Goal: Task Accomplishment & Management: Manage account settings

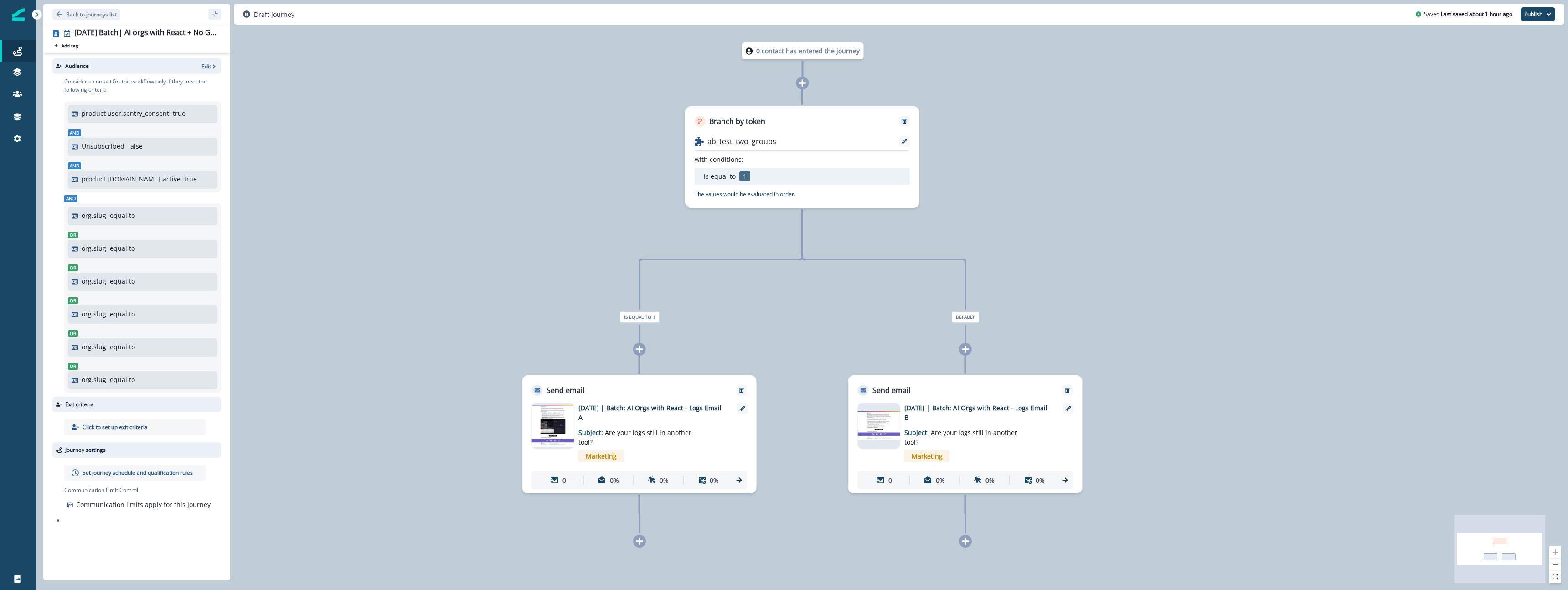
click at [207, 69] on p "Edit" at bounding box center [206, 66] width 10 height 8
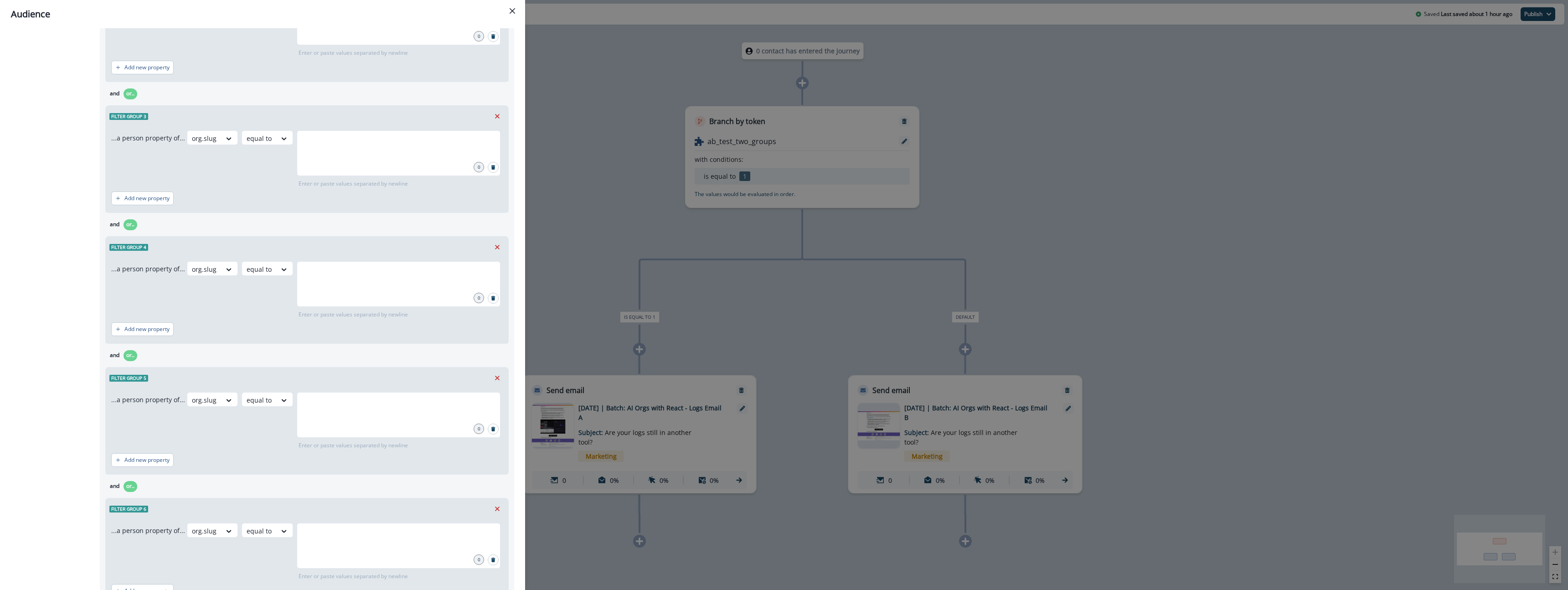
scroll to position [560, 0]
click at [365, 422] on div at bounding box center [398, 410] width 204 height 46
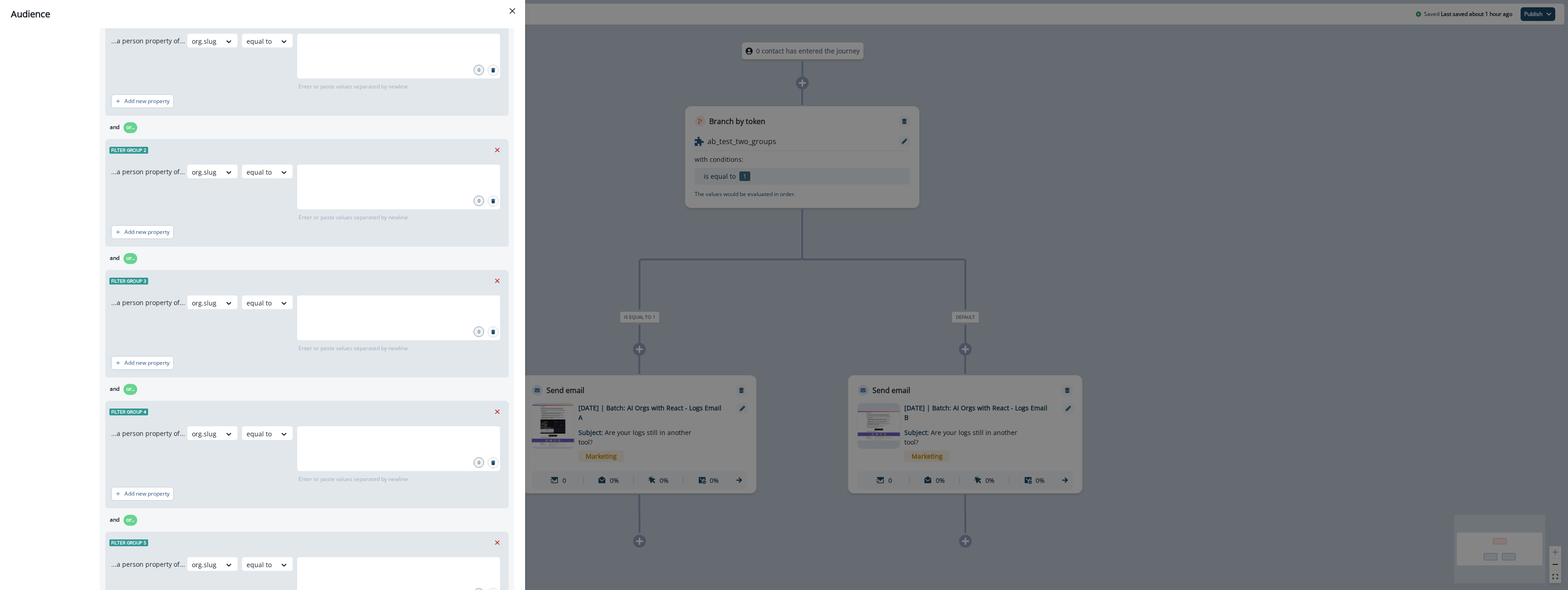
scroll to position [630, 0]
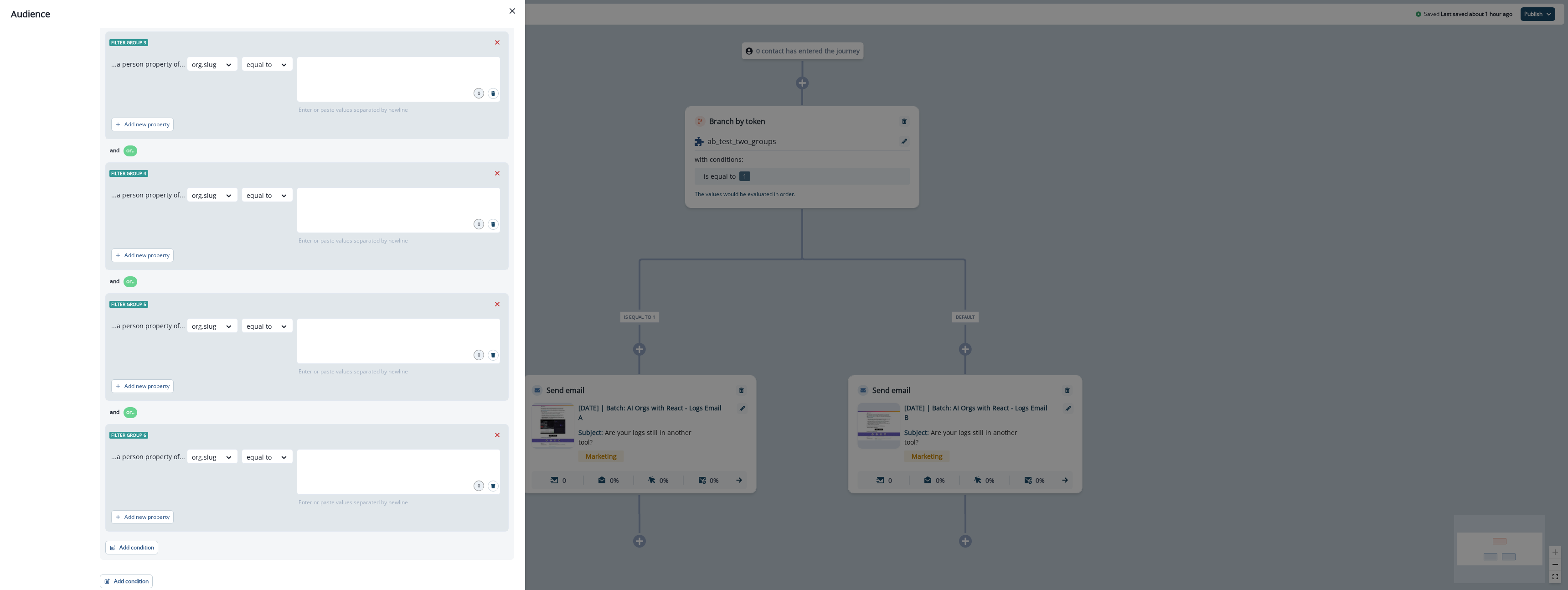
click at [1135, 222] on div "Audience Preview dynamic list All contact s who have, Outer group 1 Filter grou…" at bounding box center [784, 295] width 1568 height 590
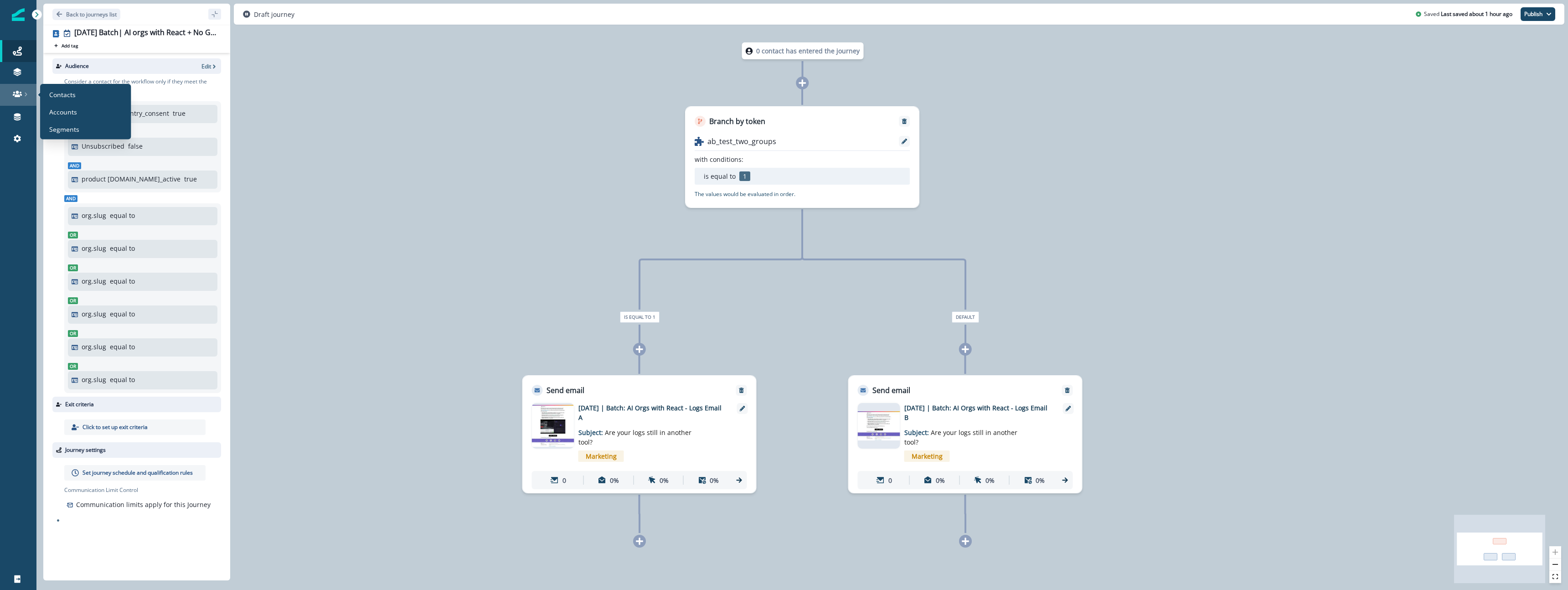
click at [22, 99] on link at bounding box center [18, 95] width 37 height 22
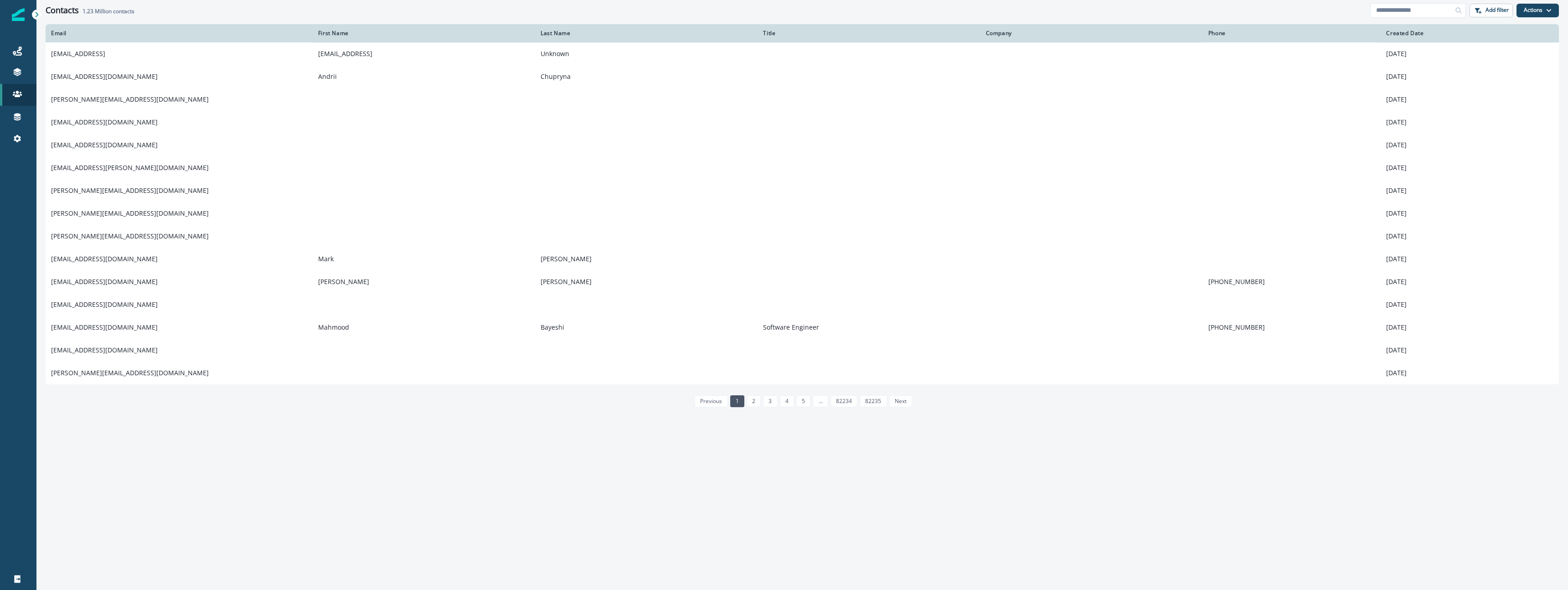
click at [1505, 18] on div "Contacts 1.23 Million contacts Add filter Actions Create Contact Import Contacts" at bounding box center [802, 10] width 1531 height 21
click at [1503, 15] on button "Add filter" at bounding box center [1491, 10] width 43 height 13
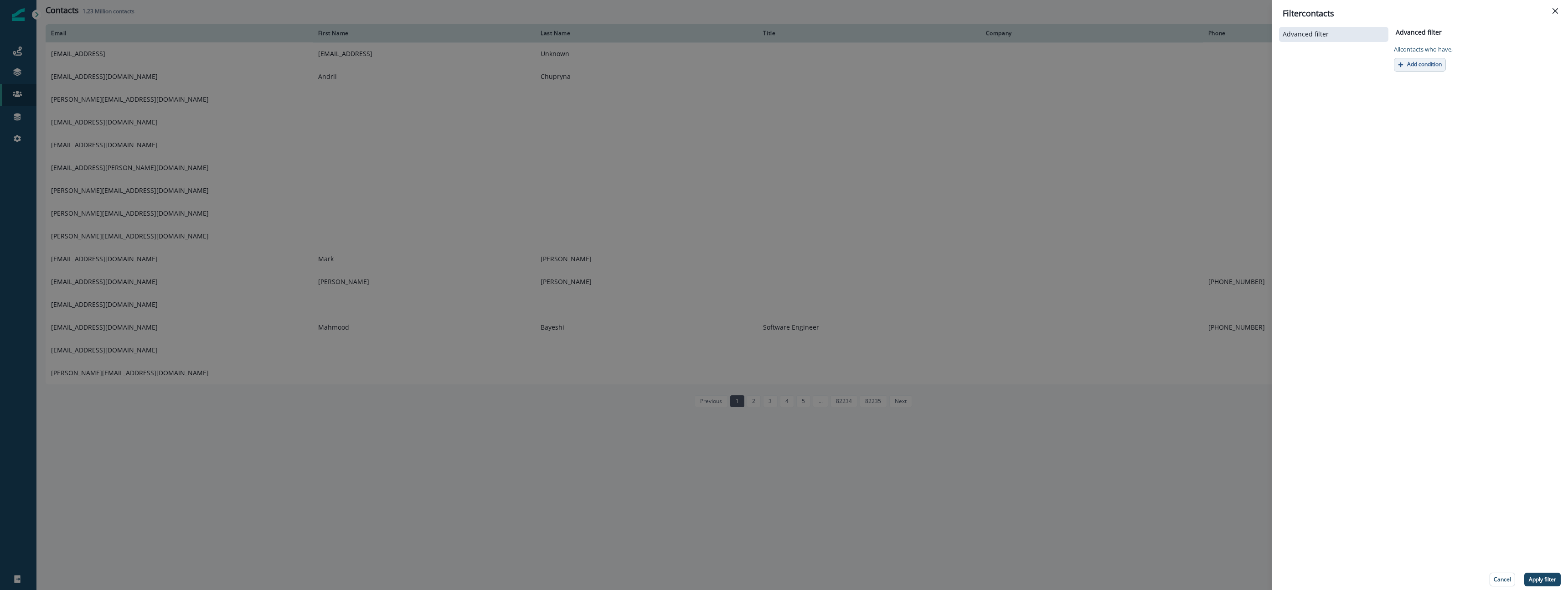
click at [1427, 66] on p "Add condition" at bounding box center [1424, 64] width 35 height 6
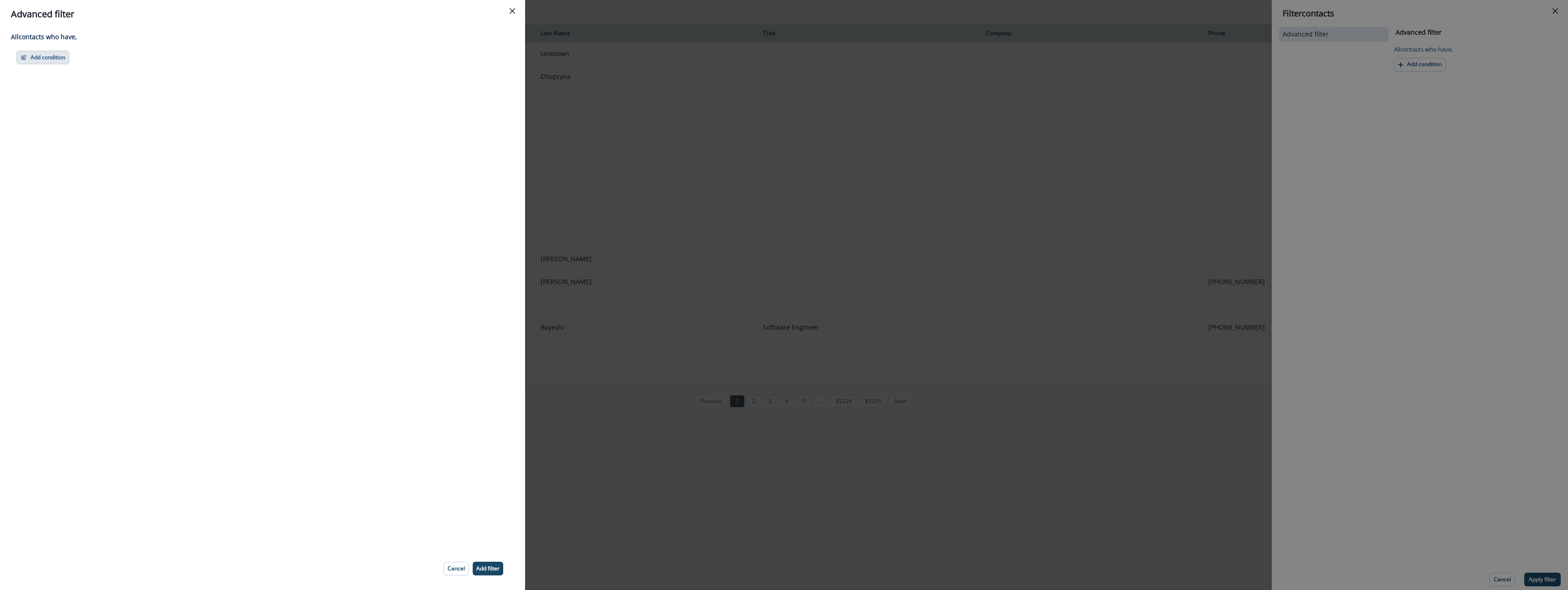
click at [40, 61] on button "Add condition" at bounding box center [43, 57] width 53 height 13
click at [30, 93] on button "A person property" at bounding box center [74, 96] width 115 height 15
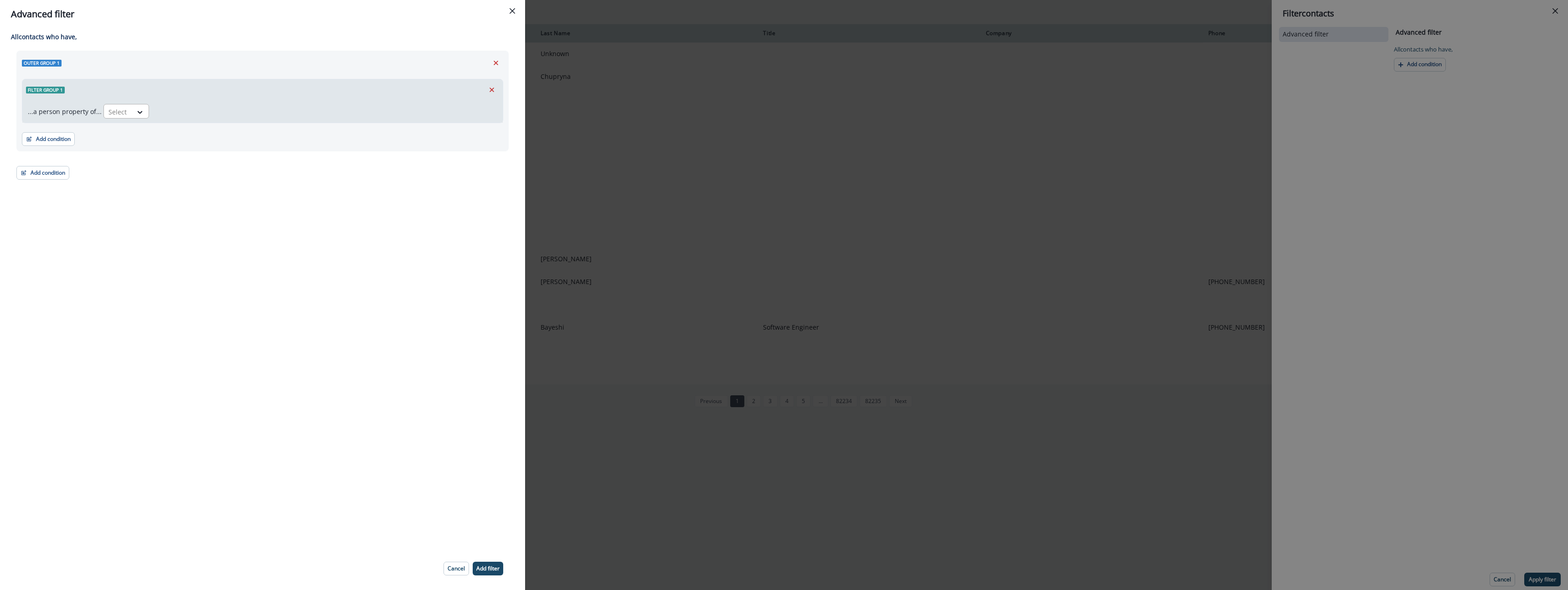
click at [130, 111] on div "Select" at bounding box center [118, 111] width 28 height 15
type input "**********"
drag, startPoint x: 249, startPoint y: 250, endPoint x: 262, endPoint y: 228, distance: 25.6
click at [249, 249] on div "All contact s who have, Outer group 1 Filter group 1 ...a person property of...…" at bounding box center [262, 287] width 525 height 519
click at [511, 9] on icon "Close" at bounding box center [512, 10] width 5 height 5
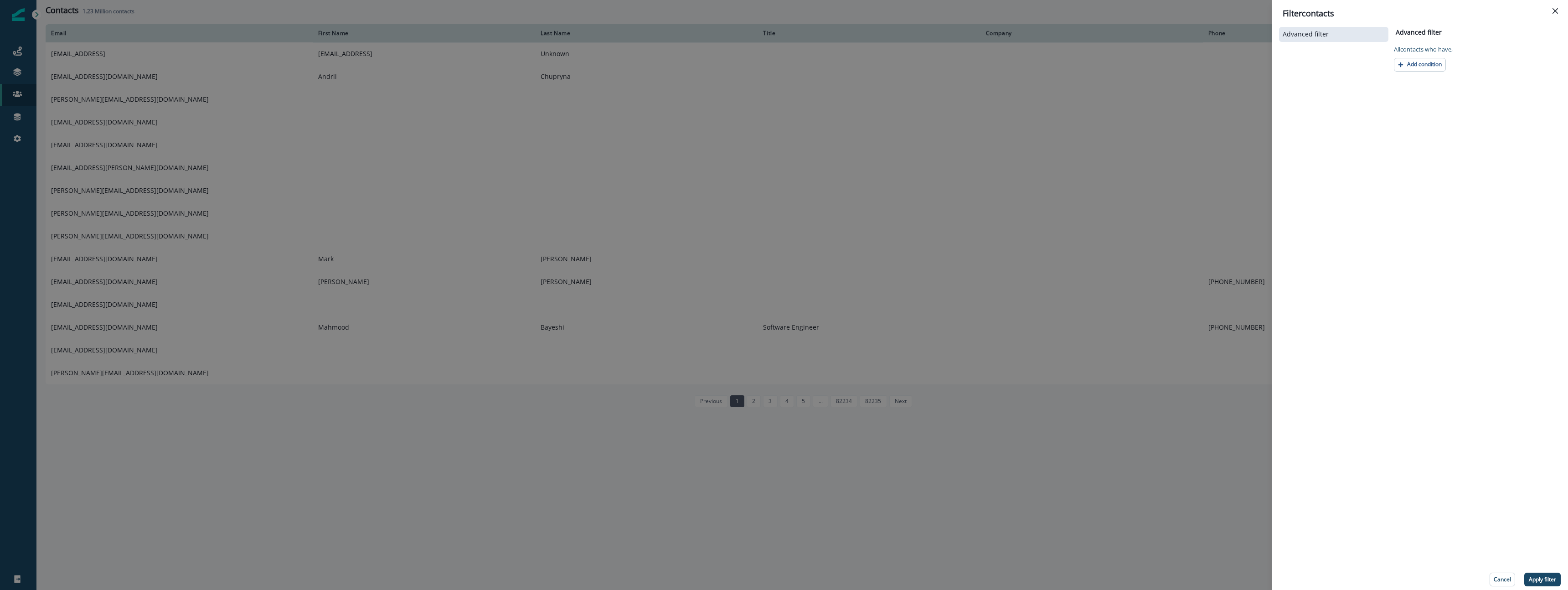
click at [1559, 8] on button "Close" at bounding box center [1555, 11] width 15 height 15
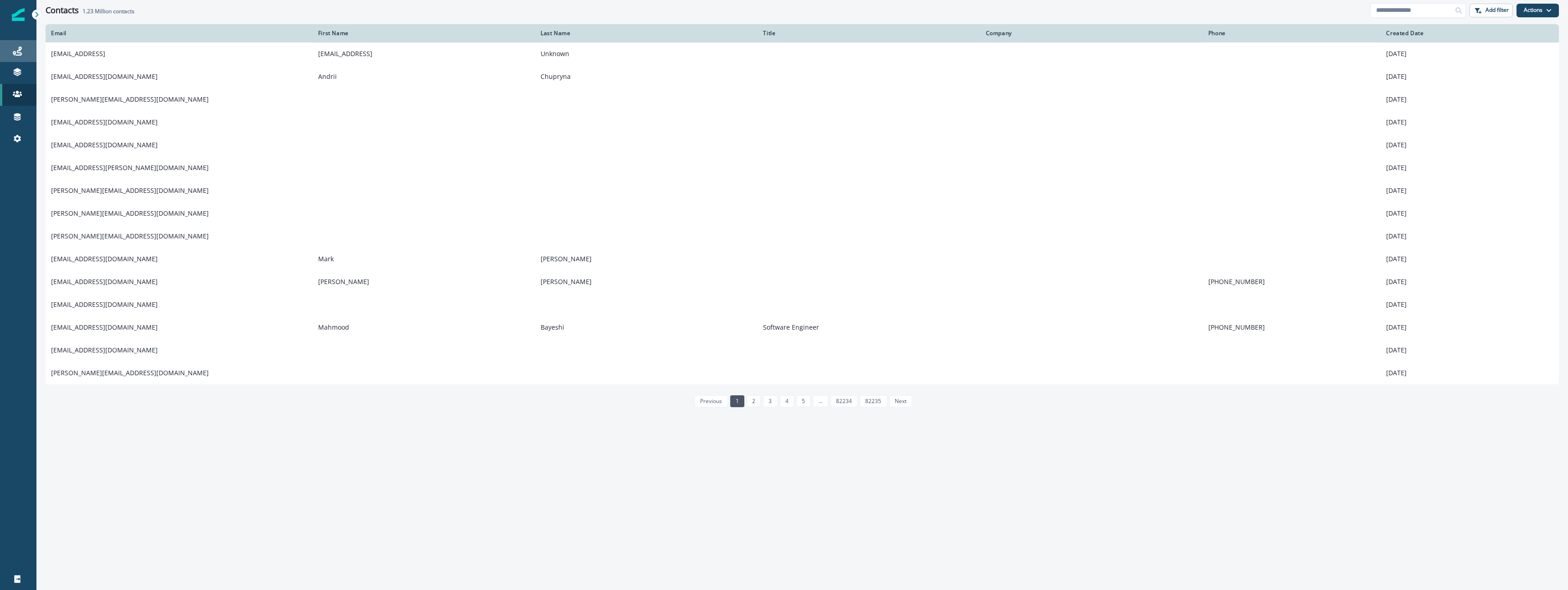
click at [6, 57] on link "Journeys" at bounding box center [18, 51] width 37 height 22
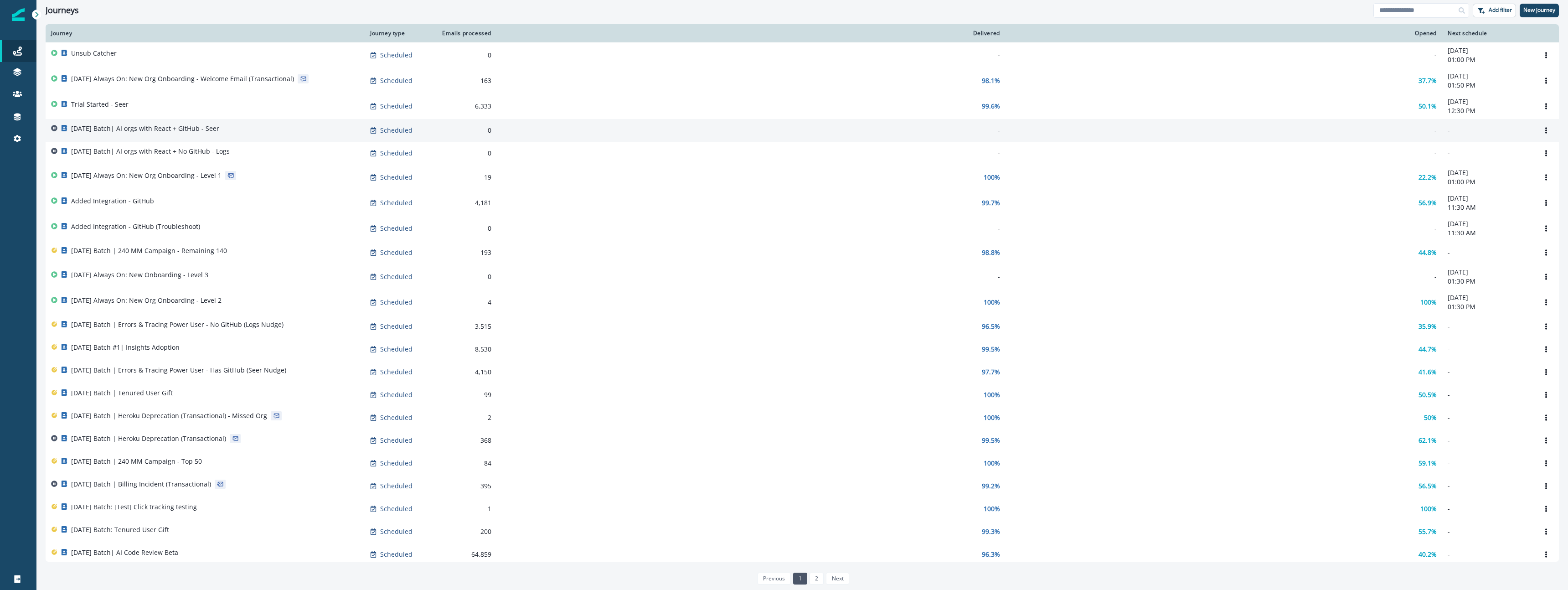
click at [154, 132] on p "[DATE] Batch| AI orgs with React + GitHub - Seer" at bounding box center [145, 128] width 148 height 9
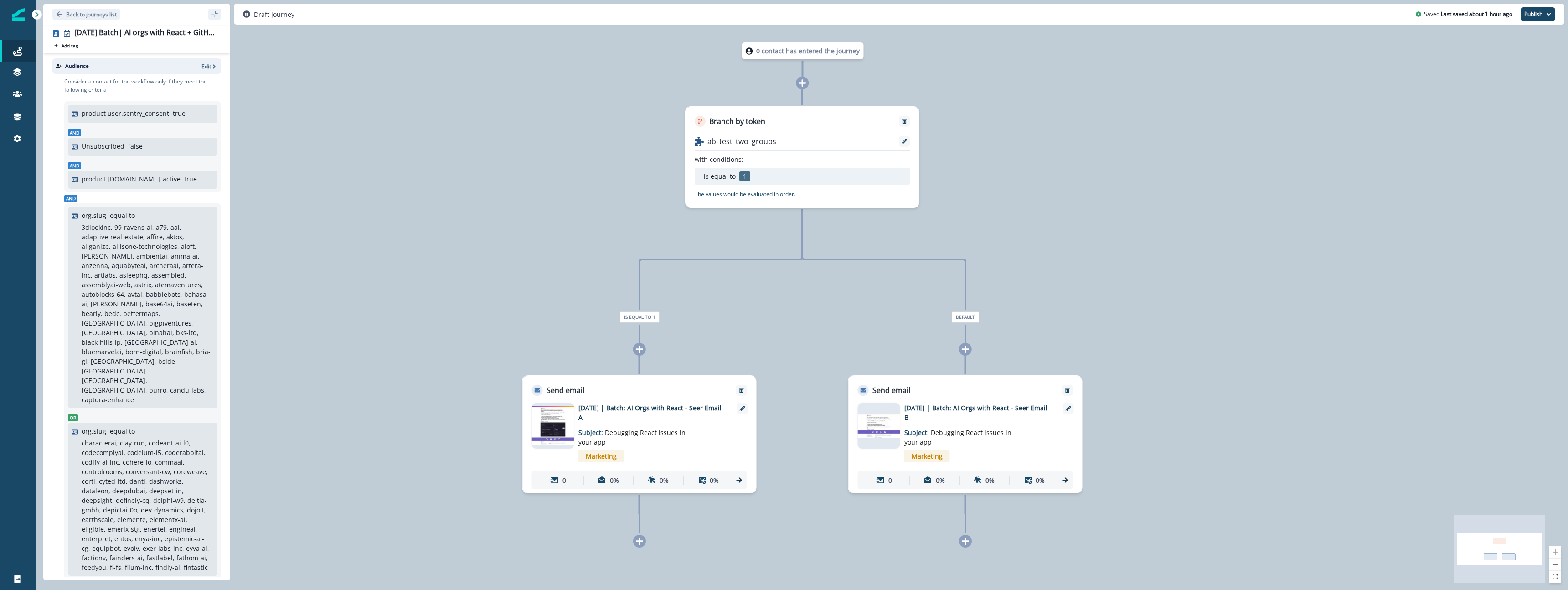
click at [66, 14] on p "Back to journeys list" at bounding box center [91, 14] width 51 height 8
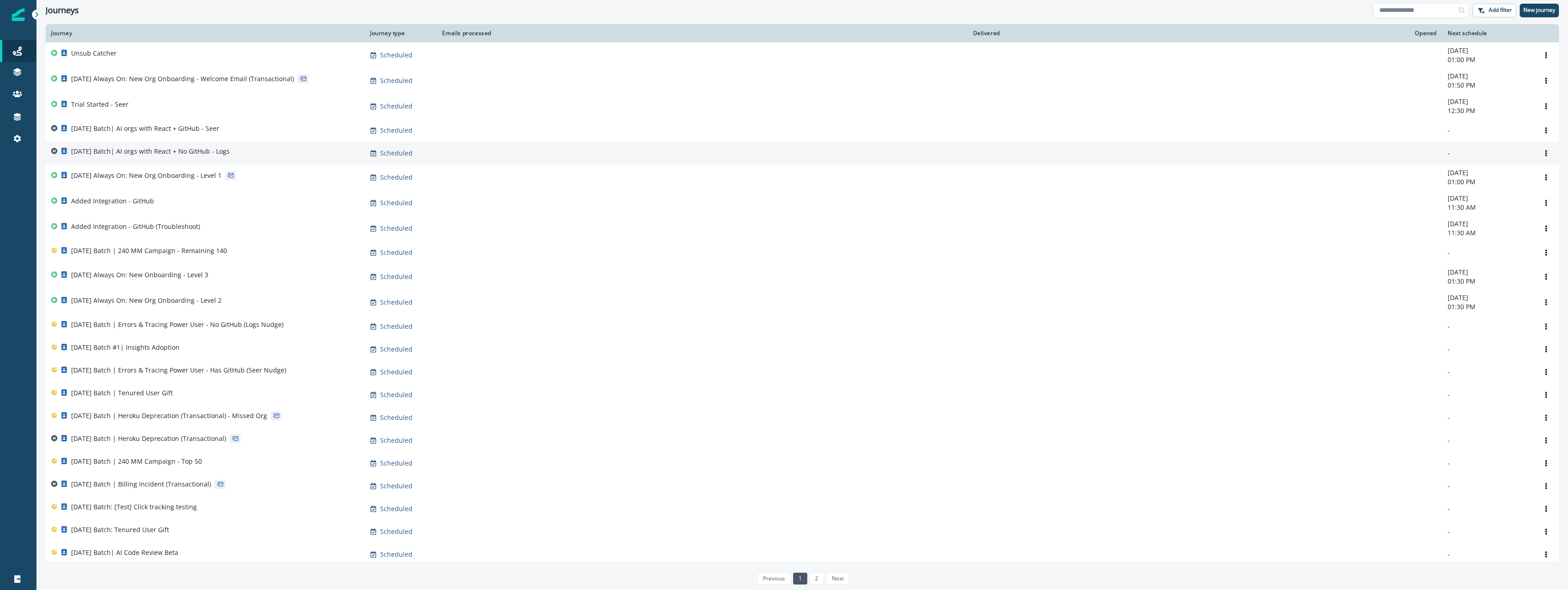
click at [187, 144] on td "[DATE] Batch| AI orgs with React + No GitHub - Logs" at bounding box center [205, 153] width 319 height 23
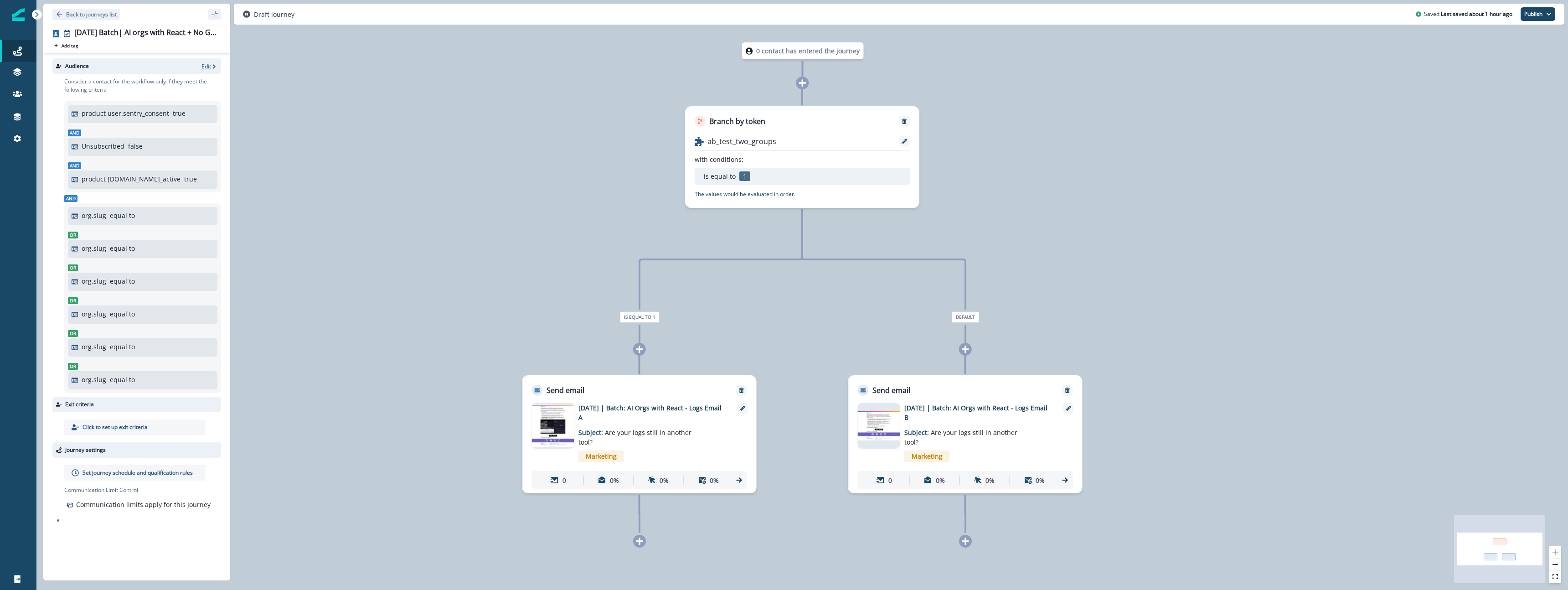
click at [208, 63] on p "Edit" at bounding box center [206, 66] width 10 height 8
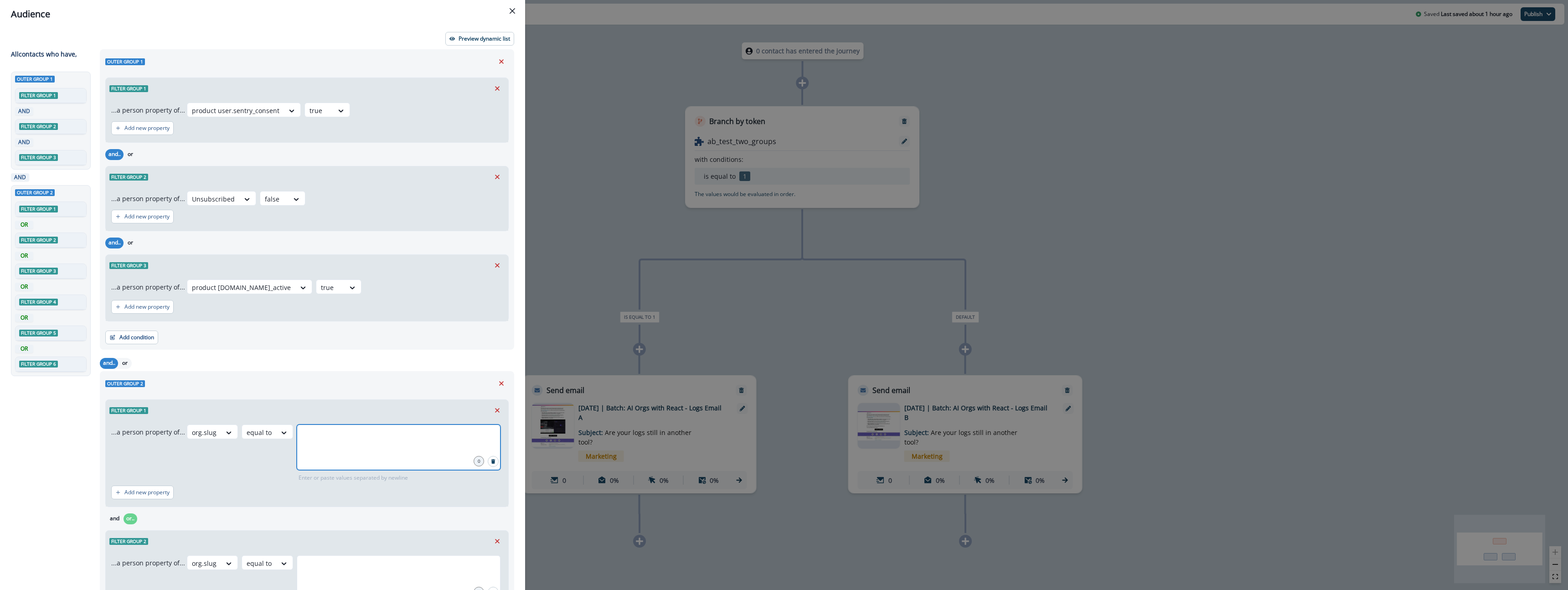
click at [357, 435] on input "text" at bounding box center [399, 436] width 201 height 18
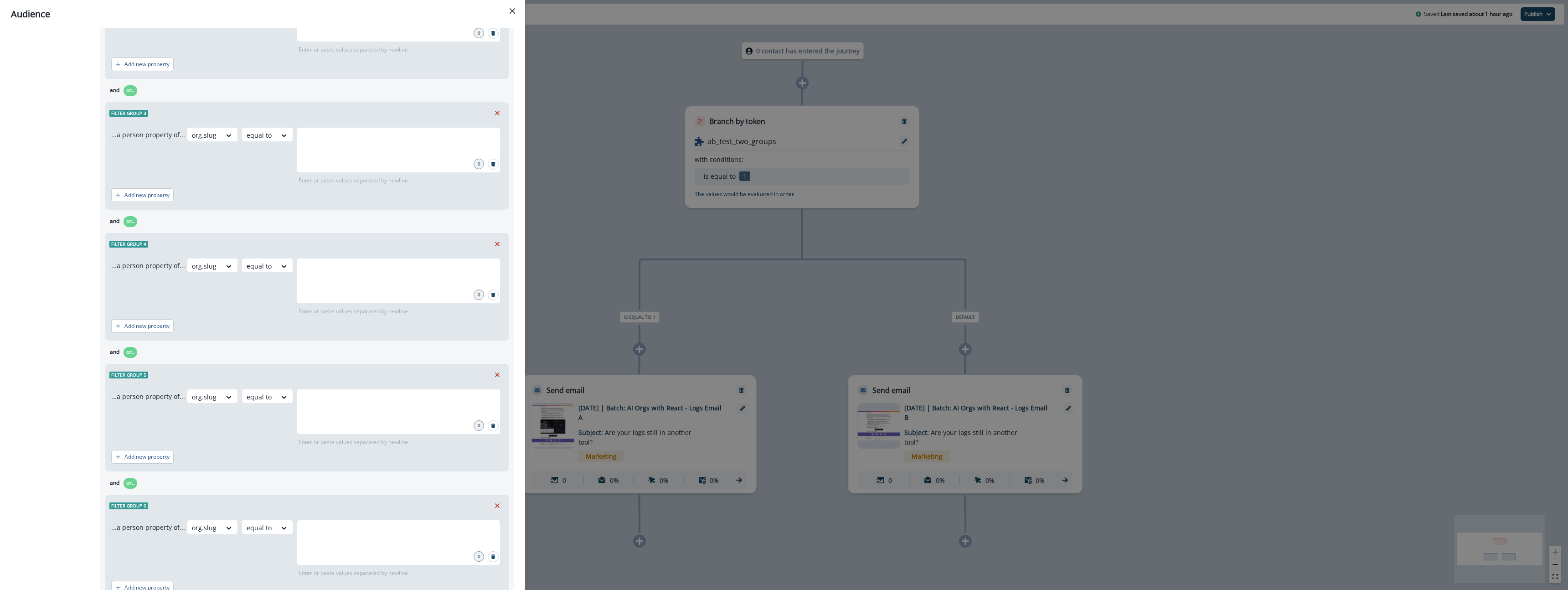
scroll to position [630, 0]
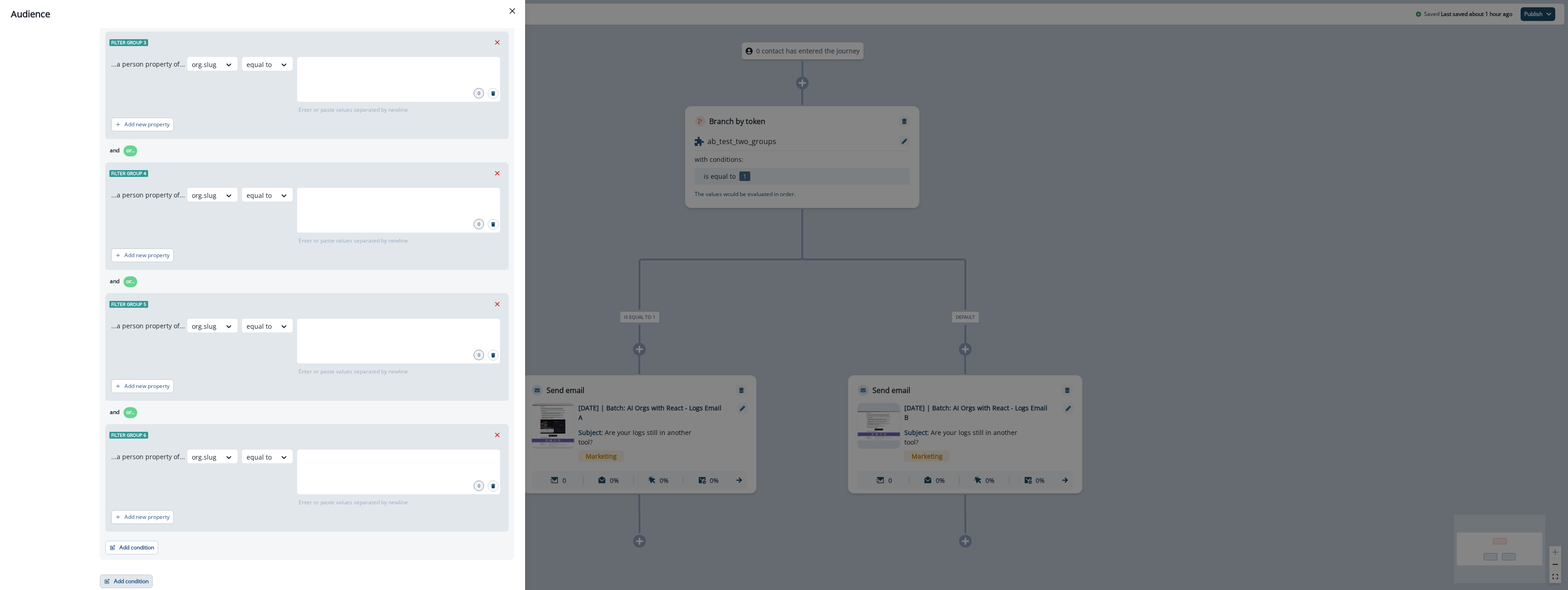
click at [137, 584] on button "Add condition" at bounding box center [126, 581] width 53 height 13
click at [178, 462] on button "Performed a marketing activity" at bounding box center [158, 465] width 115 height 15
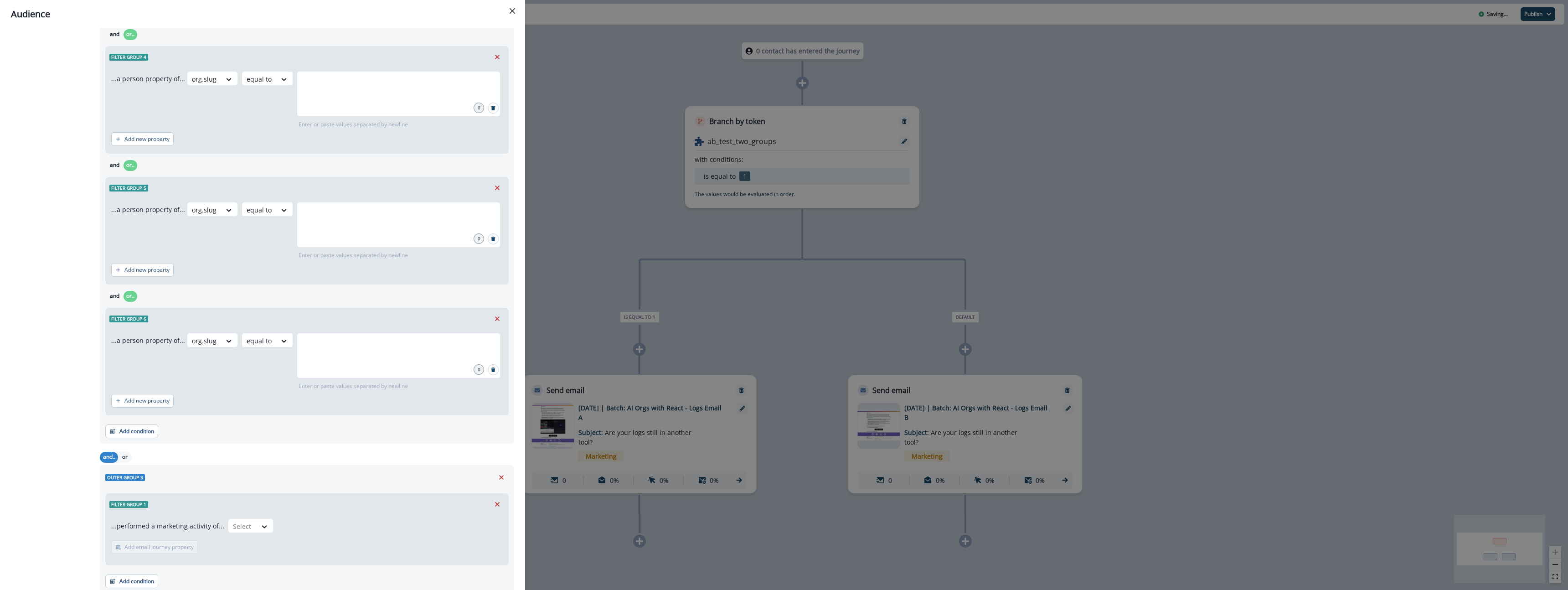
scroll to position [780, 0]
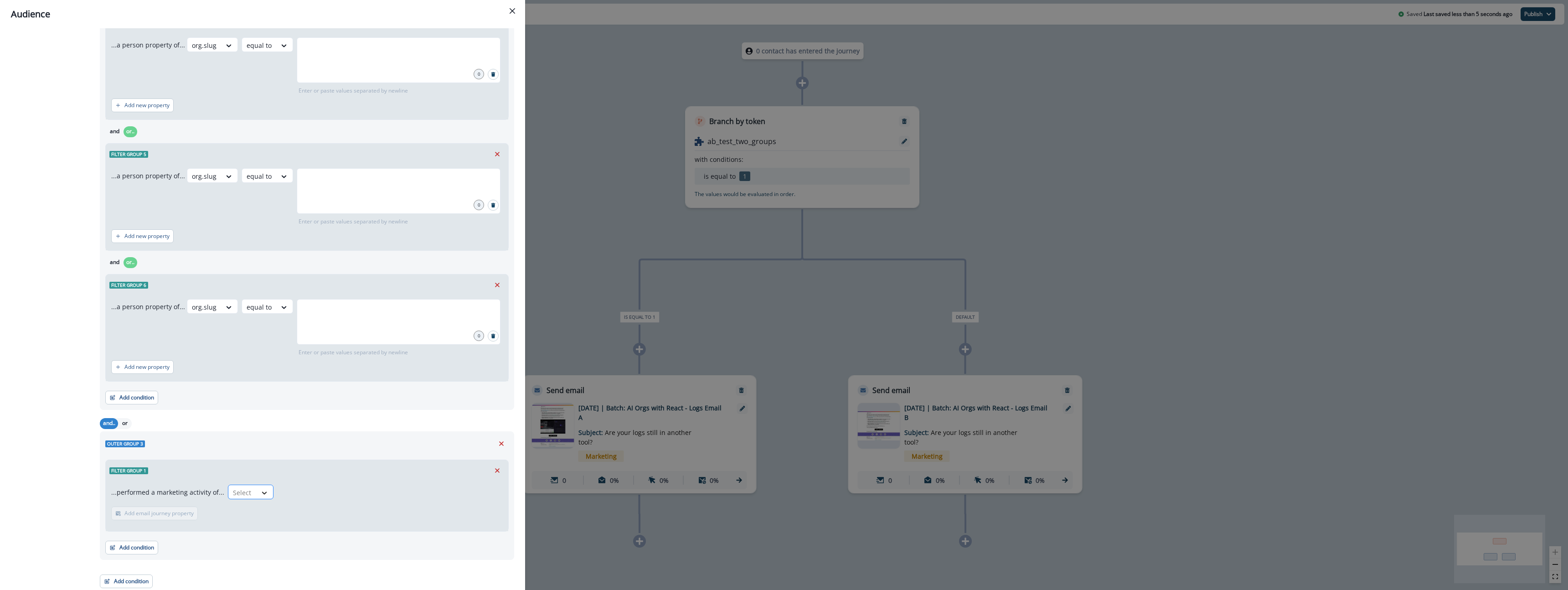
click at [257, 489] on div at bounding box center [264, 493] width 15 height 9
click at [433, 486] on div "...performed a marketing activity of... Qualified for journey, 1 of 10. 10 resu…" at bounding box center [307, 506] width 402 height 50
drag, startPoint x: 501, startPoint y: 440, endPoint x: 270, endPoint y: 504, distance: 239.7
click at [321, 489] on div "Outer group 3 Filter group 1 ...performed a marketing activity of... Select Add…" at bounding box center [307, 495] width 415 height 128
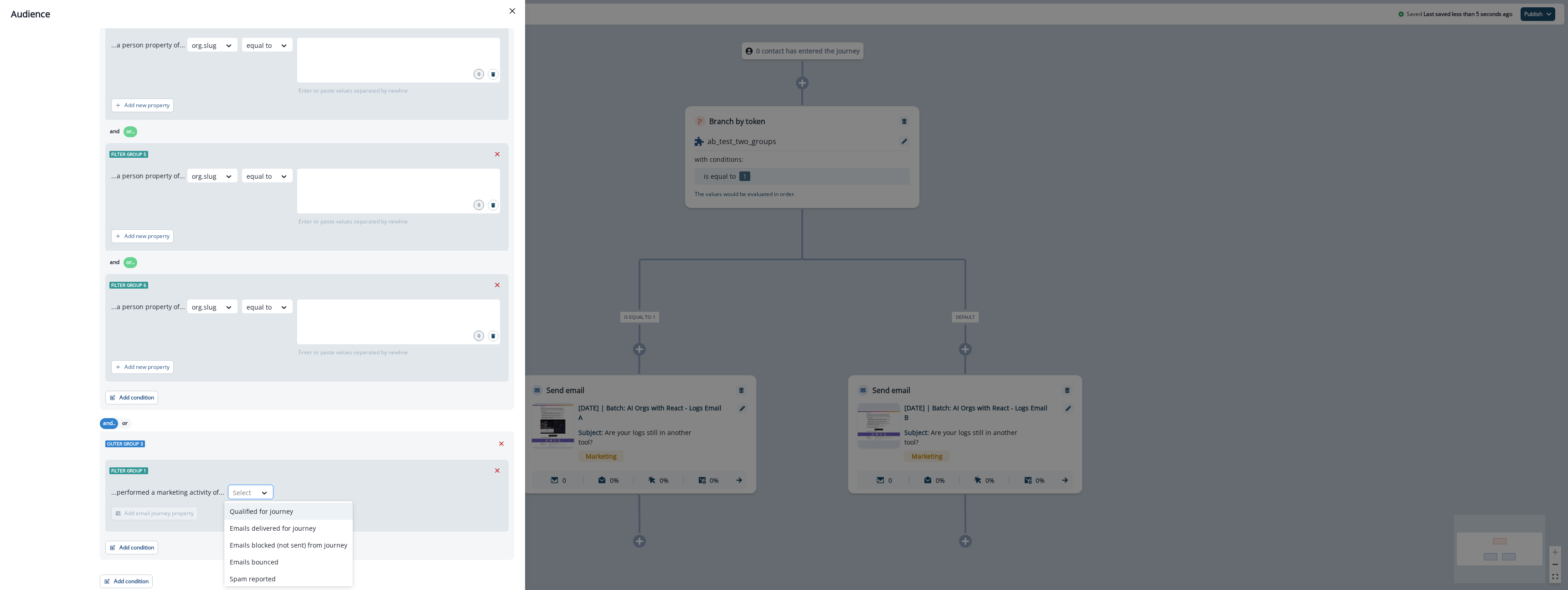
click at [257, 485] on div at bounding box center [265, 493] width 16 height 15
click at [247, 493] on div at bounding box center [242, 493] width 19 height 12
click at [421, 551] on div "Add condition Contact properties A person property Performed a product event Pe…" at bounding box center [307, 543] width 404 height 23
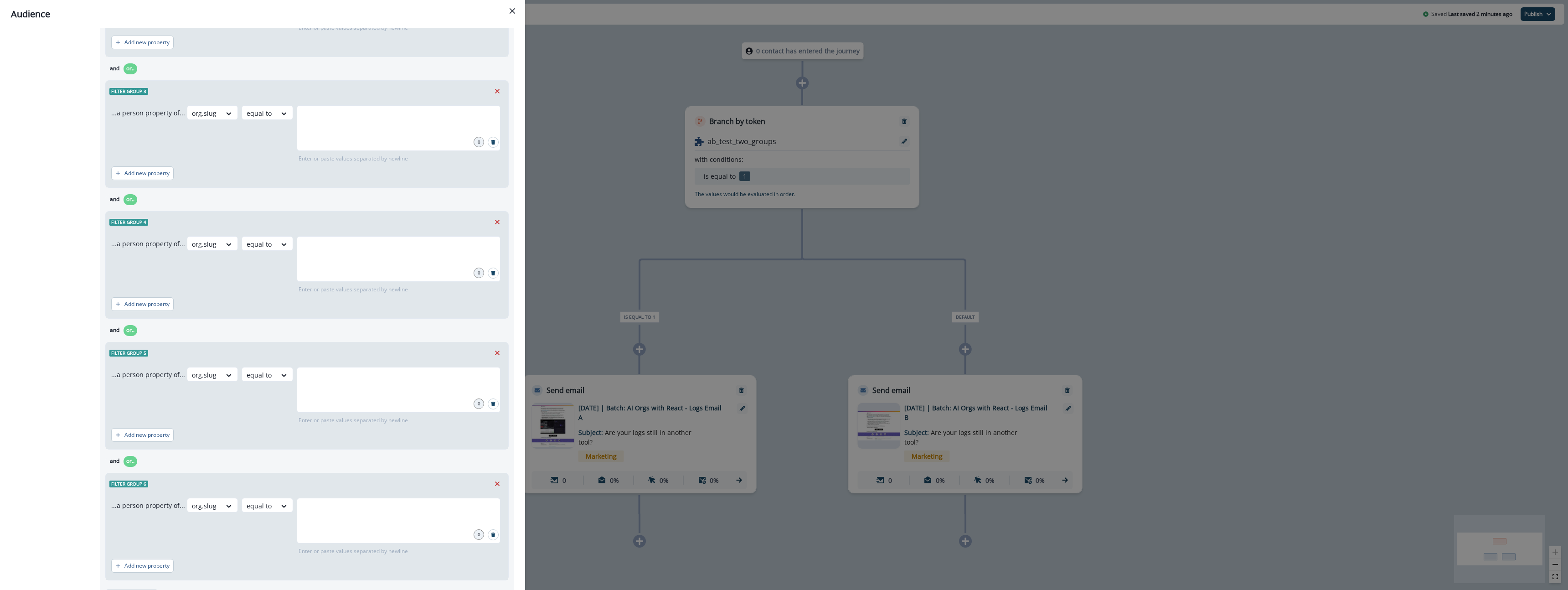
scroll to position [780, 0]
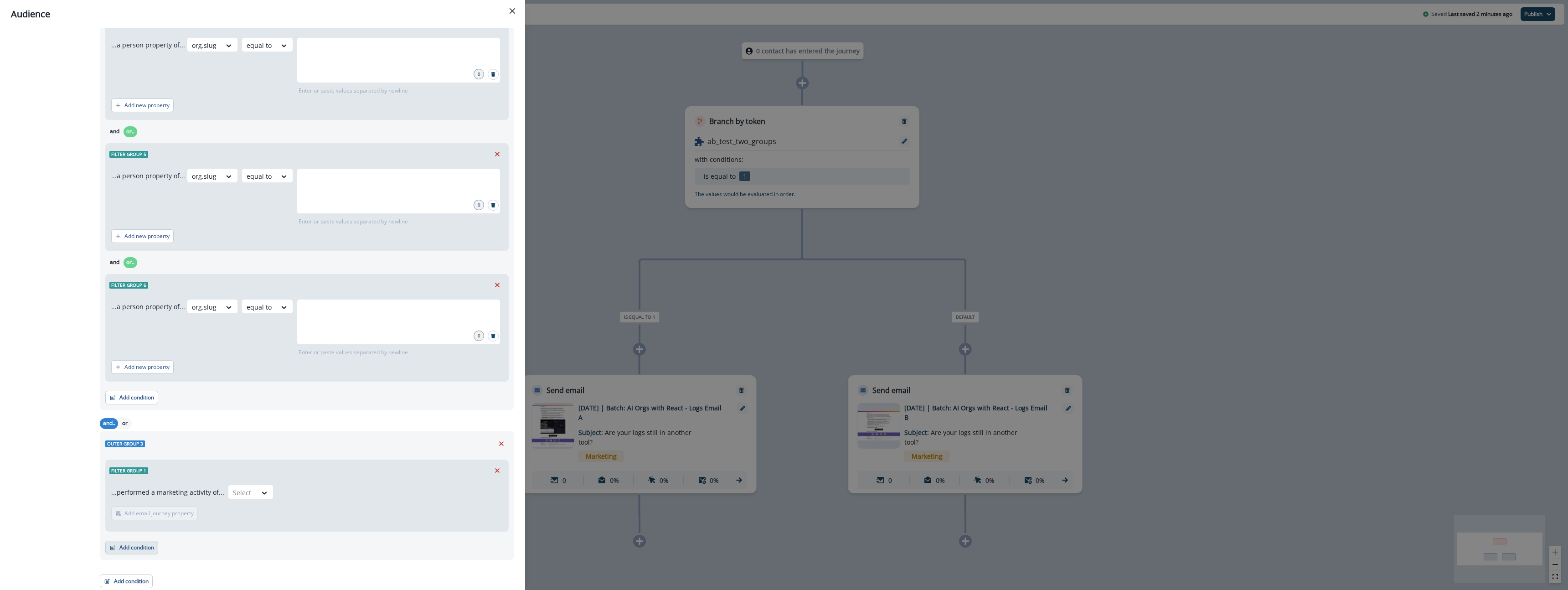
click at [139, 544] on button "Add condition" at bounding box center [131, 547] width 53 height 13
drag, startPoint x: 183, startPoint y: 449, endPoint x: 192, endPoint y: 451, distance: 9.2
click at [192, 451] on button "Performed a product event" at bounding box center [163, 448] width 115 height 15
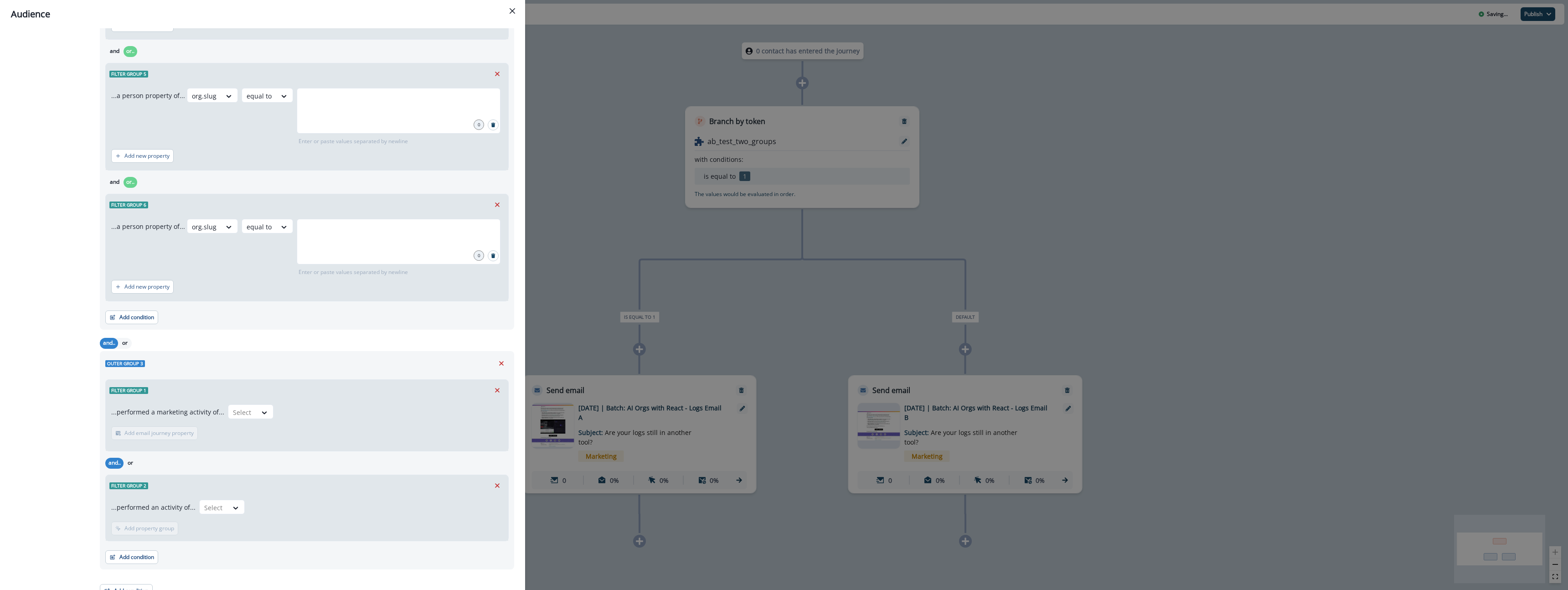
scroll to position [865, 0]
click at [219, 504] on div at bounding box center [213, 502] width 19 height 12
drag, startPoint x: 160, startPoint y: 482, endPoint x: 164, endPoint y: 494, distance: 12.6
click at [160, 483] on button "Edit name" at bounding box center [157, 480] width 12 height 11
drag, startPoint x: 164, startPoint y: 490, endPoint x: 164, endPoint y: 477, distance: 13.0
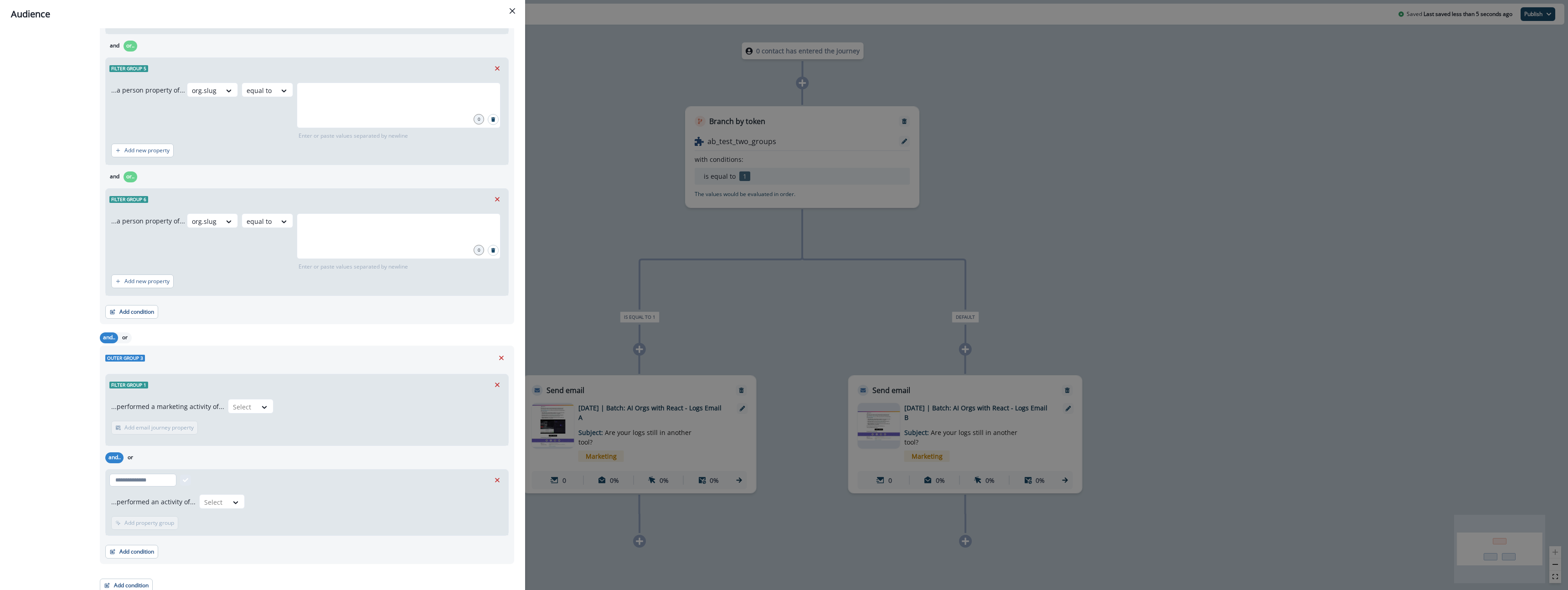
click at [165, 484] on div "...performed an activity of... Select Add frequency Add time frame Add property…" at bounding box center [307, 502] width 404 height 66
drag, startPoint x: 161, startPoint y: 479, endPoint x: 177, endPoint y: 491, distance: 20.0
click at [161, 479] on input "text" at bounding box center [143, 480] width 67 height 13
drag, startPoint x: 189, startPoint y: 497, endPoint x: 186, endPoint y: 452, distance: 45.1
click at [189, 497] on p "...performed an activity of..." at bounding box center [153, 502] width 85 height 10
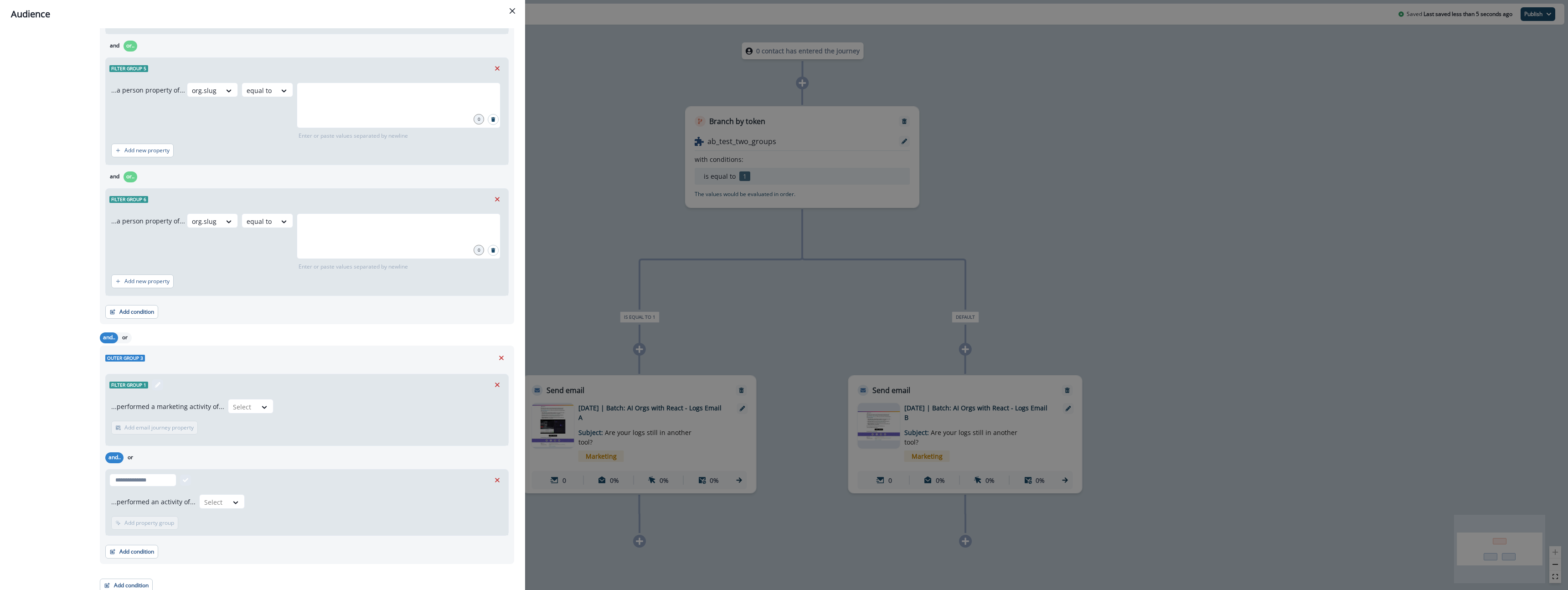
click at [141, 384] on span "Filter group 1" at bounding box center [129, 385] width 39 height 7
click at [498, 477] on icon "Remove" at bounding box center [497, 480] width 8 height 8
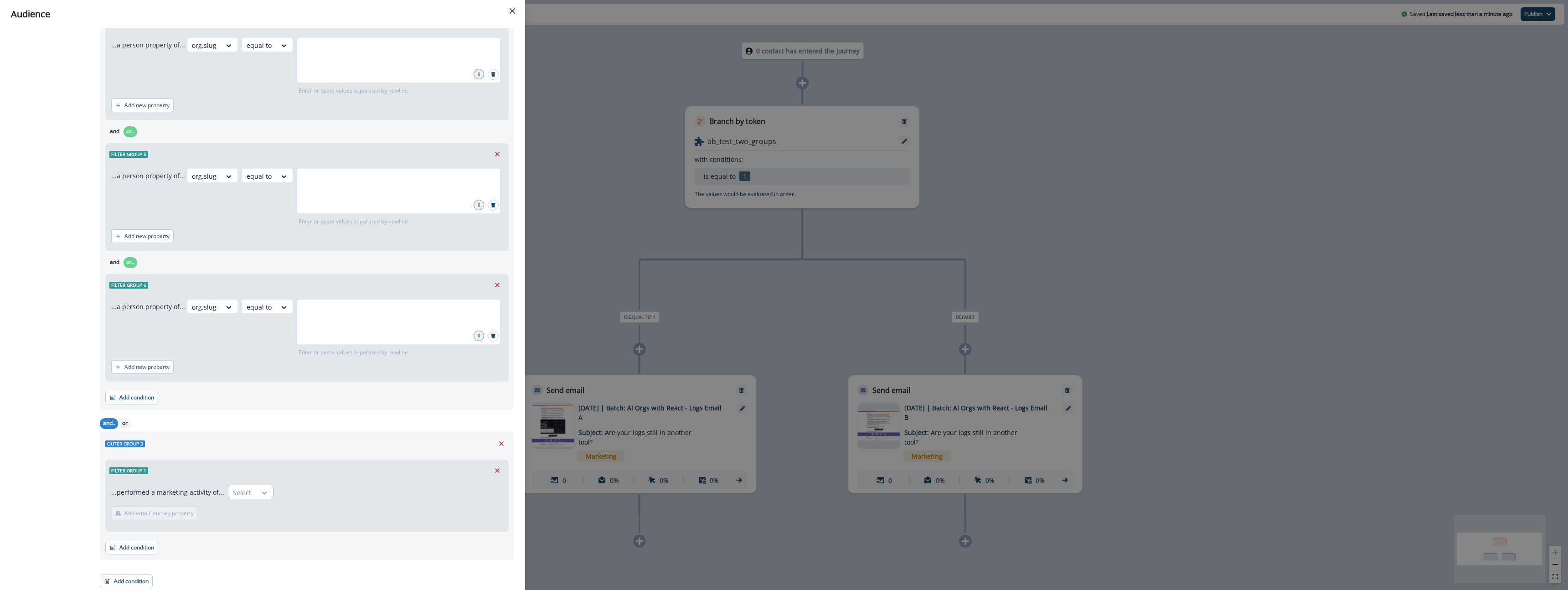
click at [261, 493] on icon at bounding box center [264, 493] width 8 height 9
click at [497, 467] on icon "Remove" at bounding box center [497, 470] width 8 height 8
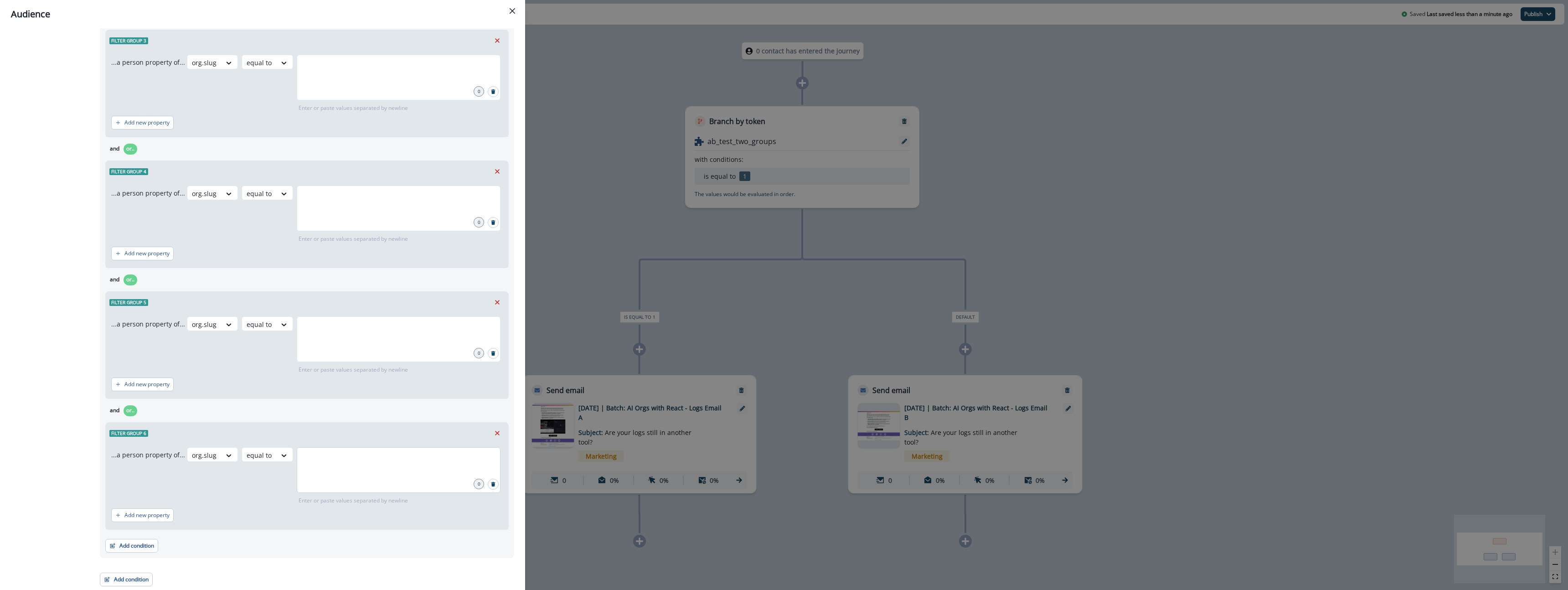
scroll to position [630, 0]
click at [130, 583] on button "Add condition" at bounding box center [126, 581] width 53 height 13
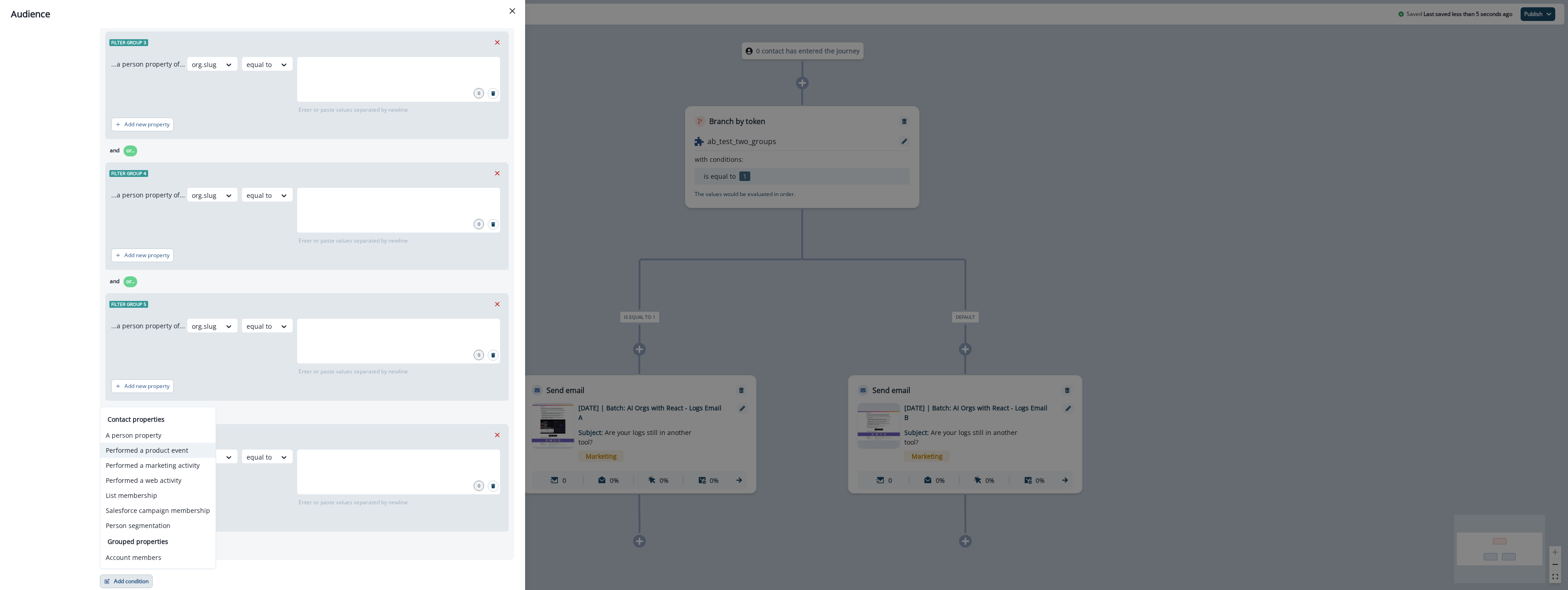
click at [187, 451] on button "Performed a product event" at bounding box center [158, 450] width 115 height 15
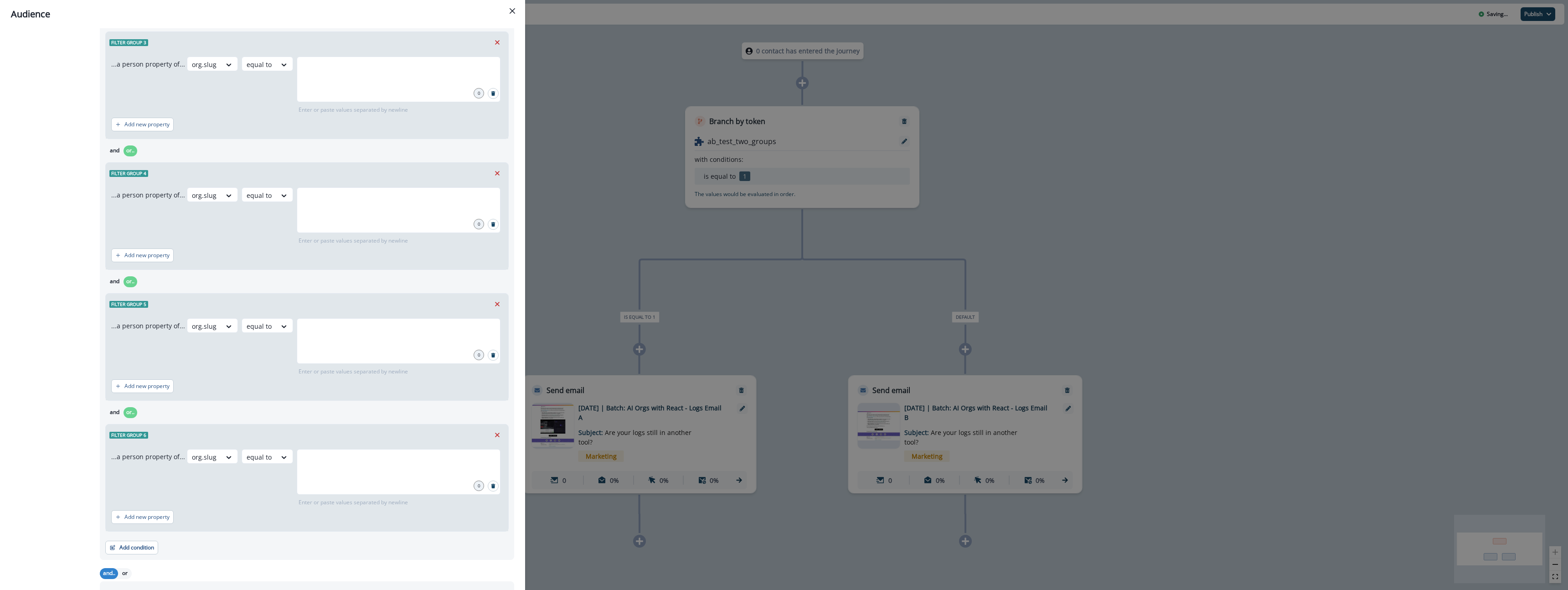
scroll to position [774, 0]
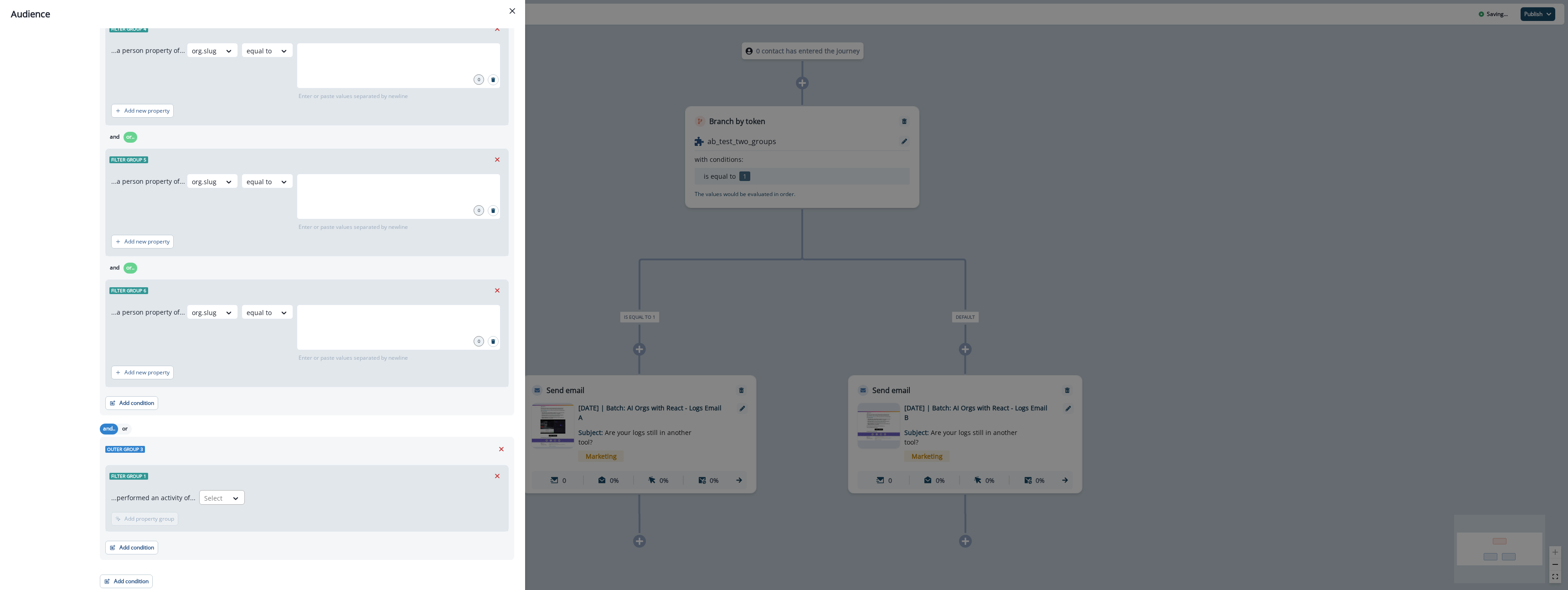
click at [222, 495] on div "Select" at bounding box center [214, 498] width 28 height 15
click at [169, 505] on div "...performed an activity of... Select" at bounding box center [307, 499] width 391 height 18
click at [233, 497] on icon at bounding box center [236, 498] width 5 height 2
type input "*****"
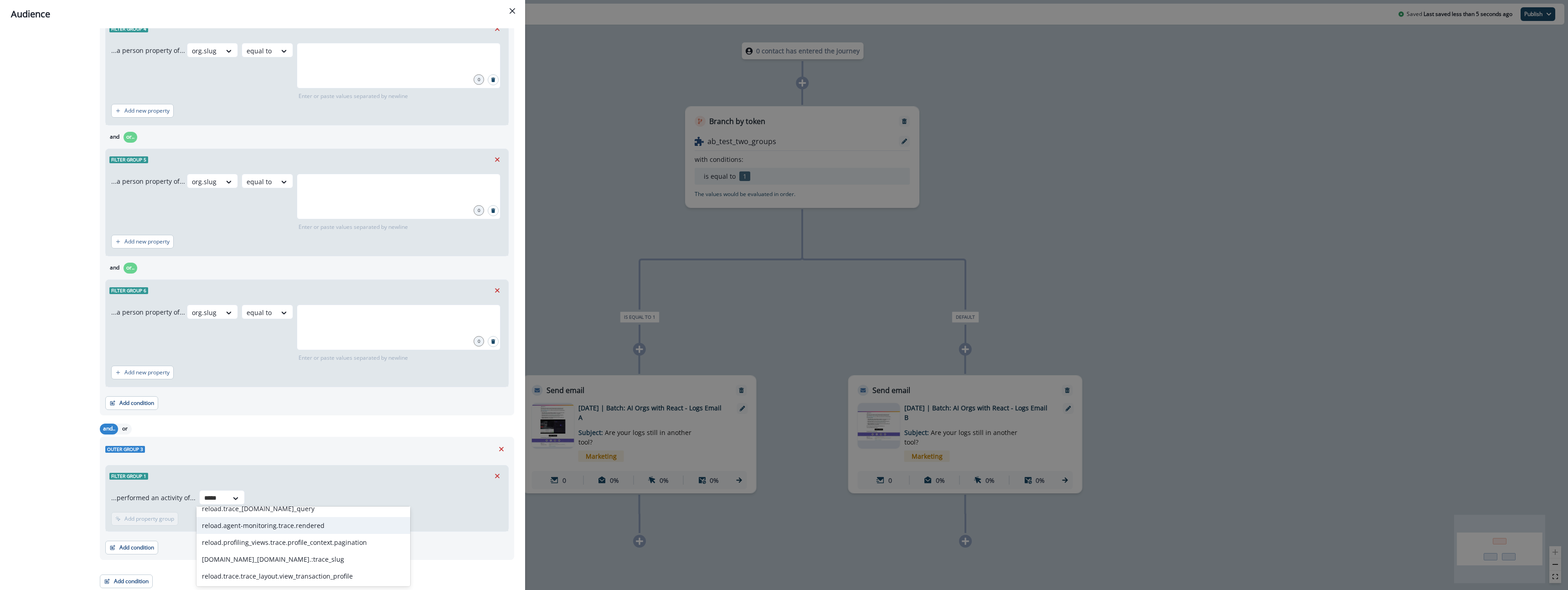
click at [256, 531] on div "reload.agent-monitoring.trace.rendered" at bounding box center [303, 525] width 214 height 17
click at [297, 499] on div at bounding box center [265, 498] width 122 height 12
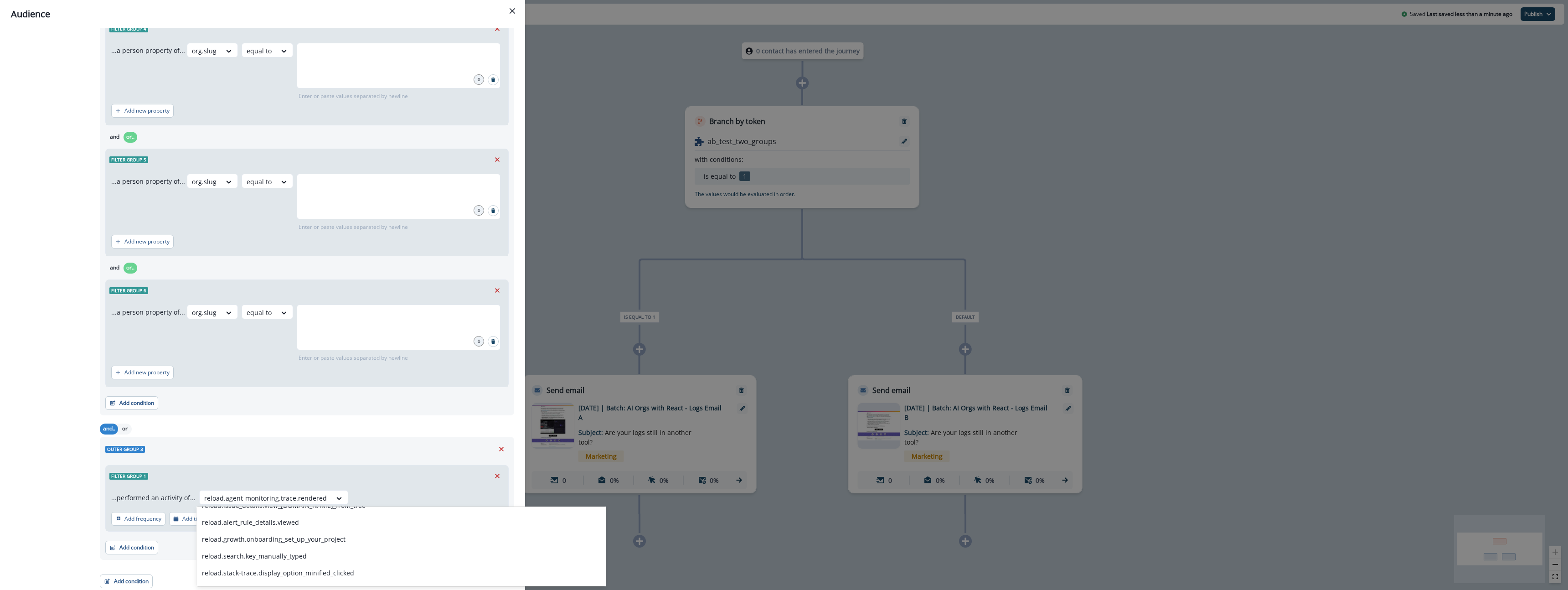
scroll to position [216, 0]
click at [323, 552] on div "reload.search.key_manually_typed" at bounding box center [401, 554] width 409 height 17
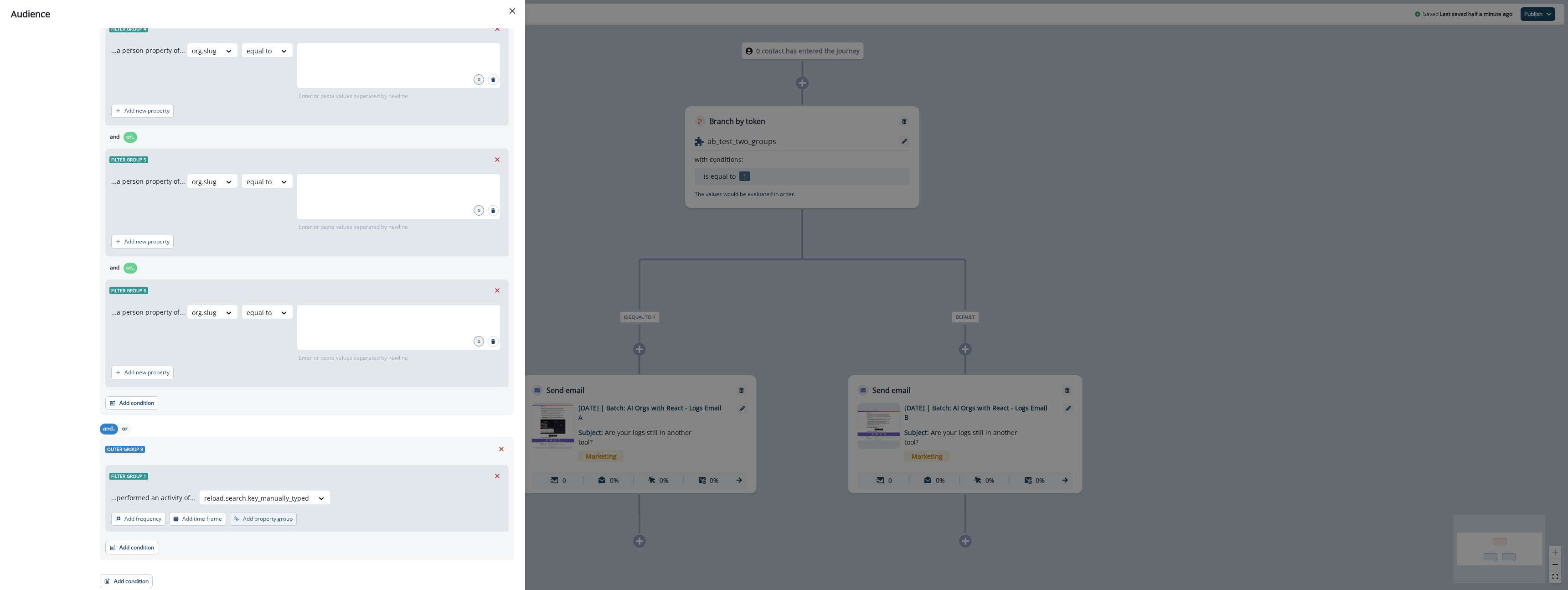
click at [284, 519] on p "Add property group" at bounding box center [268, 519] width 50 height 6
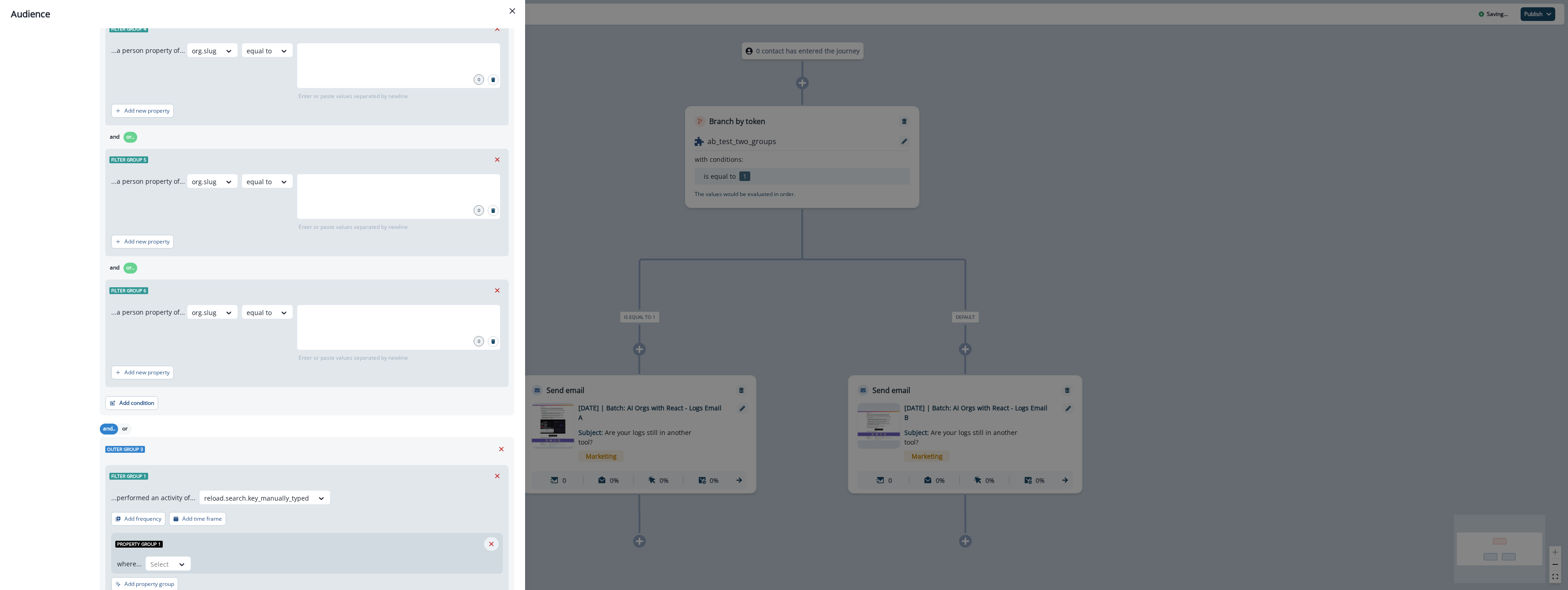
click at [491, 540] on icon "Remove" at bounding box center [491, 544] width 8 height 8
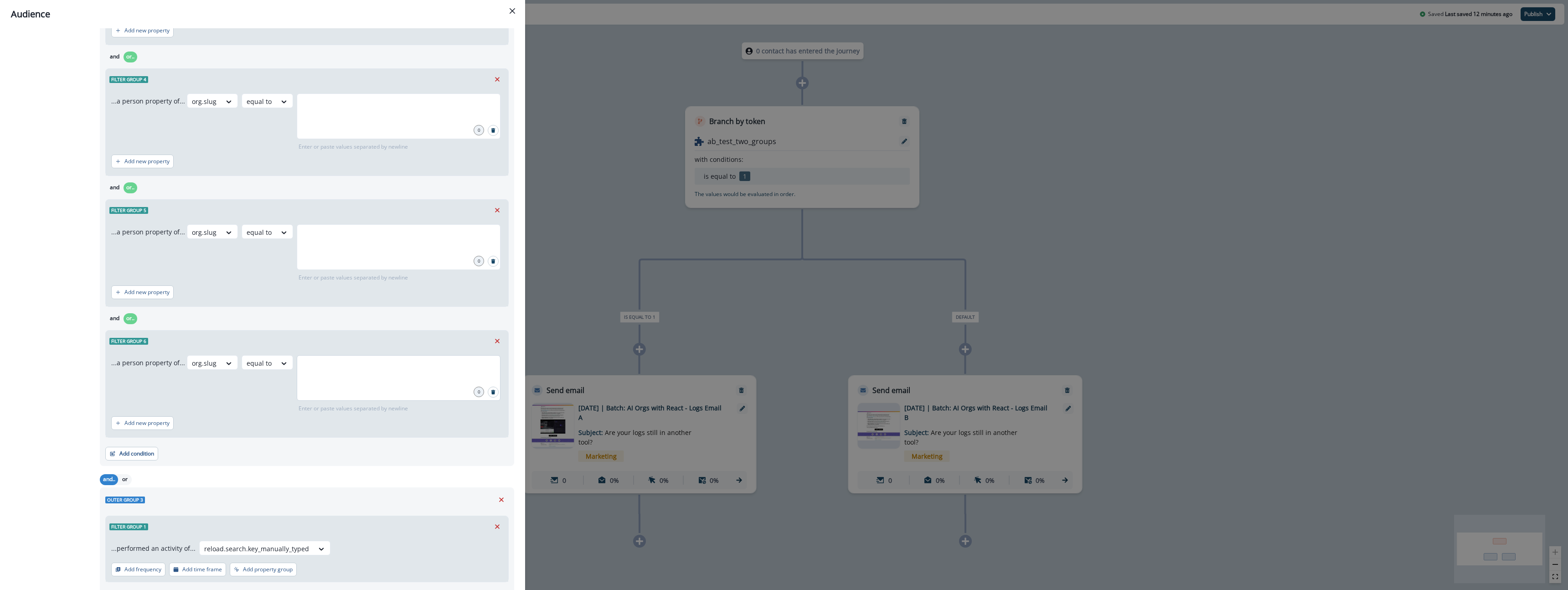
scroll to position [774, 0]
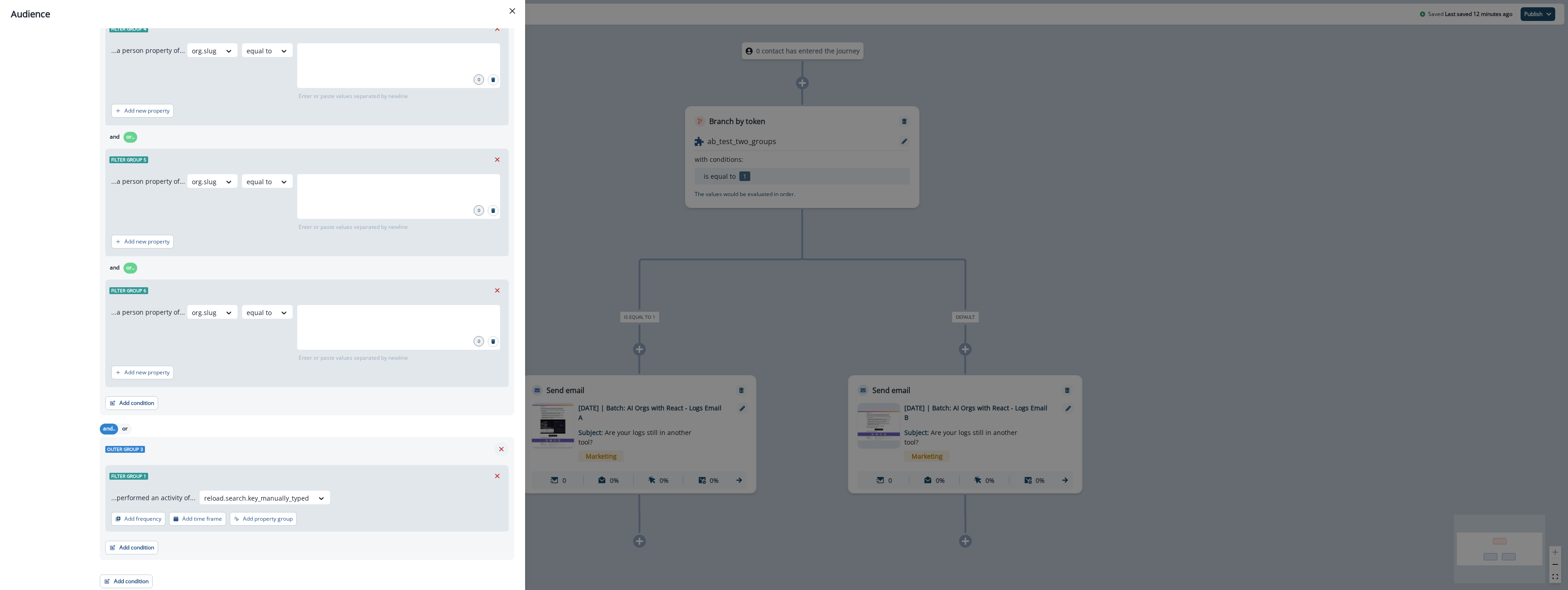
click at [503, 450] on icon "Remove" at bounding box center [501, 449] width 8 height 8
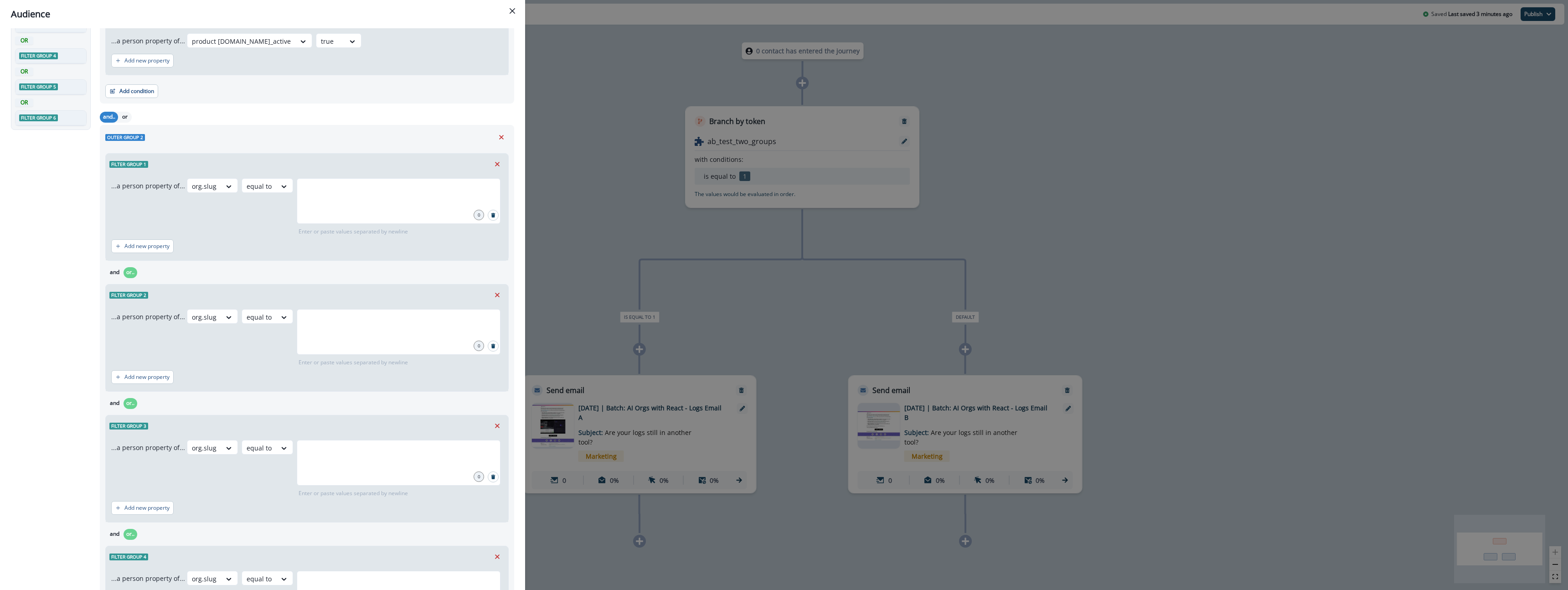
scroll to position [241, 0]
click at [346, 186] on input "text" at bounding box center [399, 195] width 201 height 18
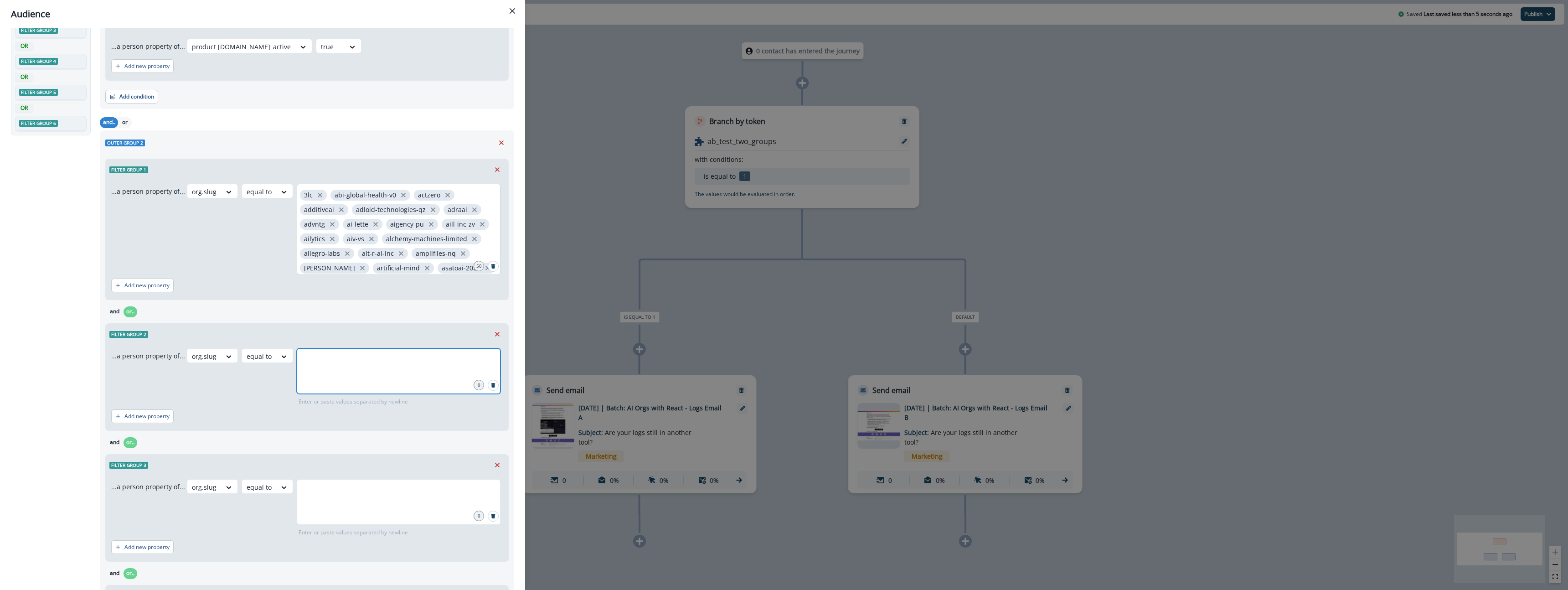
click at [402, 353] on input "text" at bounding box center [399, 360] width 201 height 18
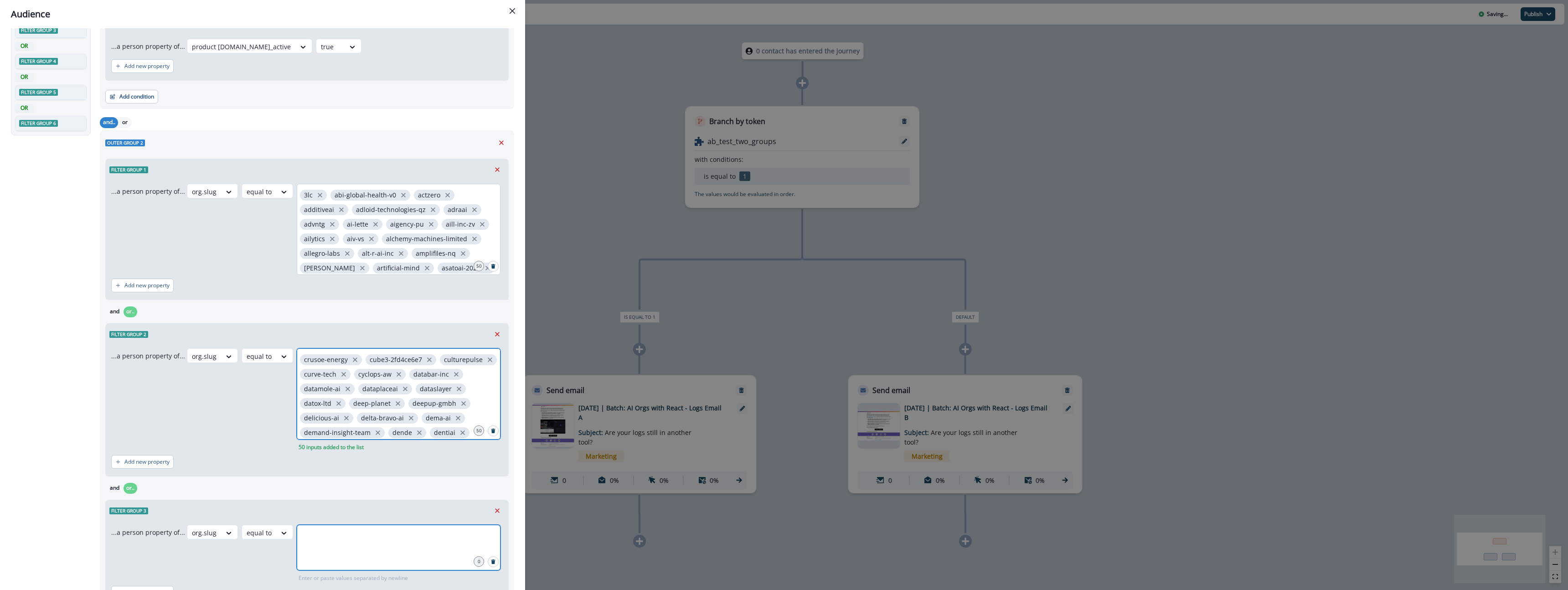
click at [360, 538] on input "text" at bounding box center [399, 536] width 201 height 18
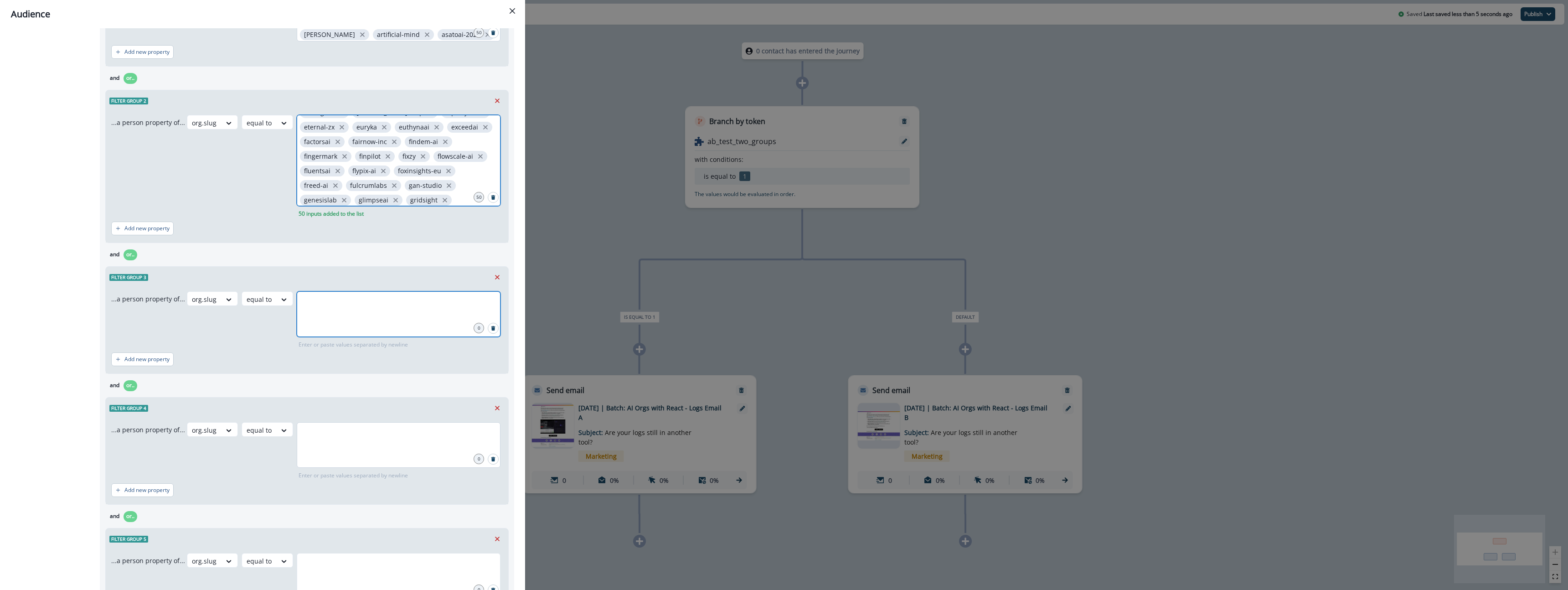
scroll to position [472, 0]
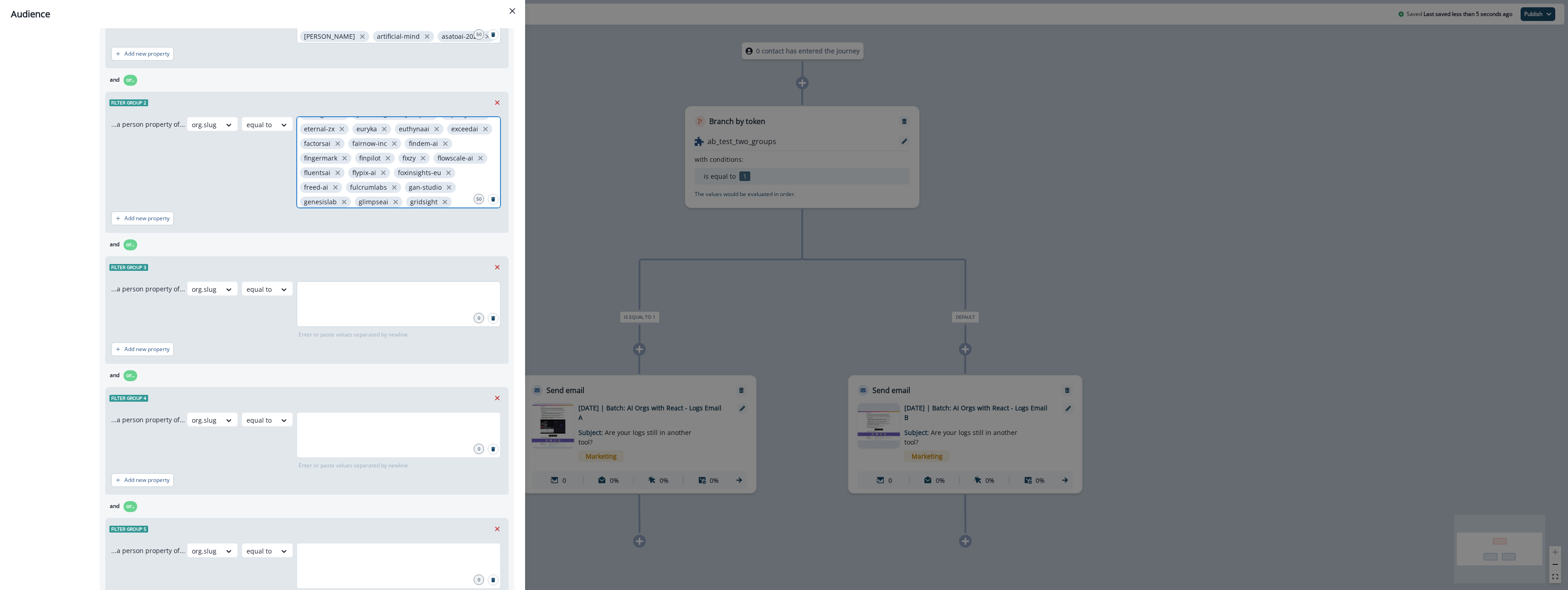
click at [333, 306] on div at bounding box center [398, 304] width 204 height 46
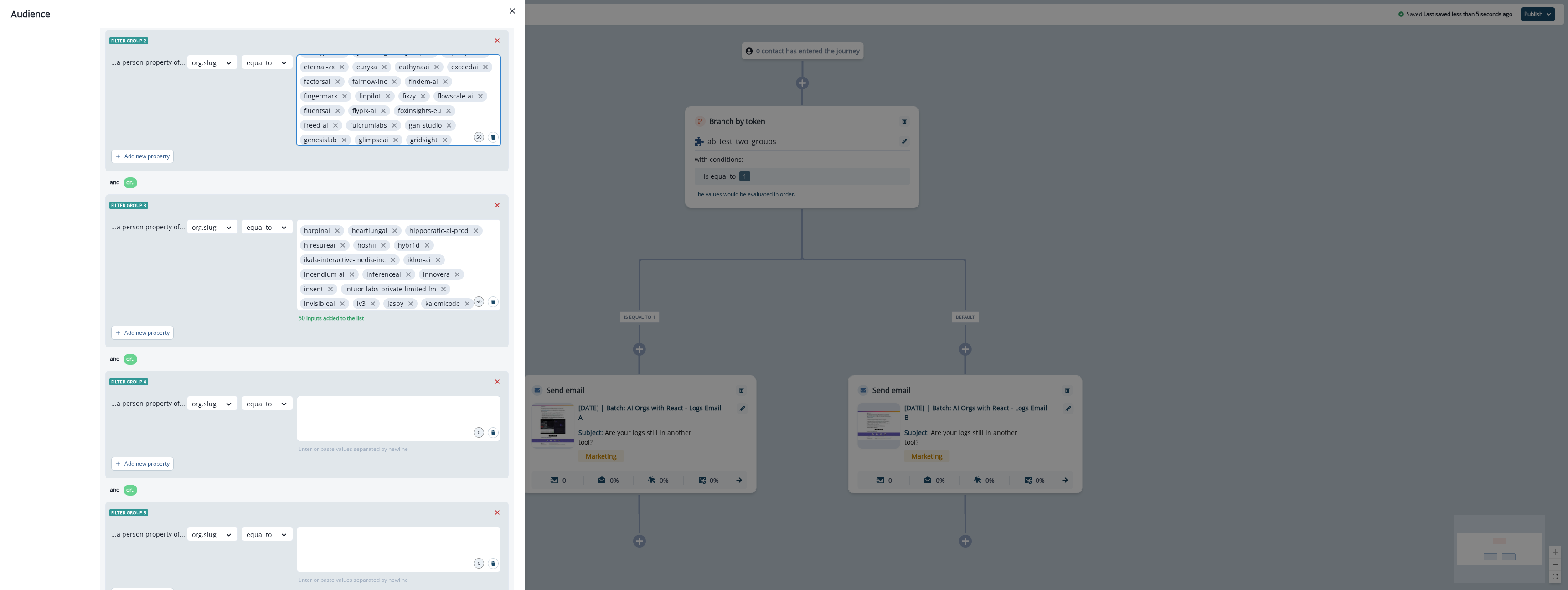
scroll to position [539, 0]
click at [352, 409] on input "text" at bounding box center [399, 402] width 201 height 18
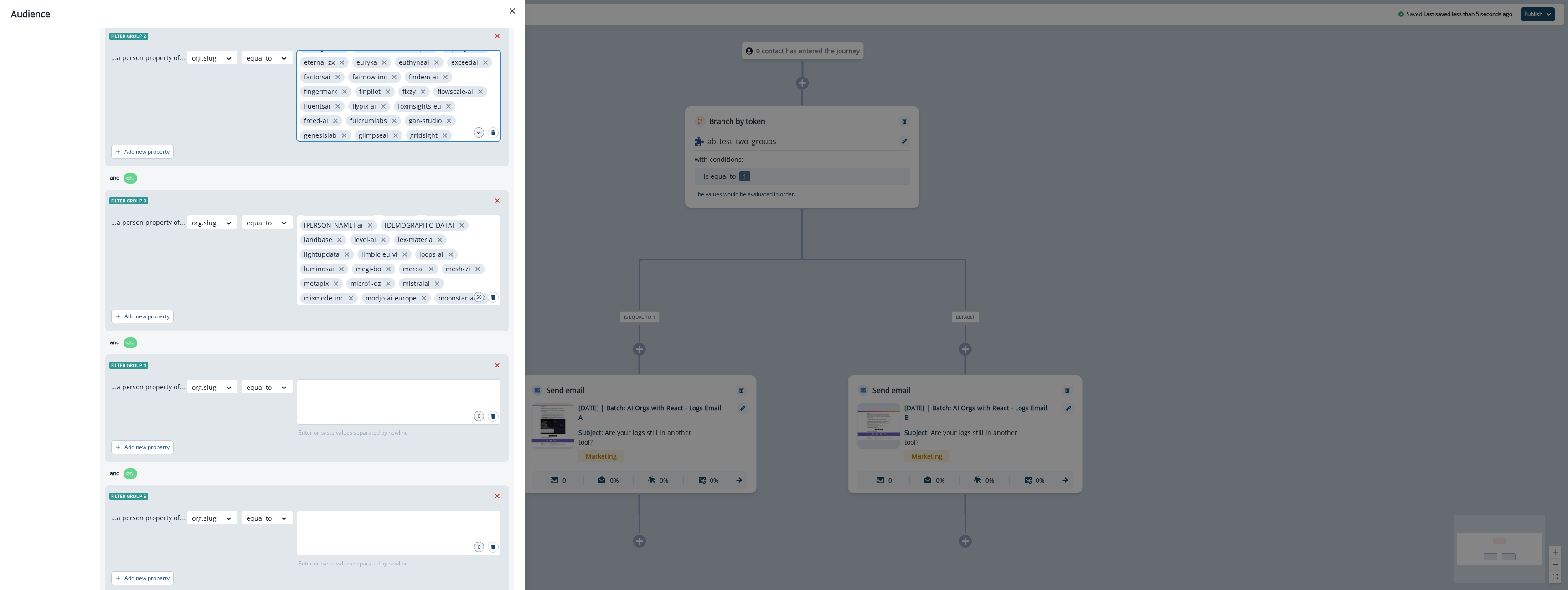
click at [324, 401] on div at bounding box center [398, 402] width 204 height 46
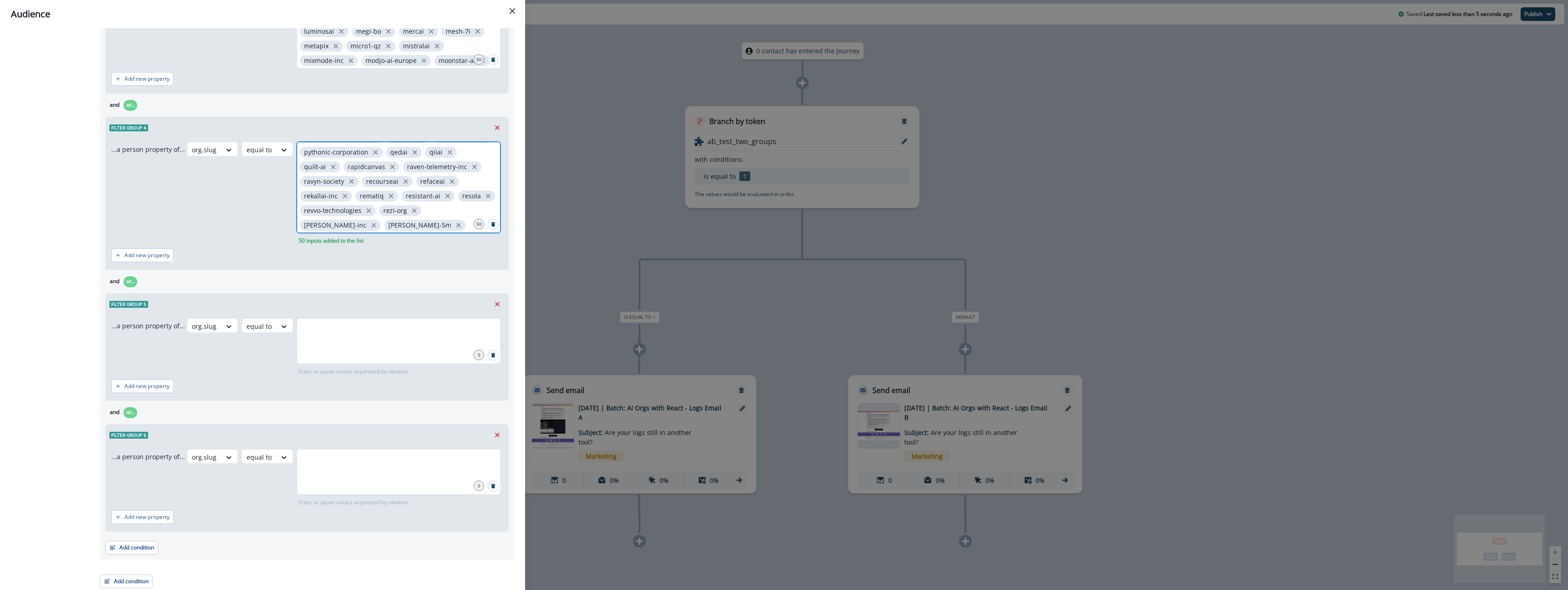
scroll to position [765, 0]
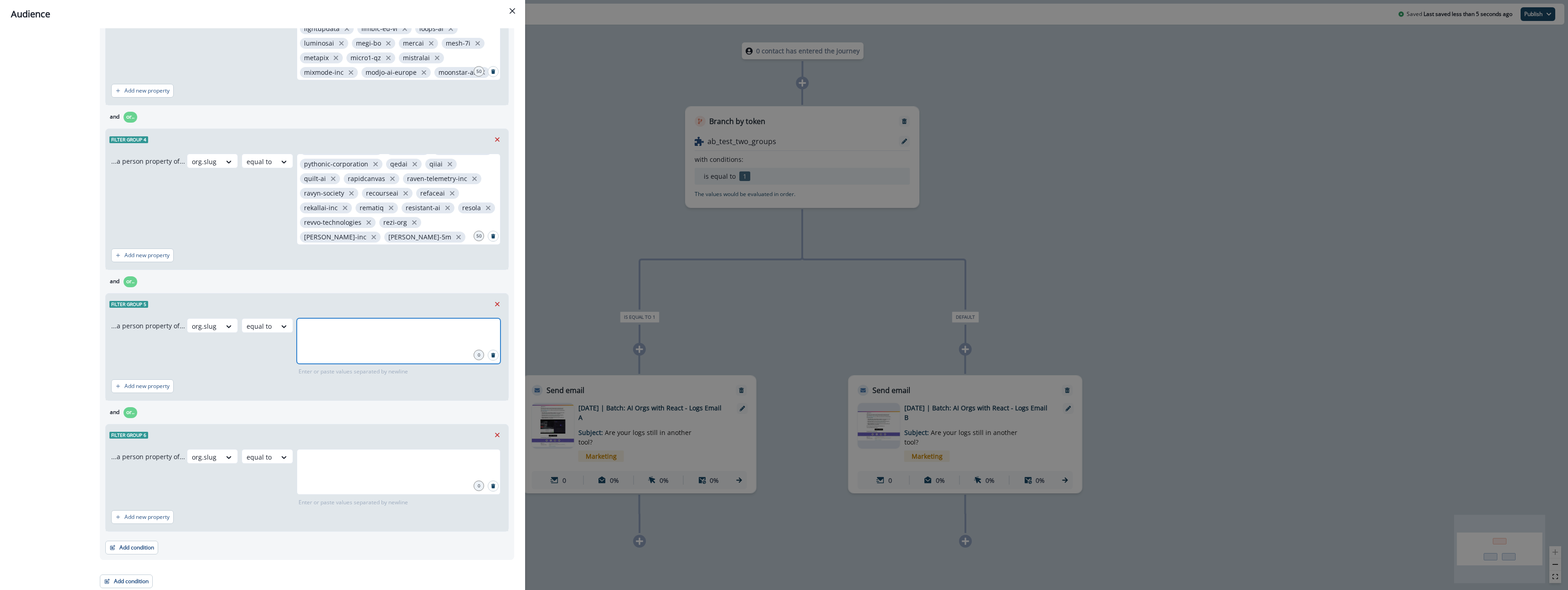
click at [378, 331] on input "text" at bounding box center [399, 329] width 201 height 18
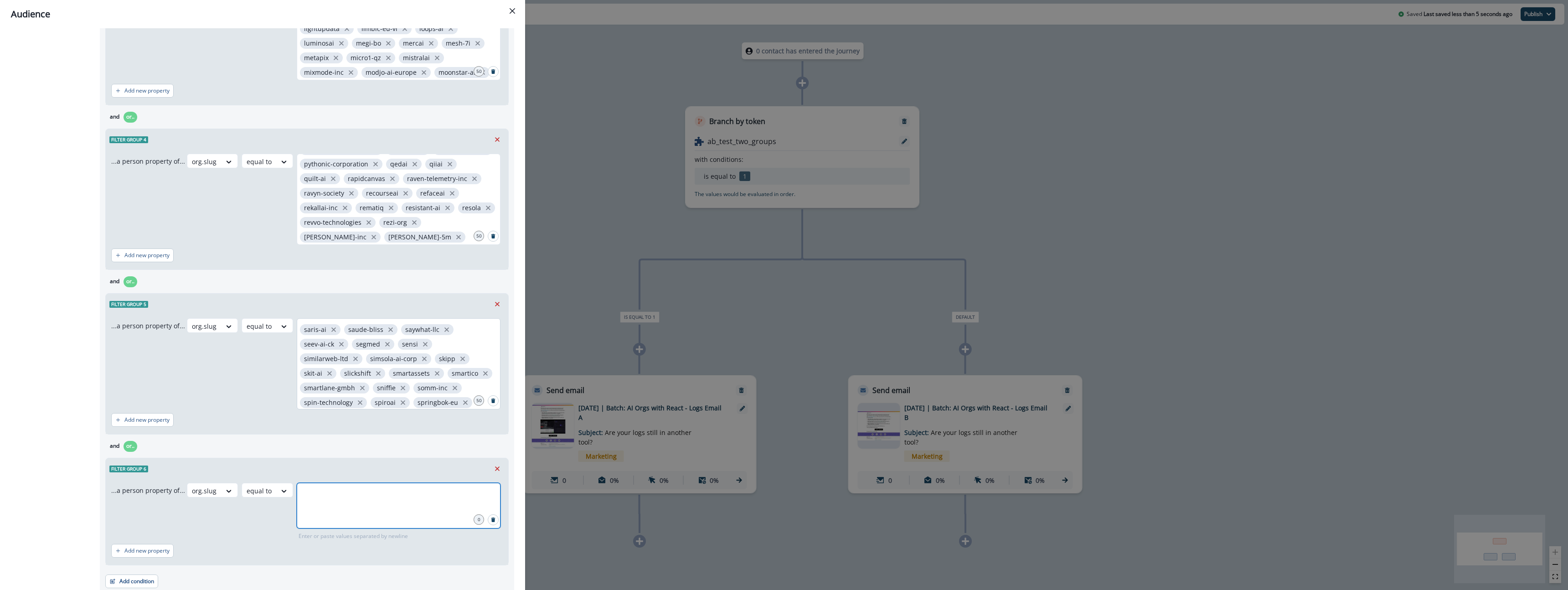
click at [353, 500] on input "text" at bounding box center [399, 494] width 201 height 18
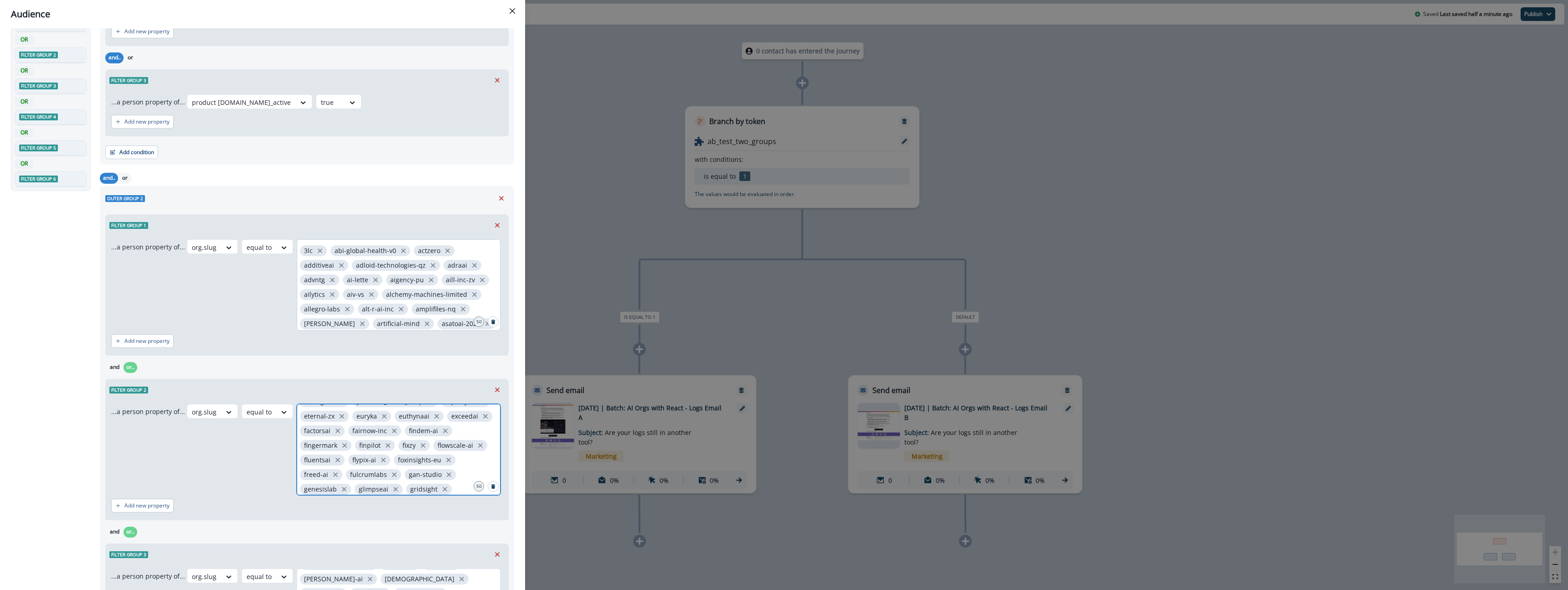
scroll to position [0, 0]
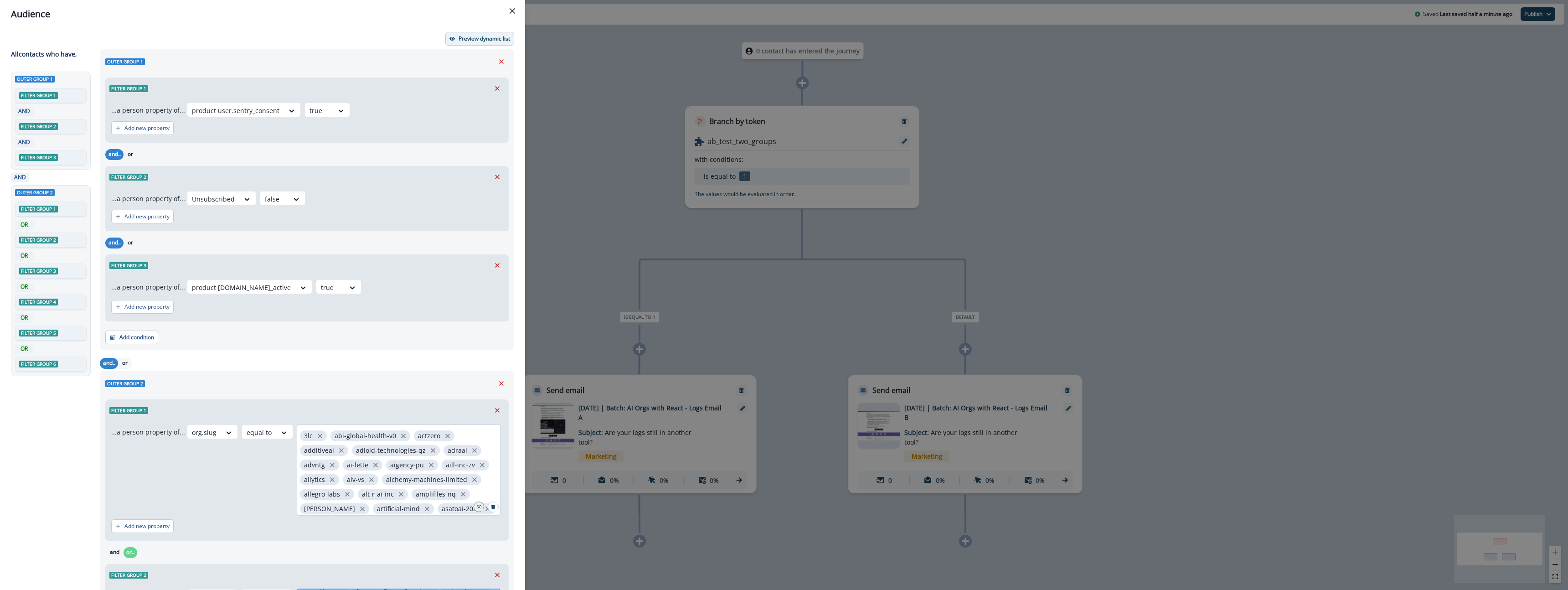
click at [478, 38] on p "Preview dynamic list" at bounding box center [484, 38] width 52 height 6
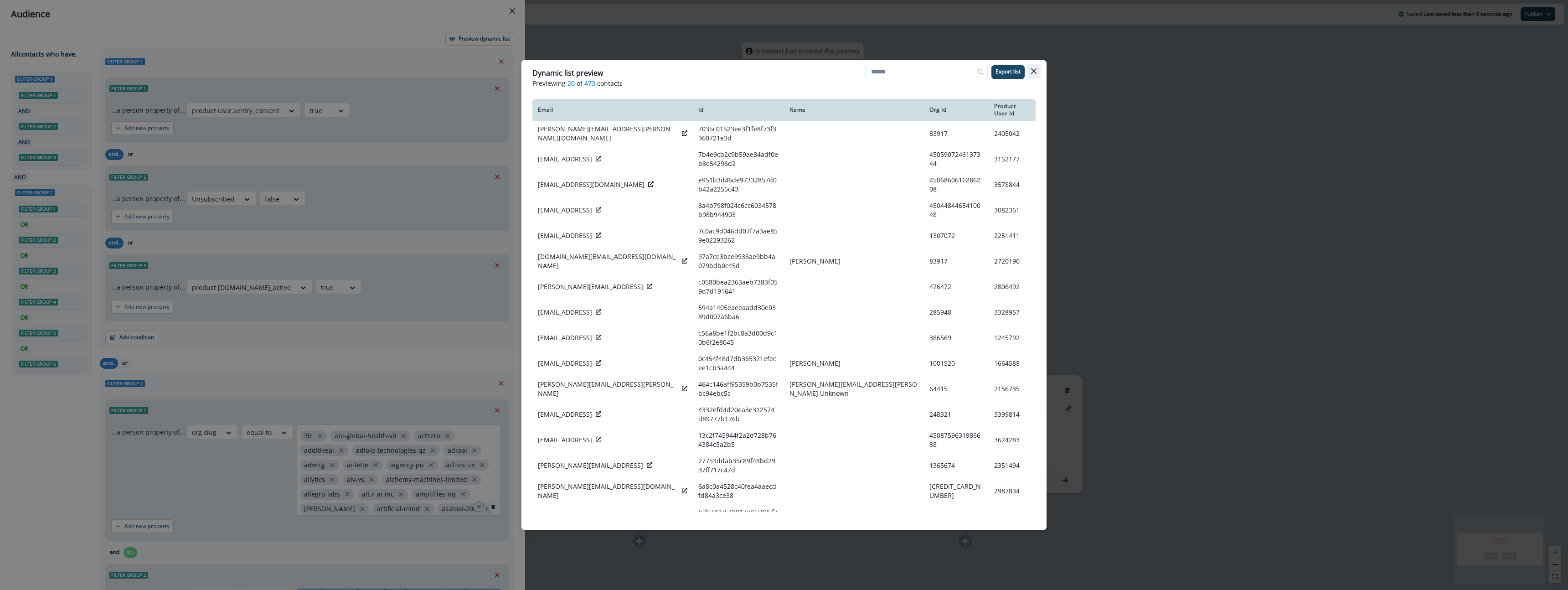
click at [1037, 74] on button "Close" at bounding box center [1034, 71] width 15 height 15
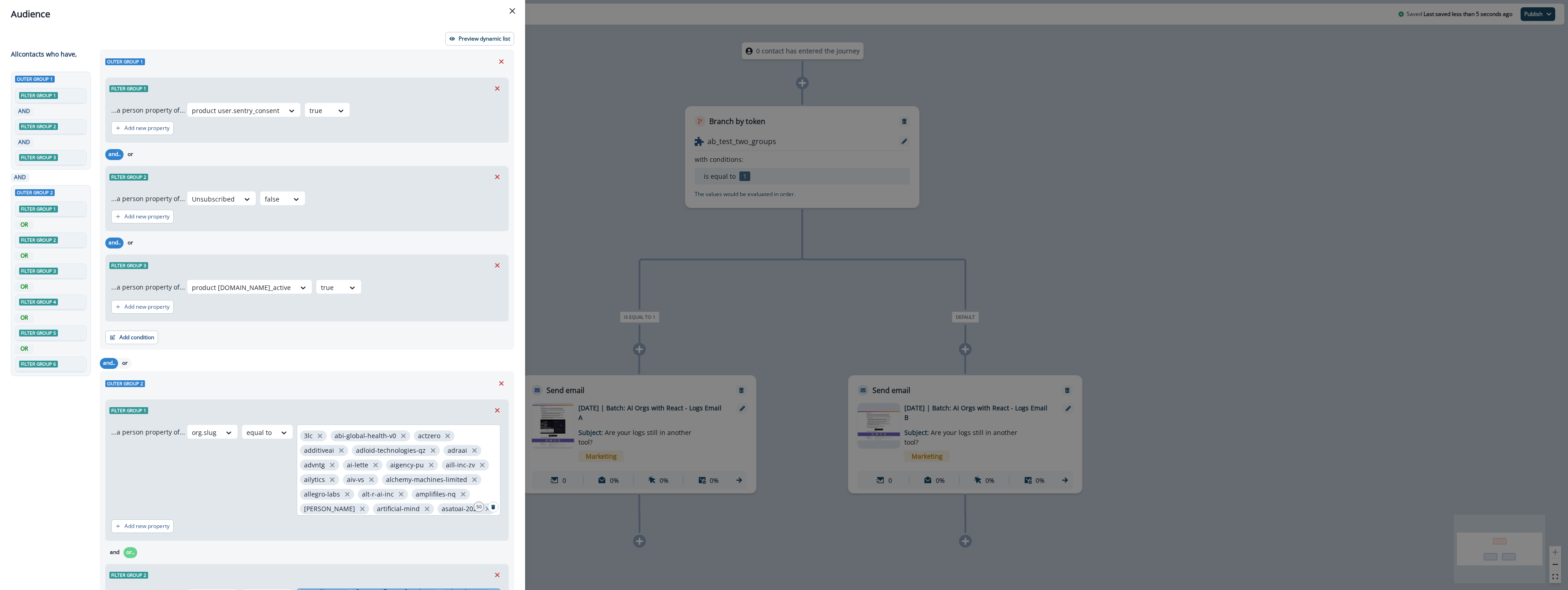
scroll to position [1, 0]
click at [513, 10] on icon "Close" at bounding box center [512, 10] width 5 height 5
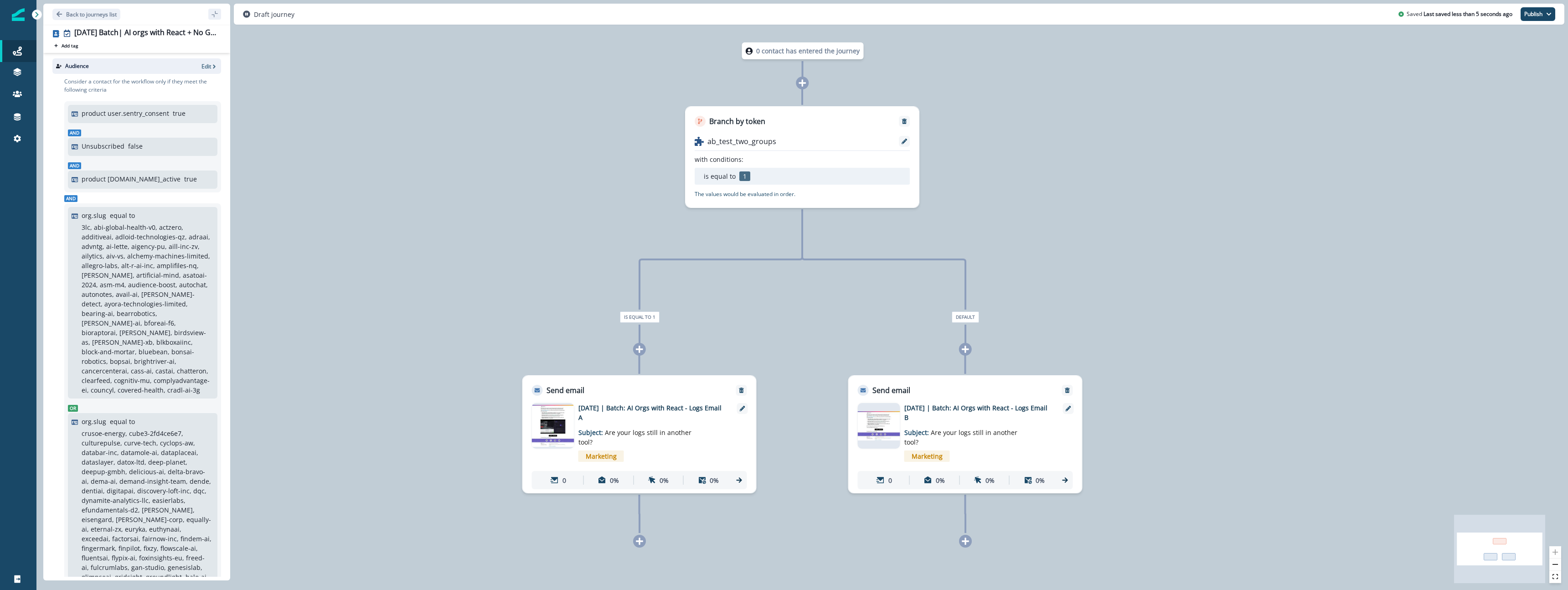
click at [362, 206] on div "0 contact has entered the journey Branch by token ab_test_two_groups with condi…" at bounding box center [802, 295] width 1531 height 590
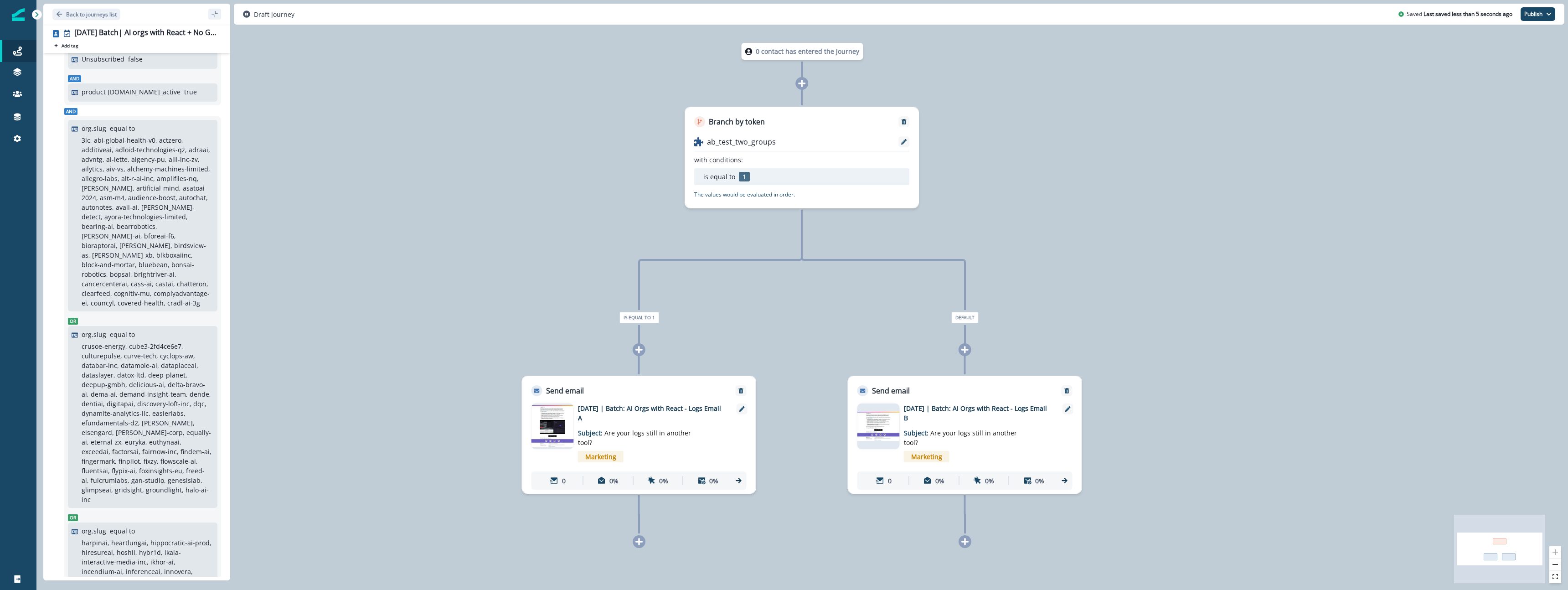
scroll to position [0, 0]
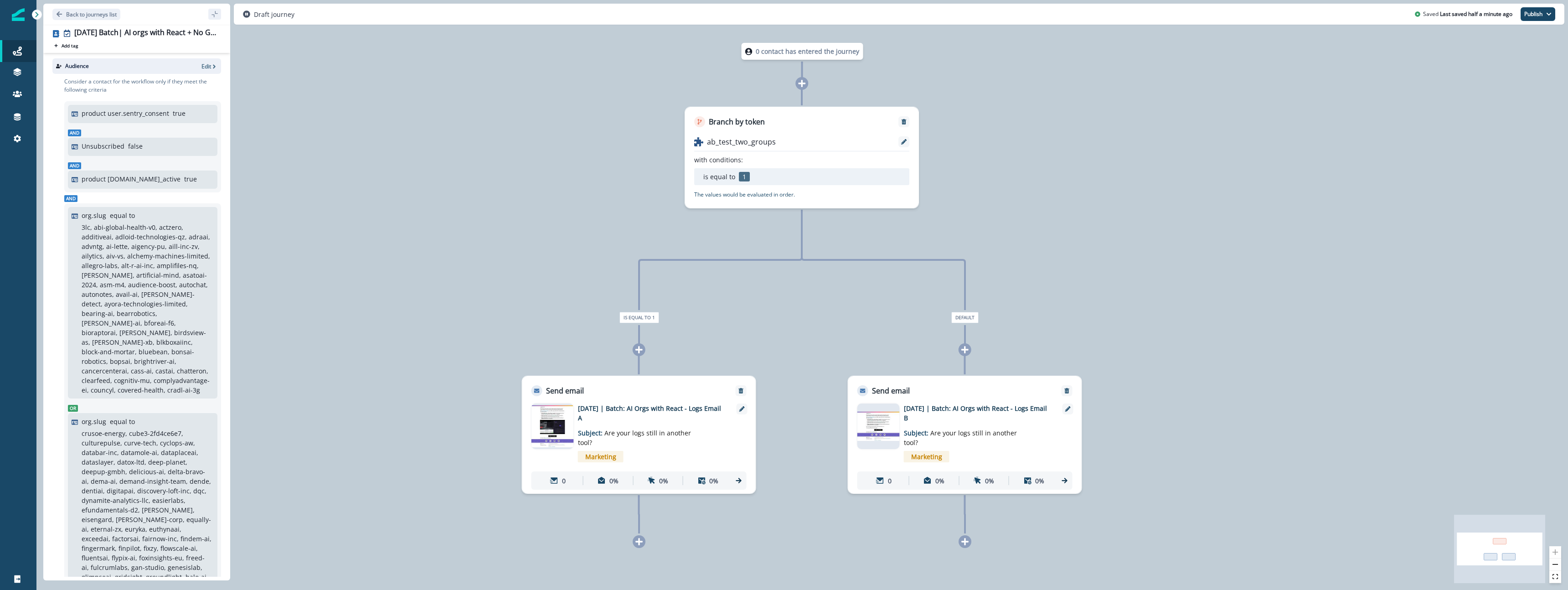
click at [551, 430] on img at bounding box center [553, 426] width 43 height 41
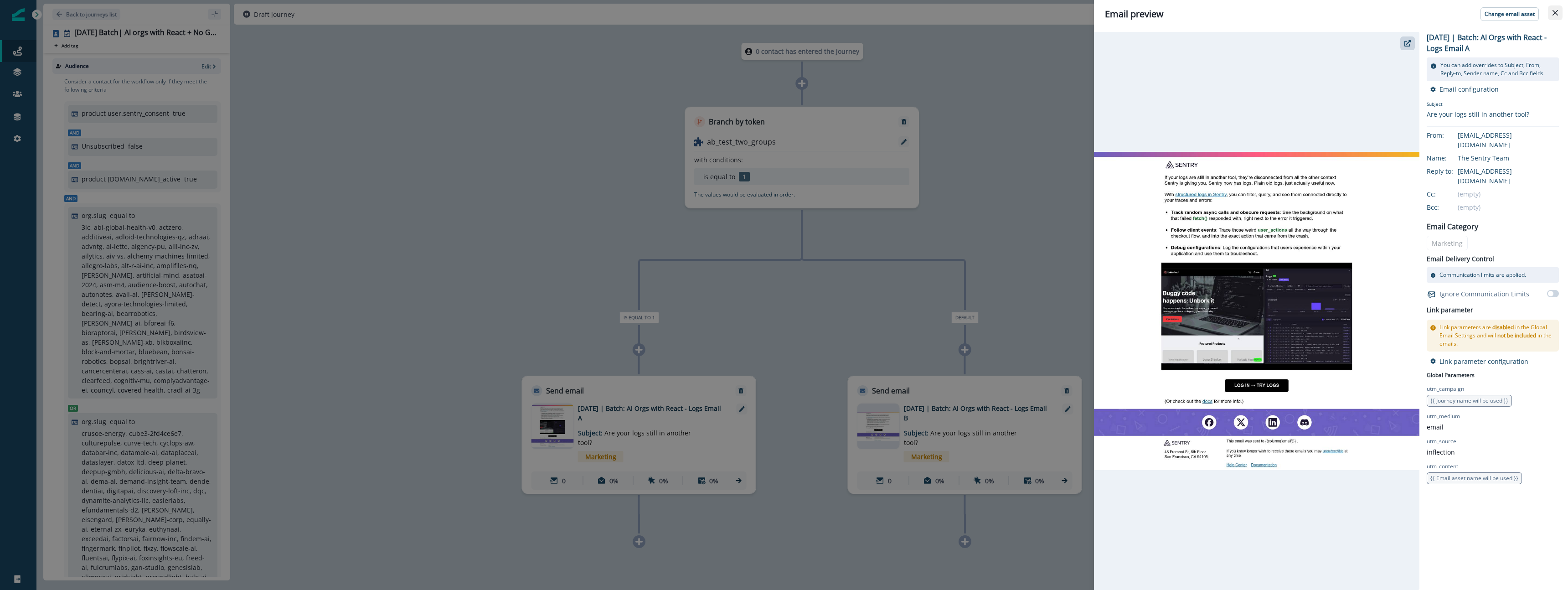
click at [1556, 12] on icon "Close" at bounding box center [1555, 12] width 5 height 5
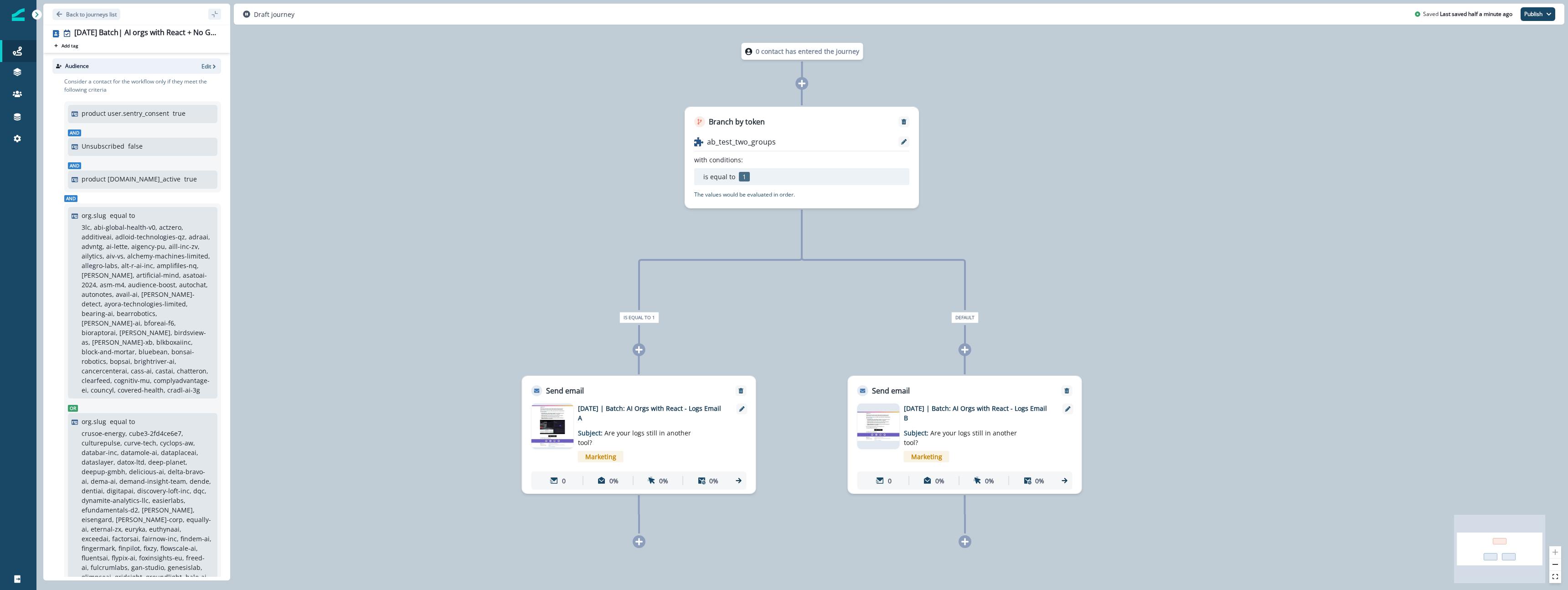
drag, startPoint x: 516, startPoint y: 327, endPoint x: 612, endPoint y: 353, distance: 99.5
click at [516, 327] on div "0 contact has entered the journey Branch by token ab_test_two_groups with condi…" at bounding box center [802, 295] width 1531 height 590
click at [866, 412] on img at bounding box center [879, 426] width 43 height 29
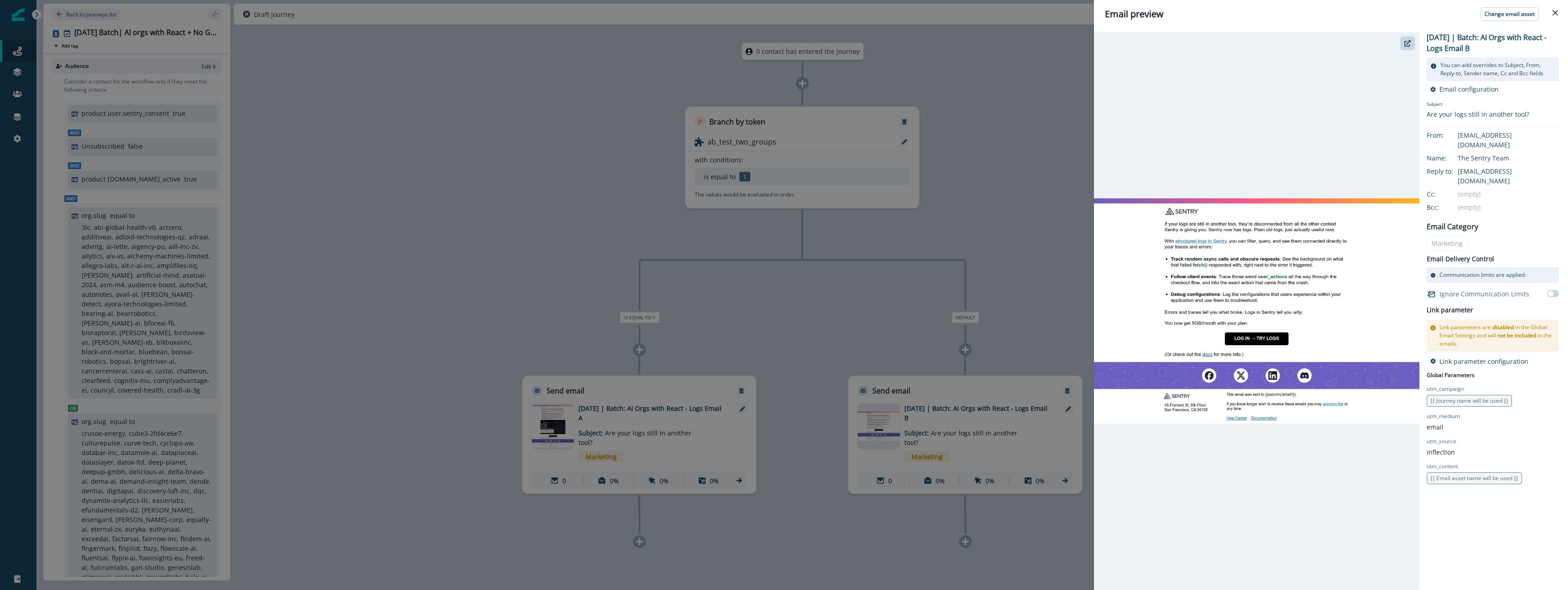
click at [832, 320] on div "Email preview Change email asset 2025-10-07 | Batch: AI Orgs with React - Logs …" at bounding box center [784, 295] width 1568 height 590
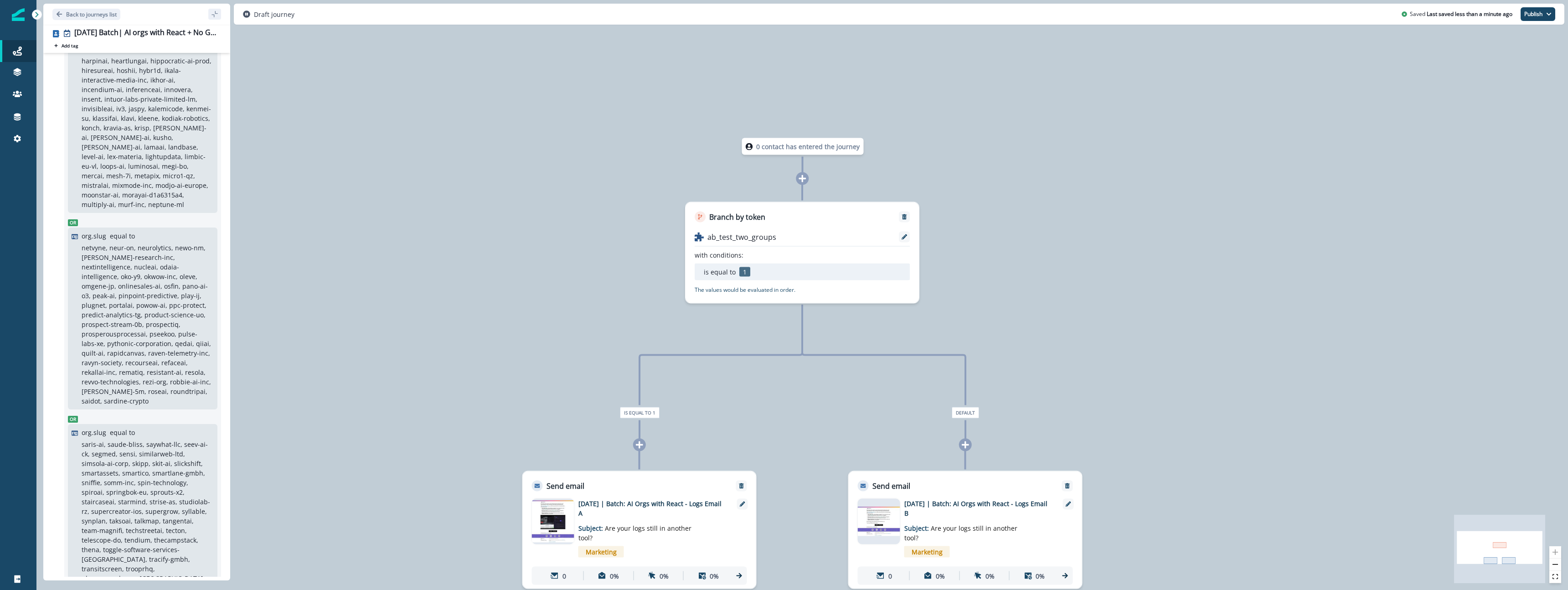
scroll to position [573, 0]
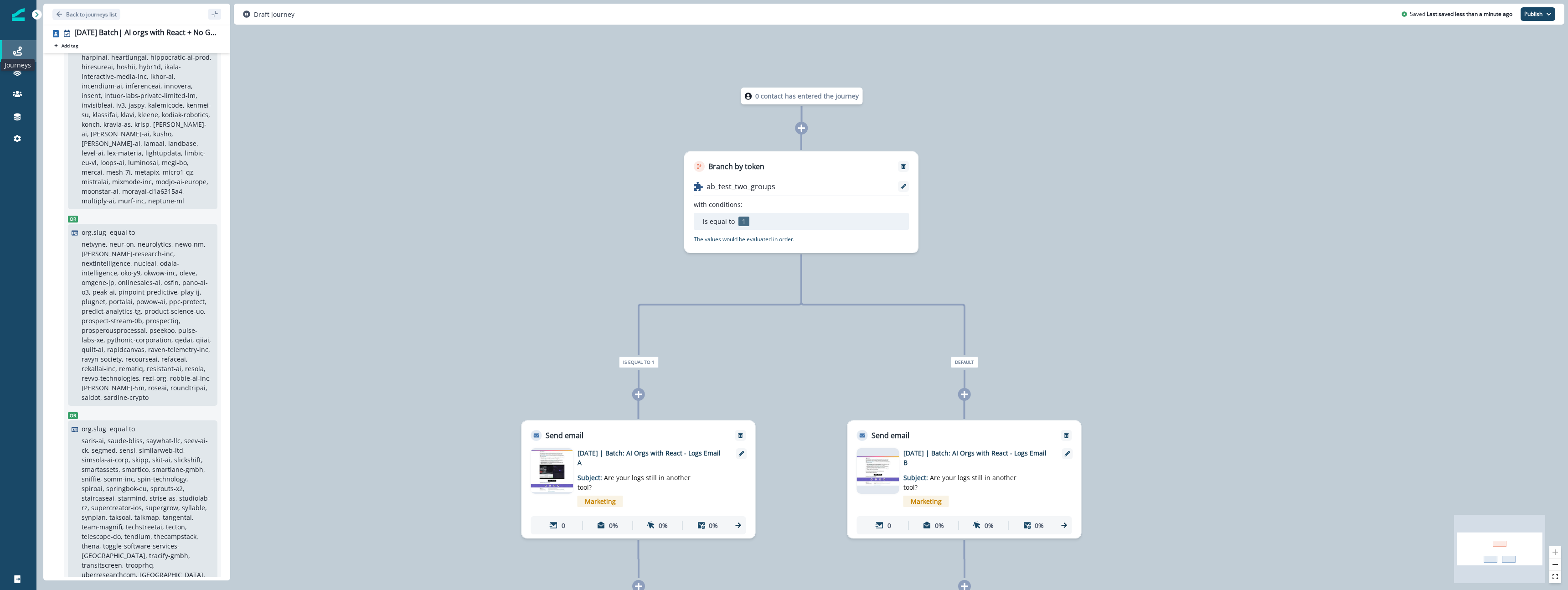
click at [19, 51] on icon at bounding box center [17, 51] width 9 height 9
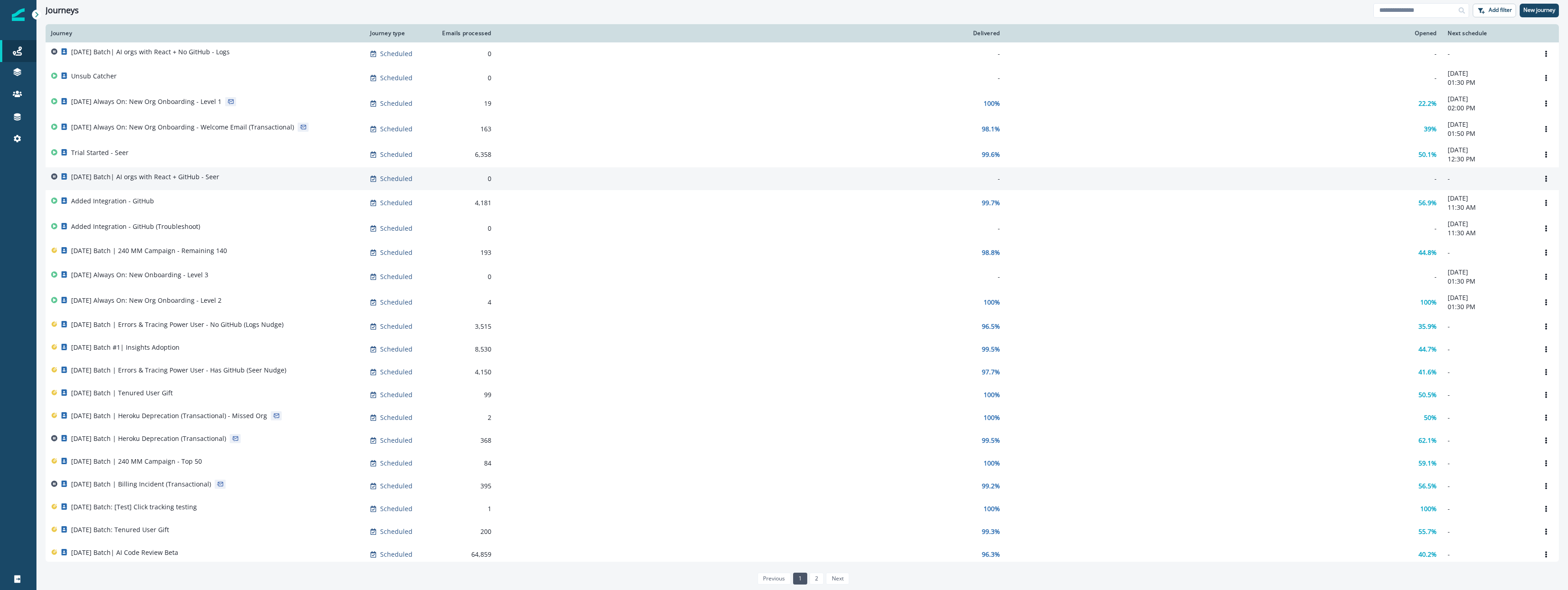
click at [219, 181] on p "[DATE] Batch| AI orgs with React + GitHub - Seer" at bounding box center [145, 177] width 148 height 9
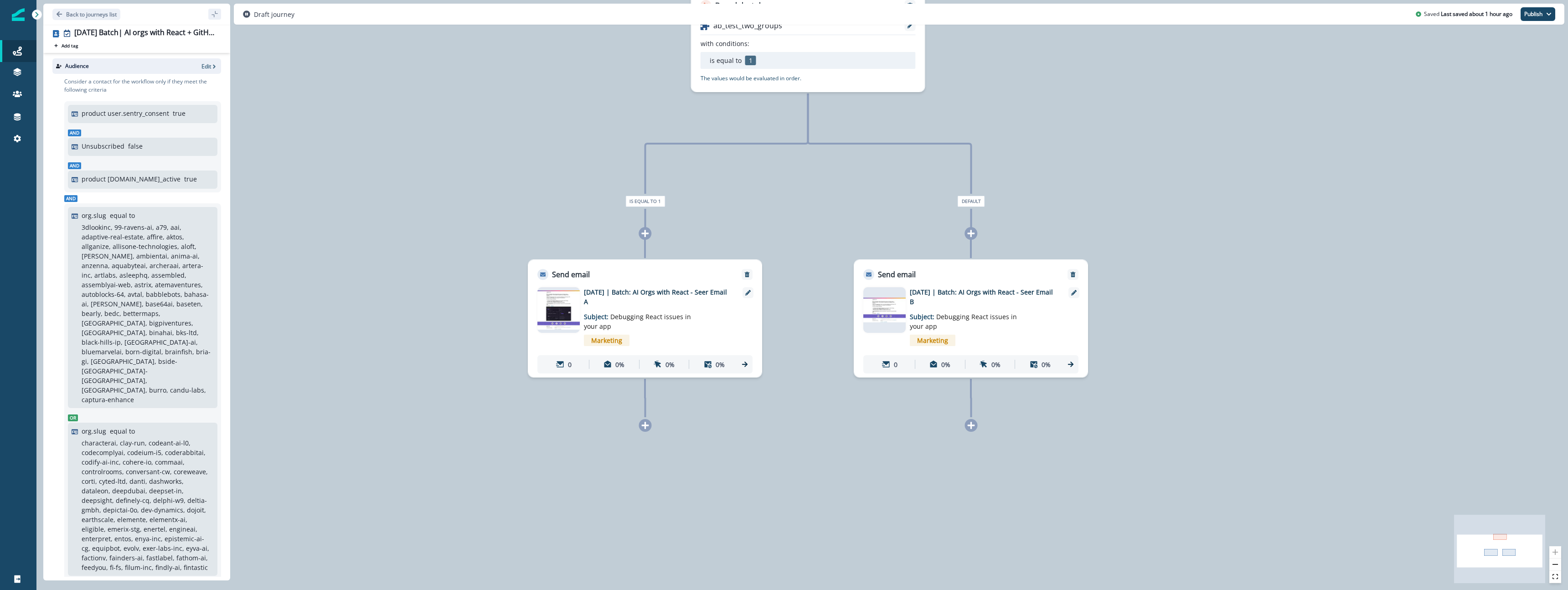
click at [796, 311] on div "0 contact has entered the journey Branch by token ab_test_two_groups with condi…" at bounding box center [802, 295] width 1531 height 590
click at [559, 315] on img at bounding box center [559, 310] width 43 height 39
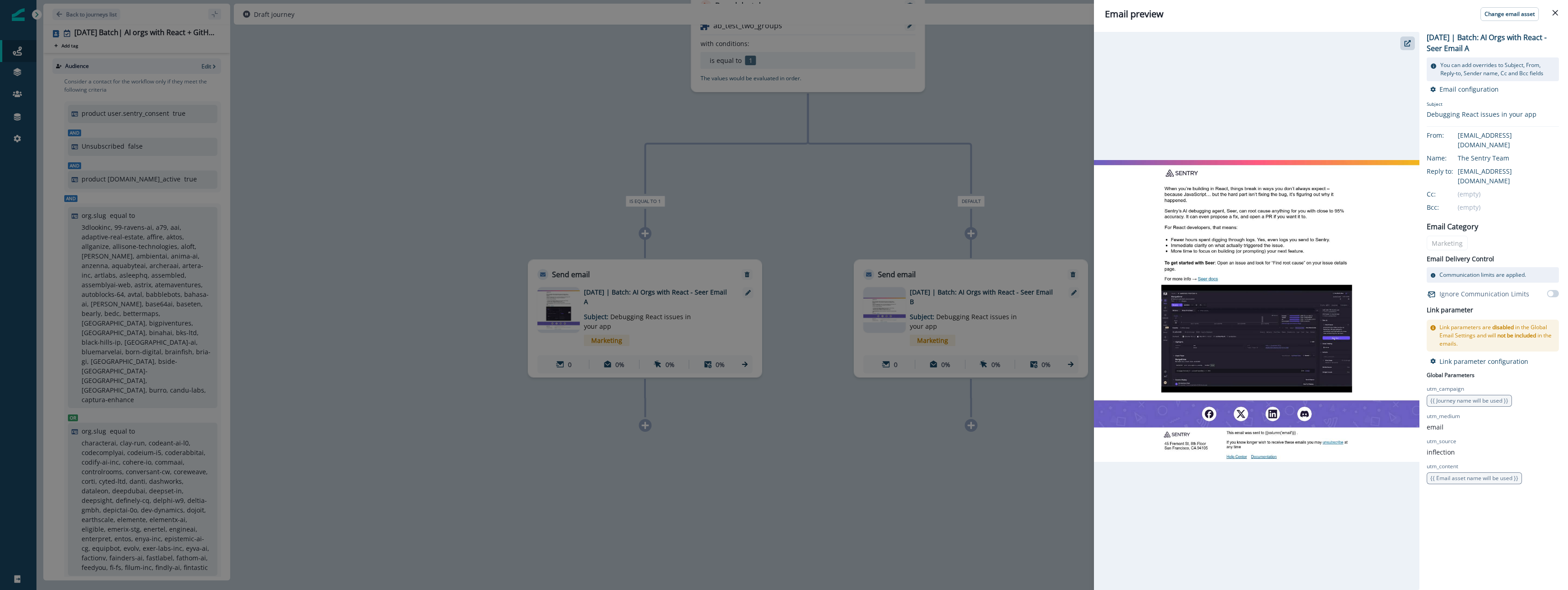
click at [1207, 317] on img at bounding box center [1256, 311] width 326 height 301
click at [1409, 46] on icon "button" at bounding box center [1407, 43] width 6 height 6
click at [1556, 15] on icon "Close" at bounding box center [1555, 12] width 5 height 5
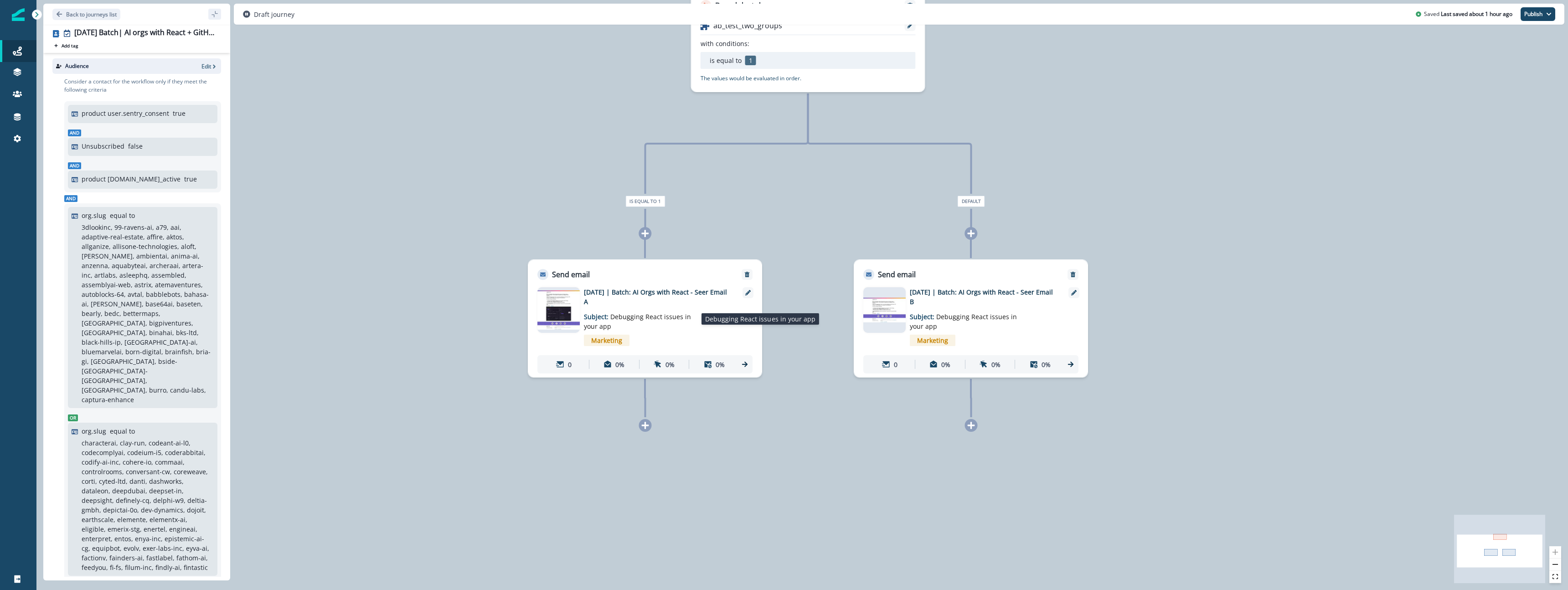
click at [634, 318] on span "Debugging React issues in your app" at bounding box center [637, 321] width 107 height 18
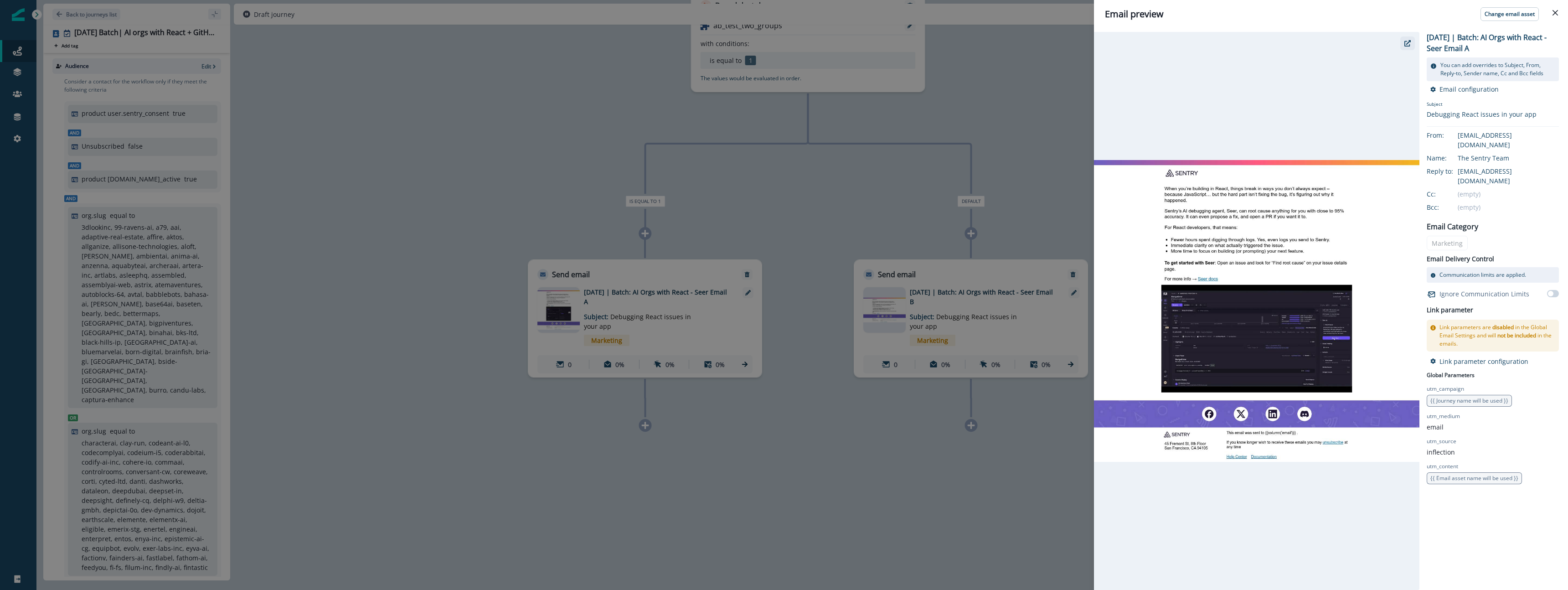
click at [1409, 47] on button "button" at bounding box center [1407, 43] width 15 height 13
click at [805, 202] on div "Email preview Change email asset 2025-10-07 | Batch: AI Orgs with React - Seer …" at bounding box center [784, 295] width 1568 height 590
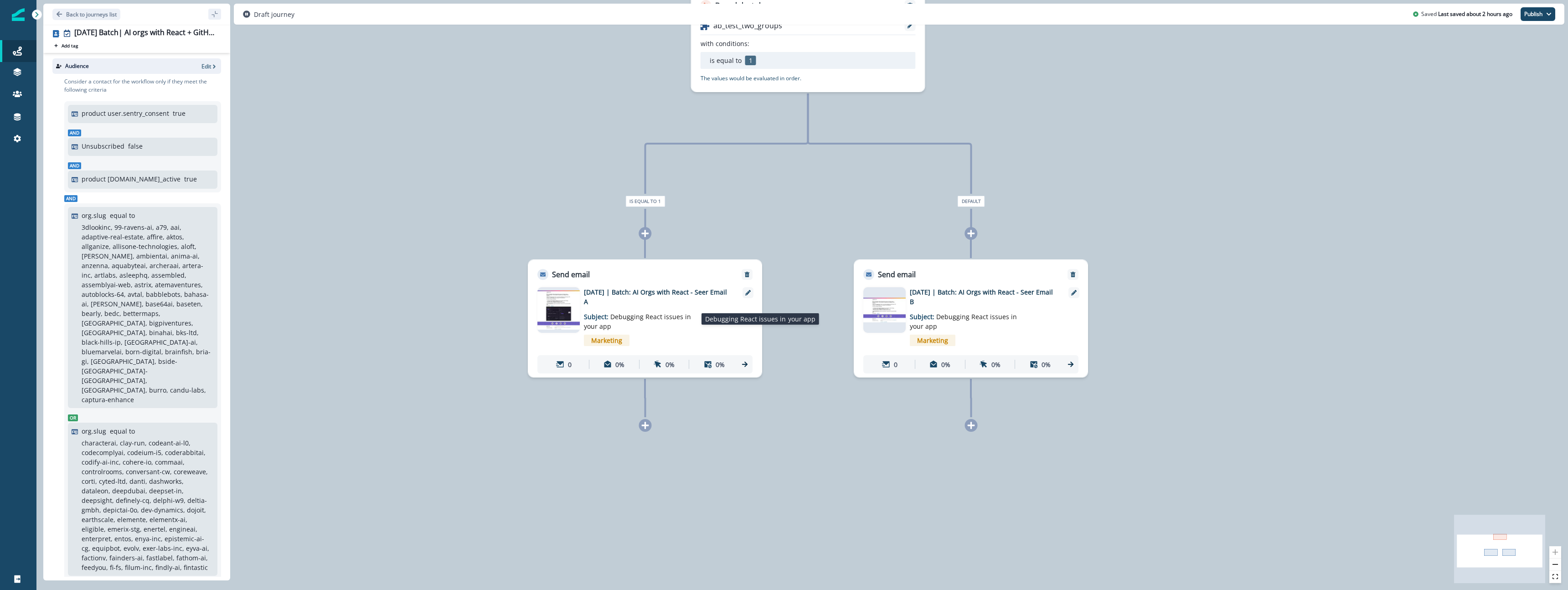
click at [660, 319] on span "Debugging React issues in your app" at bounding box center [637, 321] width 107 height 18
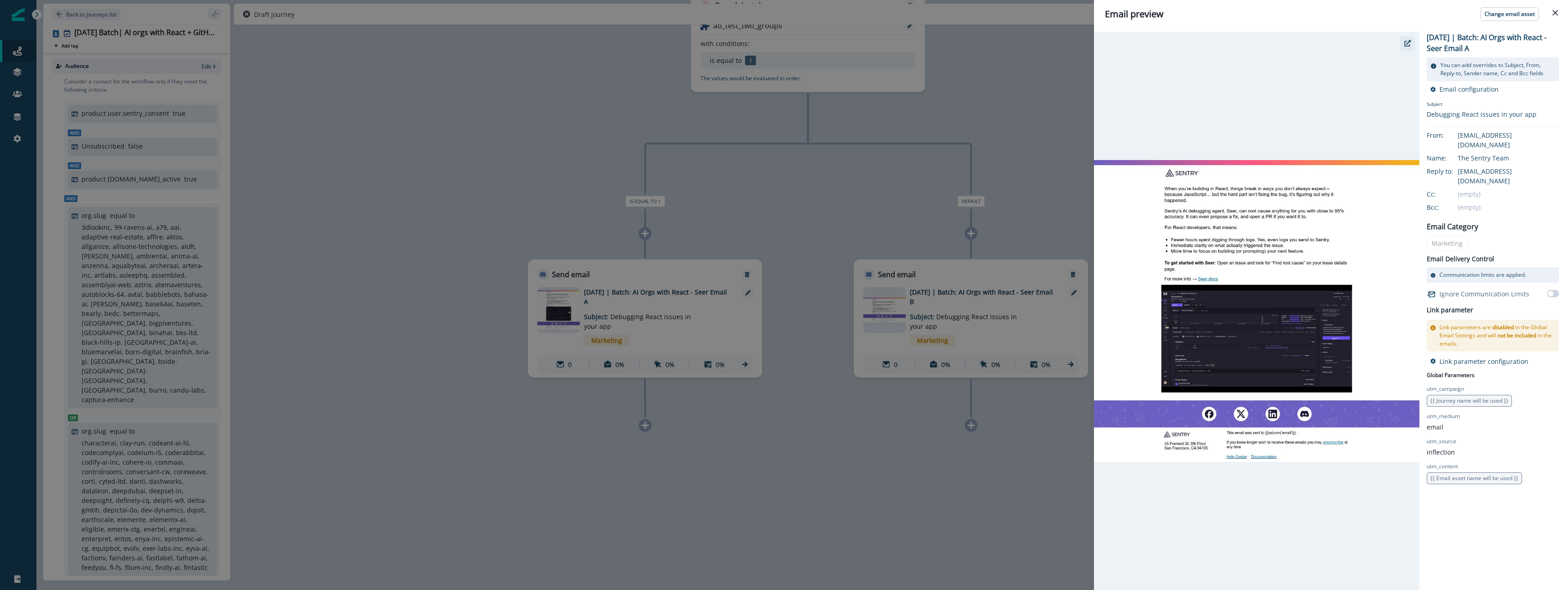
click at [1406, 47] on button "button" at bounding box center [1407, 43] width 15 height 13
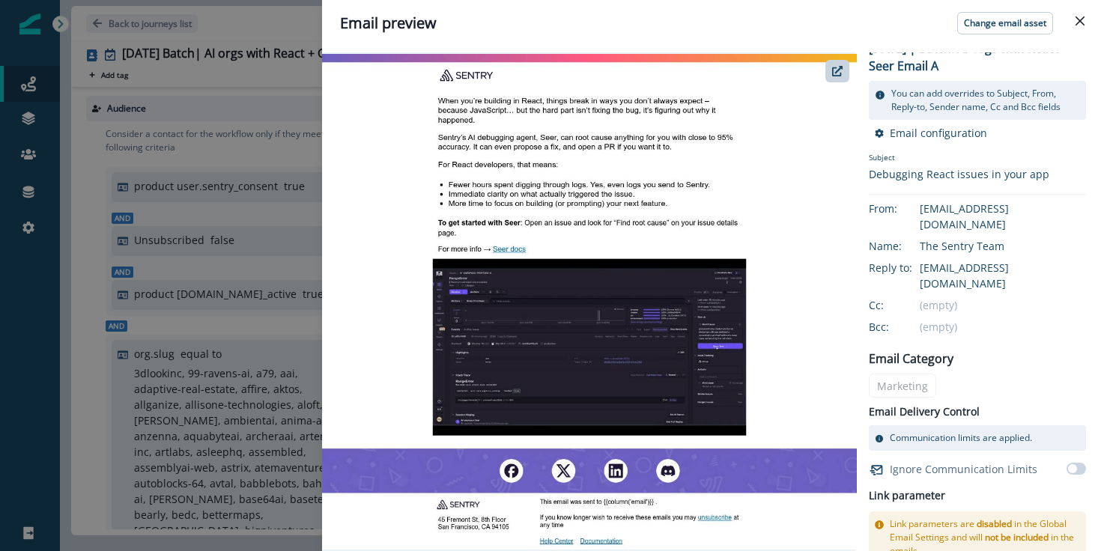
scroll to position [19, 0]
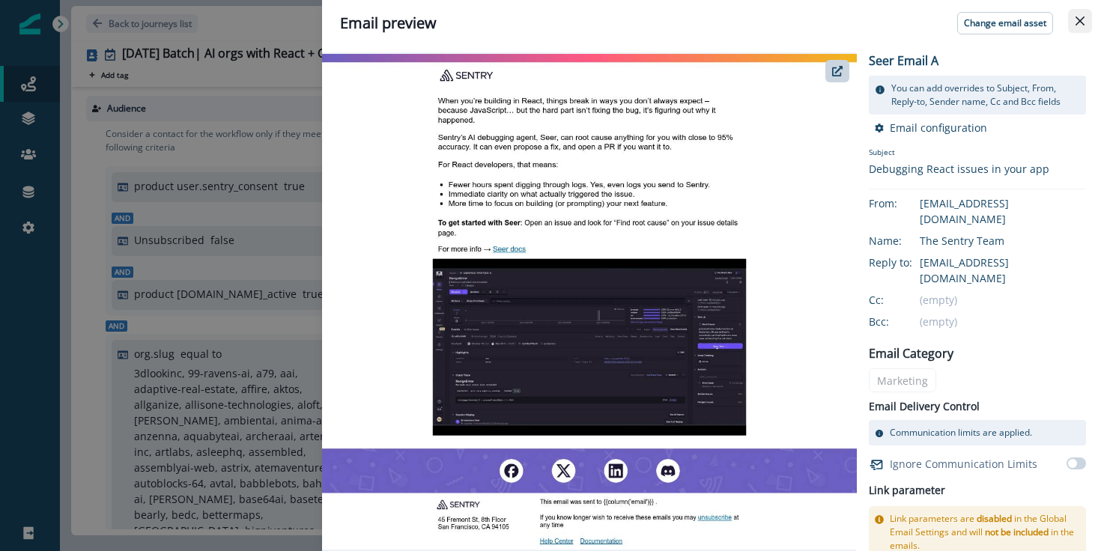
click at [1078, 18] on icon "Close" at bounding box center [1079, 20] width 9 height 9
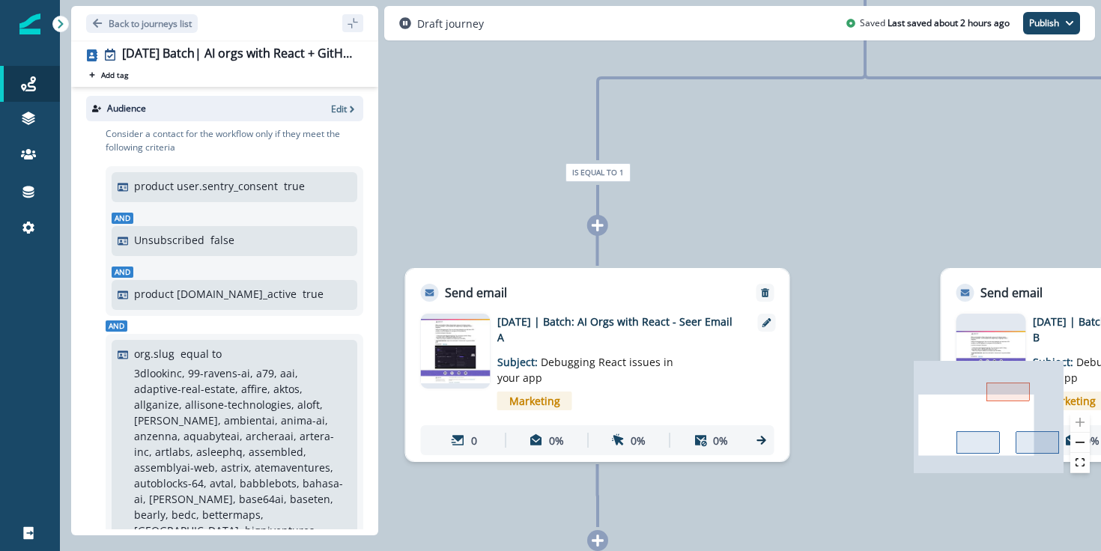
scroll to position [67, 0]
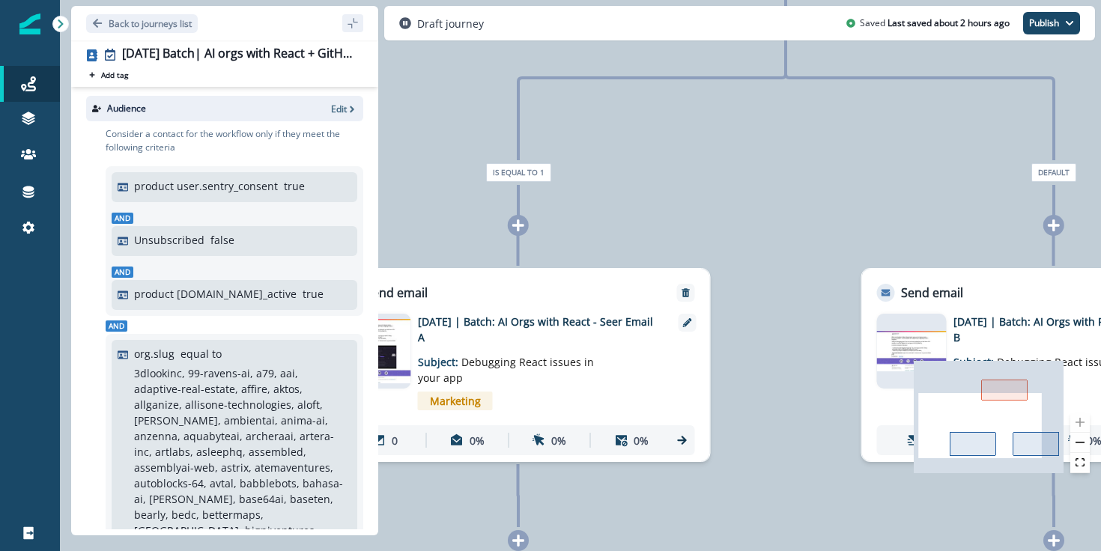
click at [356, 29] on button "sidebar collapse toggle" at bounding box center [352, 23] width 21 height 18
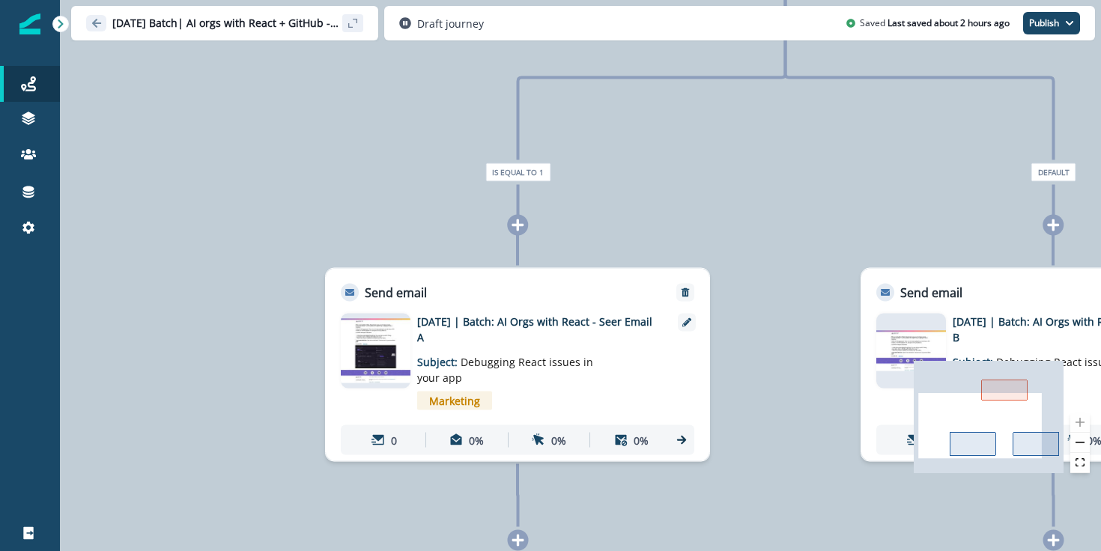
scroll to position [63, 0]
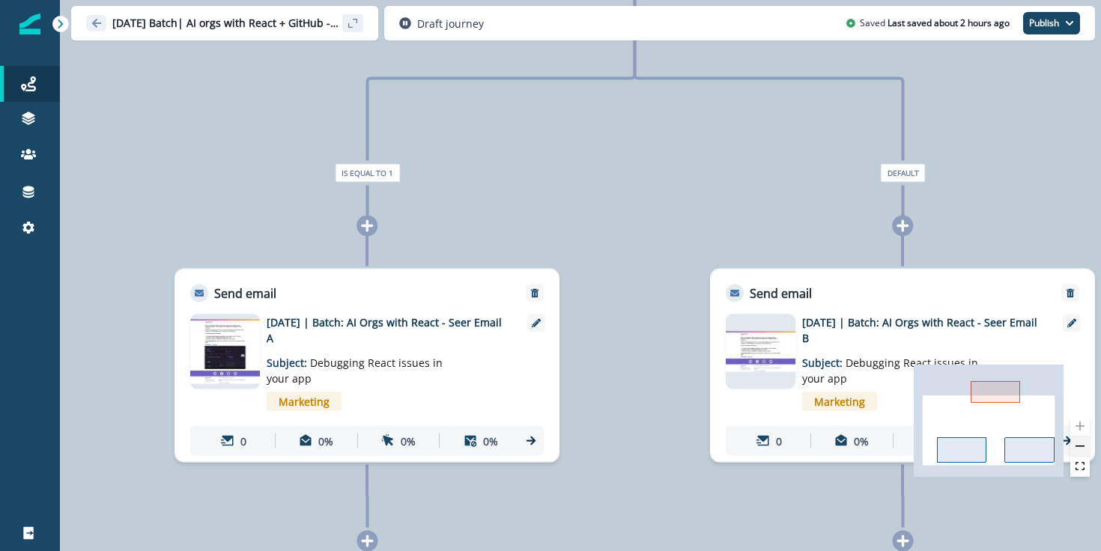
click at [1081, 451] on button "zoom out" at bounding box center [1079, 447] width 19 height 20
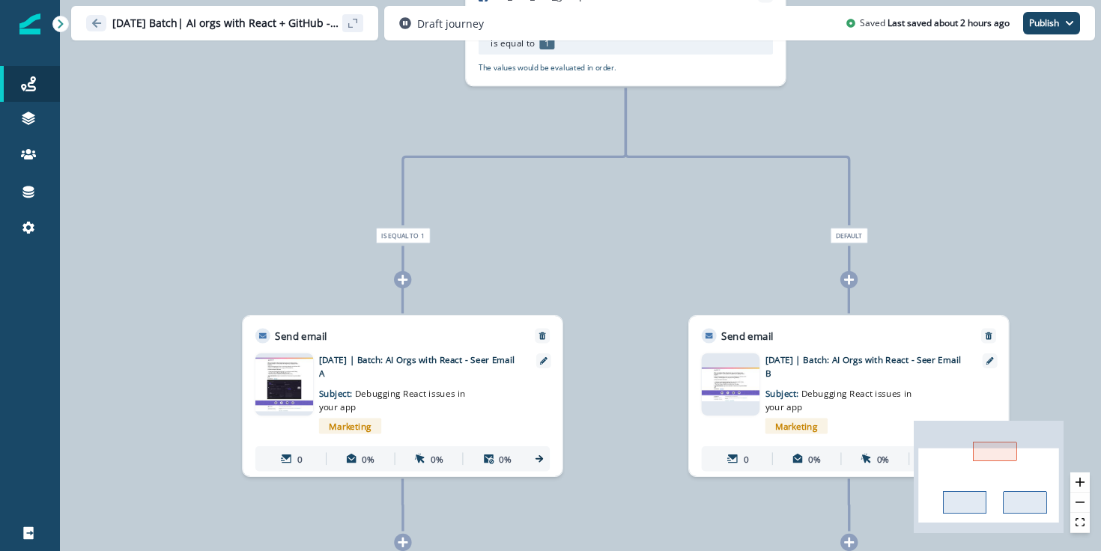
scroll to position [7, 0]
click at [1074, 501] on button "zoom out" at bounding box center [1079, 503] width 19 height 20
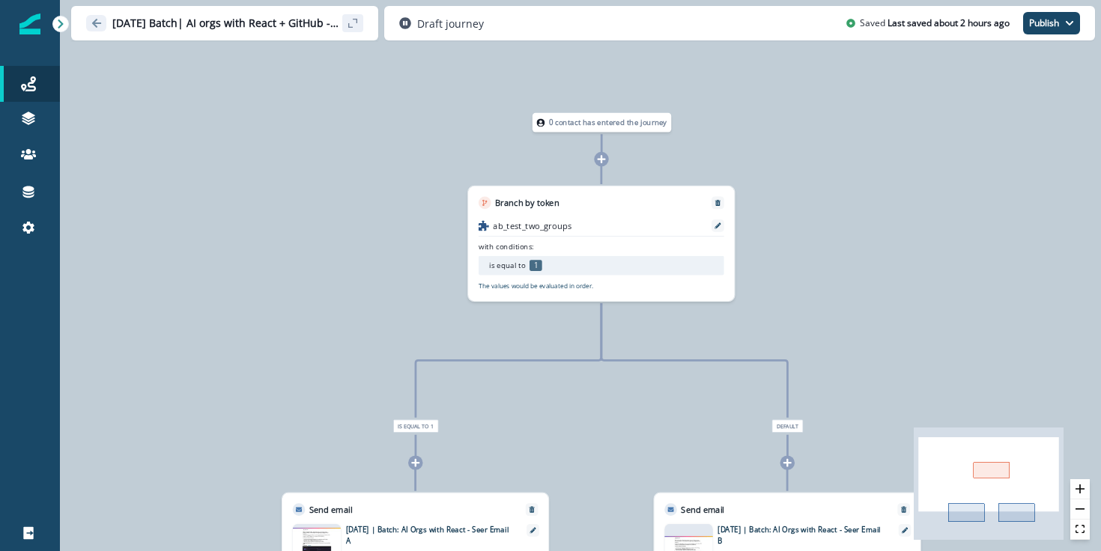
click at [61, 25] on icon at bounding box center [60, 24] width 10 height 10
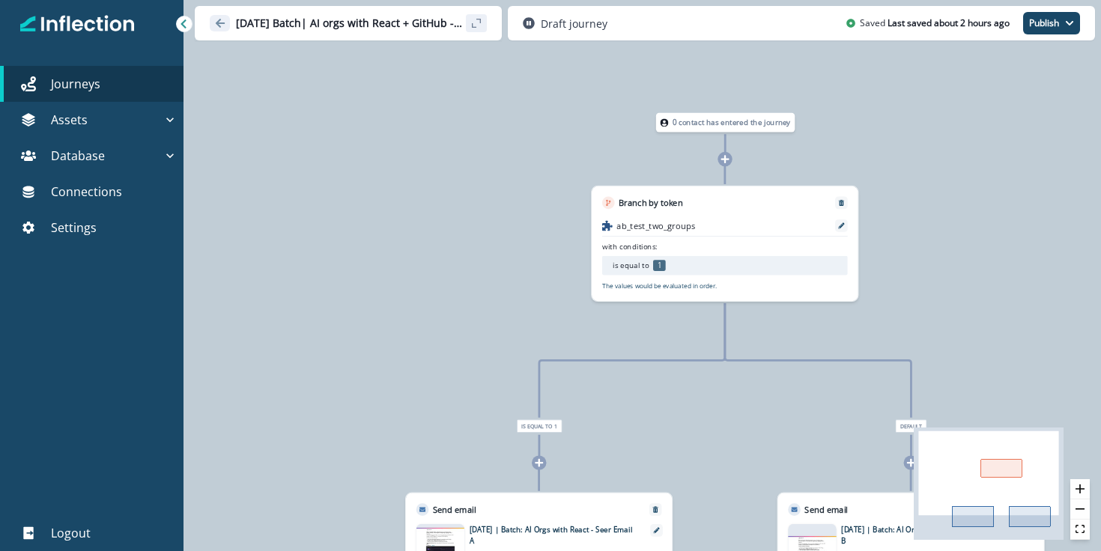
click at [186, 25] on icon at bounding box center [183, 24] width 10 height 10
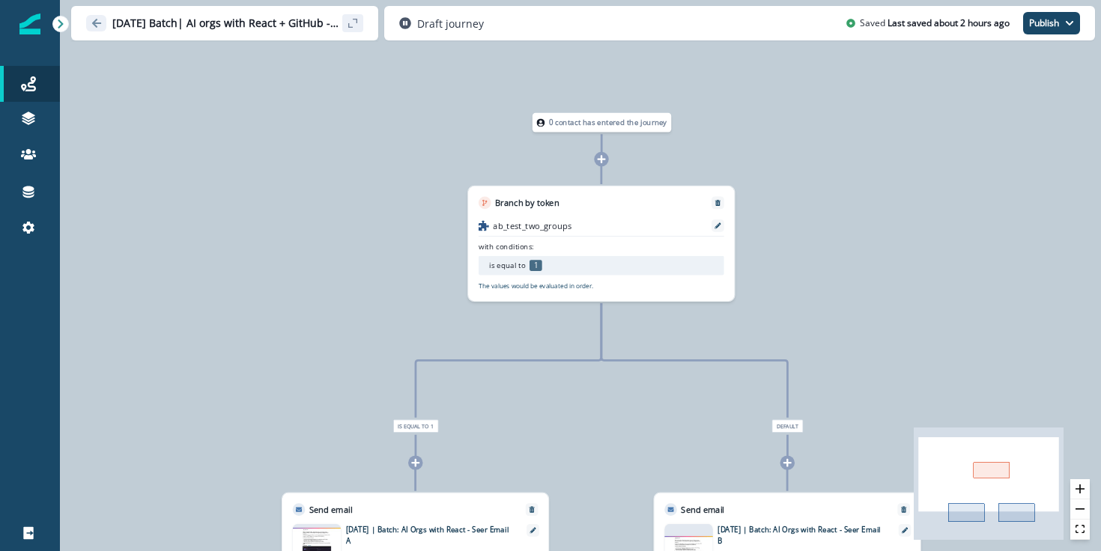
drag, startPoint x: 327, startPoint y: 116, endPoint x: 361, endPoint y: 46, distance: 78.0
click at [327, 115] on div "0 contact has entered the journey Branch by token ab_test_two_groups with condi…" at bounding box center [580, 275] width 1041 height 551
click at [353, 25] on icon "sidebar collapse toggle" at bounding box center [353, 23] width 12 height 12
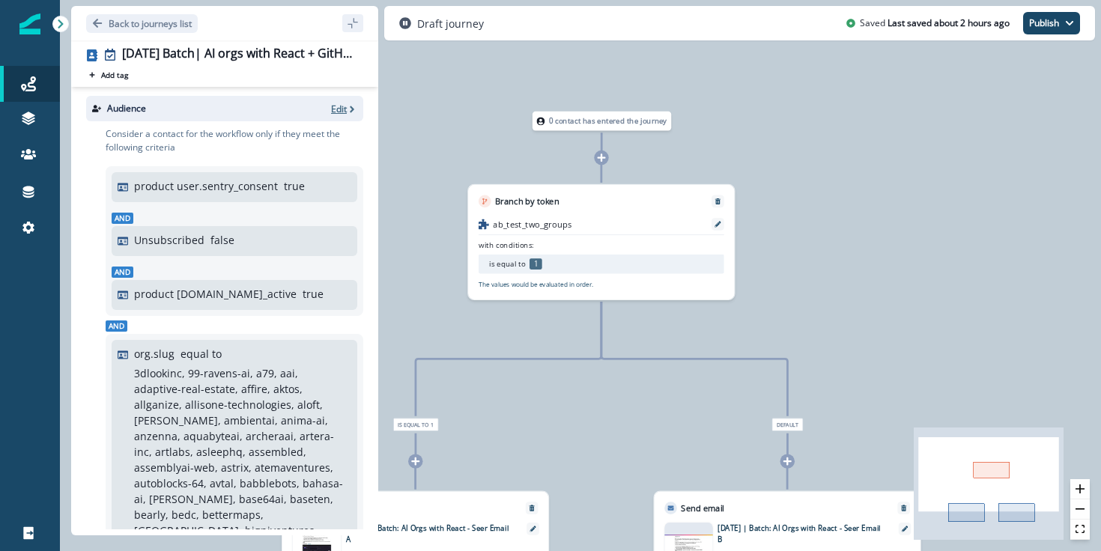
click at [342, 106] on p "Edit" at bounding box center [339, 109] width 16 height 13
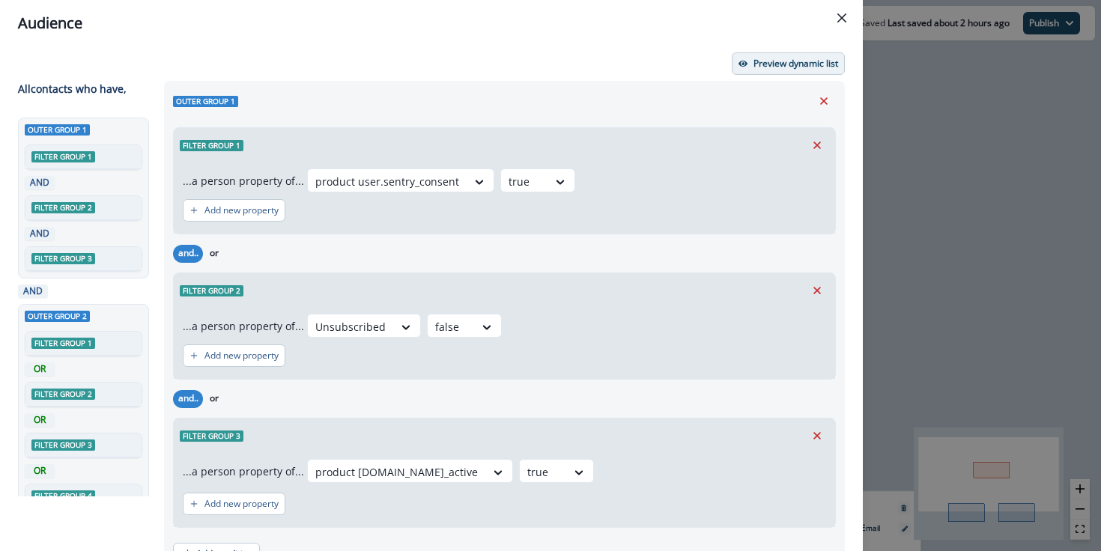
click at [789, 67] on p "Preview dynamic list" at bounding box center [795, 63] width 85 height 10
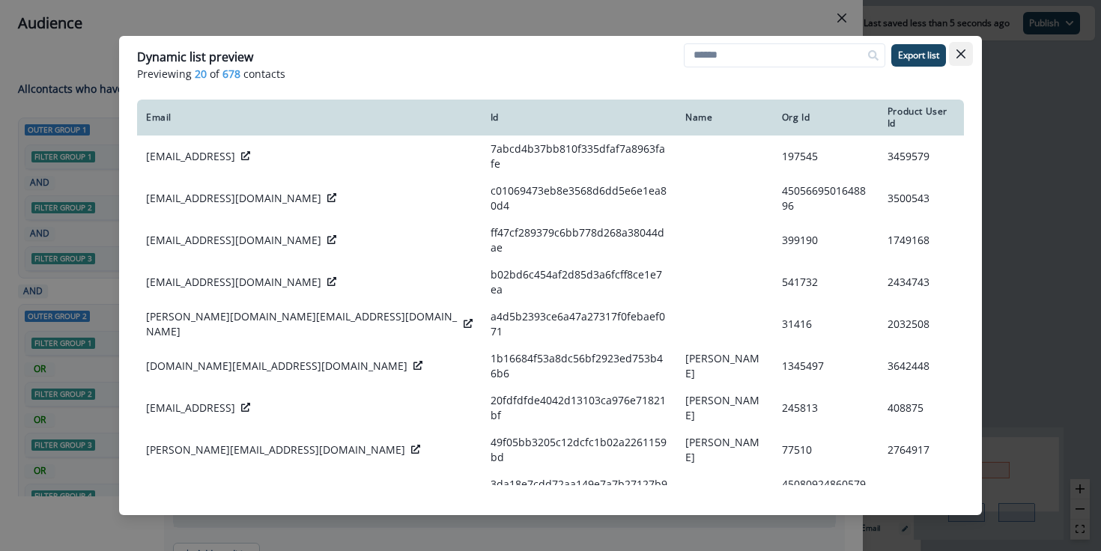
click at [970, 48] on button "Close" at bounding box center [961, 54] width 24 height 24
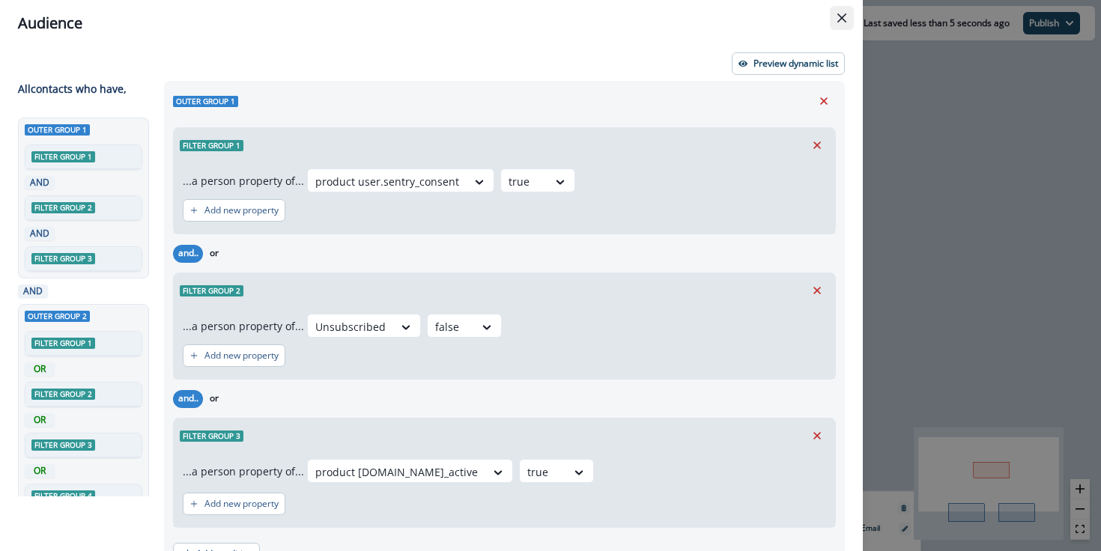
click at [848, 20] on button "Close" at bounding box center [842, 18] width 24 height 24
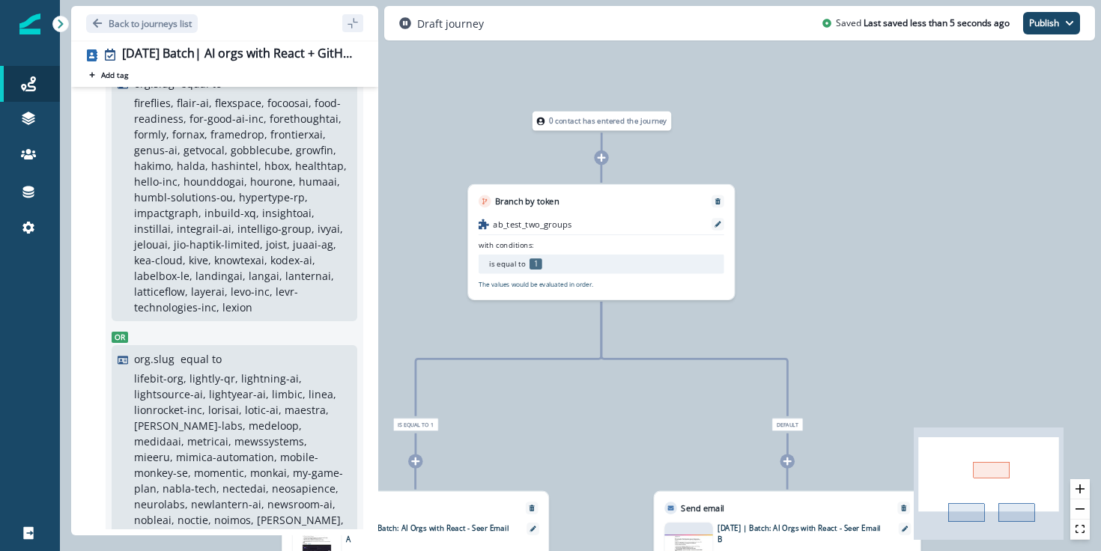
scroll to position [1585, 0]
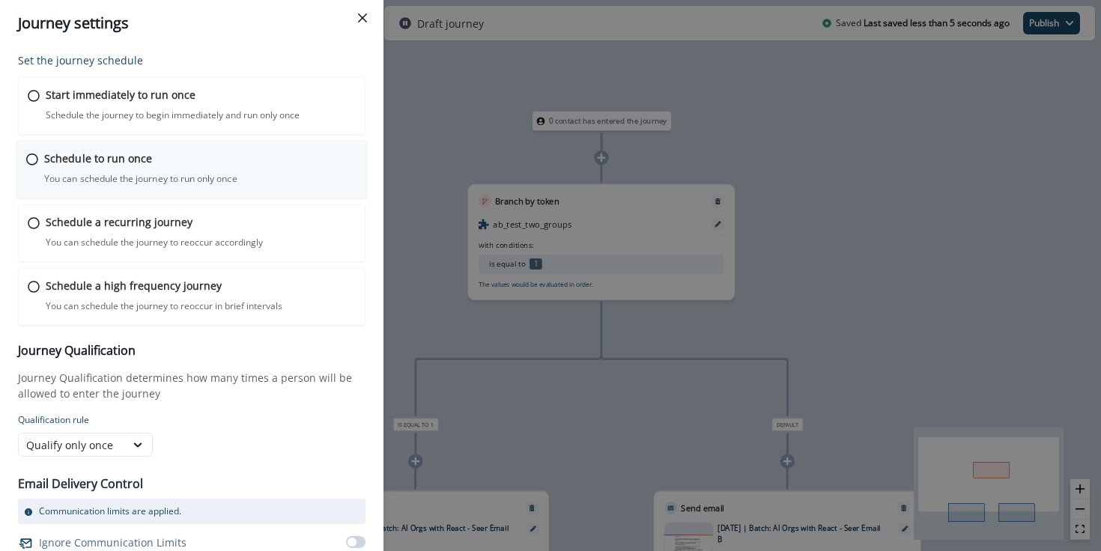
click at [138, 159] on p "Schedule to run once" at bounding box center [98, 159] width 108 height 16
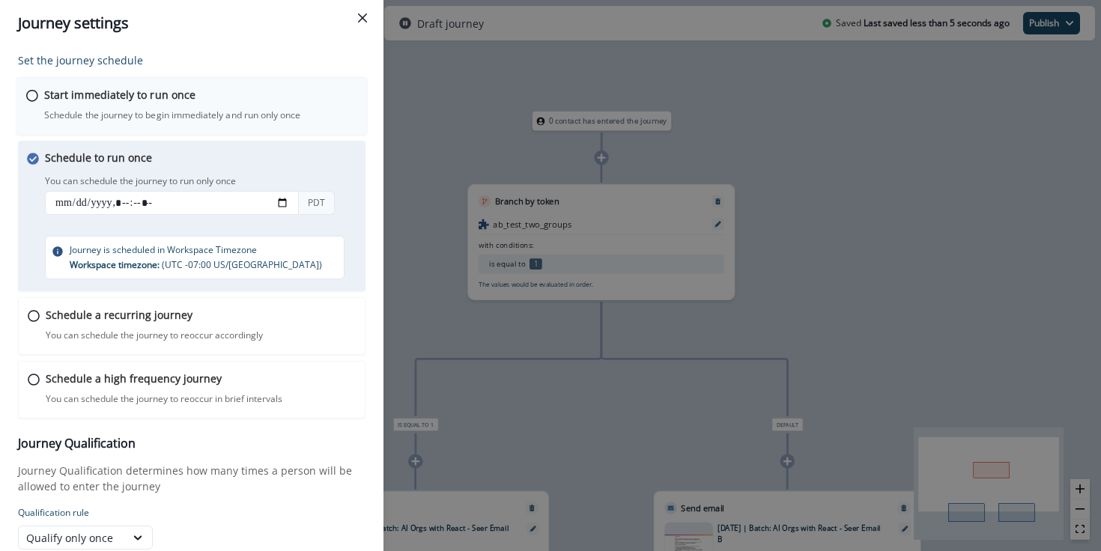
click at [146, 117] on p "Schedule the journey to begin immediately and run only once" at bounding box center [172, 115] width 256 height 13
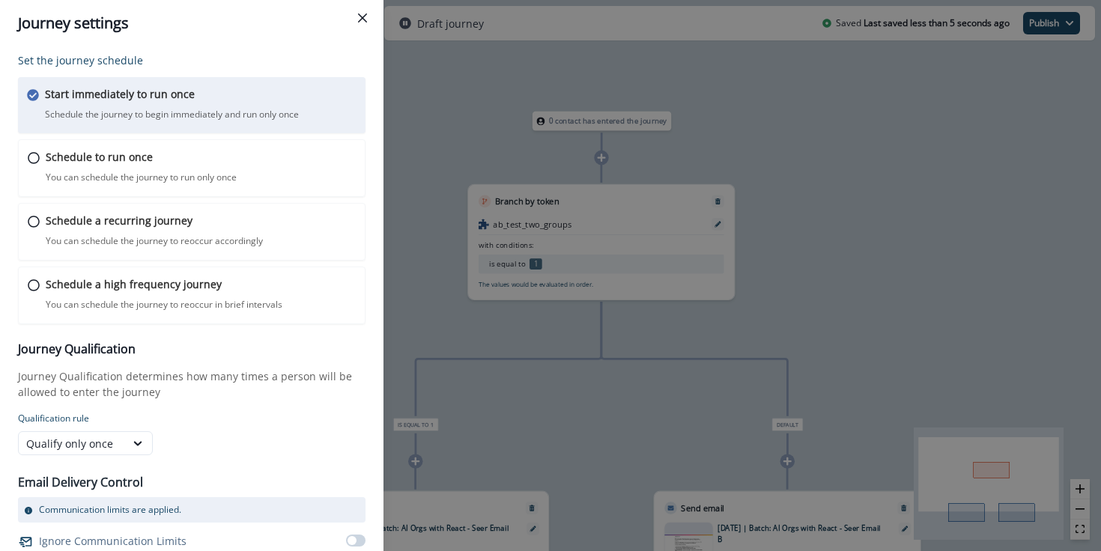
scroll to position [36, 0]
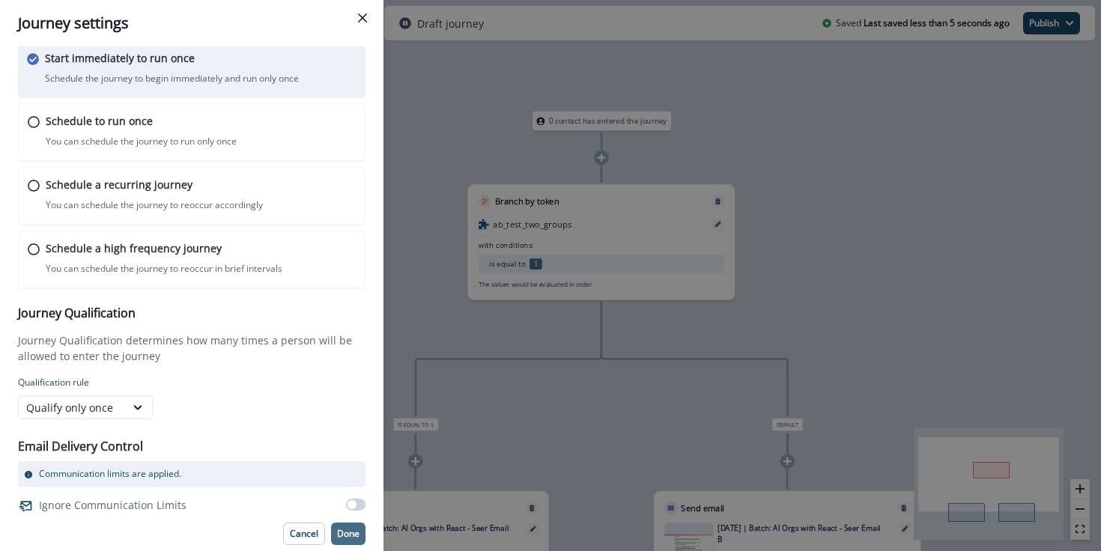
click at [350, 538] on p "Done" at bounding box center [348, 534] width 22 height 10
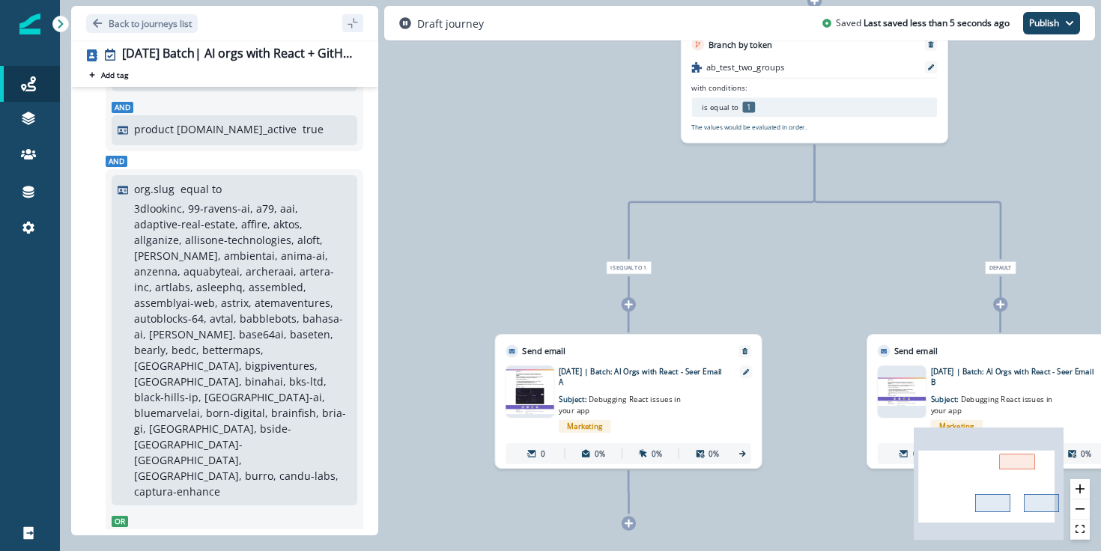
scroll to position [0, 0]
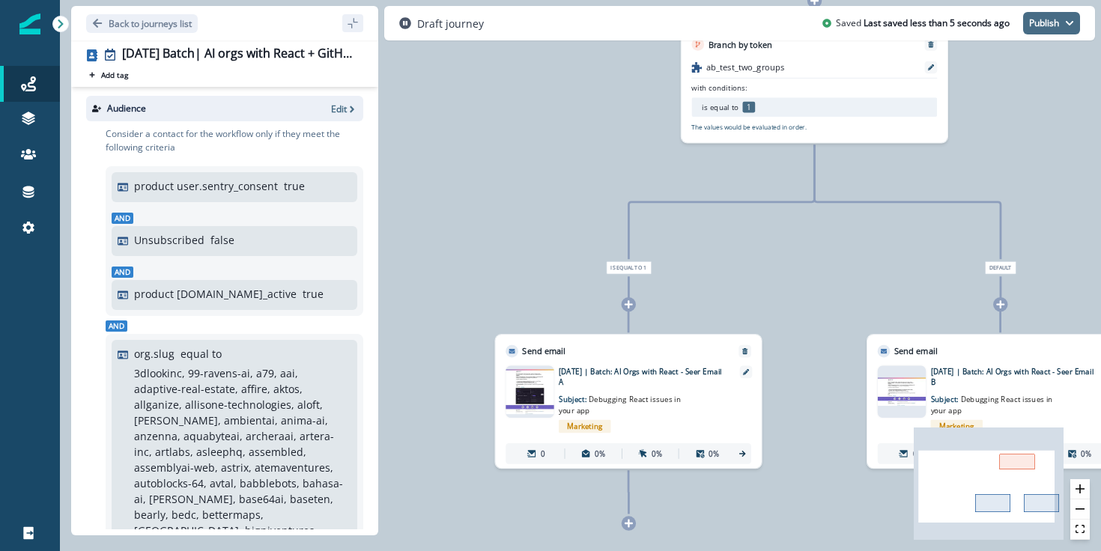
click at [1050, 26] on button "Publish" at bounding box center [1051, 23] width 57 height 22
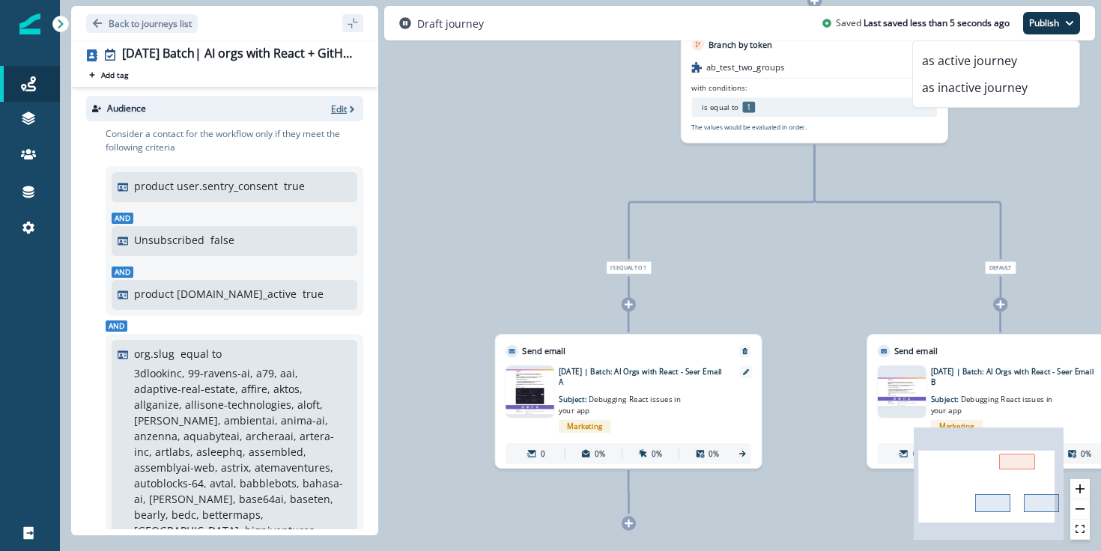
click at [340, 114] on p "Edit" at bounding box center [339, 109] width 16 height 13
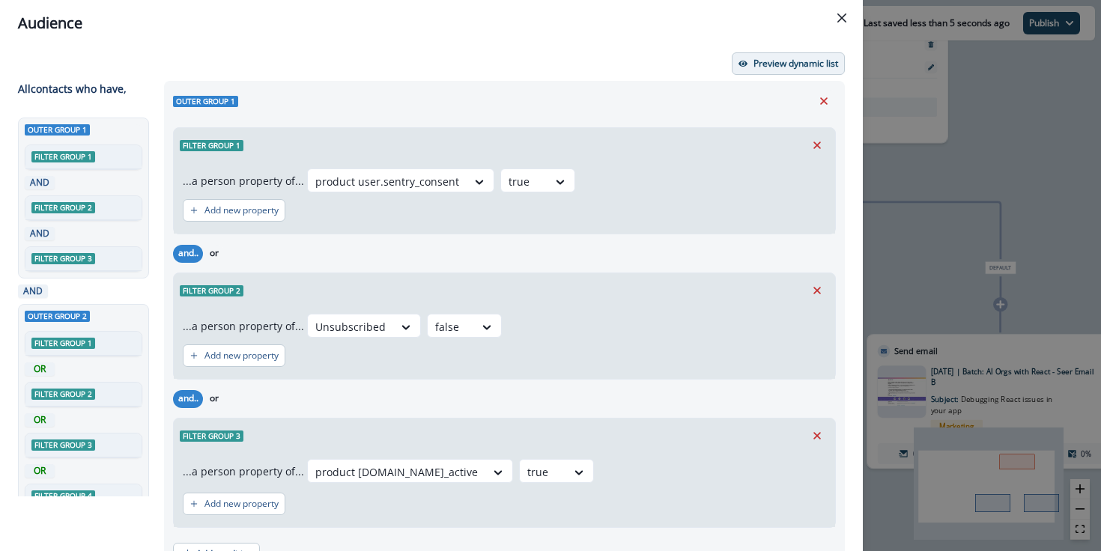
click at [785, 64] on p "Preview dynamic list" at bounding box center [795, 63] width 85 height 10
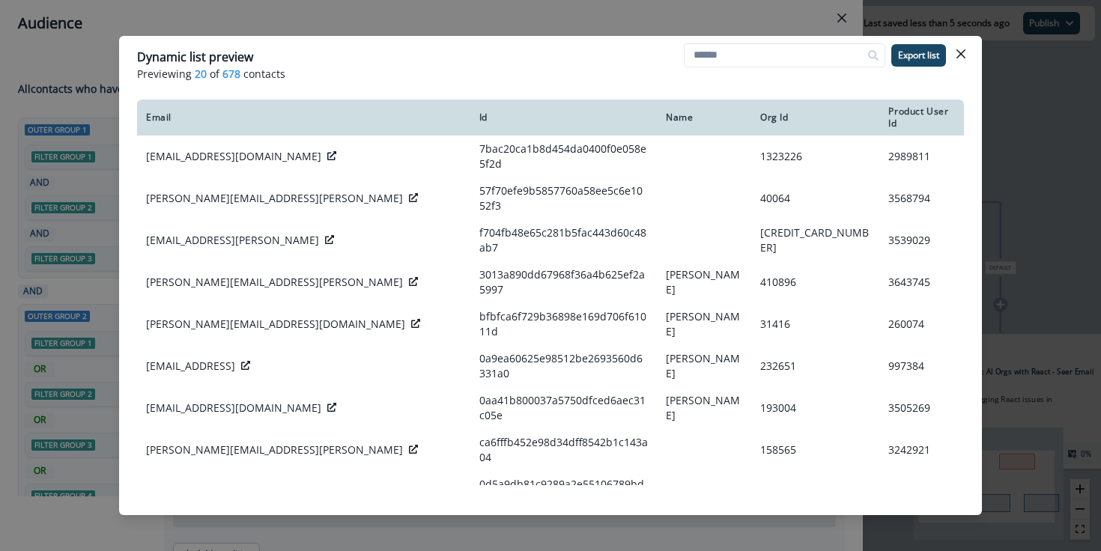
drag, startPoint x: 965, startPoint y: 54, endPoint x: 910, endPoint y: 46, distance: 55.2
click at [965, 54] on icon "Close" at bounding box center [960, 53] width 9 height 9
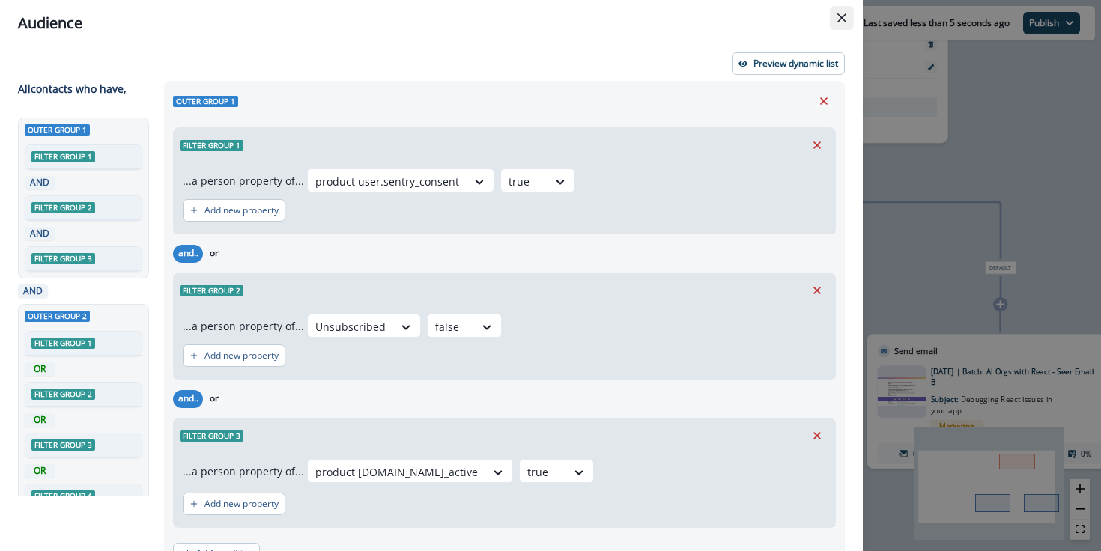
click at [839, 24] on button "Close" at bounding box center [842, 18] width 24 height 24
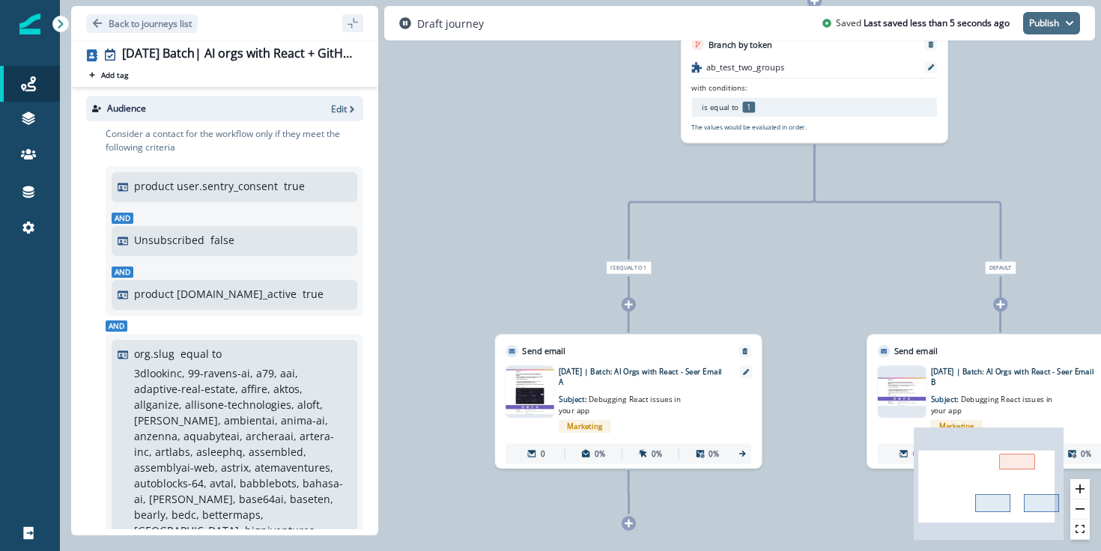
click at [1050, 19] on button "Publish" at bounding box center [1051, 23] width 57 height 22
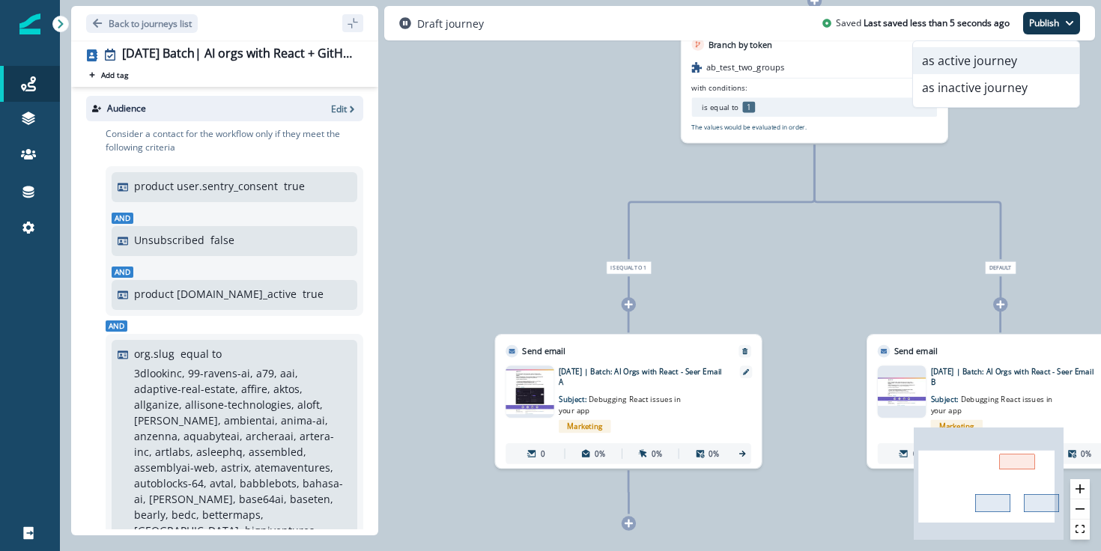
click at [999, 61] on button "as active journey" at bounding box center [996, 60] width 166 height 27
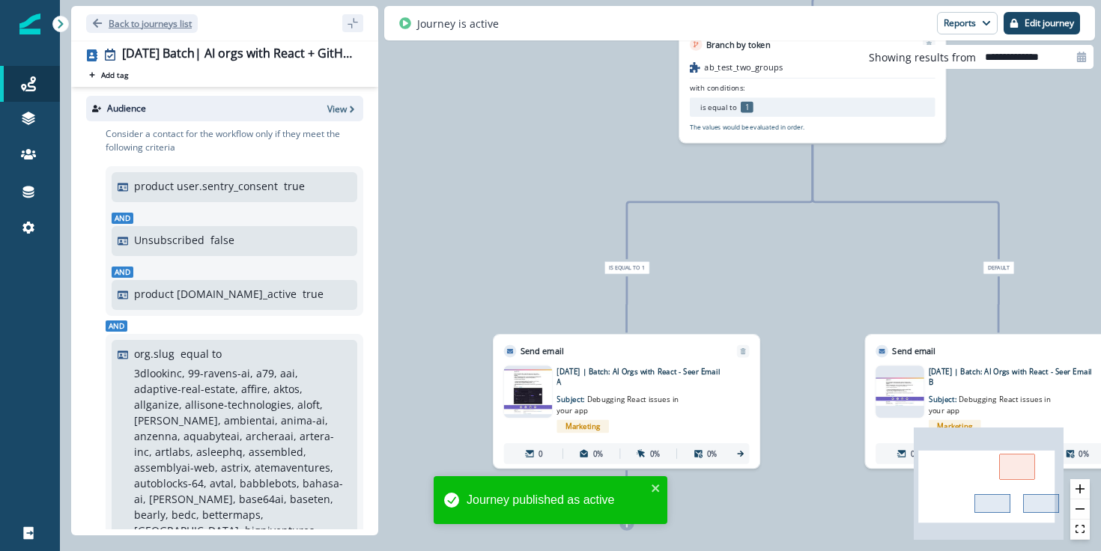
click at [147, 22] on p "Back to journeys list" at bounding box center [150, 23] width 83 height 13
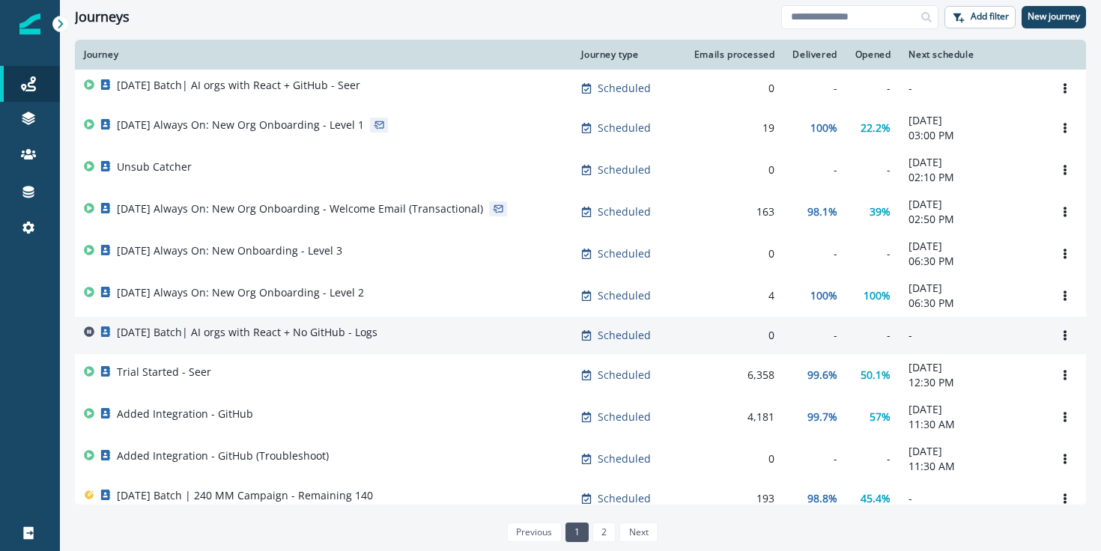
click at [261, 340] on p "[DATE] Batch| AI orgs with React + No GitHub - Logs" at bounding box center [247, 332] width 261 height 15
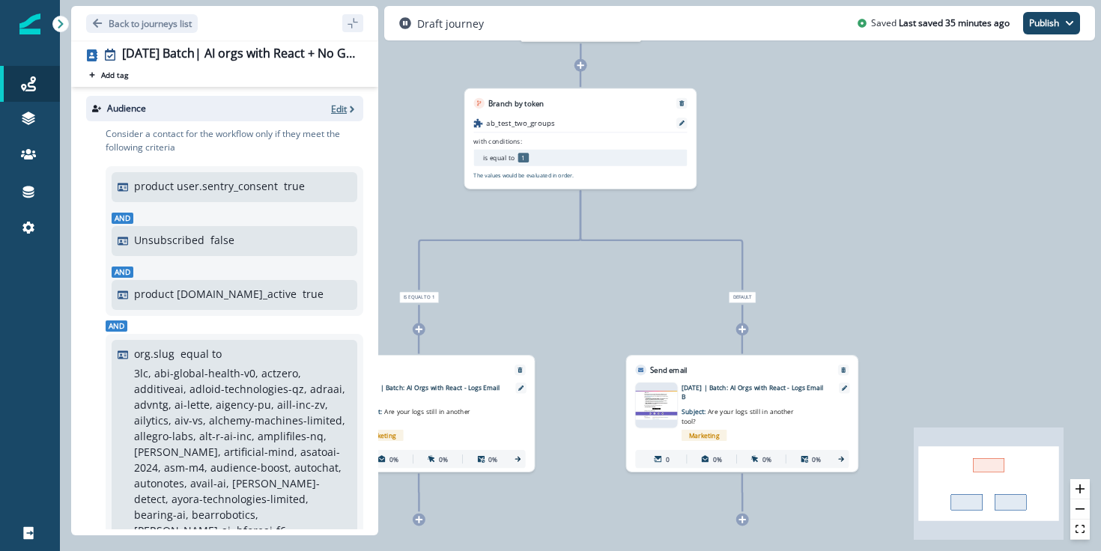
click at [343, 108] on p "Edit" at bounding box center [339, 109] width 16 height 13
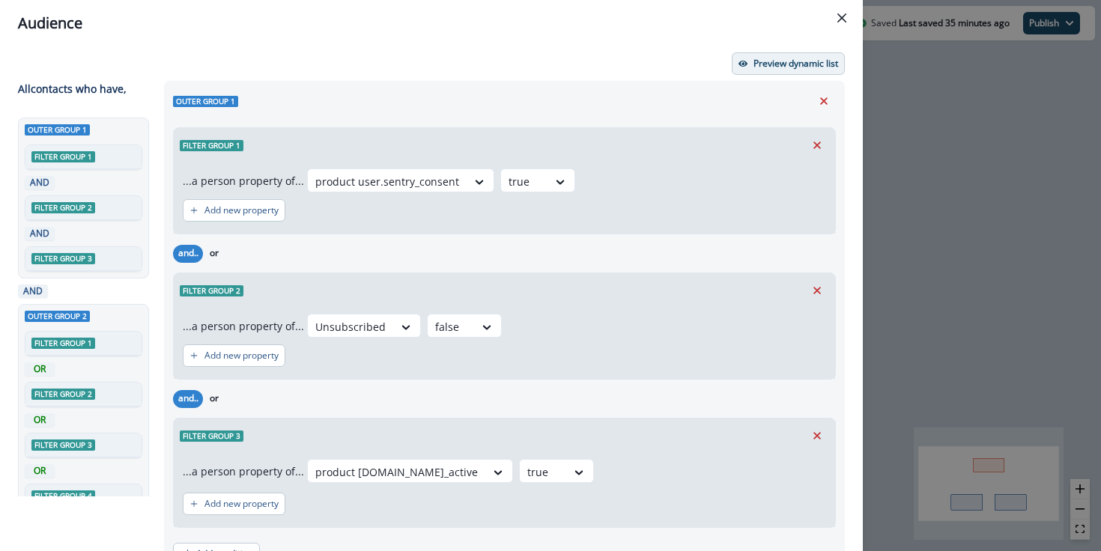
click at [790, 55] on button "Preview dynamic list" at bounding box center [788, 63] width 113 height 22
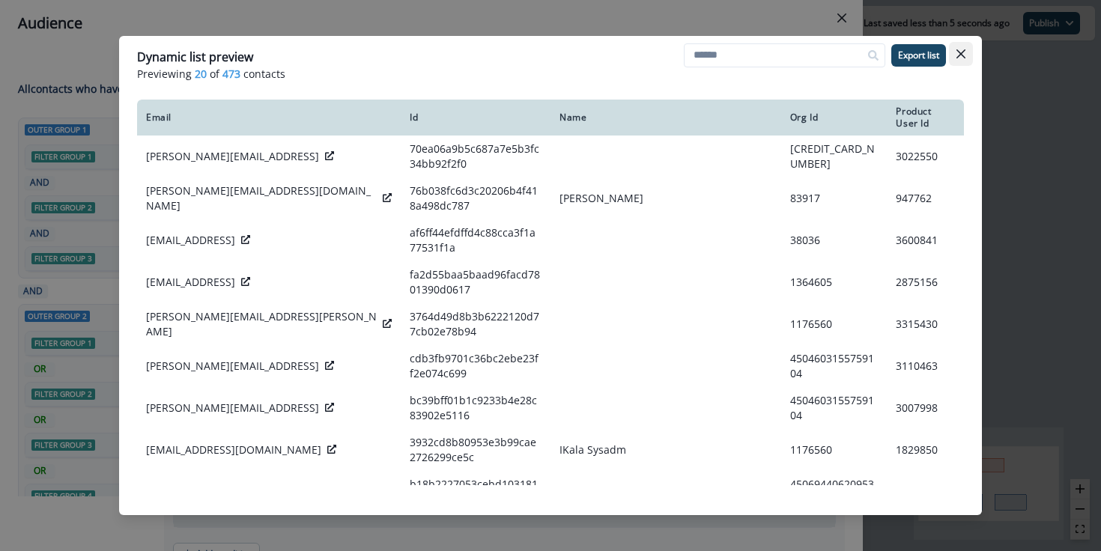
click at [972, 54] on button "Close" at bounding box center [961, 54] width 24 height 24
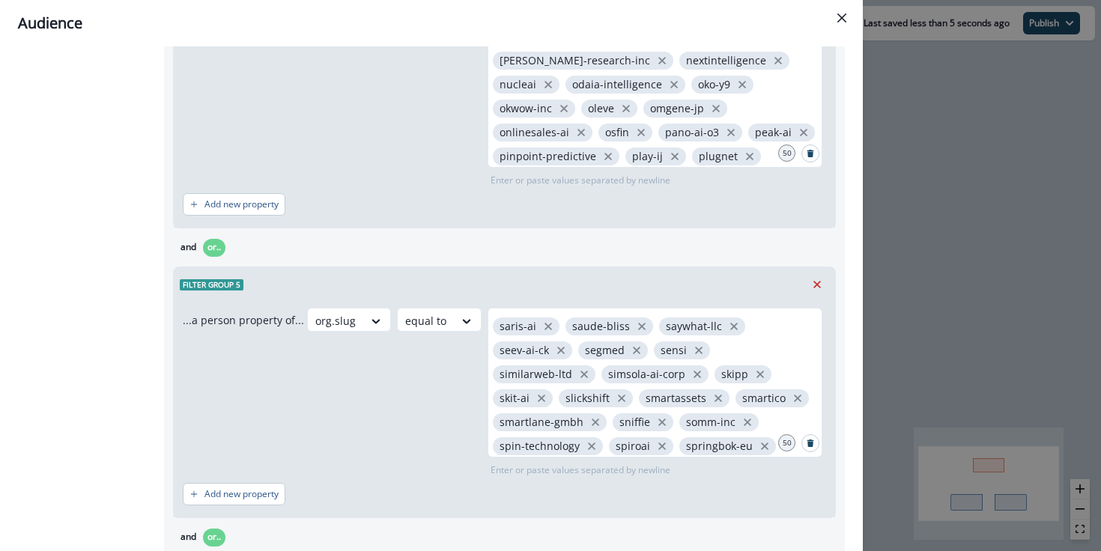
scroll to position [1901, 0]
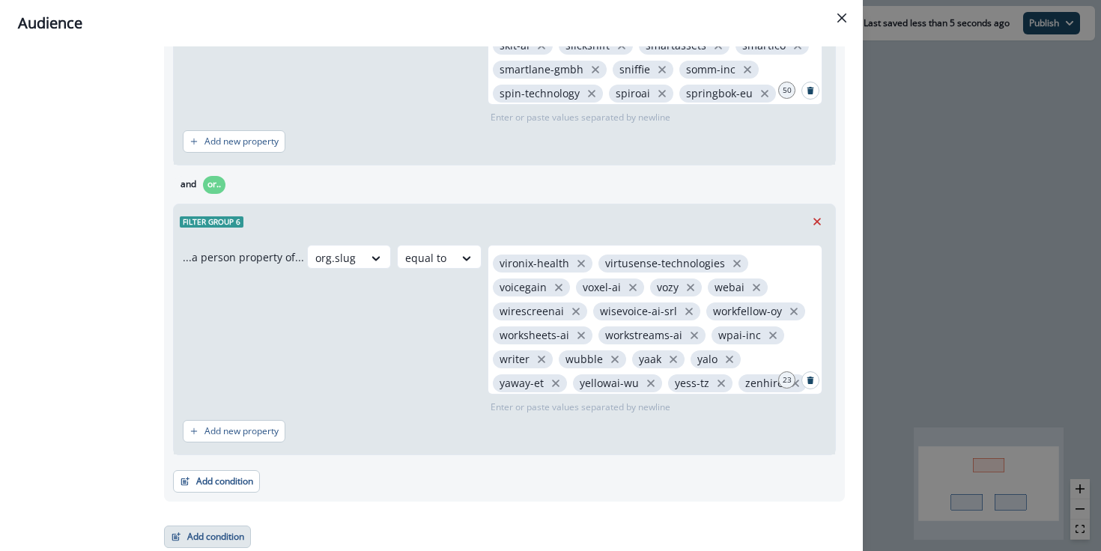
click at [231, 538] on button "Add condition" at bounding box center [207, 537] width 87 height 22
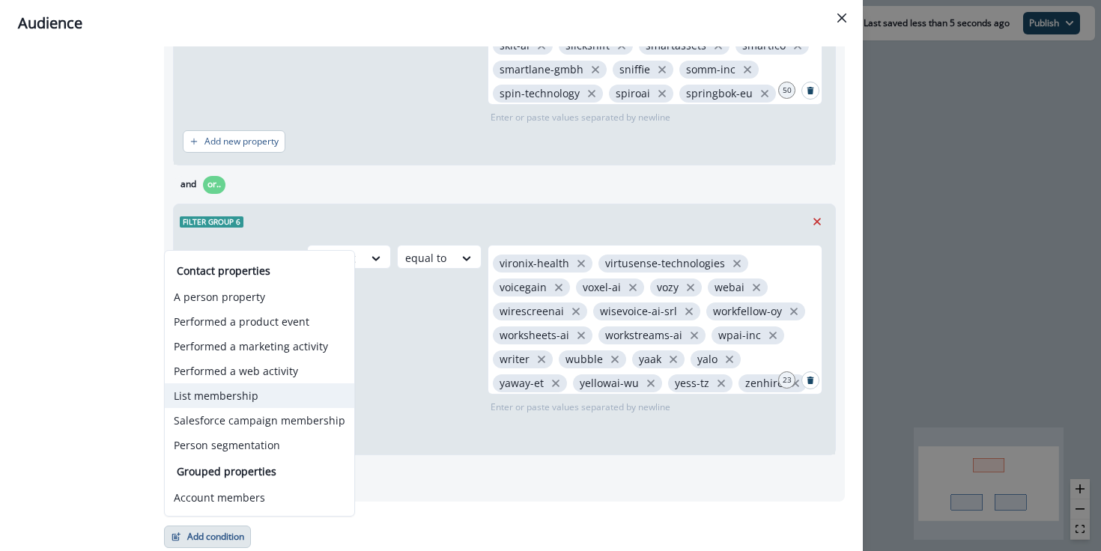
click at [198, 403] on button "List membership" at bounding box center [259, 395] width 189 height 25
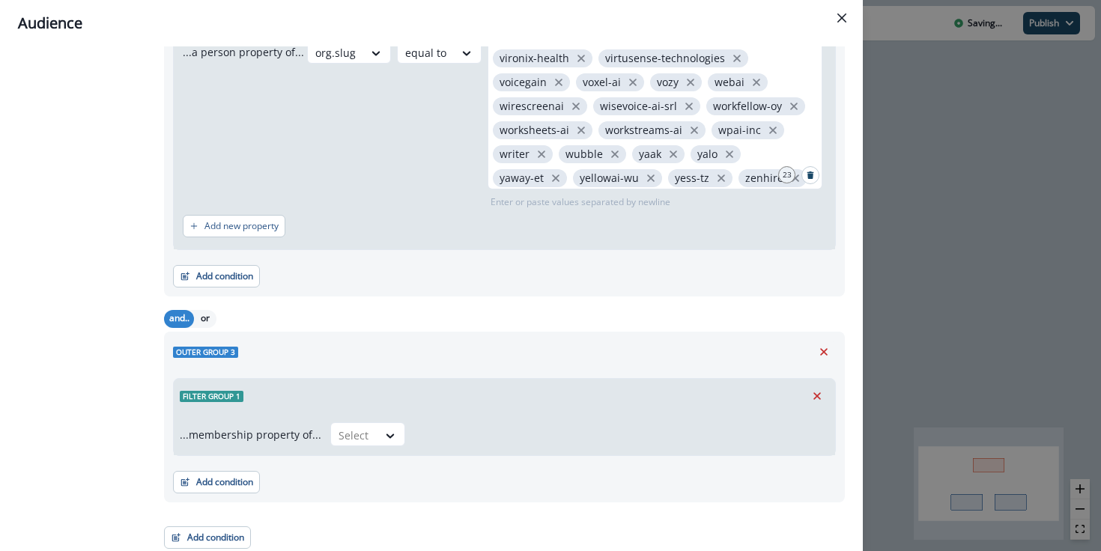
scroll to position [2107, 0]
click at [354, 434] on div at bounding box center [353, 434] width 31 height 19
click at [352, 498] on div "not in" at bounding box center [363, 493] width 75 height 28
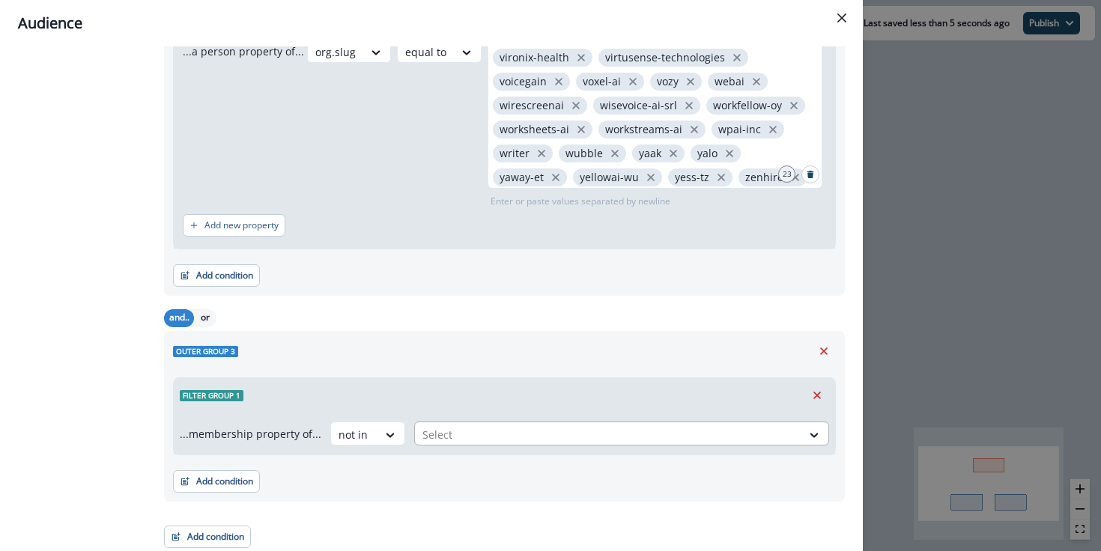
click at [502, 428] on div at bounding box center [607, 434] width 371 height 19
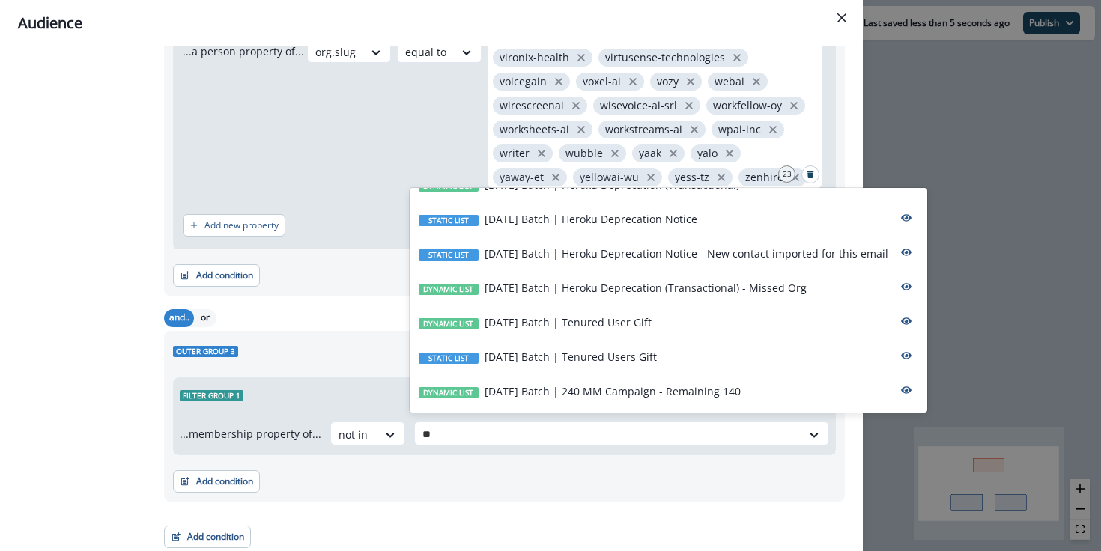
scroll to position [0, 0]
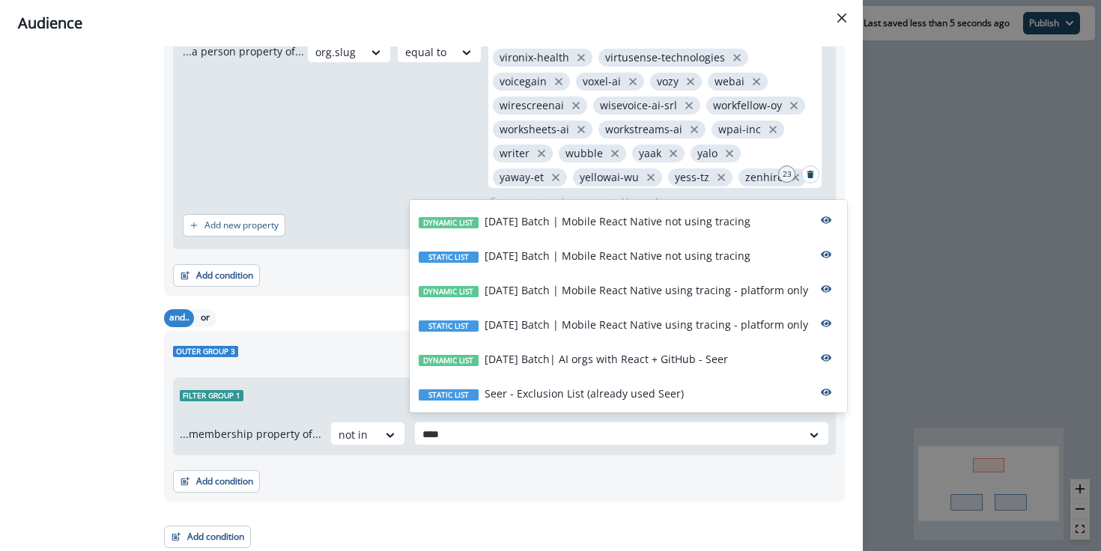
type input "*****"
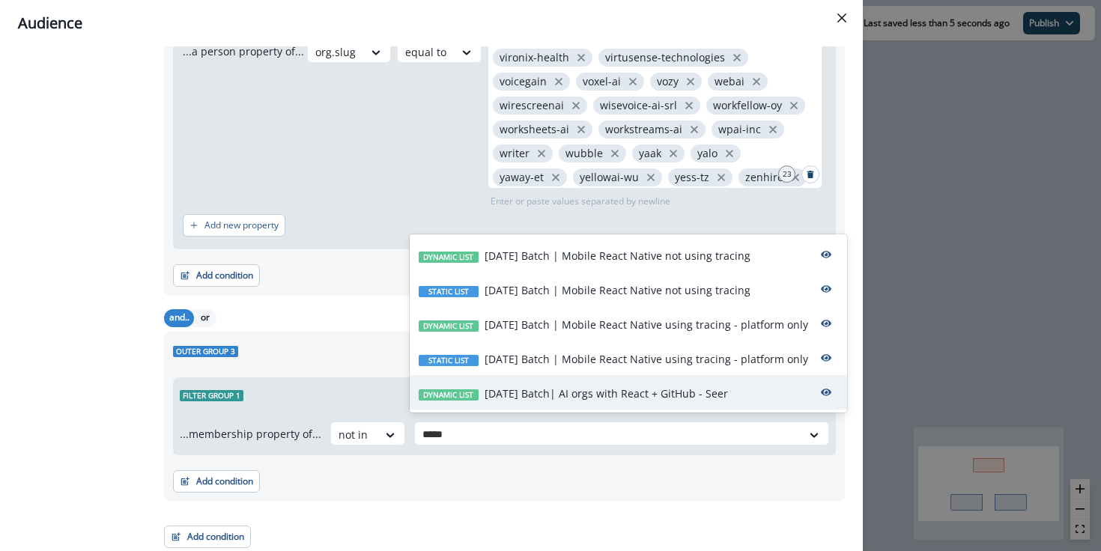
click at [605, 398] on p "[DATE] Batch| AI orgs with React + GitHub - Seer" at bounding box center [605, 394] width 243 height 16
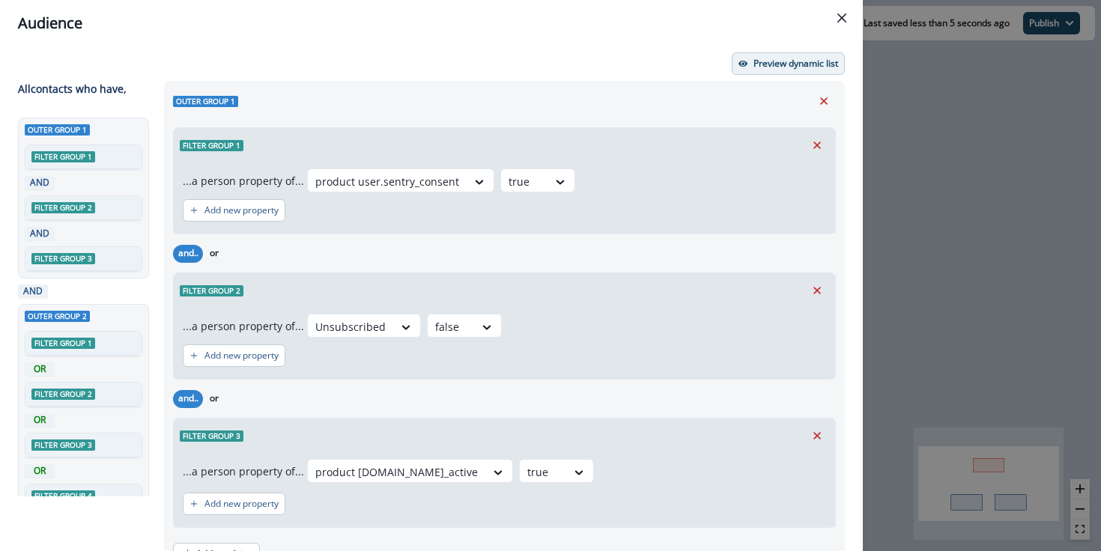
click at [768, 69] on p "Preview dynamic list" at bounding box center [795, 63] width 85 height 10
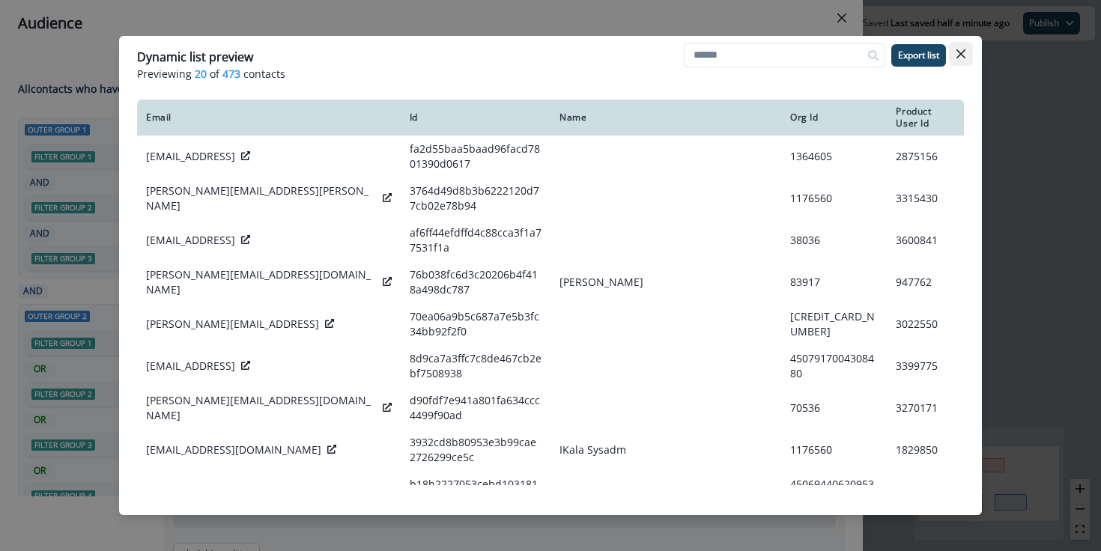
click at [965, 53] on button "Close" at bounding box center [961, 54] width 24 height 24
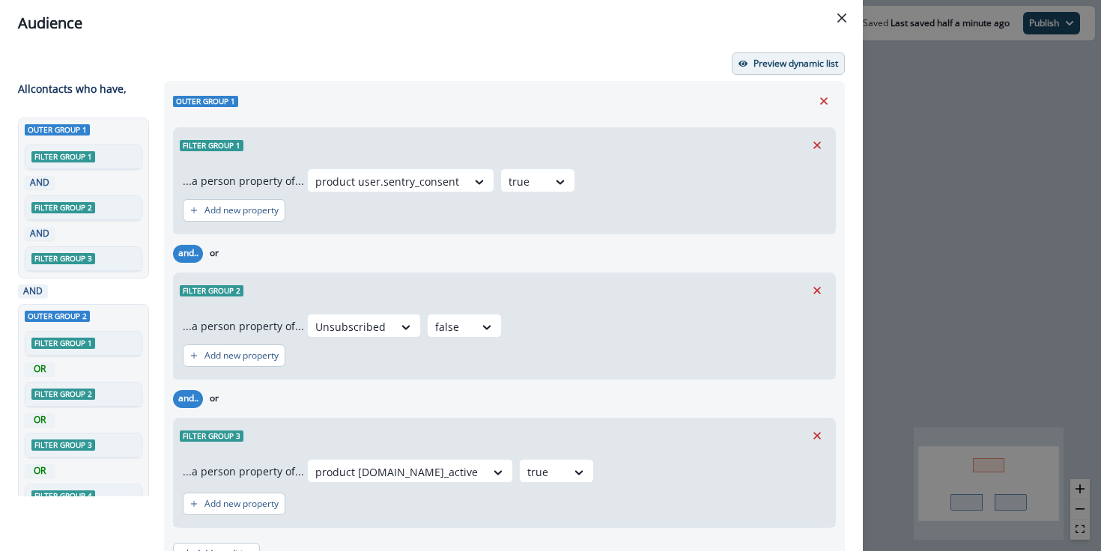
click at [775, 62] on p "Preview dynamic list" at bounding box center [795, 63] width 85 height 10
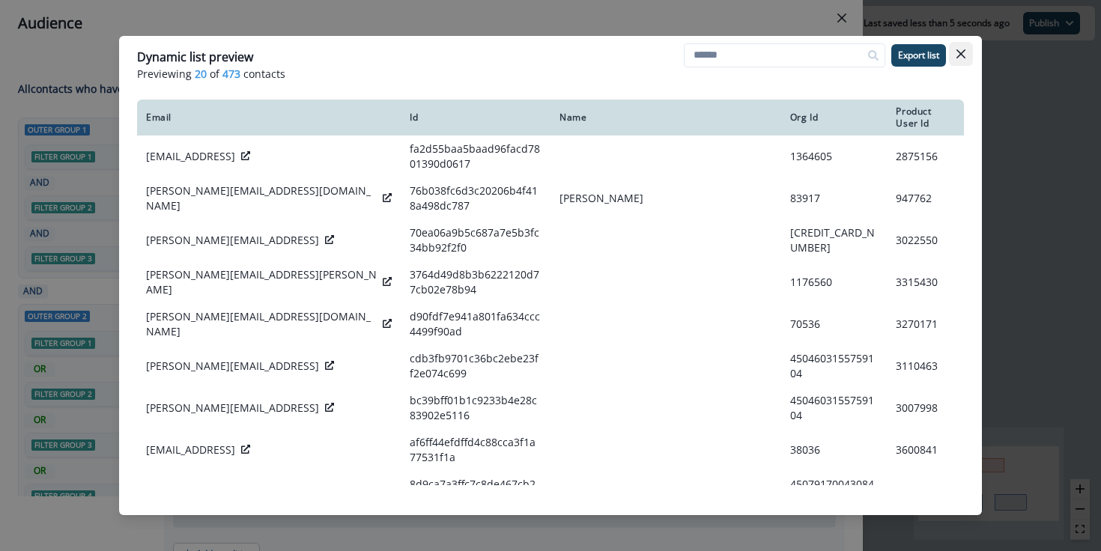
click at [956, 54] on icon "Close" at bounding box center [960, 53] width 9 height 9
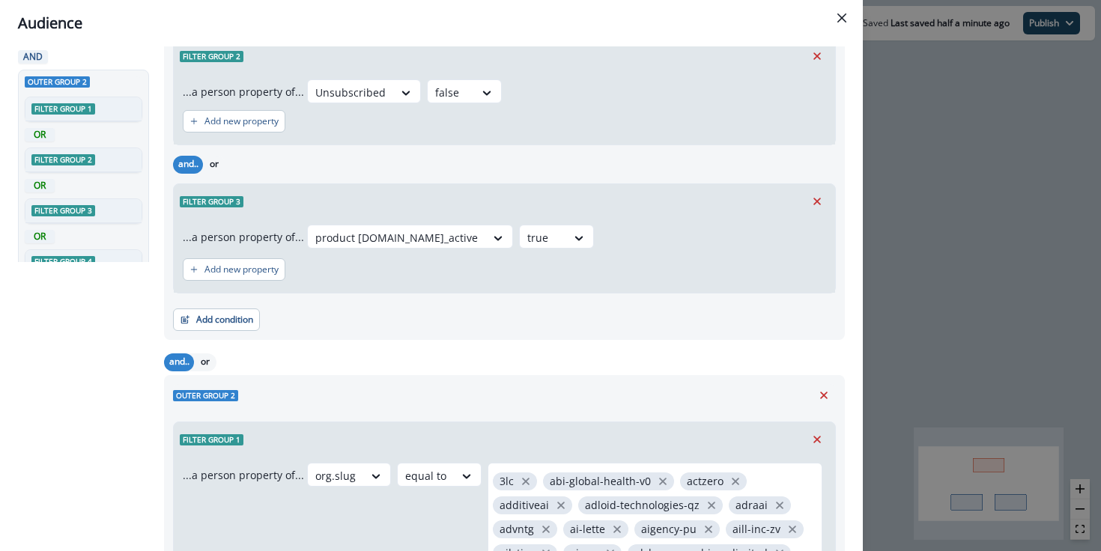
scroll to position [256, 0]
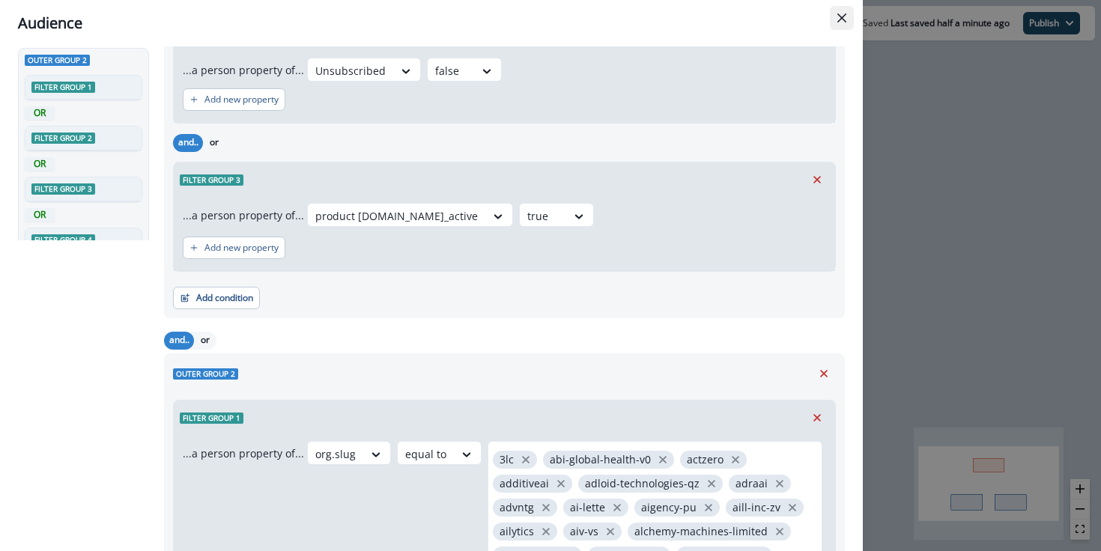
click at [840, 20] on icon "Close" at bounding box center [841, 17] width 9 height 9
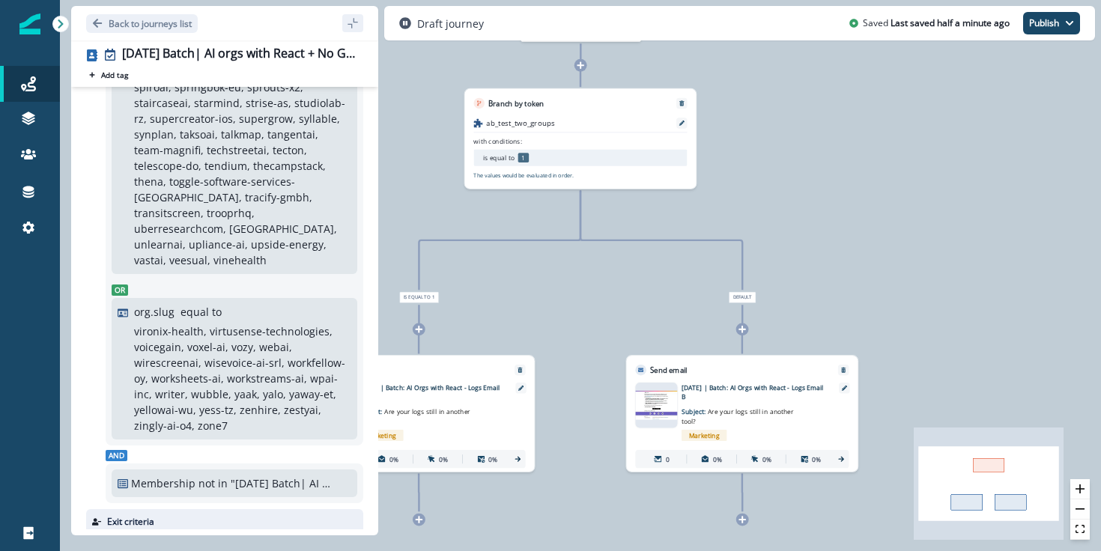
scroll to position [1706, 0]
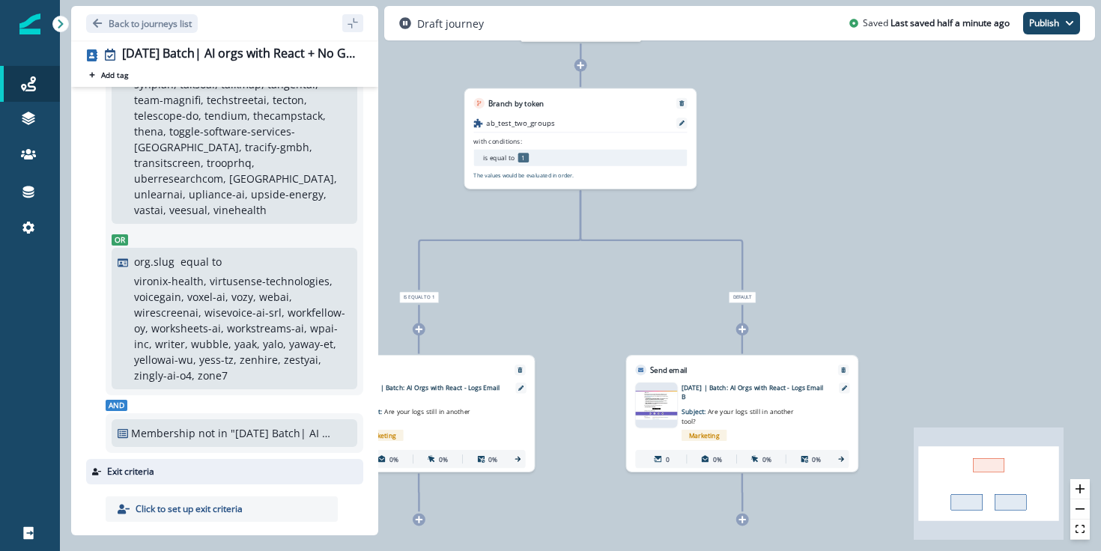
click at [431, 151] on div "0 contact has entered the journey Branch by token ab_test_two_groups with condi…" at bounding box center [580, 275] width 1041 height 551
click at [359, 25] on button "sidebar collapse toggle" at bounding box center [352, 23] width 21 height 18
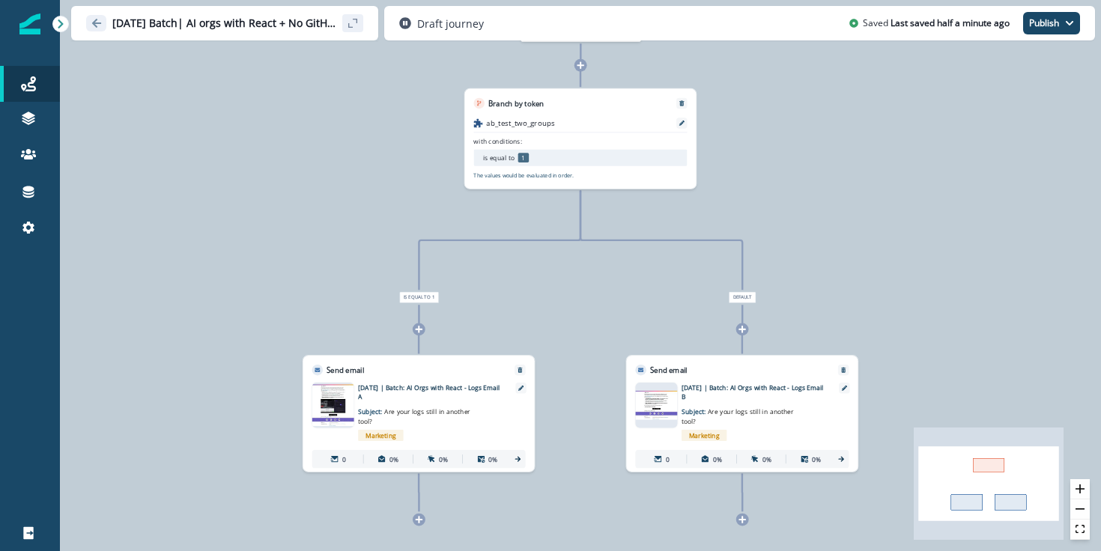
click at [359, 25] on button "sidebar collapse toggle" at bounding box center [352, 23] width 21 height 18
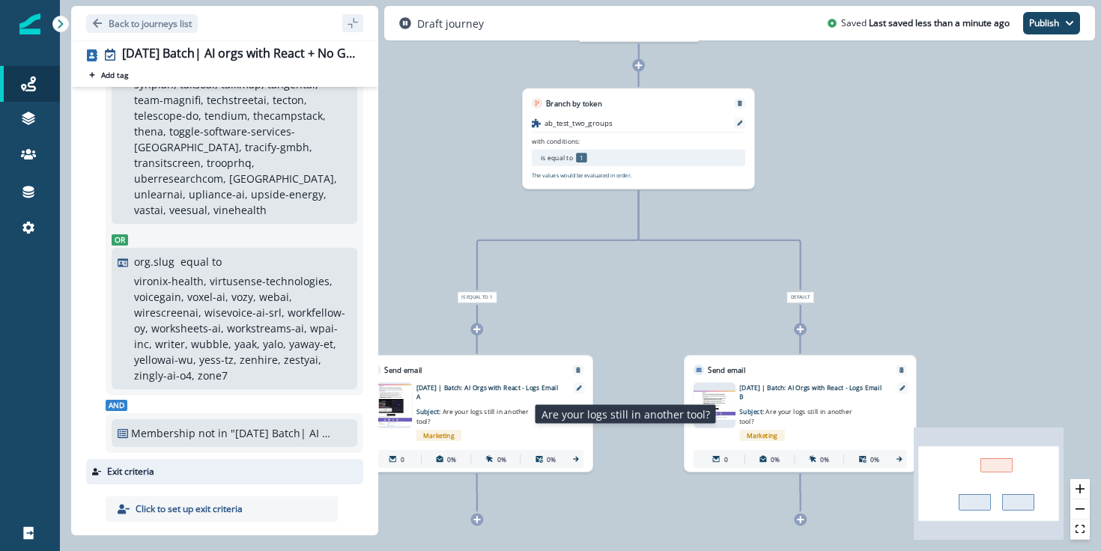
click at [520, 407] on span "Are your logs still in another tool?" at bounding box center [472, 416] width 112 height 18
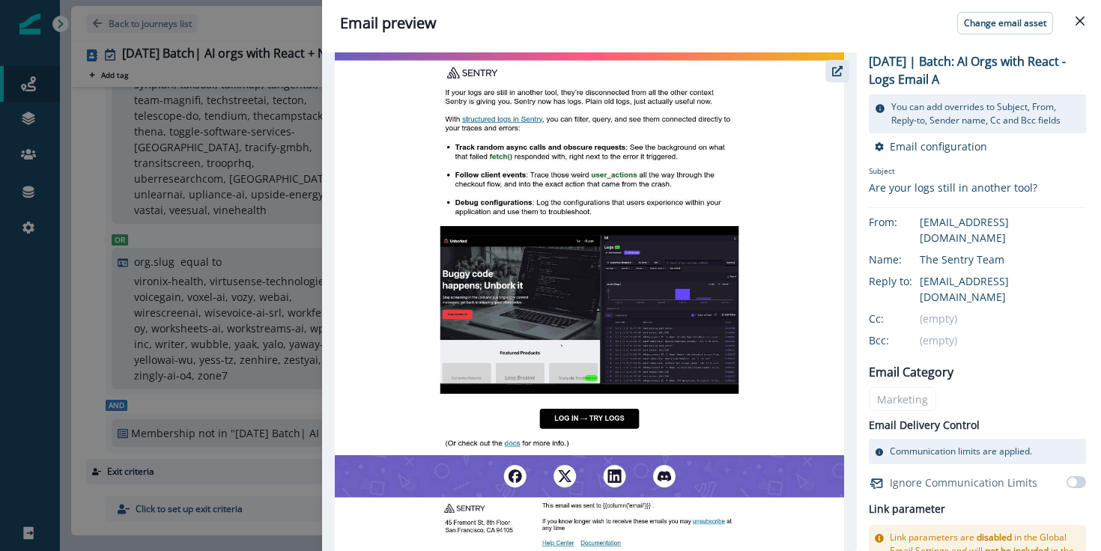
click at [833, 70] on icon "button" at bounding box center [837, 71] width 10 height 10
click at [243, 132] on div "Email preview Change email asset 2025-10-07 | Batch: AI Orgs with React - Logs …" at bounding box center [550, 275] width 1101 height 551
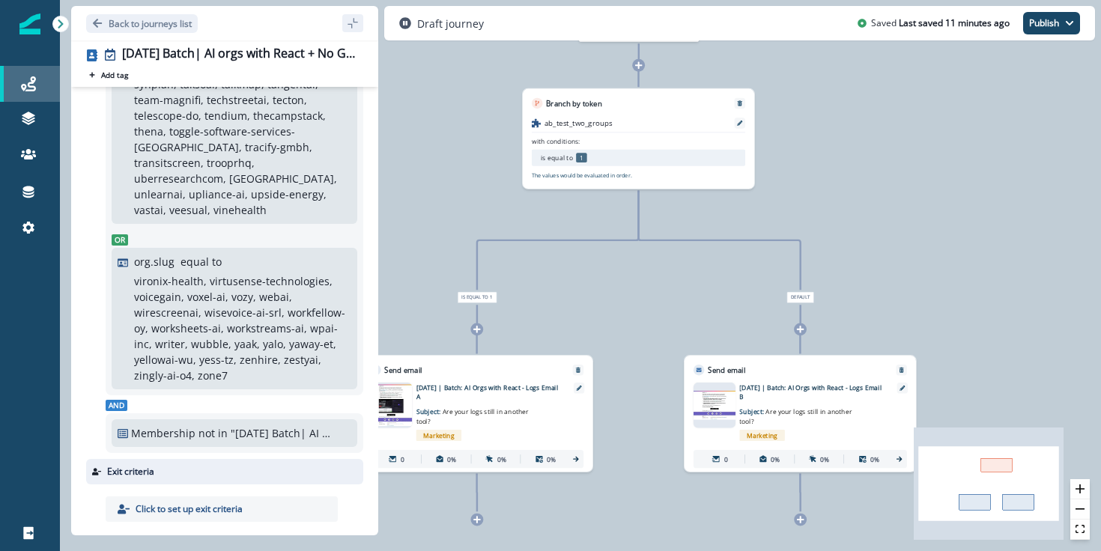
click at [38, 85] on div "Journeys" at bounding box center [30, 84] width 48 height 18
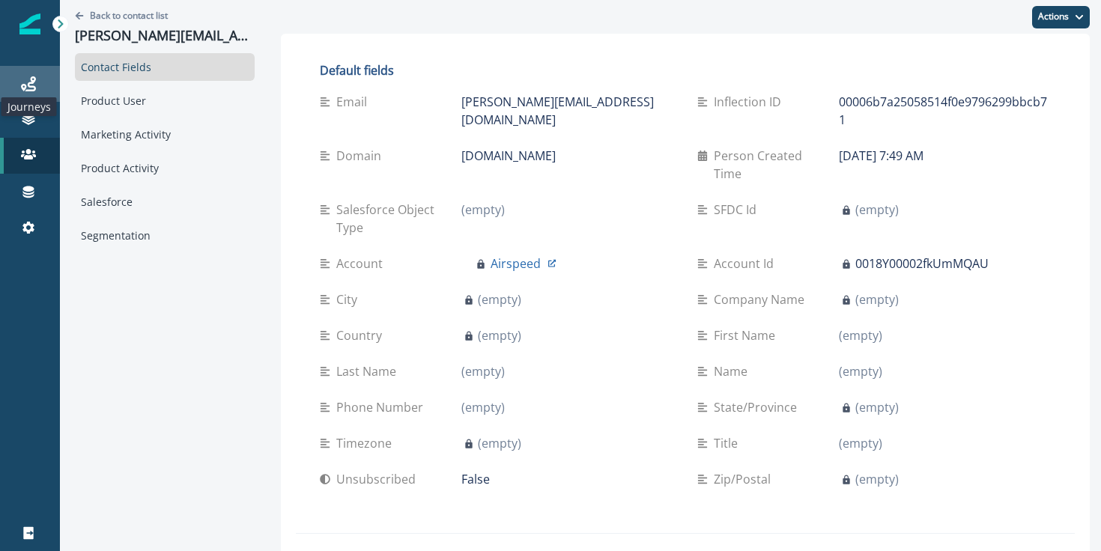
click at [25, 88] on icon at bounding box center [28, 83] width 15 height 15
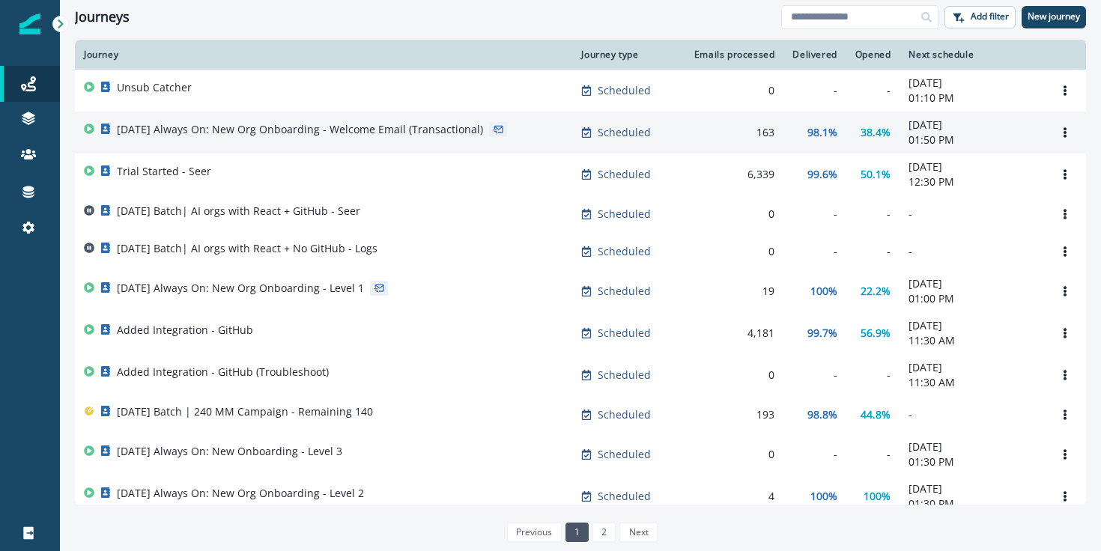
click at [367, 136] on p "[DATE] Always On: New Org Onboarding - Welcome Email (Transactional)" at bounding box center [300, 129] width 366 height 15
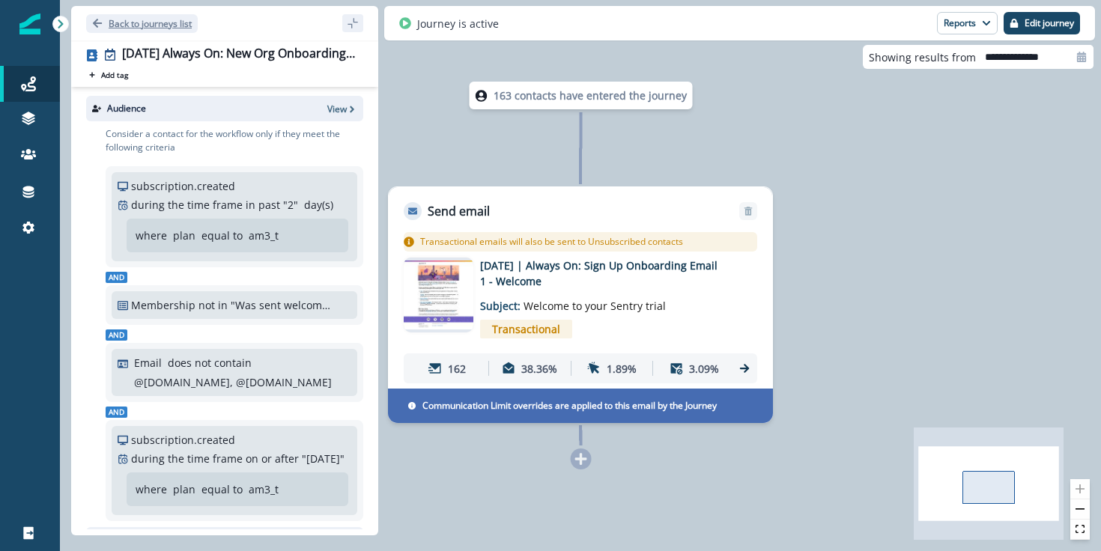
click at [124, 24] on p "Back to journeys list" at bounding box center [150, 23] width 83 height 13
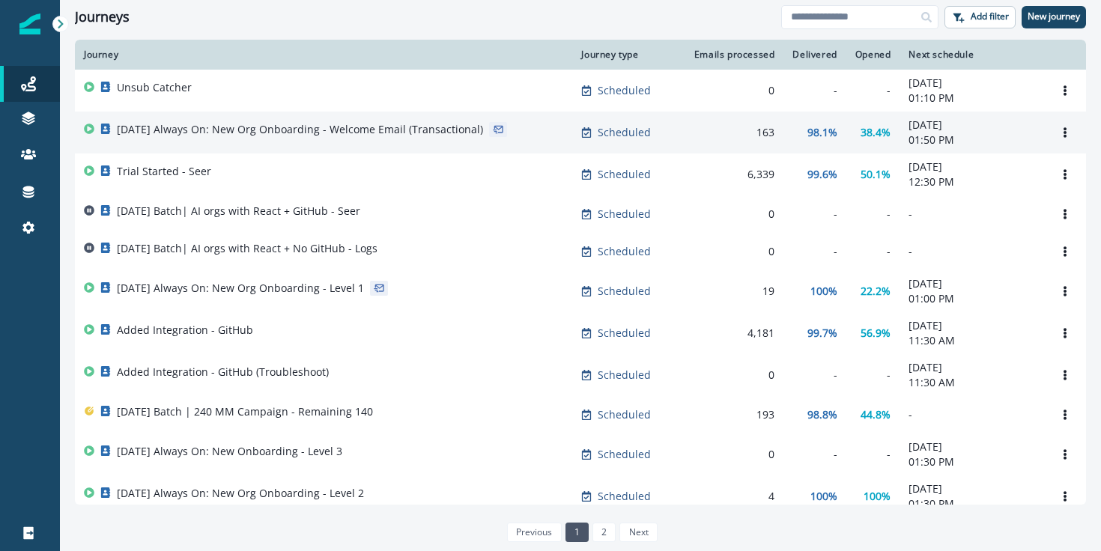
click at [763, 137] on div "163" at bounding box center [732, 132] width 85 height 15
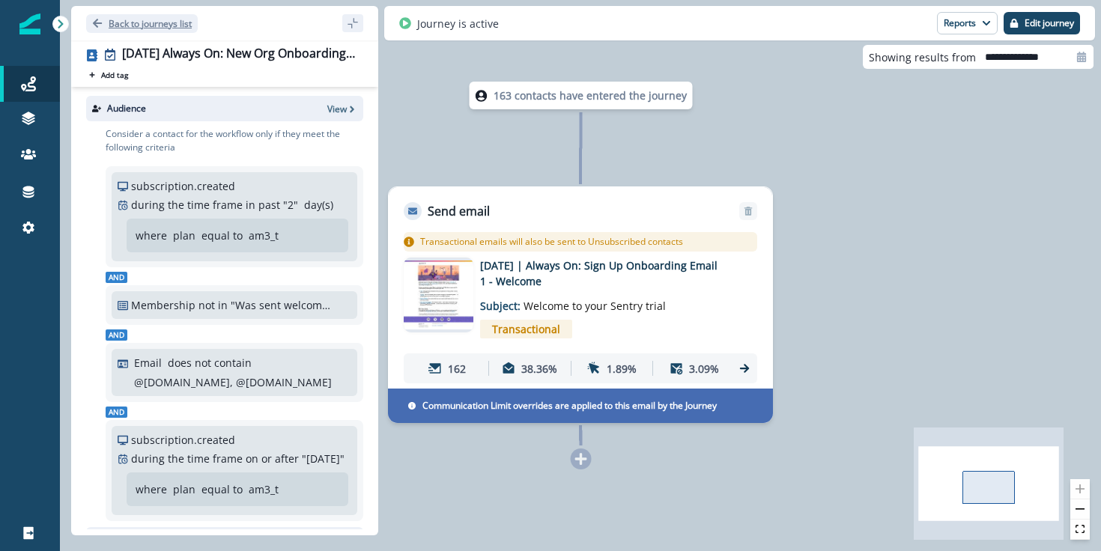
click at [106, 18] on button "Back to journeys list" at bounding box center [142, 23] width 112 height 19
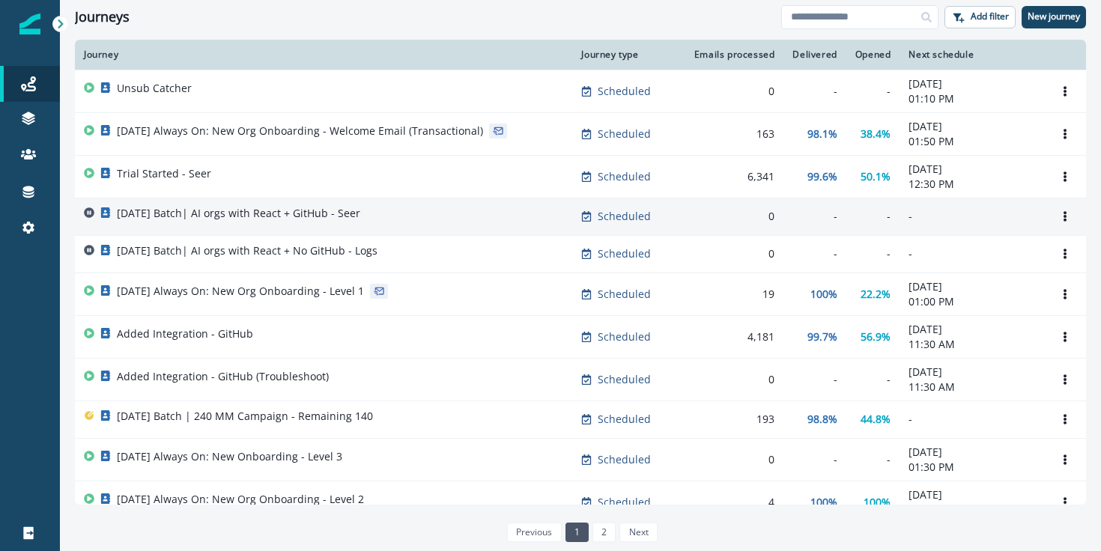
click at [350, 225] on div "2025-10-07 Batch| AI orgs with React + GitHub - Seer" at bounding box center [238, 216] width 243 height 21
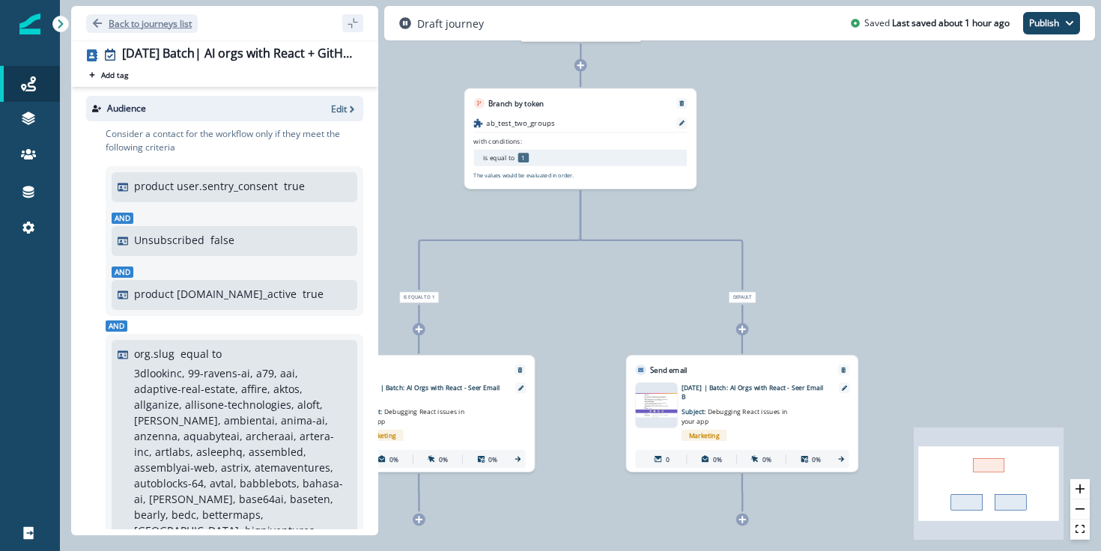
click at [129, 21] on p "Back to journeys list" at bounding box center [150, 23] width 83 height 13
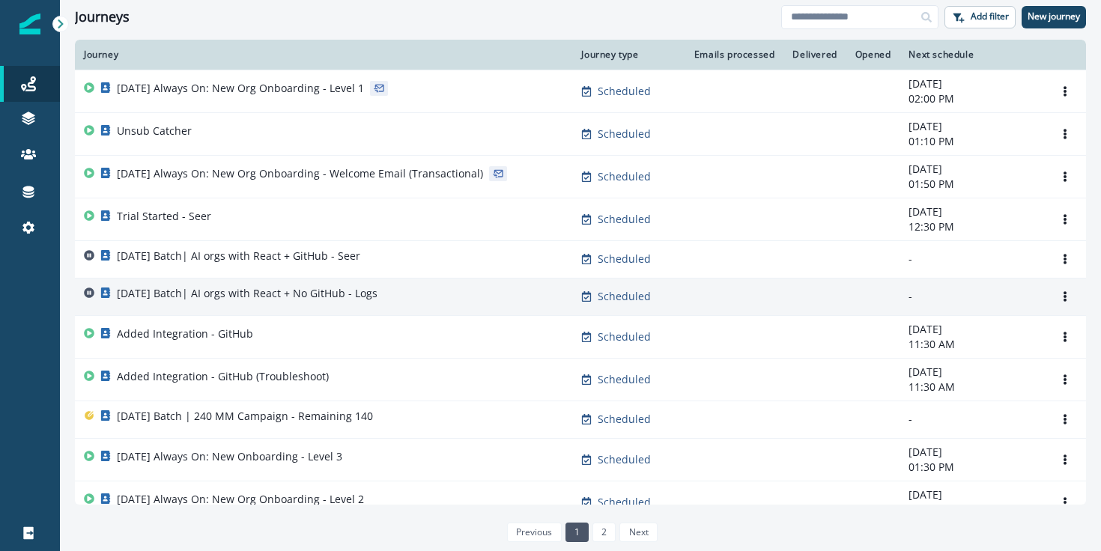
click at [309, 297] on p "2025-10-07 Batch| AI orgs with React + No GitHub - Logs" at bounding box center [247, 293] width 261 height 15
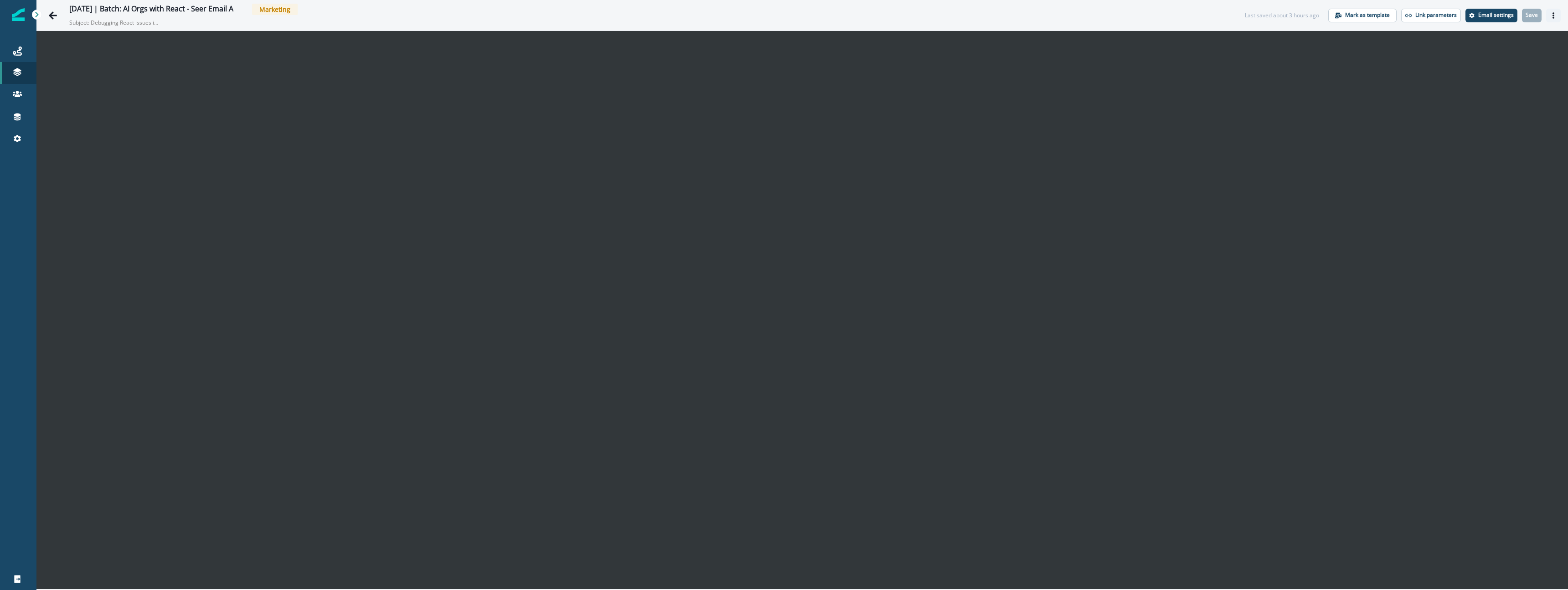
click at [1558, 17] on button "Actions" at bounding box center [1553, 15] width 15 height 13
click at [1507, 72] on button "Send test email" at bounding box center [1510, 71] width 101 height 16
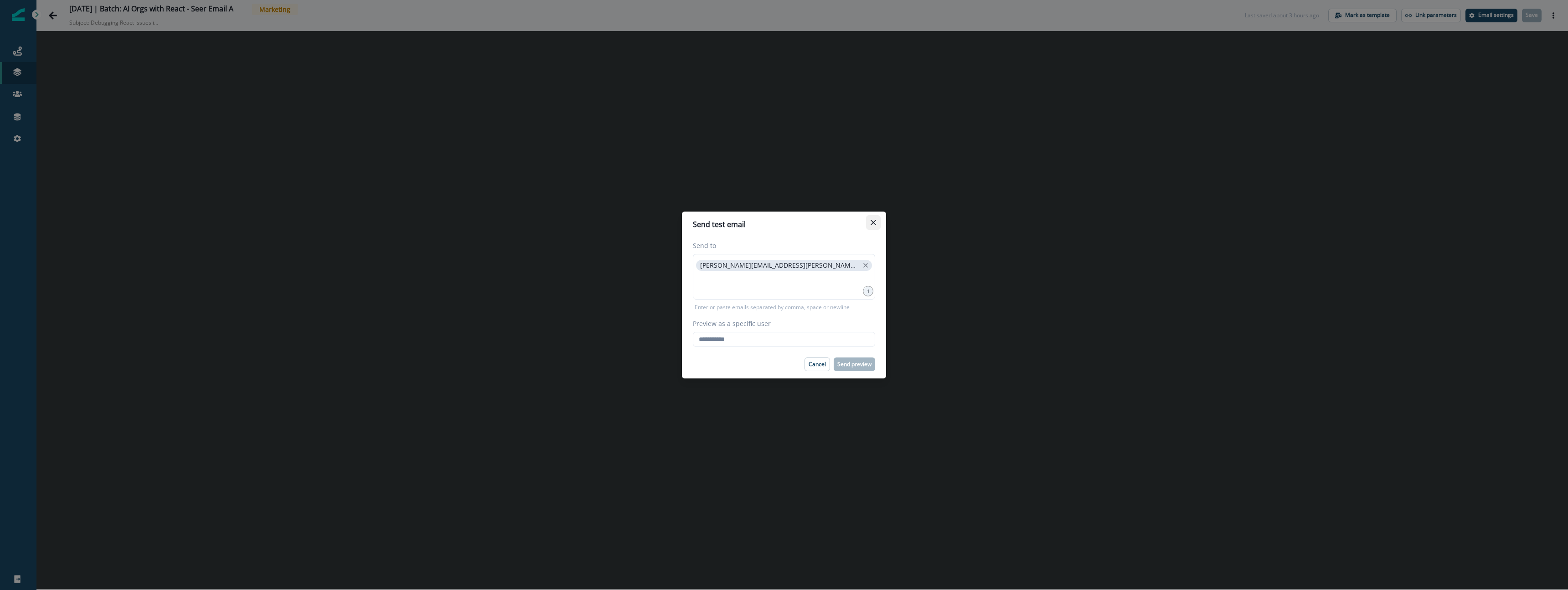
click at [875, 222] on icon "Close" at bounding box center [873, 222] width 5 height 5
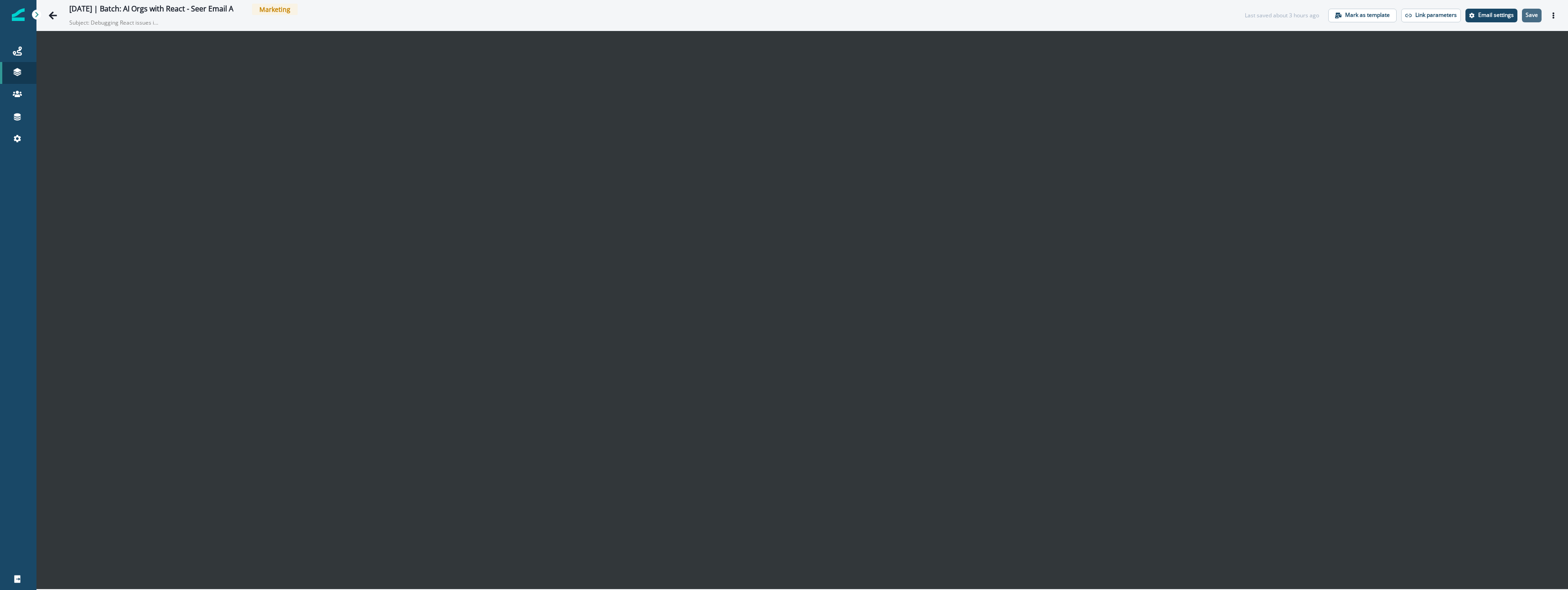
click at [1531, 13] on p "Save" at bounding box center [1531, 15] width 12 height 6
click at [1535, 16] on p "Save" at bounding box center [1531, 15] width 12 height 6
click at [1558, 16] on button "Actions" at bounding box center [1553, 15] width 15 height 13
click at [1505, 76] on button "Send test email" at bounding box center [1510, 71] width 101 height 16
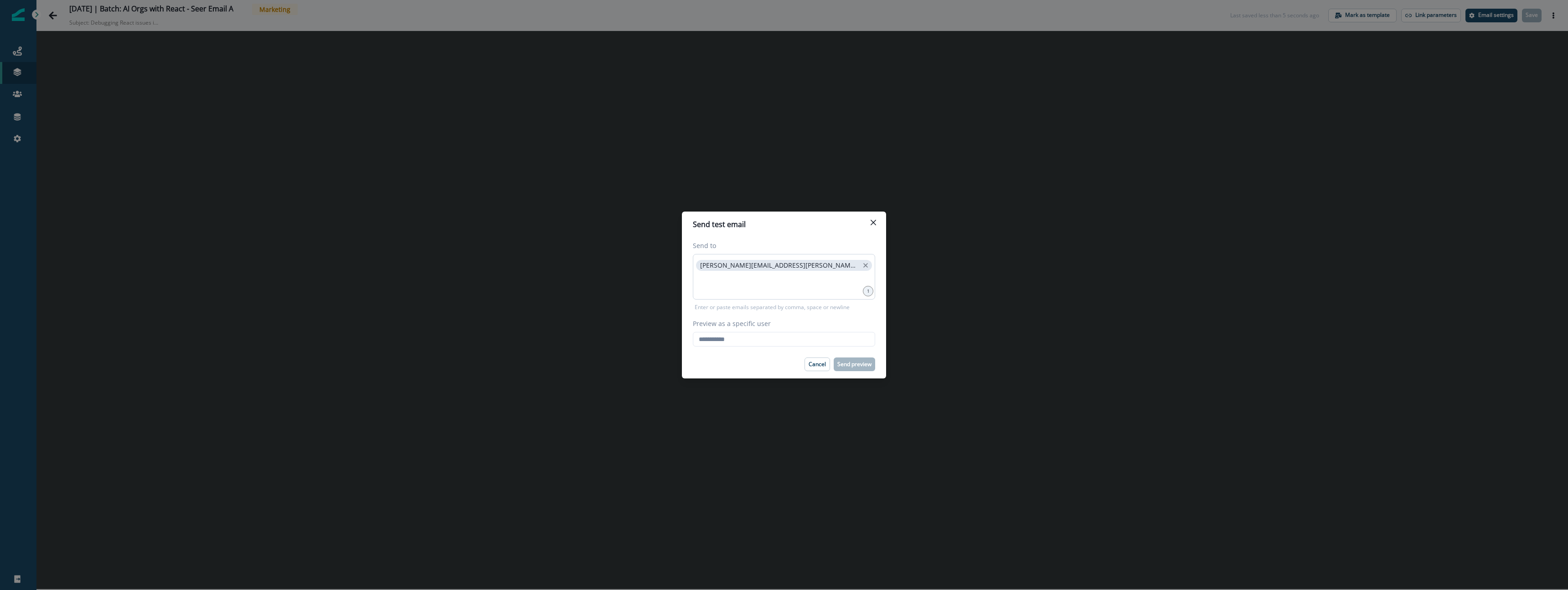
click at [706, 266] on p "[PERSON_NAME][EMAIL_ADDRESS][PERSON_NAME][DOMAIN_NAME]" at bounding box center [779, 265] width 159 height 8
copy span
drag, startPoint x: 706, startPoint y: 266, endPoint x: 761, endPoint y: 274, distance: 55.6
click at [761, 274] on div "[PERSON_NAME][EMAIL_ADDRESS][PERSON_NAME][DOMAIN_NAME]" at bounding box center [784, 276] width 183 height 46
click at [726, 343] on input "Preview as a specific user" at bounding box center [784, 339] width 183 height 15
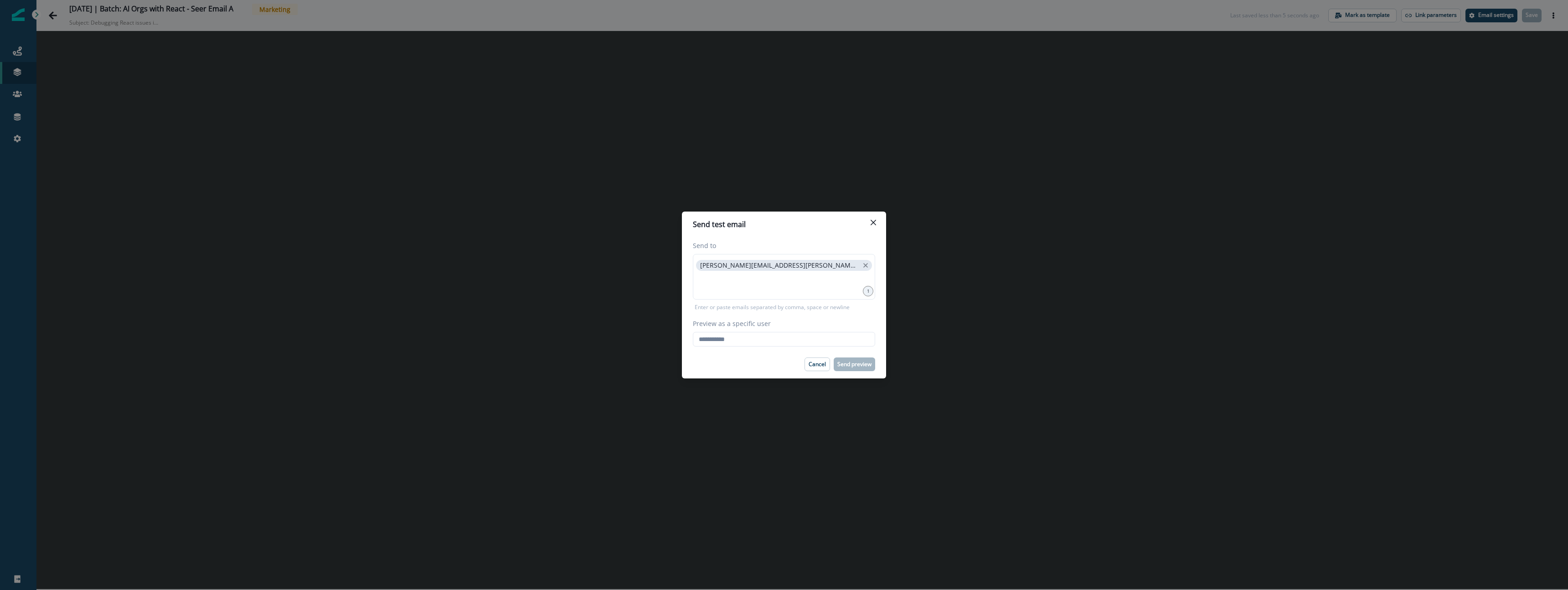
paste input "**********"
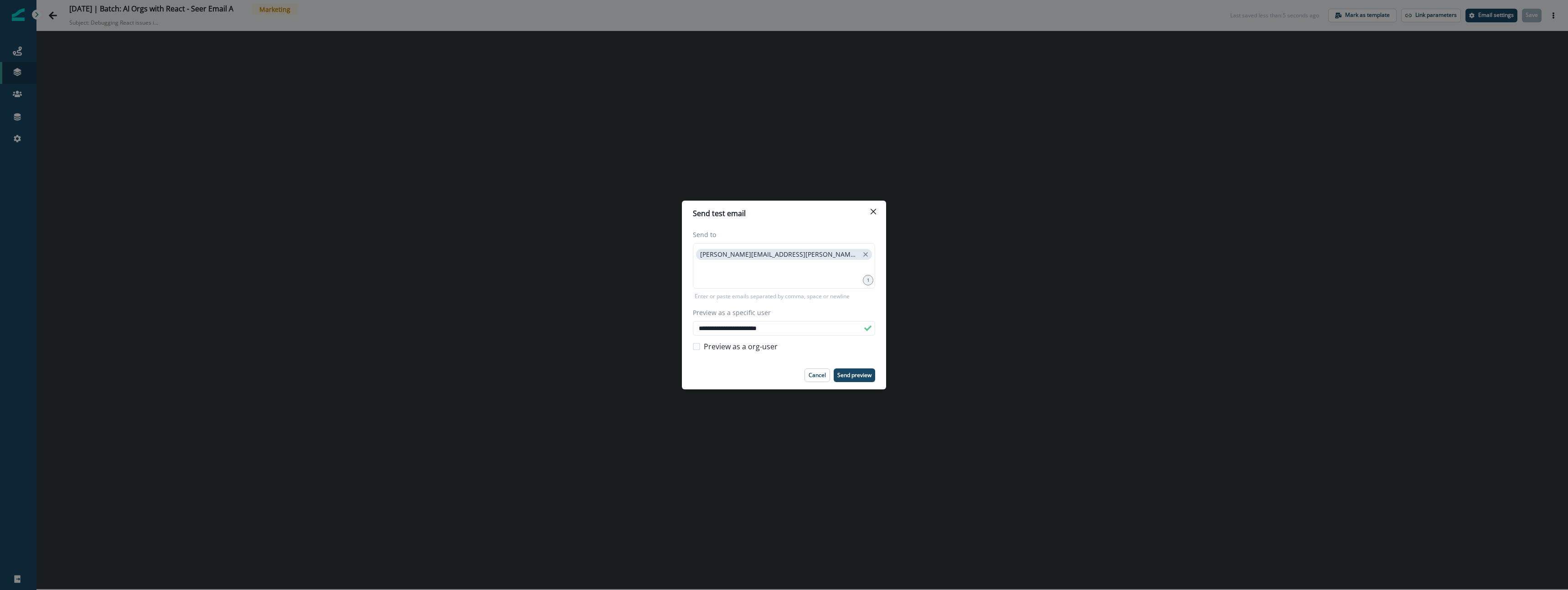
type input "**********"
click at [865, 320] on div "**********" at bounding box center [784, 332] width 183 height 50
click at [861, 373] on p "Send preview" at bounding box center [855, 375] width 34 height 6
click at [883, 212] on header "Send test email" at bounding box center [783, 213] width 204 height 26
click at [878, 212] on button "Close" at bounding box center [873, 211] width 15 height 15
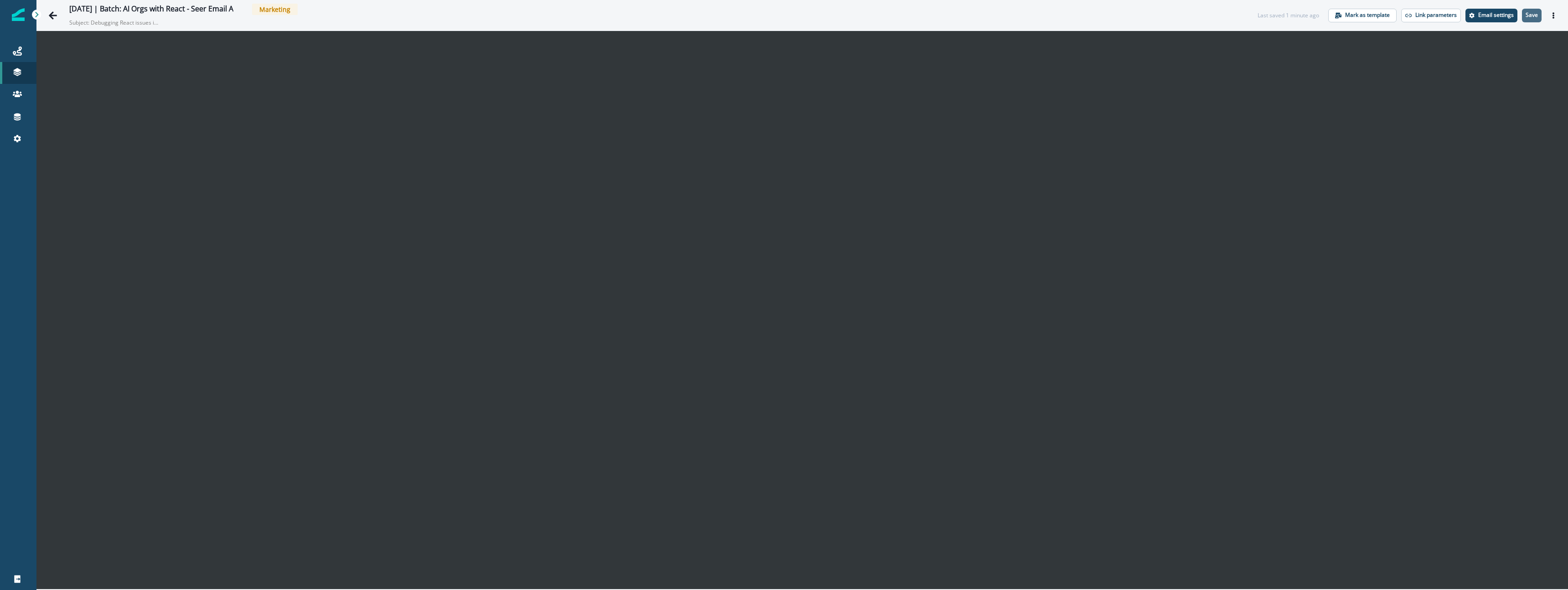
click at [1533, 15] on p "Save" at bounding box center [1531, 15] width 12 height 6
click at [1556, 16] on button "Actions" at bounding box center [1553, 15] width 15 height 13
click at [1556, 12] on icon "Actions" at bounding box center [1553, 15] width 6 height 6
click at [1486, 72] on button "Send test email" at bounding box center [1510, 71] width 101 height 16
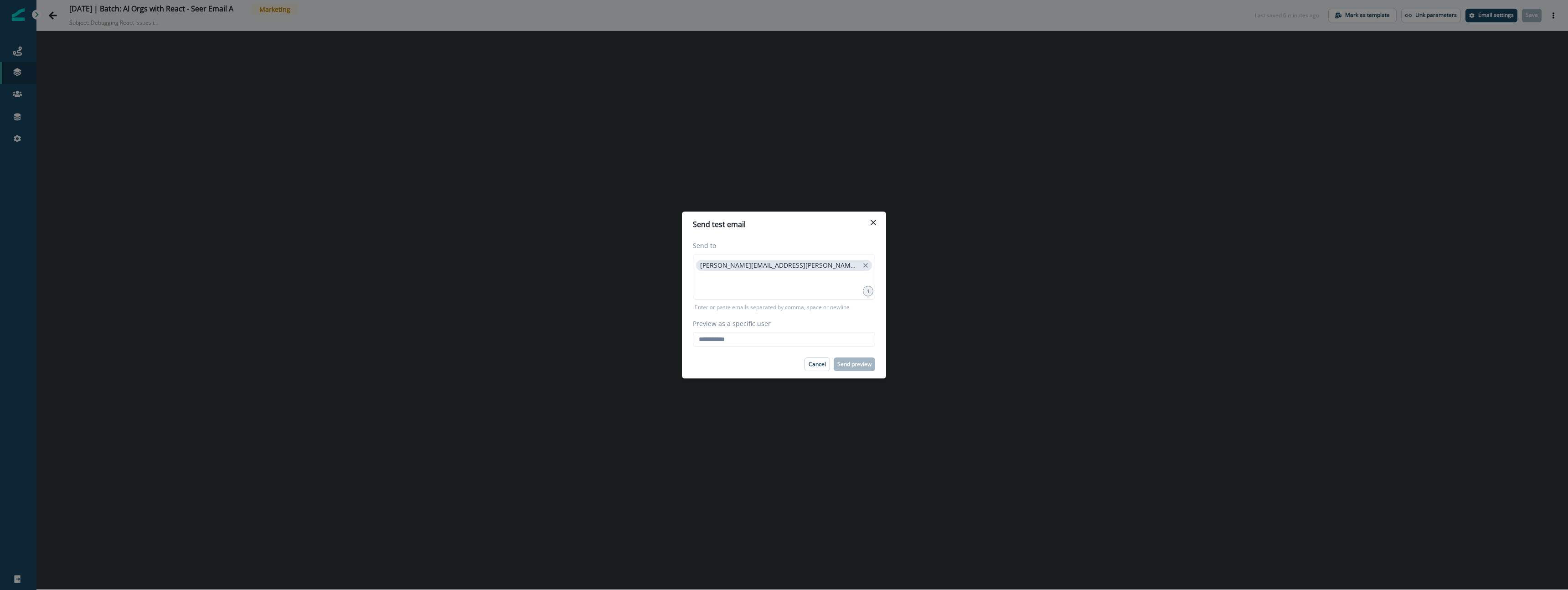
click at [877, 223] on button "Close" at bounding box center [873, 222] width 15 height 15
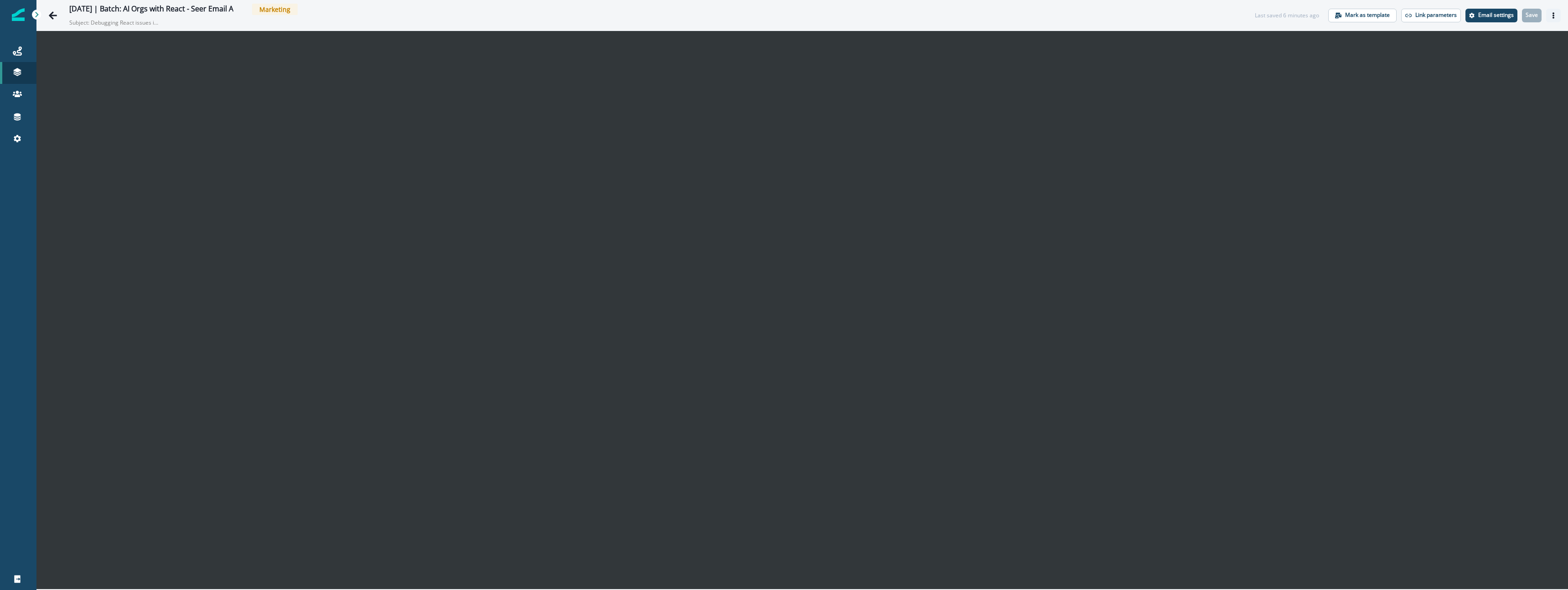
click at [1555, 12] on icon "Actions" at bounding box center [1553, 15] width 6 height 6
click at [1533, 40] on button "Preview" at bounding box center [1510, 38] width 101 height 16
click at [1555, 17] on icon "Actions" at bounding box center [1553, 15] width 6 height 6
click at [1491, 70] on button "Send test email" at bounding box center [1510, 71] width 101 height 16
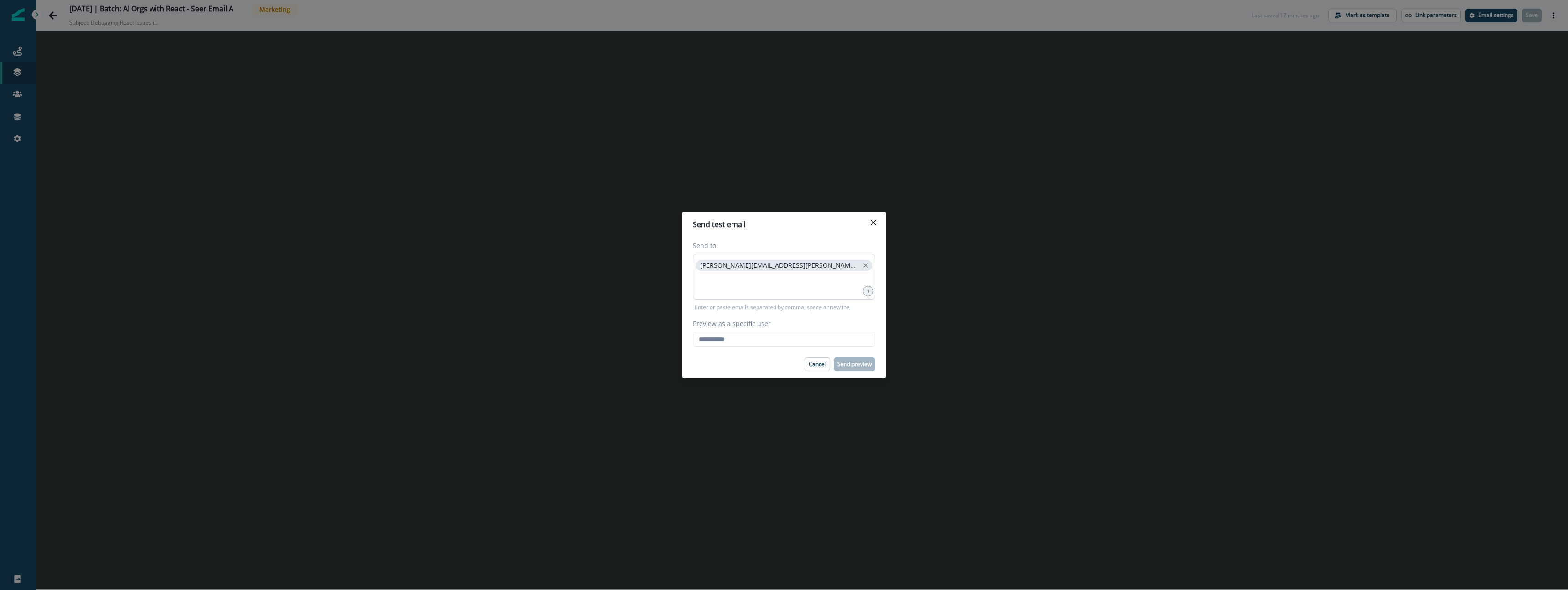
click at [712, 265] on p "[PERSON_NAME][EMAIL_ADDRESS][PERSON_NAME][DOMAIN_NAME]" at bounding box center [779, 265] width 159 height 8
copy p "[PERSON_NAME][EMAIL_ADDRESS][PERSON_NAME][DOMAIN_NAME]"
drag, startPoint x: 712, startPoint y: 265, endPoint x: 774, endPoint y: 264, distance: 62.0
click at [774, 264] on p "[PERSON_NAME][EMAIL_ADDRESS][PERSON_NAME][DOMAIN_NAME]" at bounding box center [779, 265] width 159 height 8
click at [777, 343] on input "Preview as a specific user" at bounding box center [784, 339] width 183 height 15
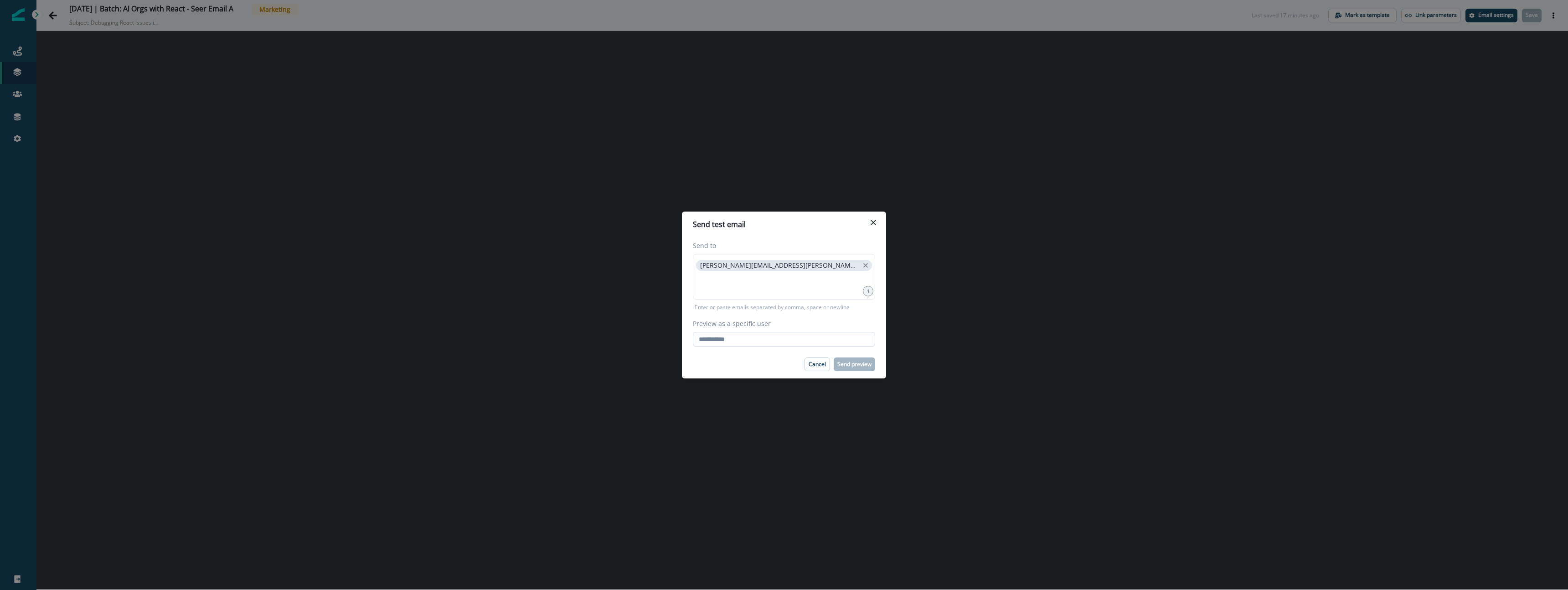
paste input "**********"
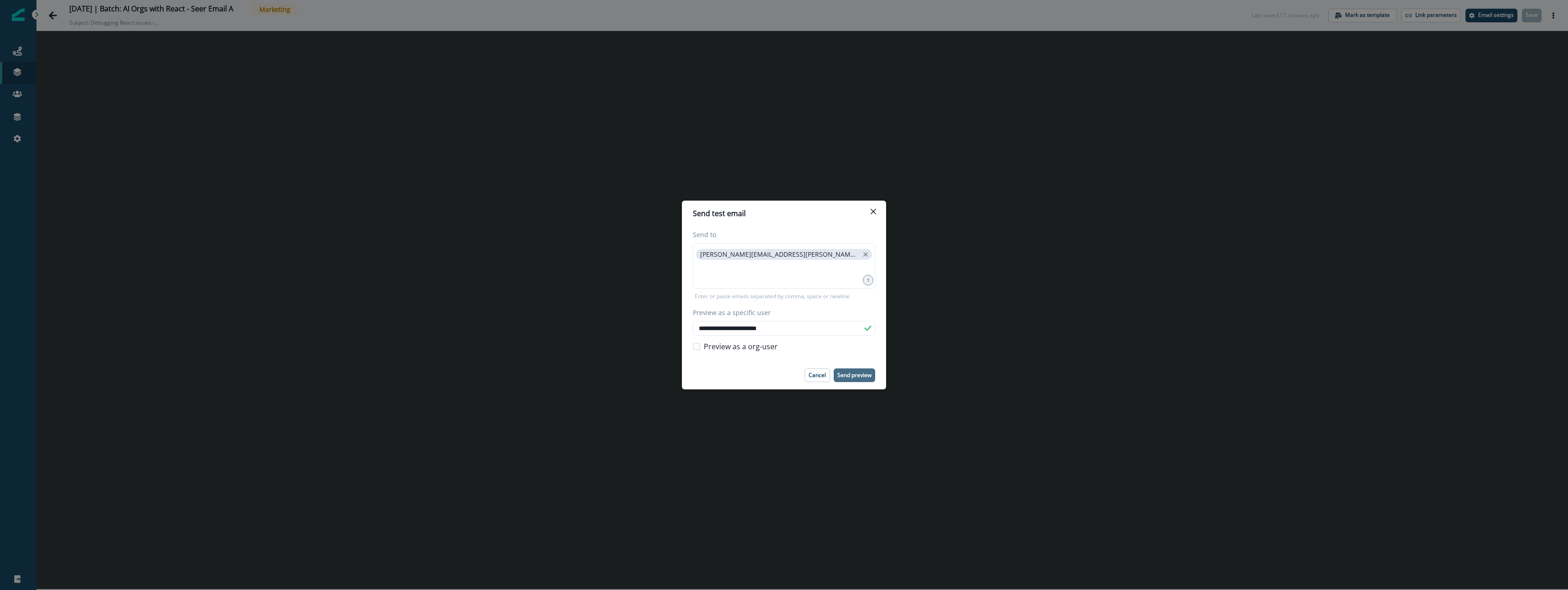
type input "**********"
click at [860, 376] on p "Send preview" at bounding box center [855, 375] width 34 height 6
click at [746, 331] on input "**********" at bounding box center [784, 328] width 183 height 15
drag, startPoint x: 790, startPoint y: 255, endPoint x: 783, endPoint y: 256, distance: 7.1
click at [861, 255] on icon "close" at bounding box center [865, 254] width 8 height 8
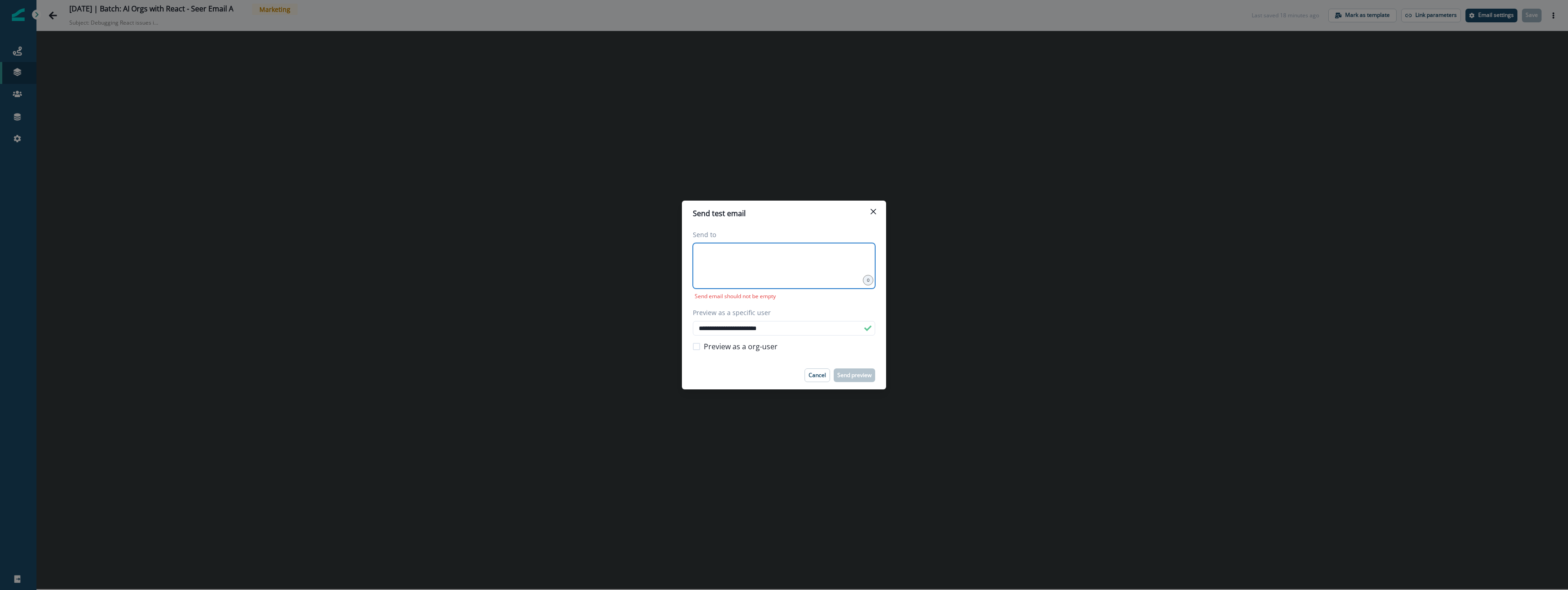
click at [751, 262] on input at bounding box center [783, 255] width 180 height 18
type input "**********"
click at [747, 299] on p "Enter or paste emails separated by comma, space or newline" at bounding box center [772, 296] width 159 height 8
click at [861, 374] on p "Send preview" at bounding box center [855, 375] width 34 height 6
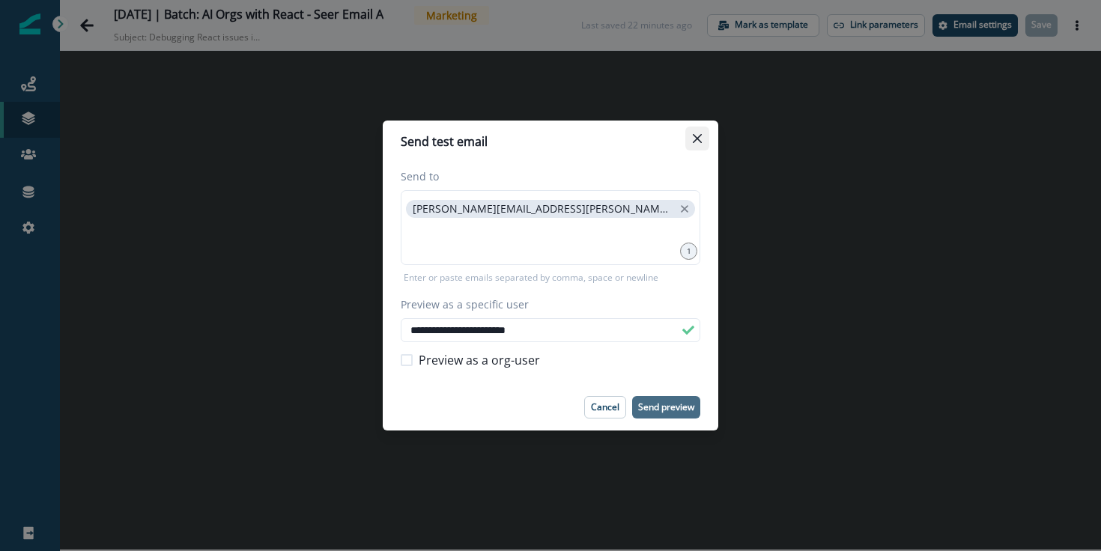
click at [697, 142] on icon "Close" at bounding box center [697, 138] width 9 height 9
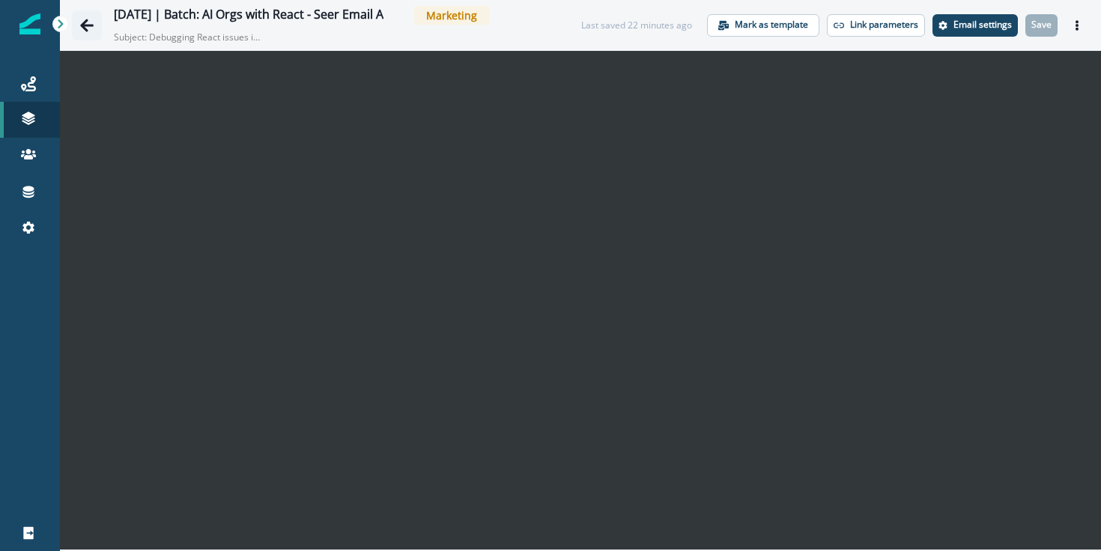
click at [91, 26] on icon "Go back" at bounding box center [86, 25] width 13 height 13
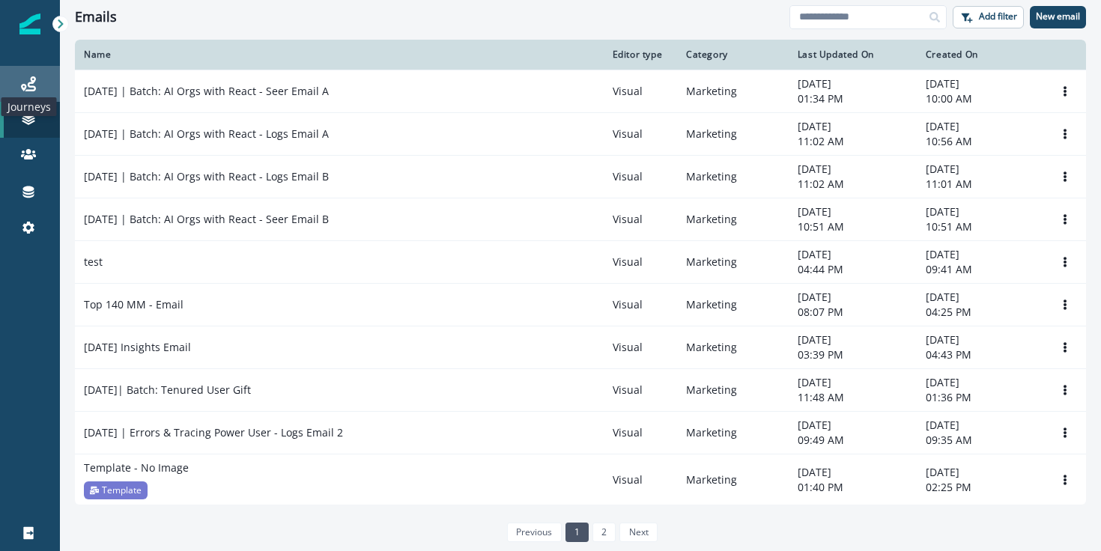
click at [35, 82] on icon at bounding box center [28, 83] width 15 height 15
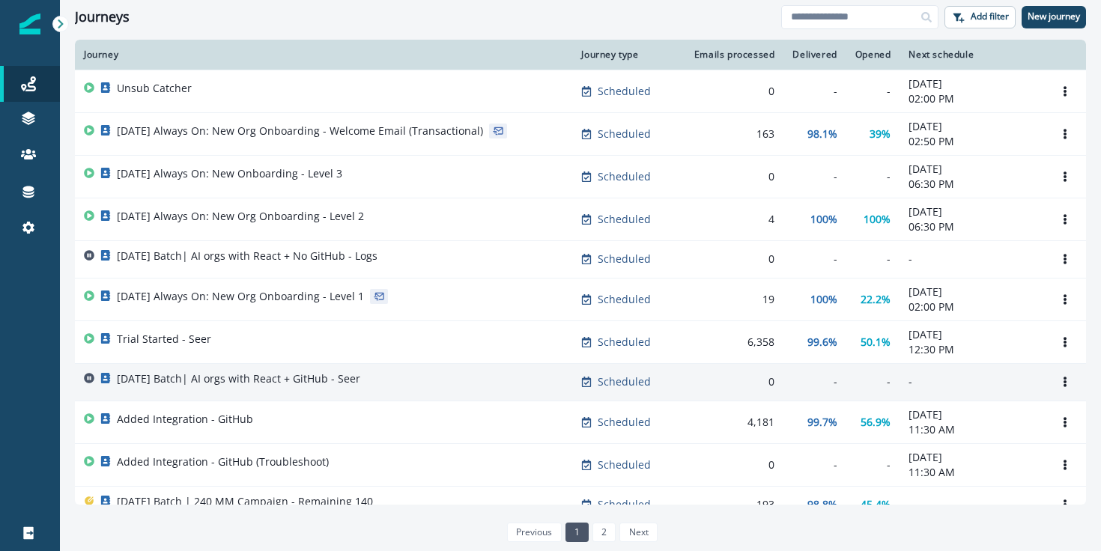
scroll to position [1, 0]
click at [313, 383] on p "2025-10-07 Batch| AI orgs with React + GitHub - Seer" at bounding box center [238, 377] width 243 height 15
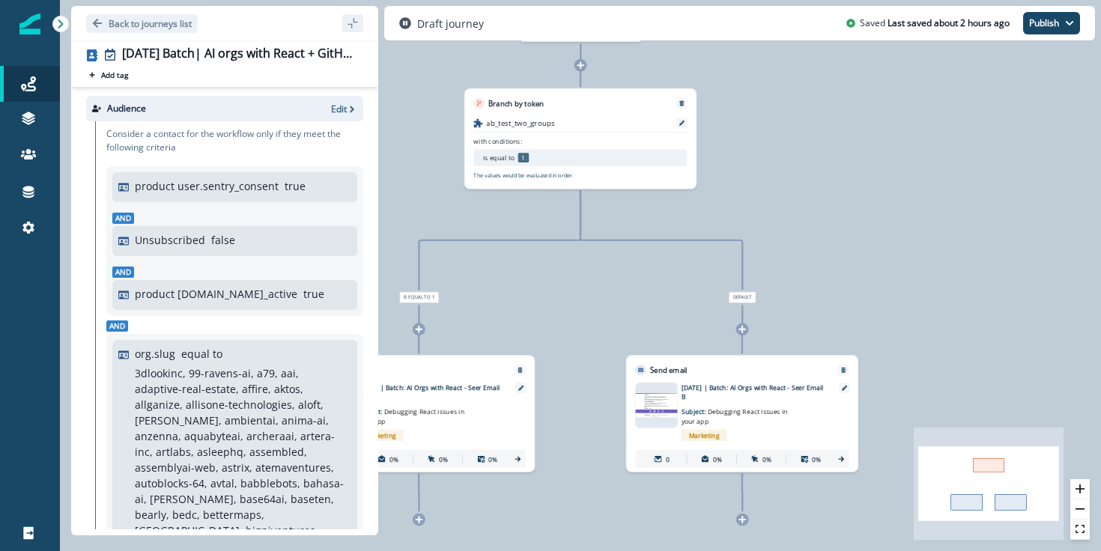
click at [816, 389] on p "[DATE] | Batch: AI Orgs with React - Seer Email B" at bounding box center [753, 392] width 145 height 19
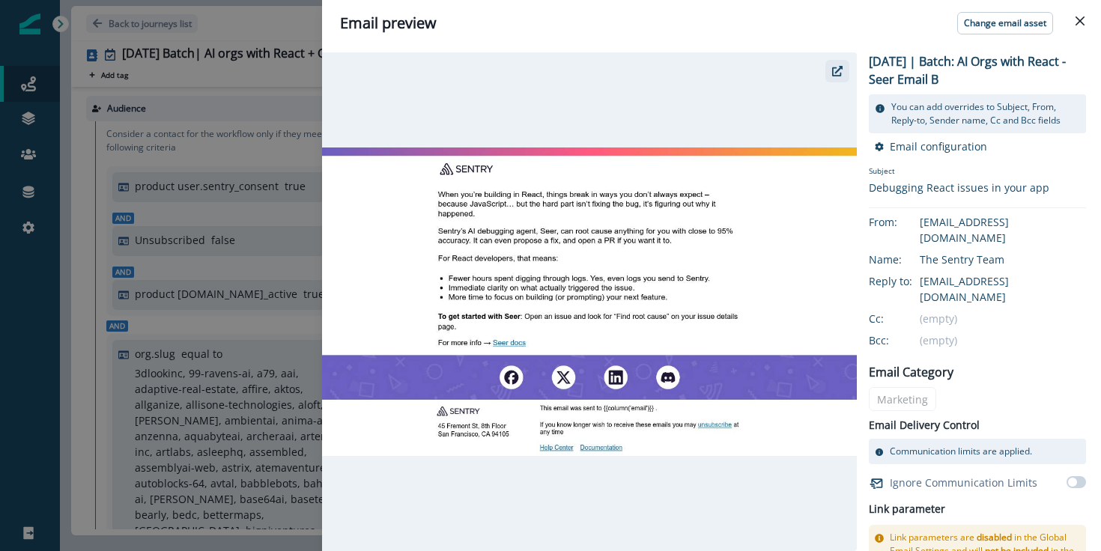
click at [837, 73] on icon "button" at bounding box center [837, 71] width 10 height 10
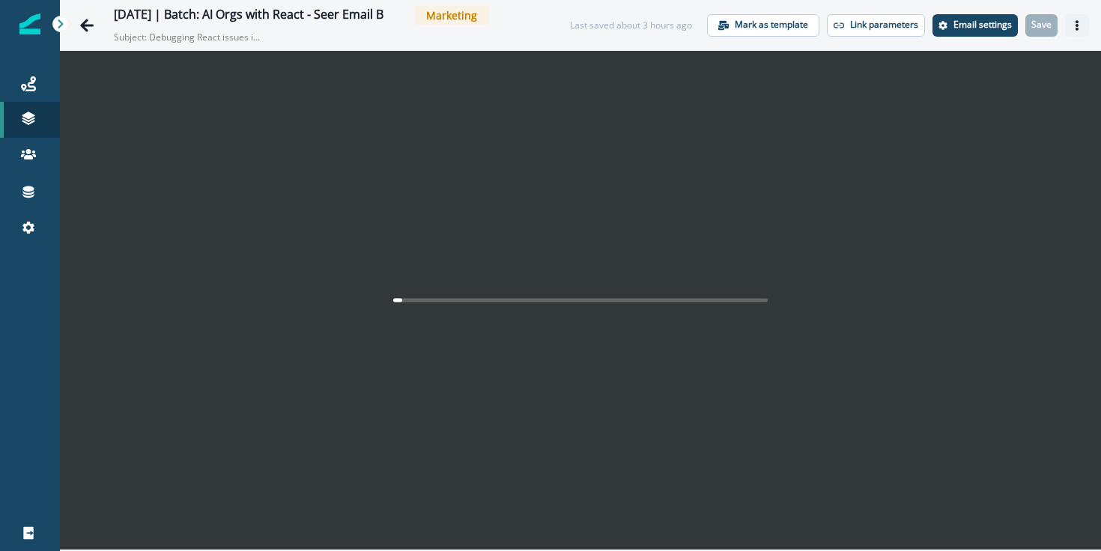
click at [1076, 27] on icon "Actions" at bounding box center [1077, 25] width 10 height 10
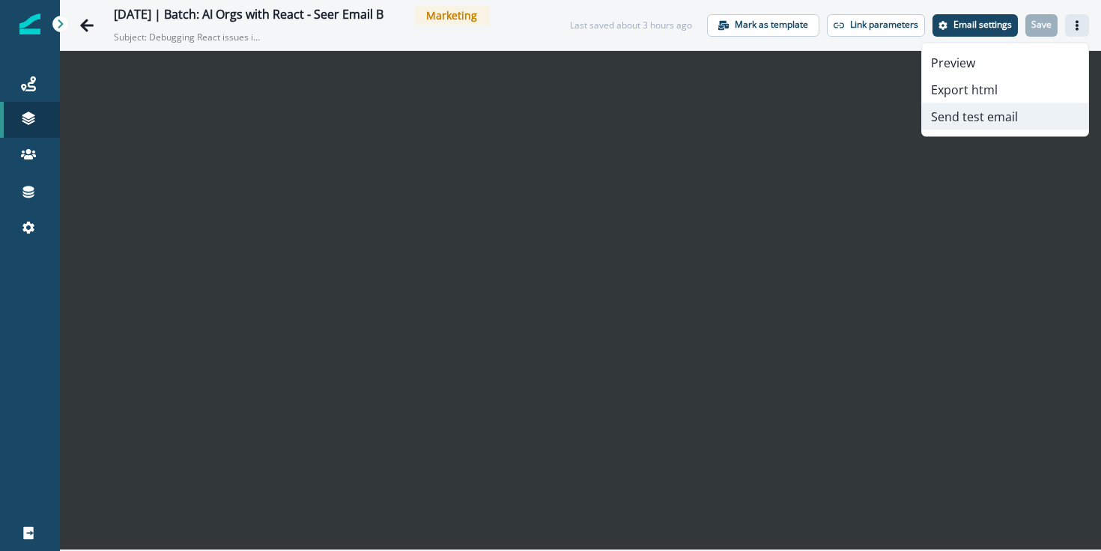
click at [966, 115] on button "Send test email" at bounding box center [1005, 116] width 166 height 27
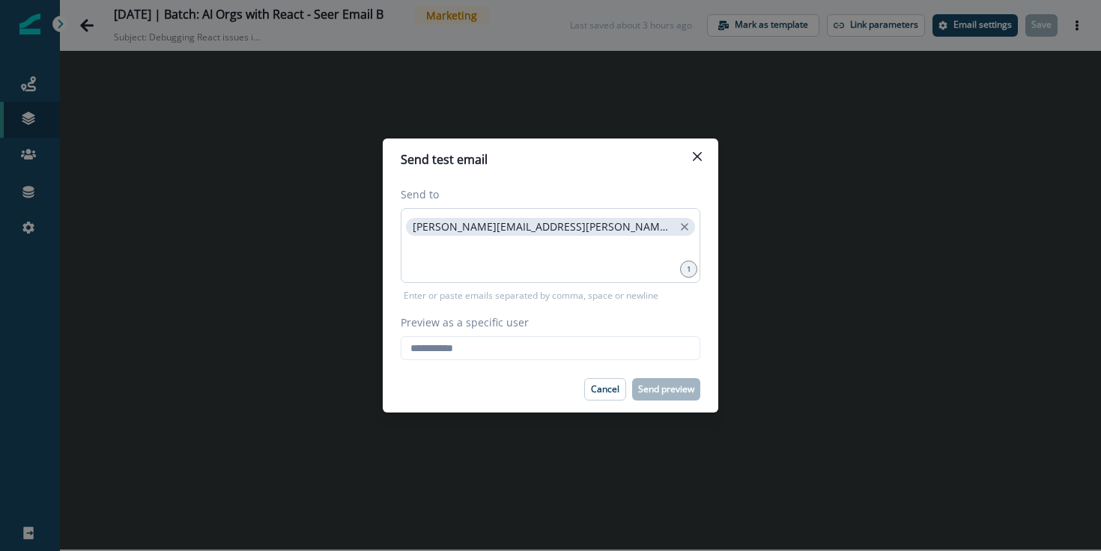
click at [413, 230] on p "[PERSON_NAME][EMAIL_ADDRESS][PERSON_NAME][DOMAIN_NAME]" at bounding box center [543, 227] width 261 height 13
copy span
drag, startPoint x: 413, startPoint y: 230, endPoint x: 544, endPoint y: 228, distance: 131.8
click at [544, 228] on span "[PERSON_NAME][EMAIL_ADDRESS][PERSON_NAME][DOMAIN_NAME]" at bounding box center [550, 227] width 289 height 18
click at [529, 352] on input "Preview as a specific user" at bounding box center [551, 348] width 300 height 24
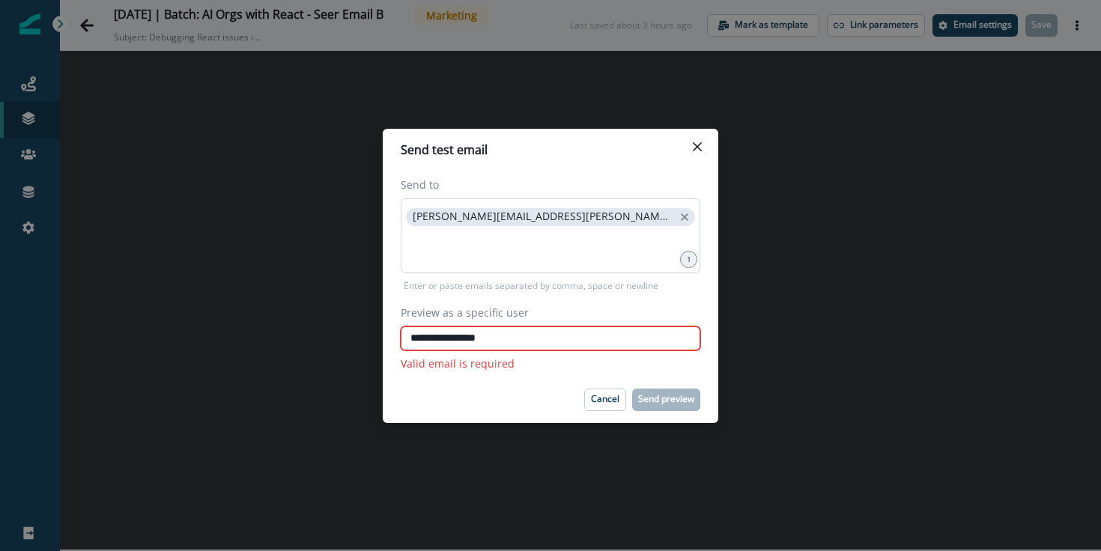
click at [428, 216] on p "[PERSON_NAME][EMAIL_ADDRESS][PERSON_NAME][DOMAIN_NAME]" at bounding box center [543, 216] width 261 height 13
copy p "[PERSON_NAME][EMAIL_ADDRESS][PERSON_NAME][DOMAIN_NAME]"
drag, startPoint x: 453, startPoint y: 217, endPoint x: 540, endPoint y: 218, distance: 86.9
click at [540, 218] on p "[PERSON_NAME][EMAIL_ADDRESS][PERSON_NAME][DOMAIN_NAME]" at bounding box center [543, 216] width 261 height 13
click at [480, 341] on input "**********" at bounding box center [551, 338] width 300 height 24
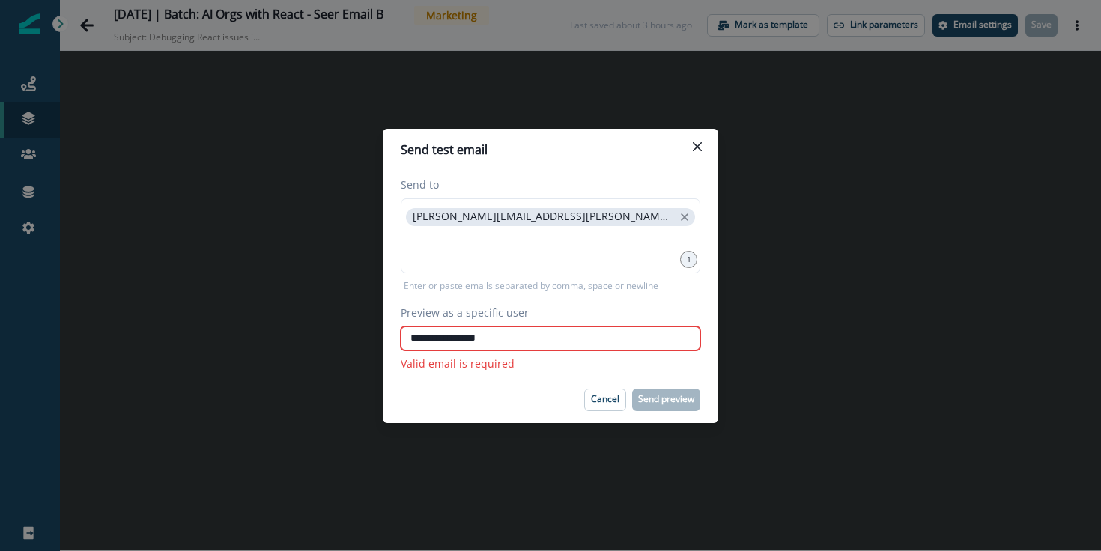
click at [480, 341] on input "**********" at bounding box center [551, 338] width 300 height 24
paste input "********"
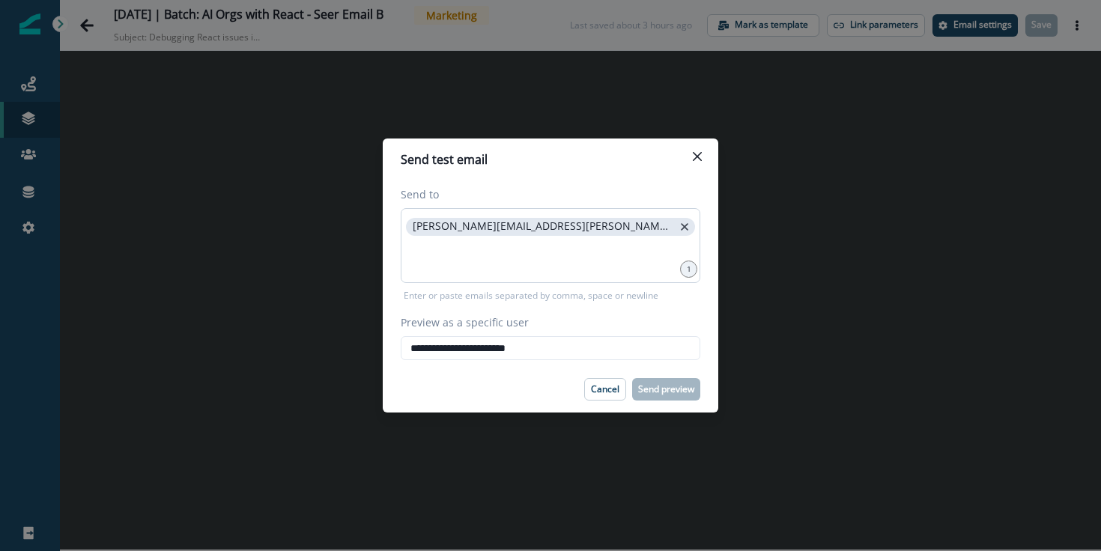
type input "**********"
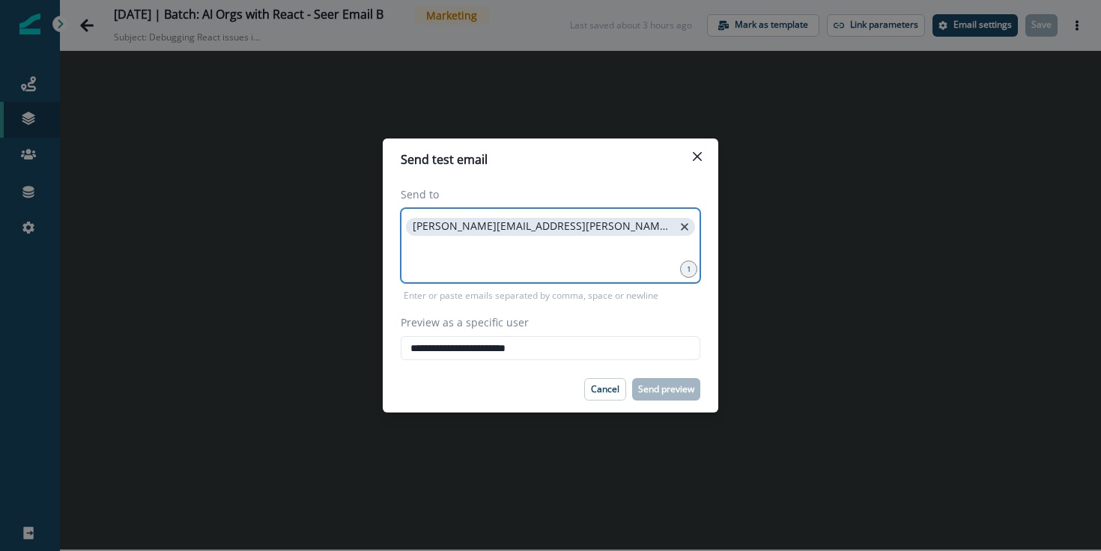
click at [681, 228] on icon "close" at bounding box center [684, 226] width 7 height 7
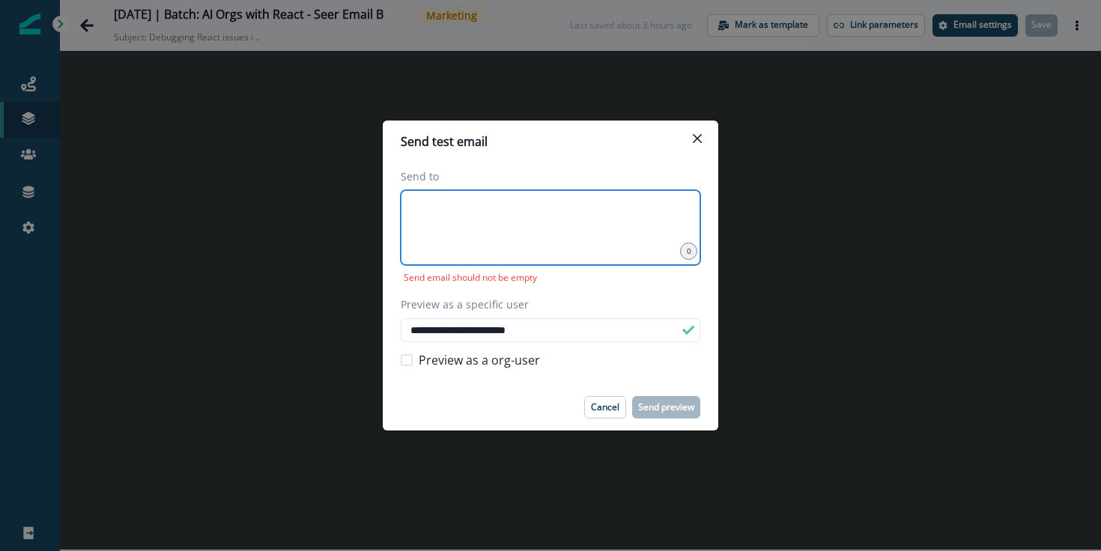
click at [511, 236] on div at bounding box center [551, 227] width 300 height 75
type input "*"
type input "**********"
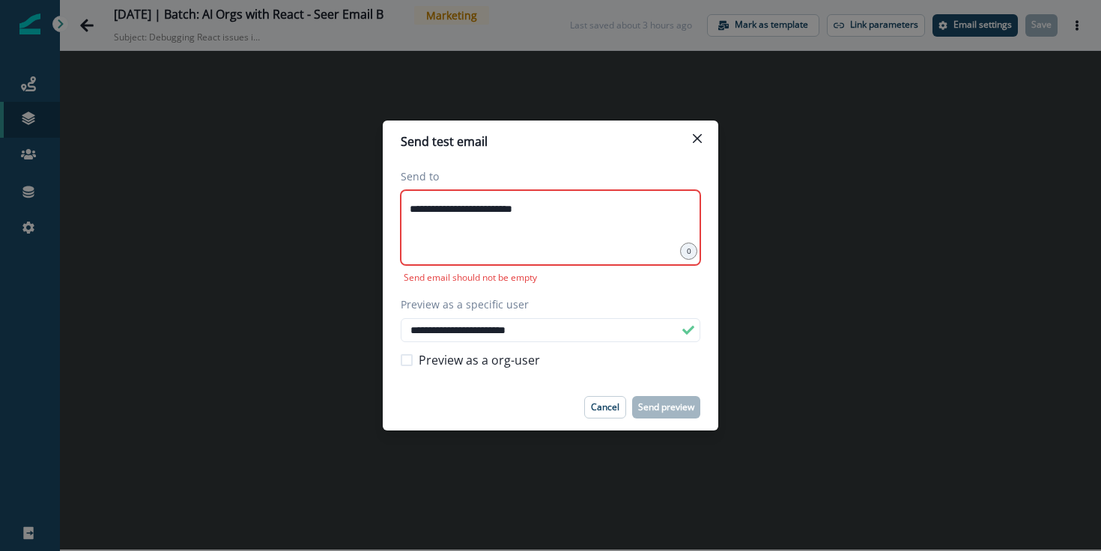
drag, startPoint x: 493, startPoint y: 151, endPoint x: 523, endPoint y: 165, distance: 33.8
click at [523, 165] on section "**********" at bounding box center [550, 276] width 335 height 310
click at [589, 227] on div "**********" at bounding box center [551, 227] width 300 height 75
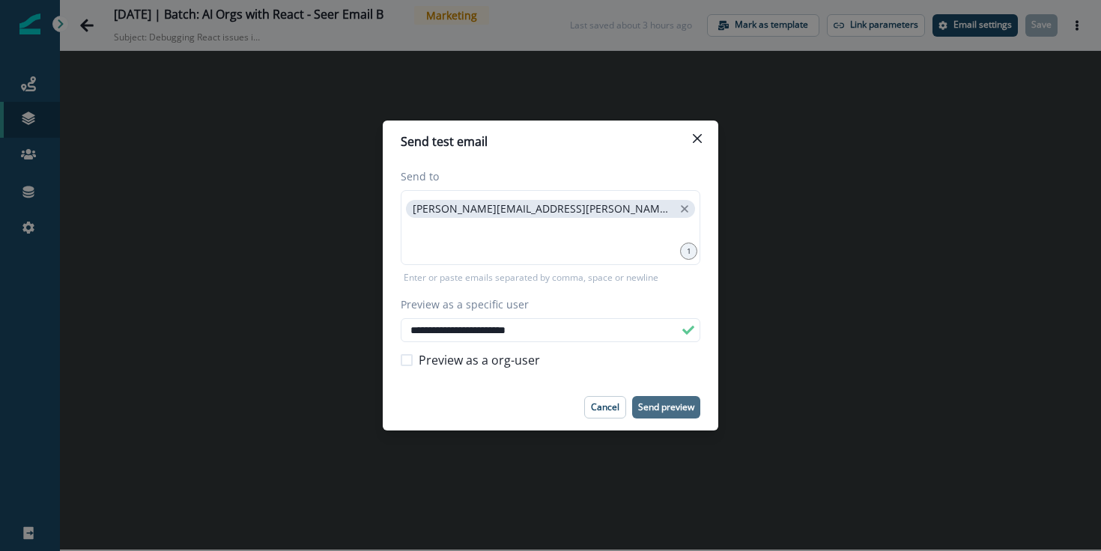
click at [667, 402] on p "Send preview" at bounding box center [666, 407] width 56 height 10
click at [696, 145] on button "Close" at bounding box center [697, 139] width 24 height 24
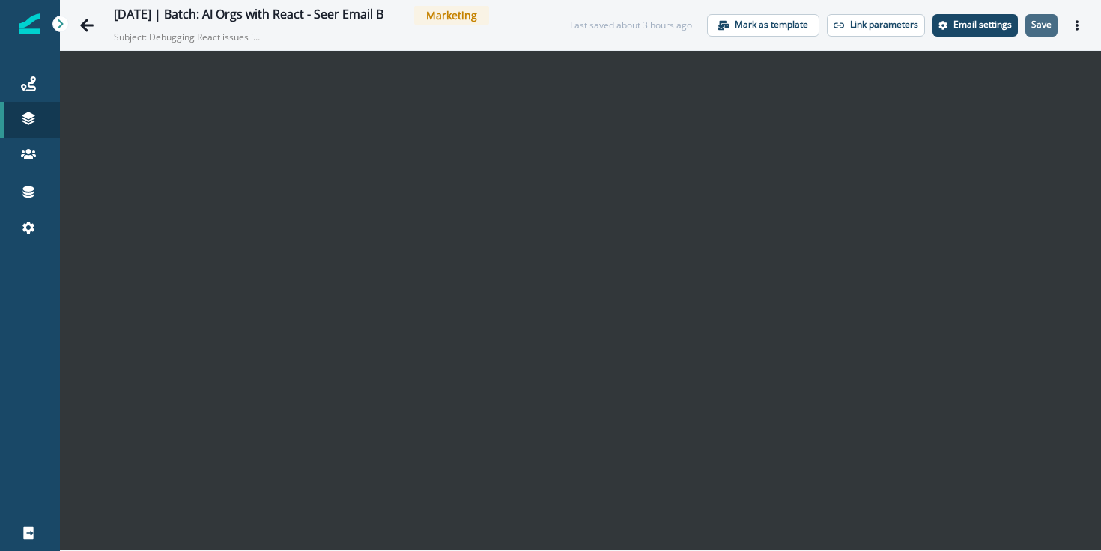
click at [1043, 28] on p "Save" at bounding box center [1041, 24] width 20 height 10
click at [1075, 28] on icon "Actions" at bounding box center [1077, 25] width 10 height 10
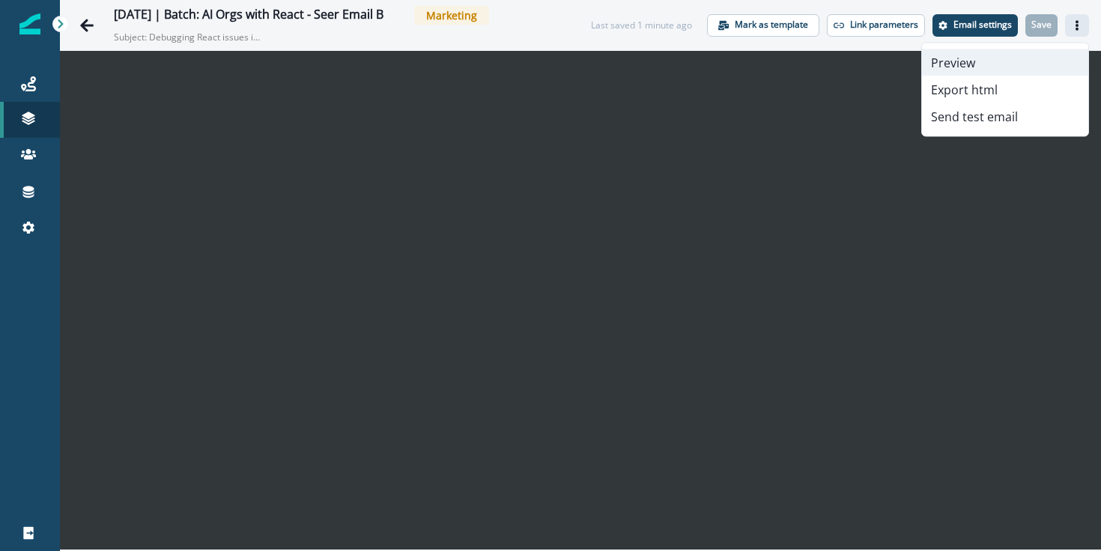
click at [978, 58] on button "Preview" at bounding box center [1005, 62] width 166 height 27
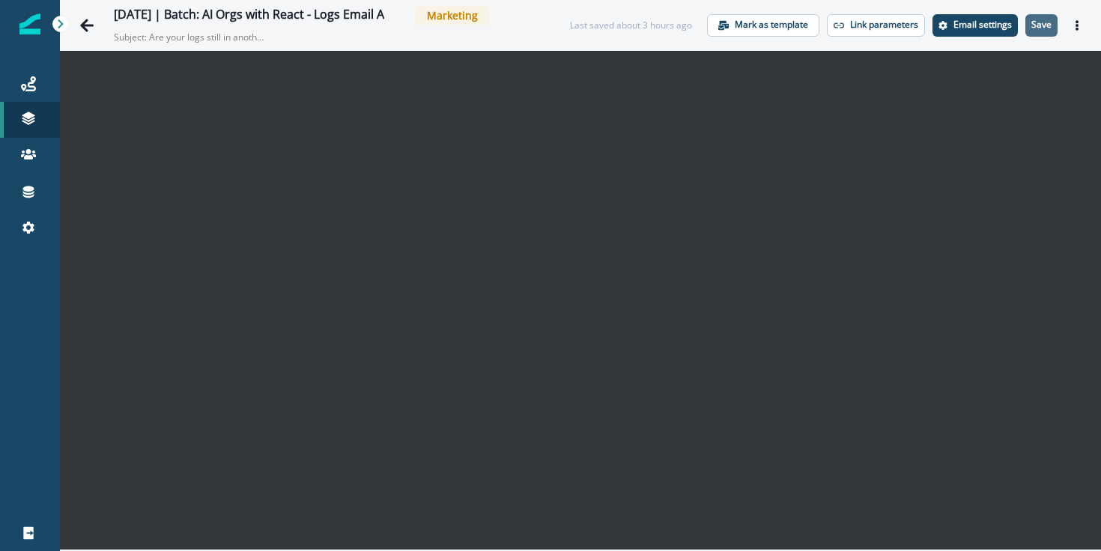
click at [1035, 29] on p "Save" at bounding box center [1041, 24] width 20 height 10
click at [1074, 22] on icon "Actions" at bounding box center [1077, 25] width 10 height 10
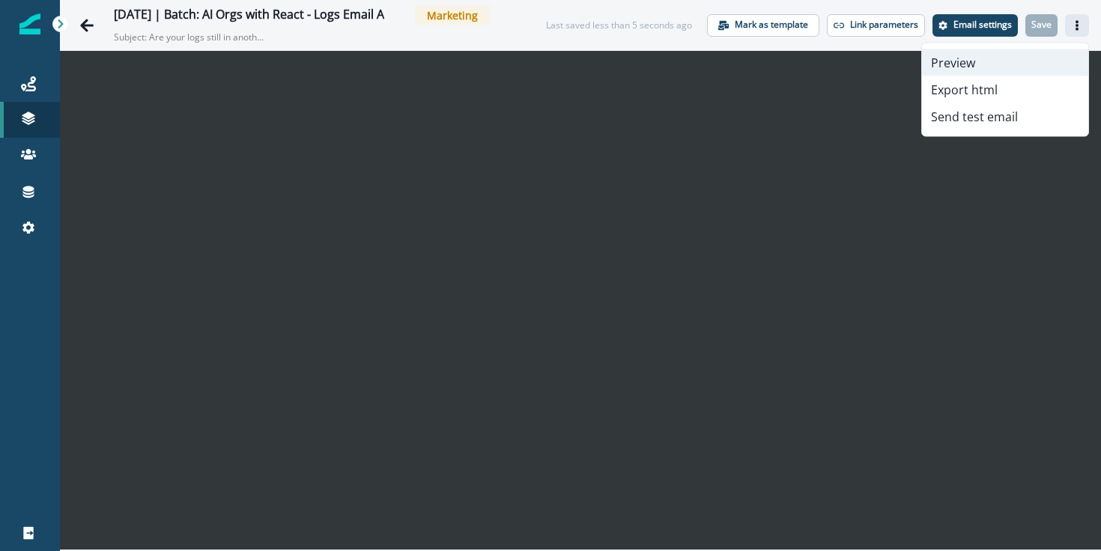
click at [1012, 58] on button "Preview" at bounding box center [1005, 62] width 166 height 27
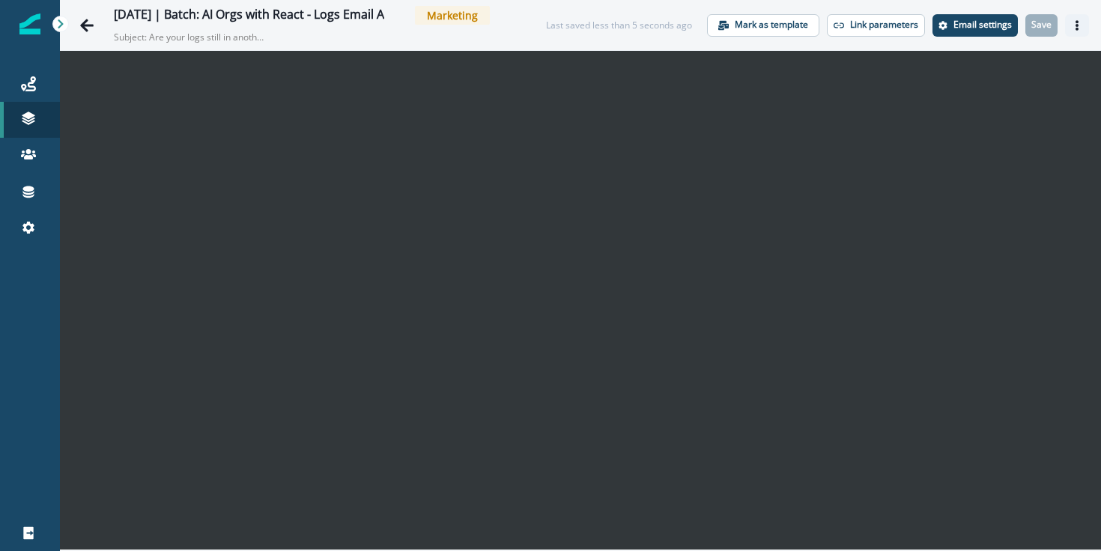
click at [1079, 31] on button "Actions" at bounding box center [1077, 25] width 24 height 22
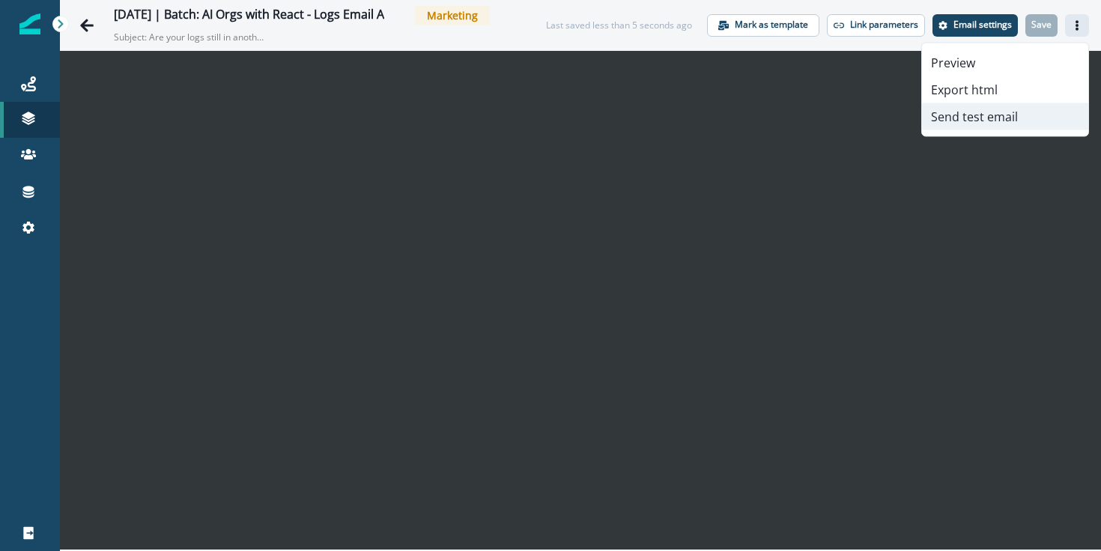
click at [992, 116] on button "Send test email" at bounding box center [1005, 116] width 166 height 27
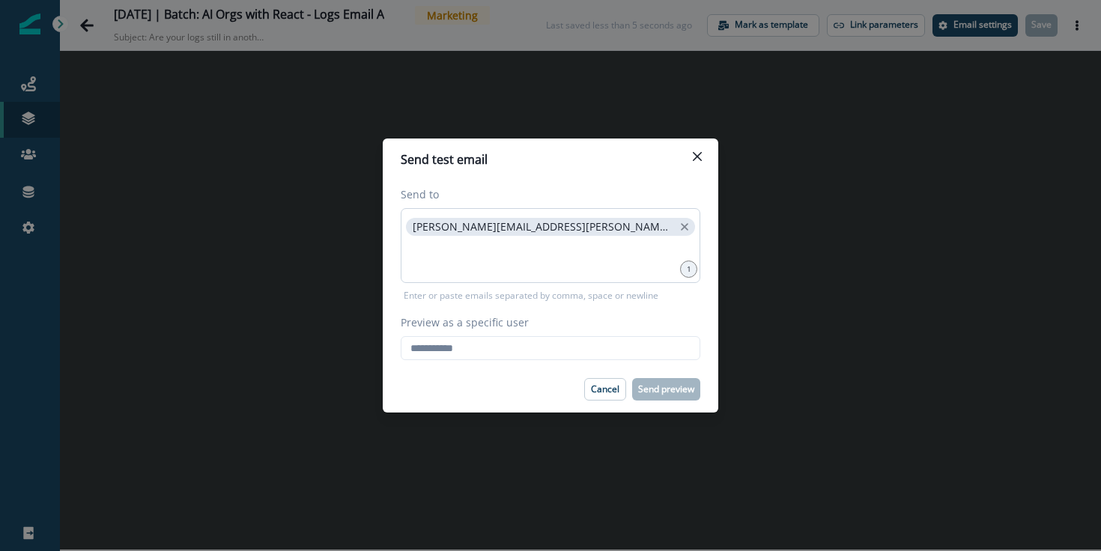
click at [422, 226] on p "[PERSON_NAME][EMAIL_ADDRESS][PERSON_NAME][DOMAIN_NAME]" at bounding box center [543, 227] width 261 height 13
copy p "[PERSON_NAME][EMAIL_ADDRESS][PERSON_NAME][DOMAIN_NAME]"
drag, startPoint x: 422, startPoint y: 226, endPoint x: 535, endPoint y: 227, distance: 113.8
click at [535, 227] on p "[PERSON_NAME][EMAIL_ADDRESS][PERSON_NAME][DOMAIN_NAME]" at bounding box center [543, 227] width 261 height 13
drag, startPoint x: 554, startPoint y: 345, endPoint x: 467, endPoint y: 351, distance: 87.8
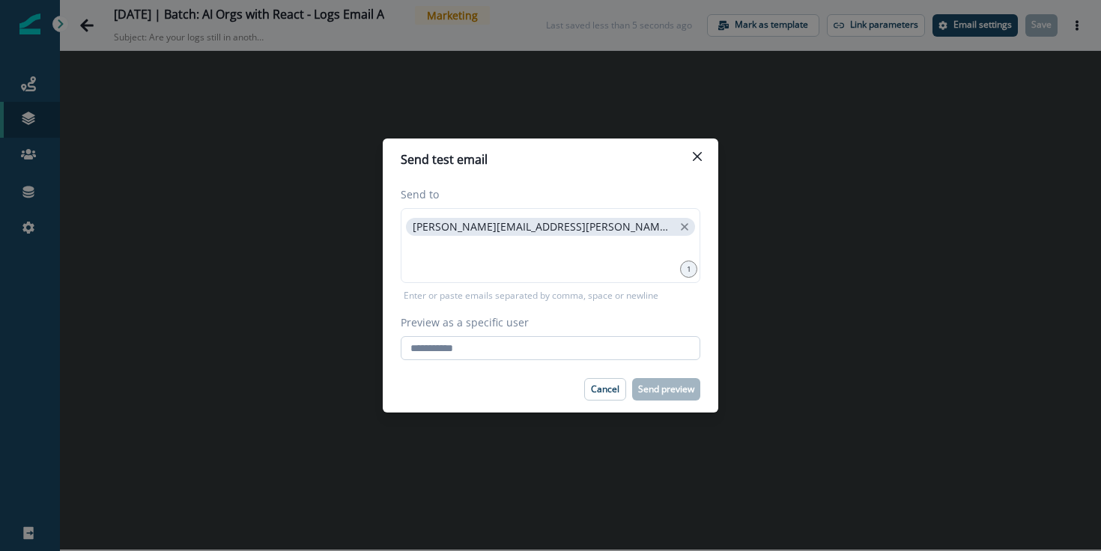
click at [553, 345] on input "Preview as a specific user" at bounding box center [551, 348] width 300 height 24
paste input "**********"
type input "**********"
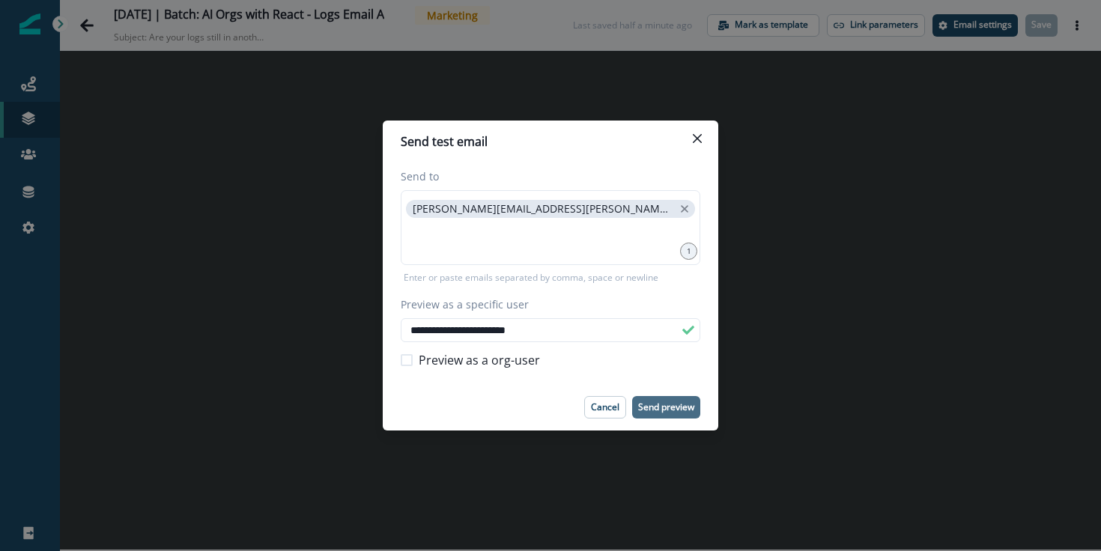
click at [660, 399] on button "Send preview" at bounding box center [666, 407] width 68 height 22
click at [702, 132] on button "Close" at bounding box center [697, 139] width 24 height 24
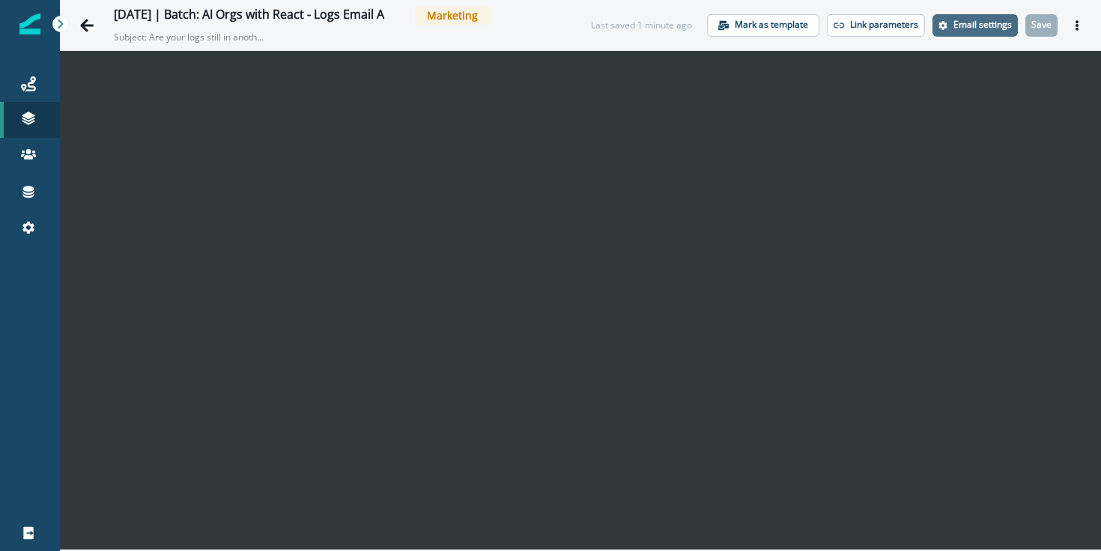
click at [990, 25] on p "Email settings" at bounding box center [982, 24] width 58 height 10
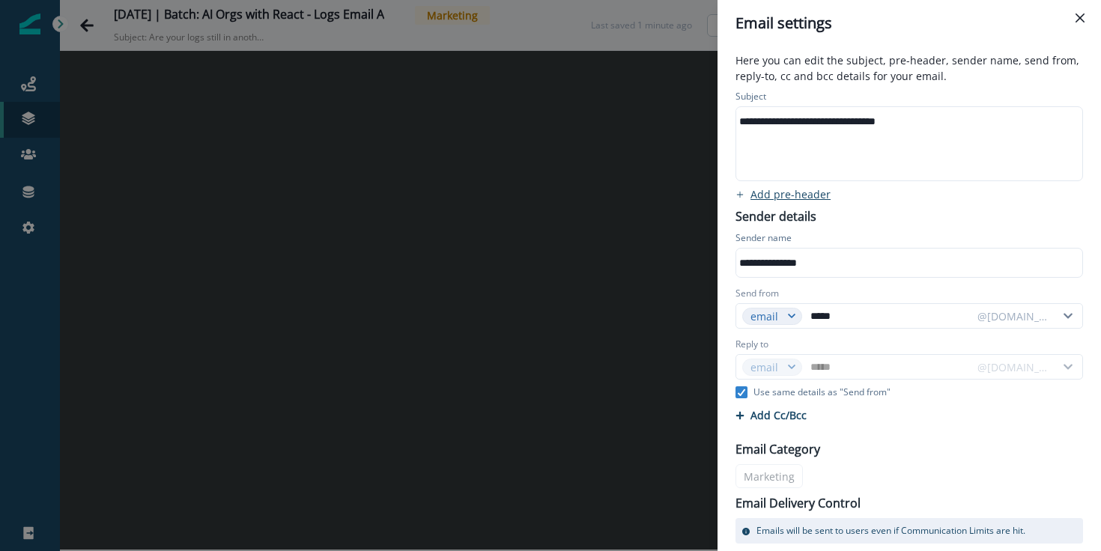
click at [815, 195] on p "Add pre-header" at bounding box center [790, 194] width 80 height 14
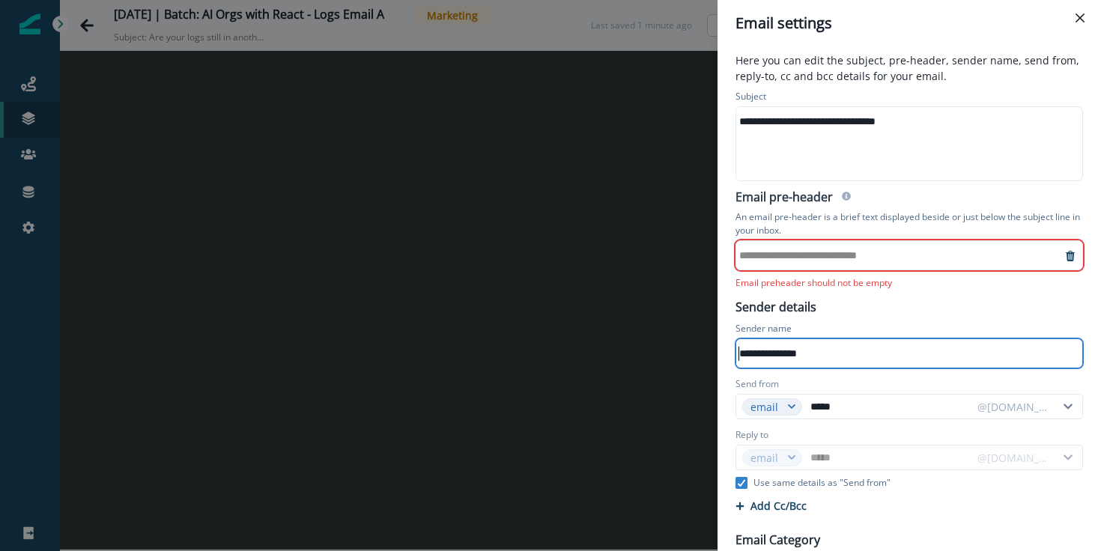
click at [830, 261] on div "**********" at bounding box center [898, 255] width 325 height 22
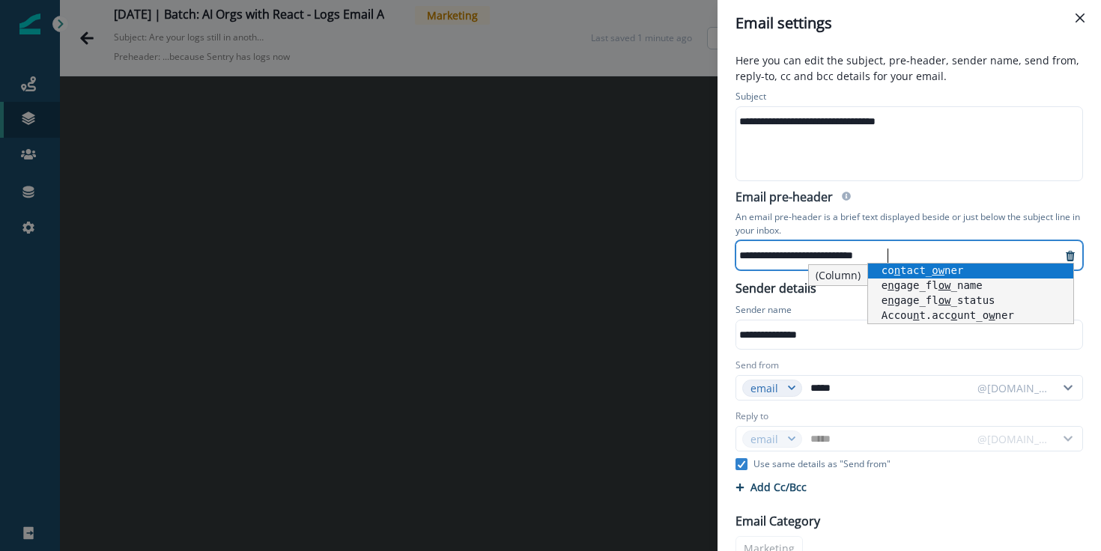
click at [756, 249] on div "**********" at bounding box center [898, 255] width 325 height 22
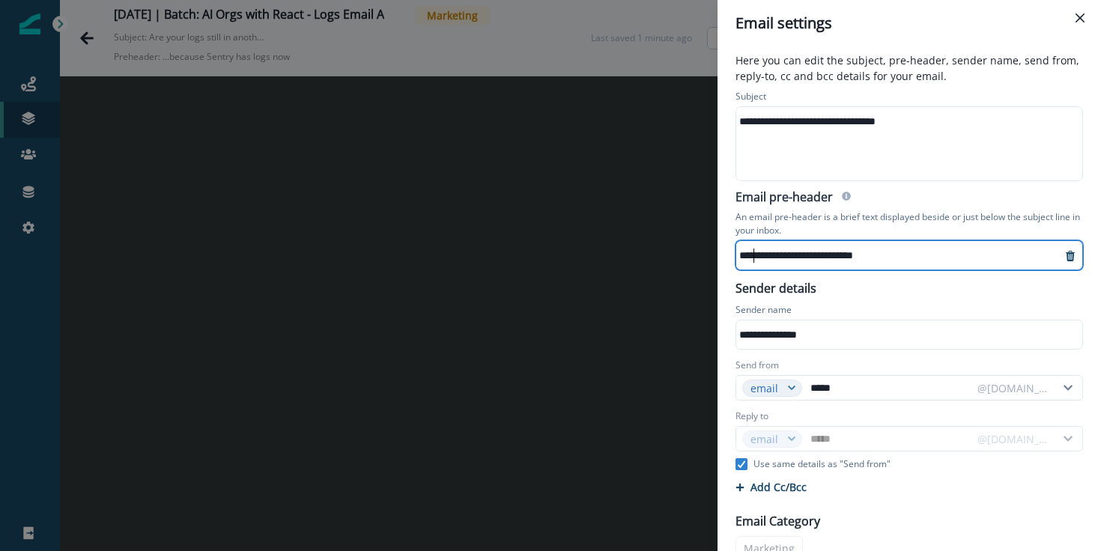
click at [778, 261] on div "**********" at bounding box center [898, 255] width 325 height 22
drag, startPoint x: 778, startPoint y: 261, endPoint x: 917, endPoint y: 258, distance: 139.3
click at [881, 262] on div "**********" at bounding box center [898, 255] width 325 height 22
click at [917, 258] on div "**********" at bounding box center [898, 255] width 325 height 22
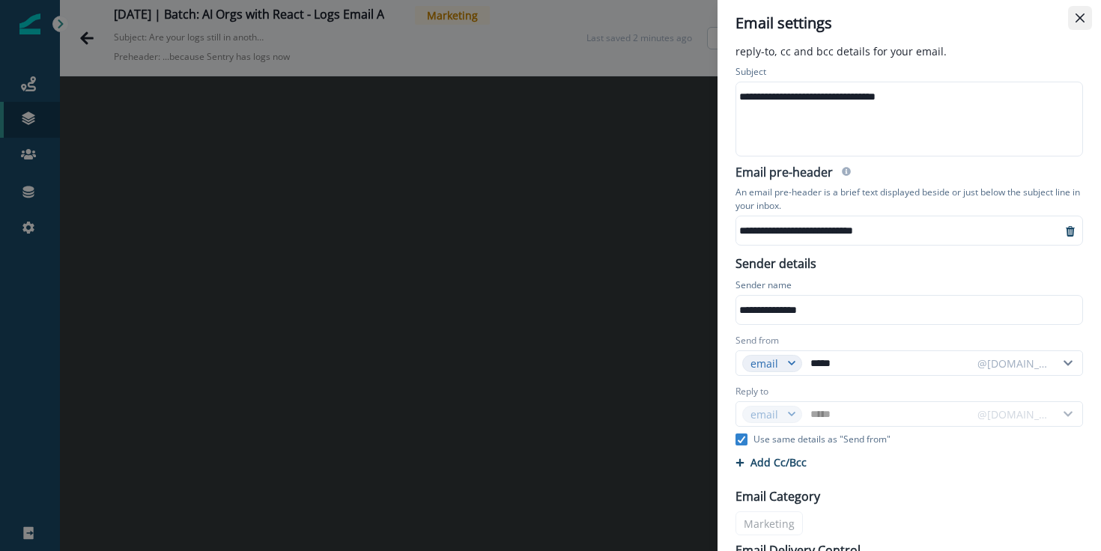
click at [1074, 22] on button "Close" at bounding box center [1080, 18] width 24 height 24
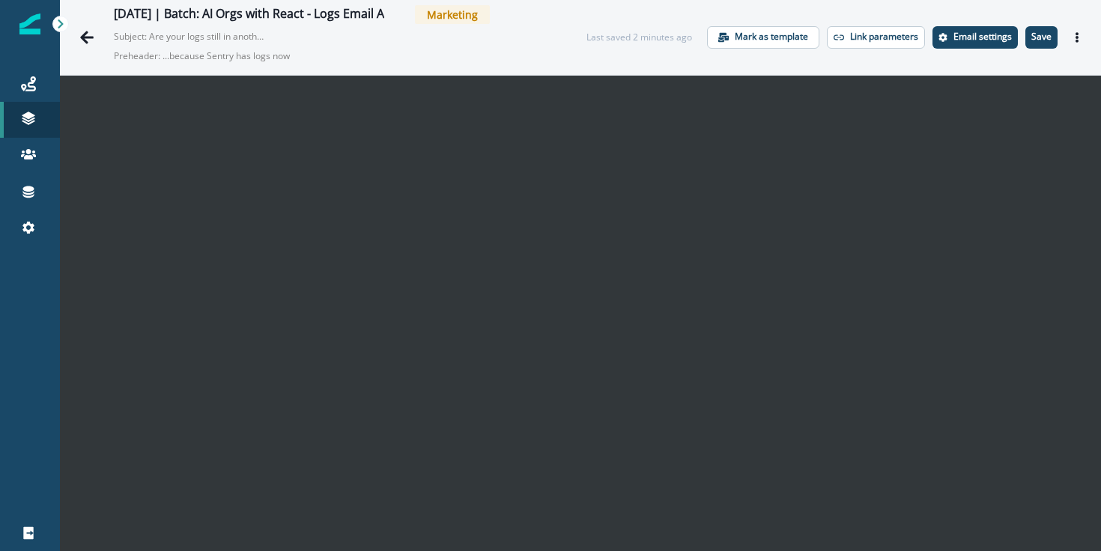
scroll to position [0, 0]
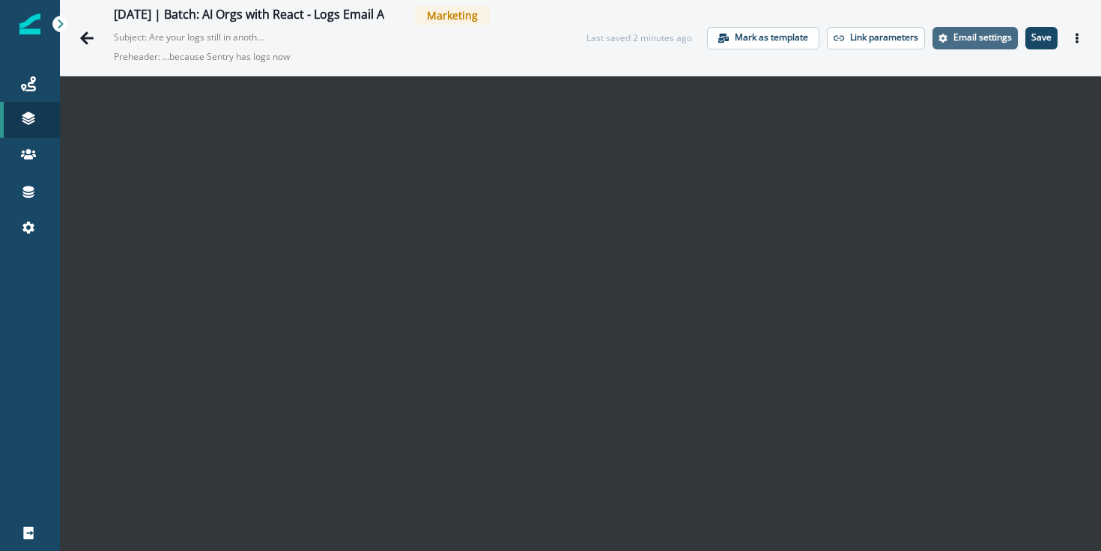
click at [997, 39] on p "Email settings" at bounding box center [982, 37] width 58 height 10
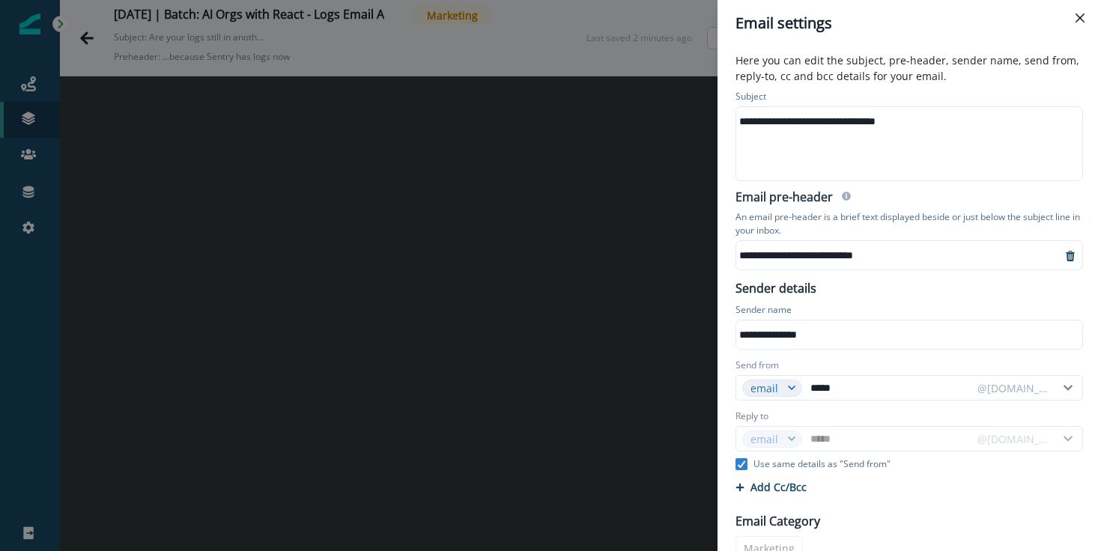
click at [934, 258] on div "**********" at bounding box center [898, 255] width 325 height 22
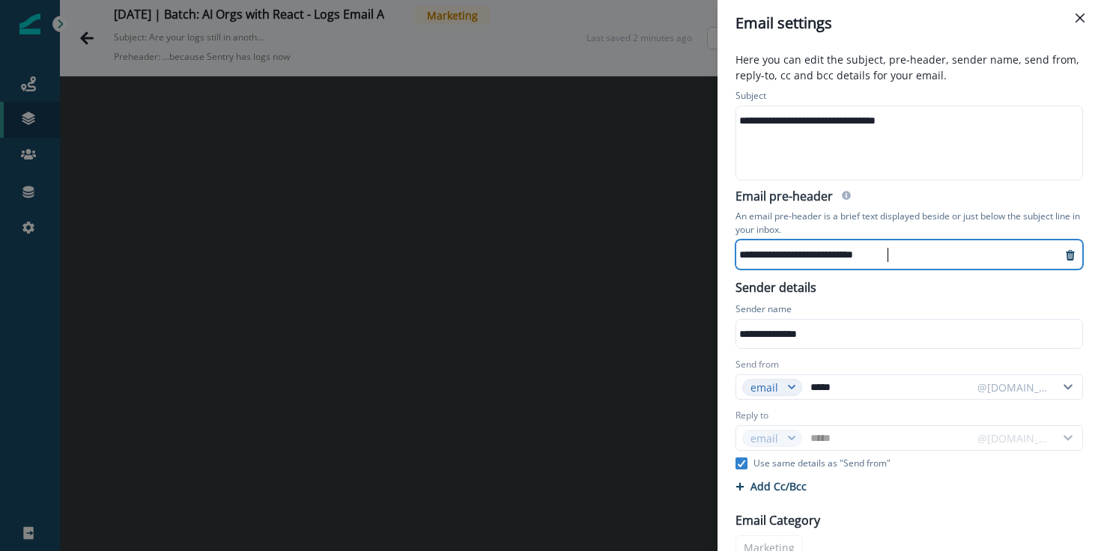
click at [772, 252] on div "**********" at bounding box center [898, 254] width 325 height 22
click at [773, 249] on div "**********" at bounding box center [898, 254] width 325 height 22
click at [1082, 13] on icon "Close" at bounding box center [1079, 17] width 9 height 9
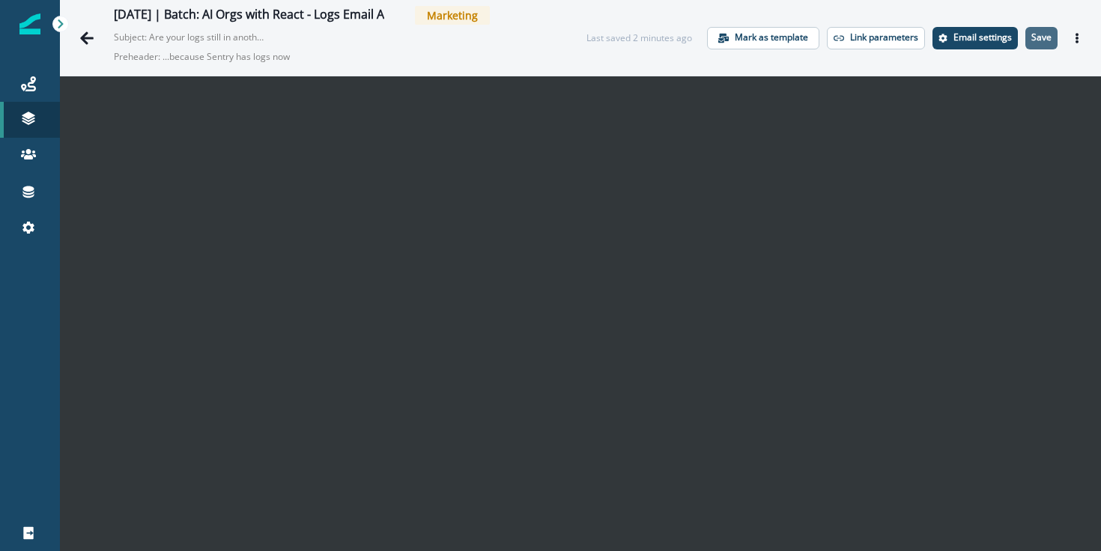
click at [1048, 42] on p "Save" at bounding box center [1041, 37] width 20 height 10
click at [1075, 39] on icon "Actions" at bounding box center [1077, 38] width 10 height 10
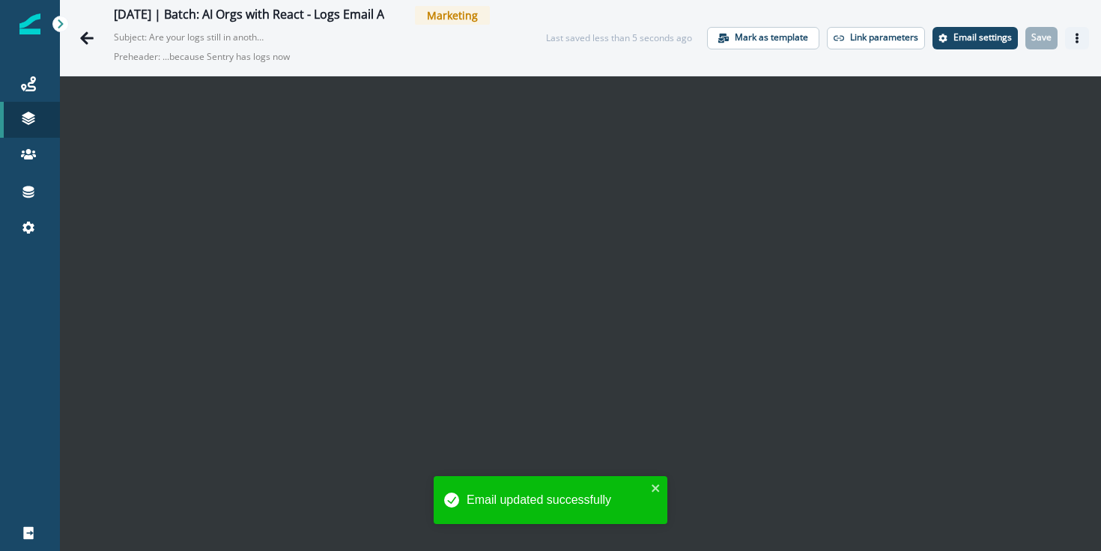
click at [1084, 44] on button "Actions" at bounding box center [1077, 38] width 24 height 22
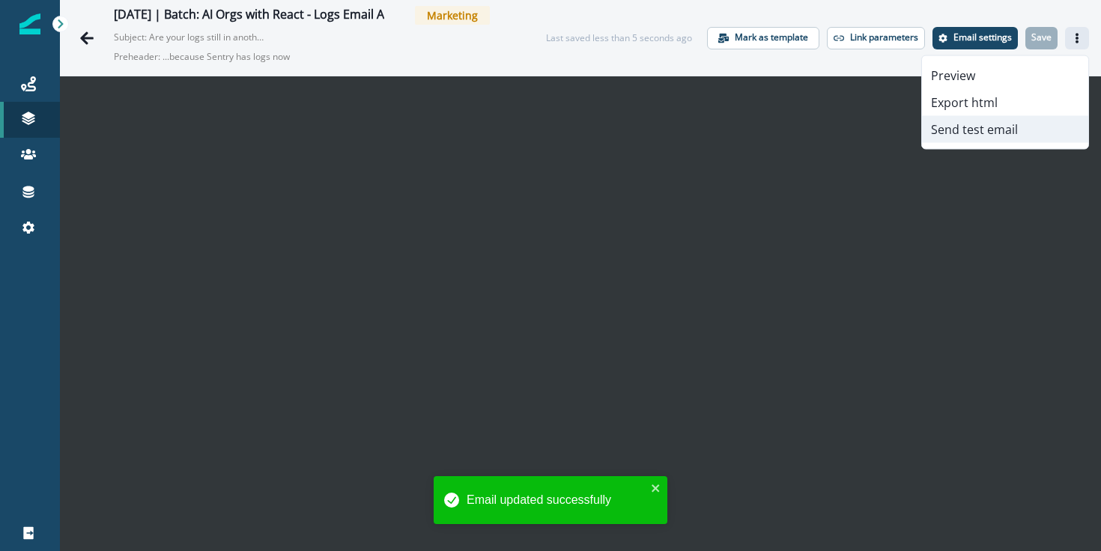
click at [985, 131] on button "Send test email" at bounding box center [1005, 129] width 166 height 27
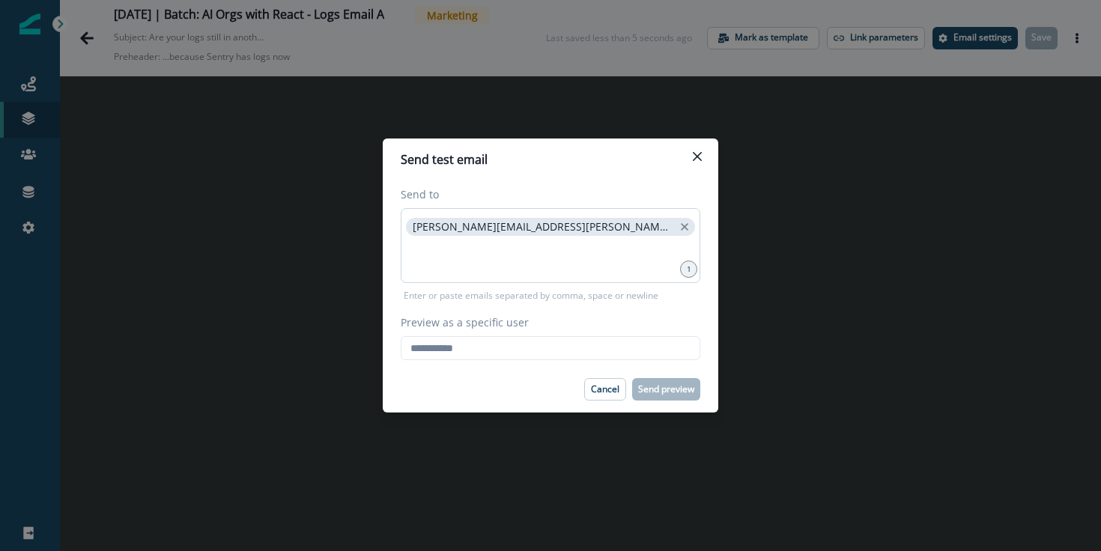
click at [419, 223] on p "raina.armstrong@sentry.io" at bounding box center [543, 227] width 261 height 13
copy span
drag, startPoint x: 419, startPoint y: 223, endPoint x: 542, endPoint y: 222, distance: 122.8
click at [542, 222] on p "raina.armstrong@sentry.io" at bounding box center [543, 227] width 261 height 13
click at [489, 339] on input "Preview as a specific user" at bounding box center [551, 348] width 300 height 24
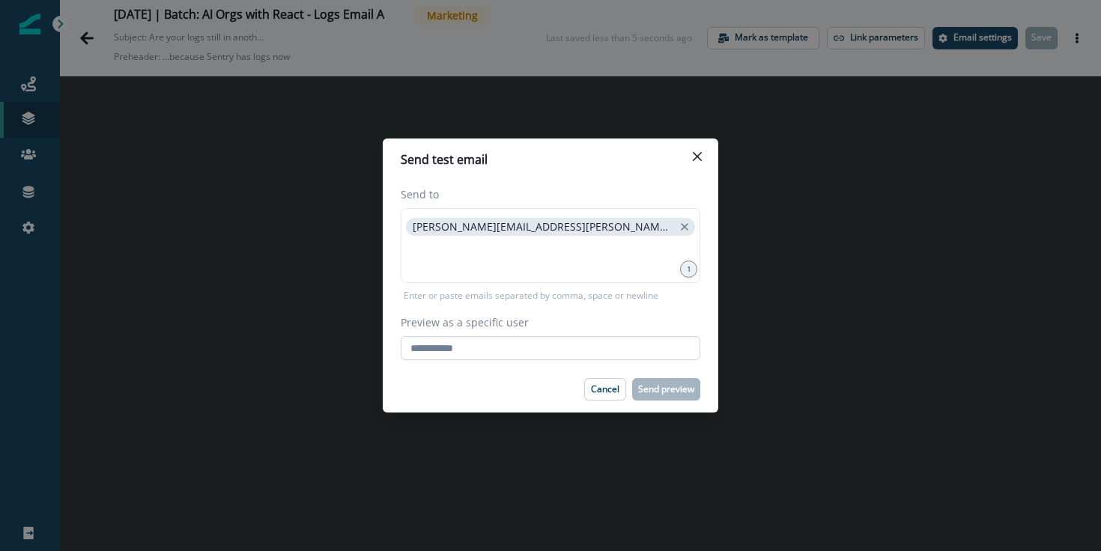
paste input "**********"
type input "**********"
click at [509, 393] on div "Cancel Send preview" at bounding box center [551, 389] width 300 height 22
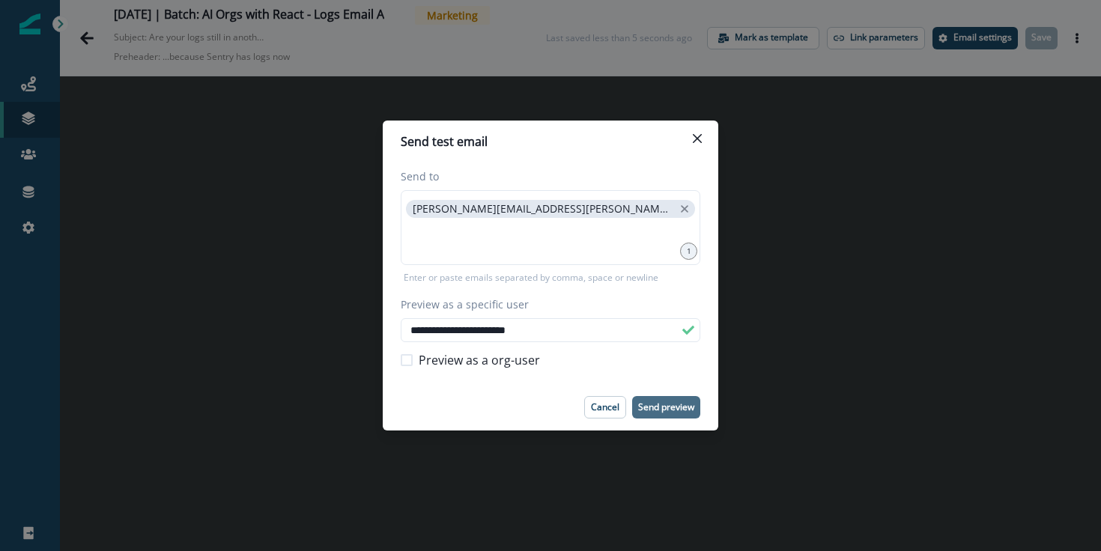
click at [674, 405] on p "Send preview" at bounding box center [666, 407] width 56 height 10
click at [698, 149] on button "Close" at bounding box center [697, 139] width 24 height 24
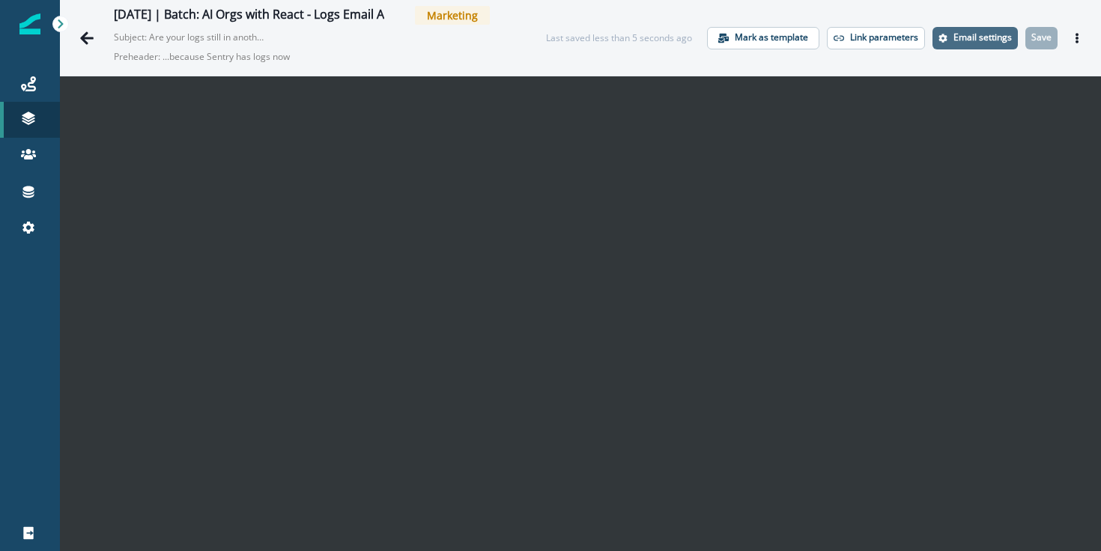
click at [991, 43] on p "Email settings" at bounding box center [982, 37] width 58 height 10
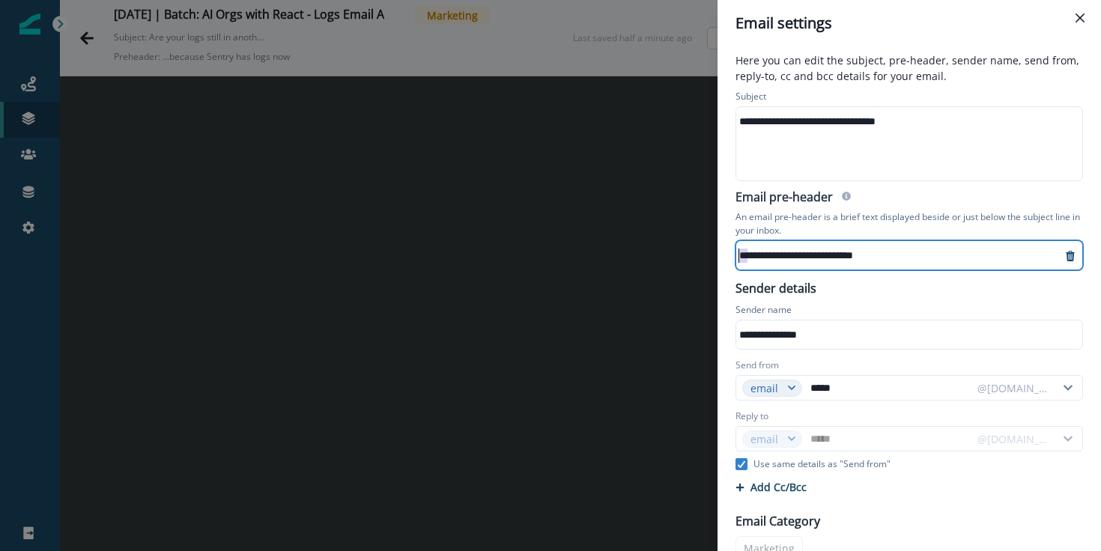
drag, startPoint x: 747, startPoint y: 255, endPoint x: 710, endPoint y: 257, distance: 36.7
click at [710, 257] on div "**********" at bounding box center [550, 275] width 1101 height 551
click at [940, 252] on div "**********" at bounding box center [898, 255] width 325 height 22
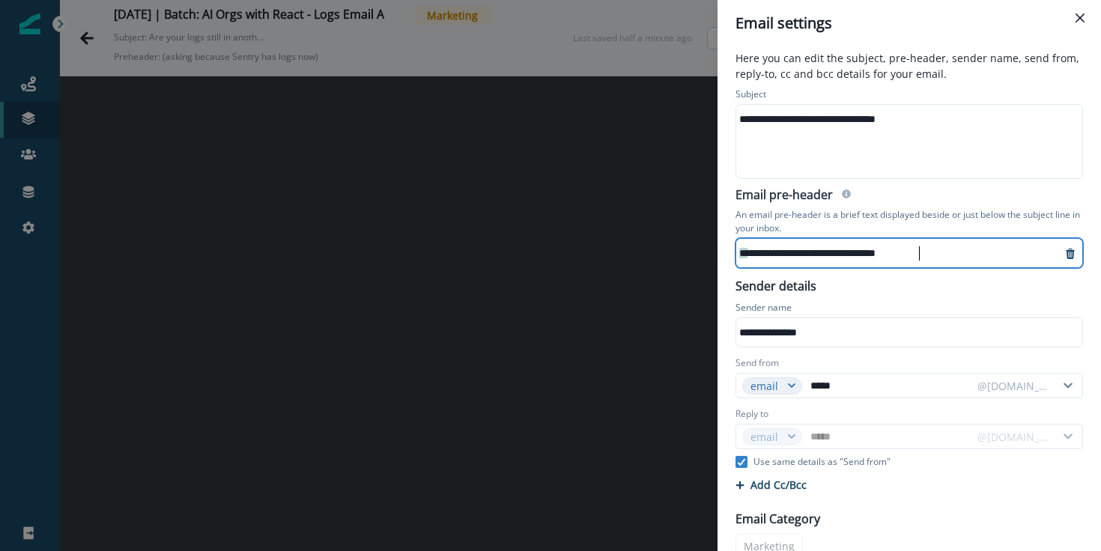
scroll to position [3, 0]
click at [1081, 26] on button "Close" at bounding box center [1080, 18] width 24 height 24
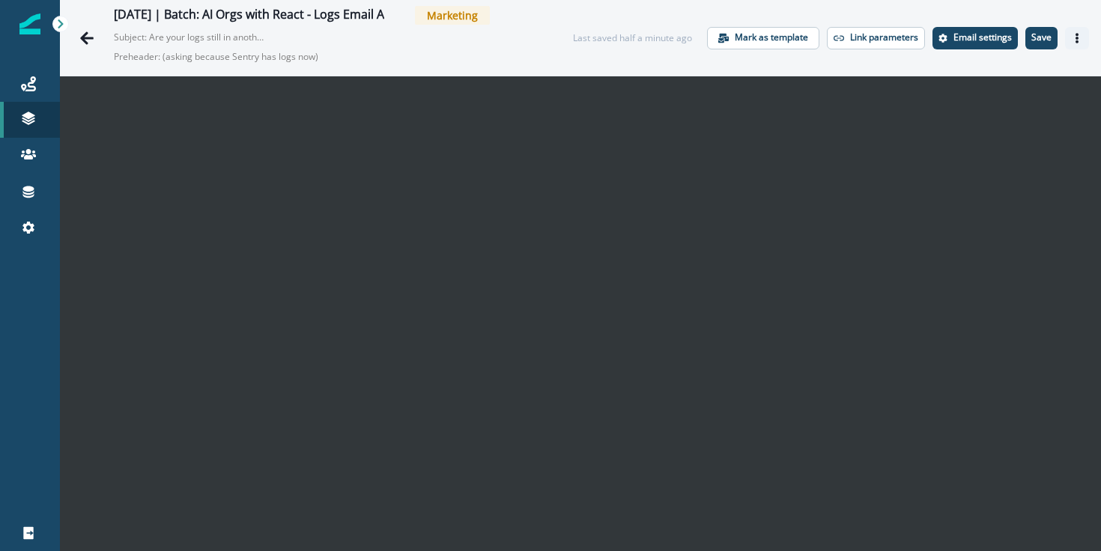
click at [1076, 46] on button "Actions" at bounding box center [1077, 38] width 24 height 22
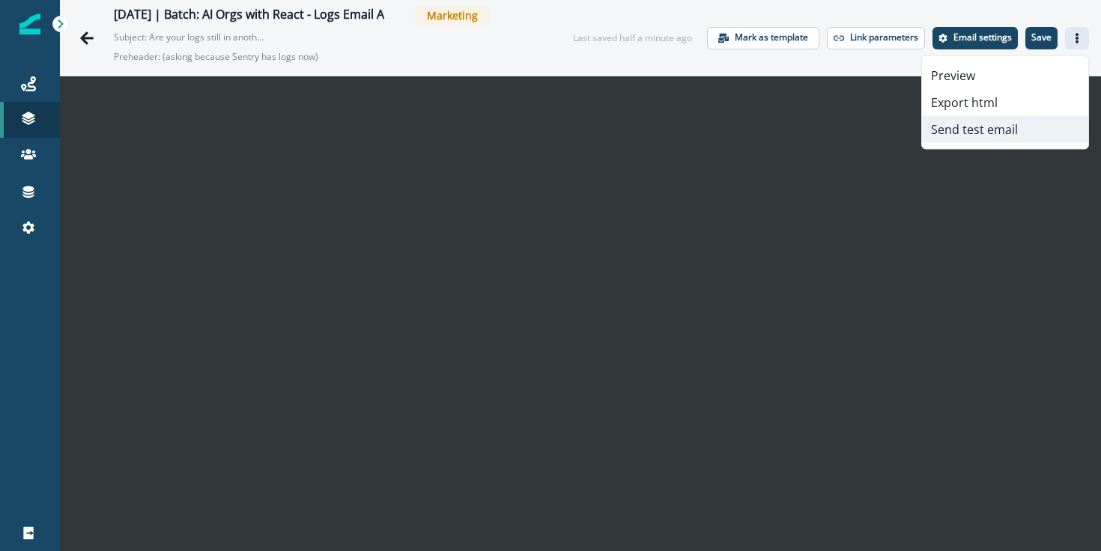
click at [988, 125] on button "Send test email" at bounding box center [1005, 129] width 166 height 27
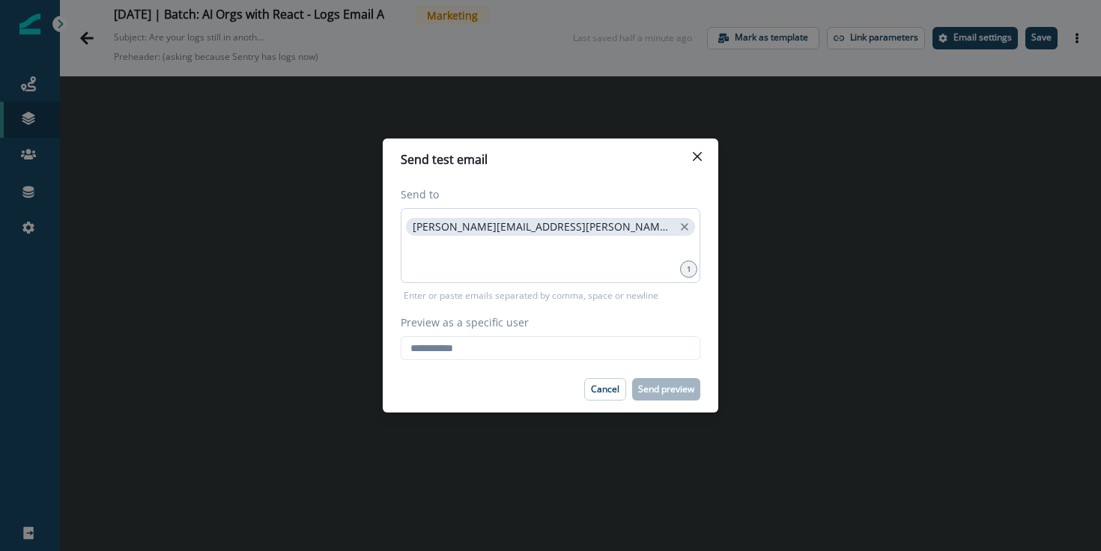
click at [416, 229] on p "raina.armstrong@sentry.io" at bounding box center [543, 227] width 261 height 13
drag, startPoint x: 416, startPoint y: 229, endPoint x: 550, endPoint y: 234, distance: 134.9
click at [550, 234] on span "raina.armstrong@sentry.io" at bounding box center [550, 227] width 289 height 18
click at [597, 392] on p "Cancel" at bounding box center [605, 389] width 28 height 10
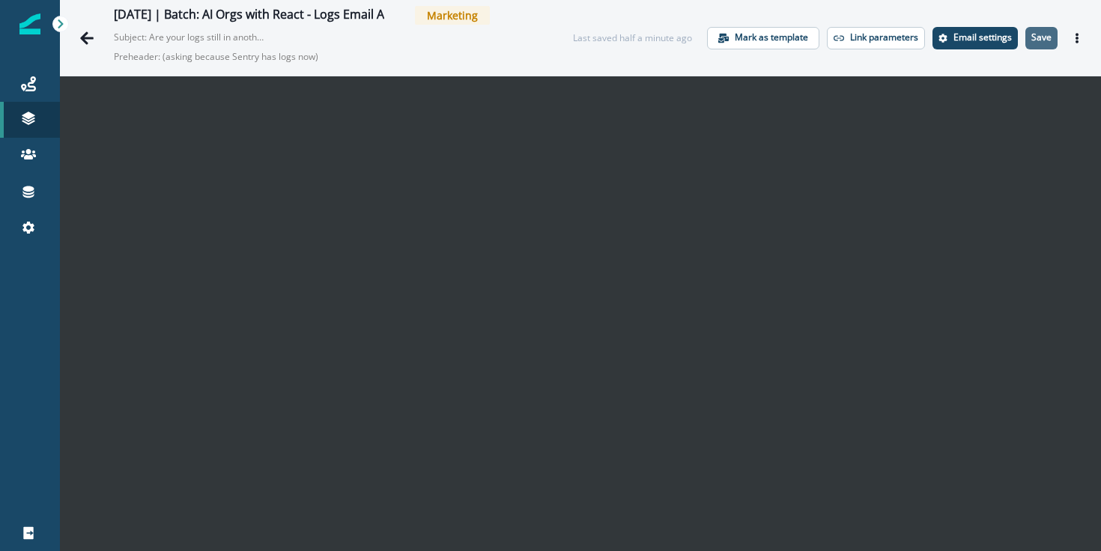
click at [1057, 33] on button "Save" at bounding box center [1041, 38] width 32 height 22
click at [1075, 37] on icon "Actions" at bounding box center [1077, 38] width 10 height 10
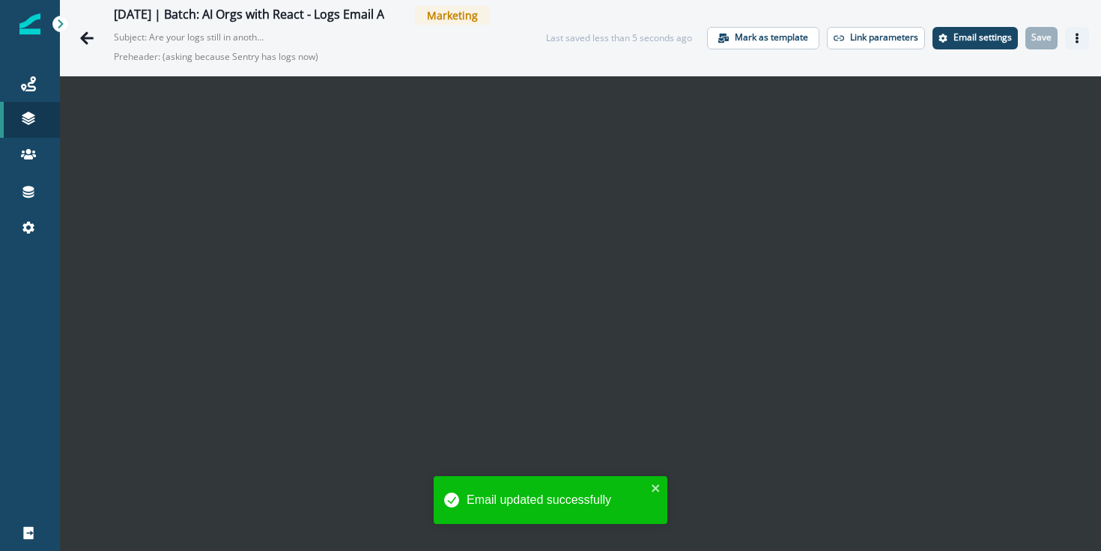
click at [1082, 35] on button "Actions" at bounding box center [1077, 38] width 24 height 22
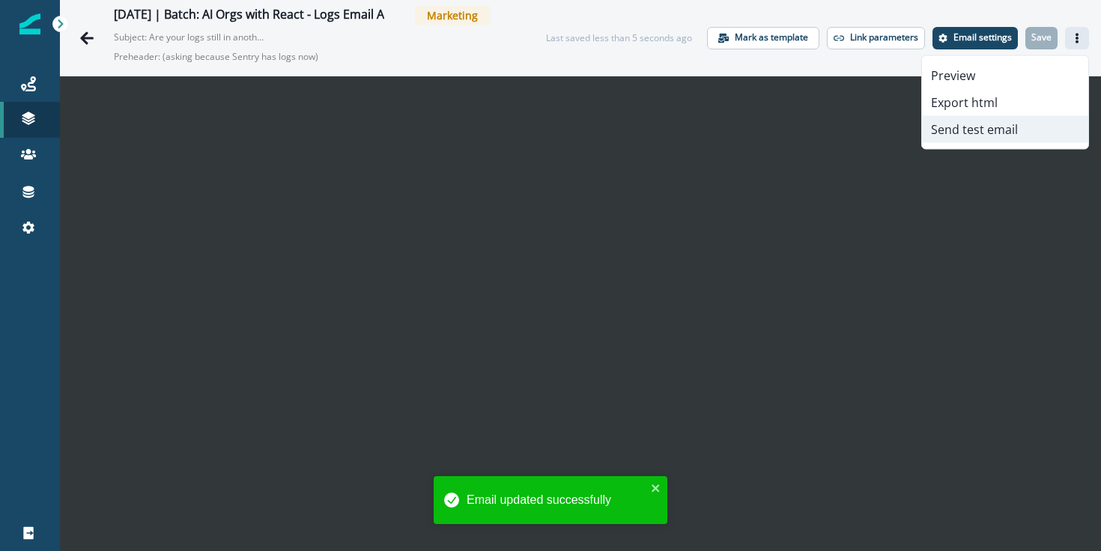
click at [976, 123] on button "Send test email" at bounding box center [1005, 129] width 166 height 27
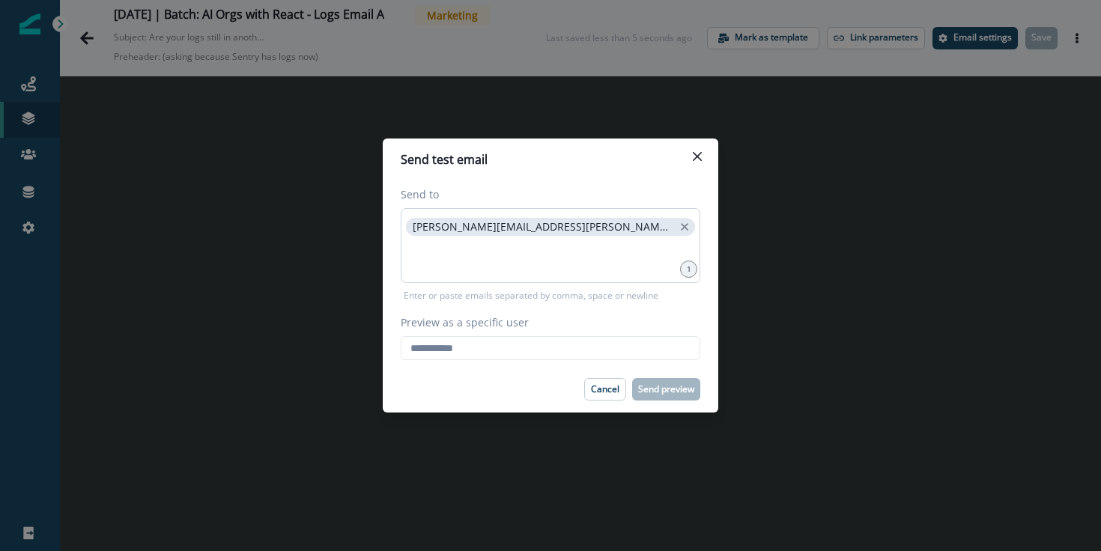
click at [424, 225] on p "raina.armstrong@sentry.io" at bounding box center [543, 227] width 261 height 13
copy div "raina.armstrong@sentry.io"
drag, startPoint x: 424, startPoint y: 225, endPoint x: 592, endPoint y: 229, distance: 168.5
click at [592, 229] on div "raina.armstrong@sentry.io" at bounding box center [551, 245] width 300 height 75
click at [553, 351] on input "Preview as a specific user" at bounding box center [551, 348] width 300 height 24
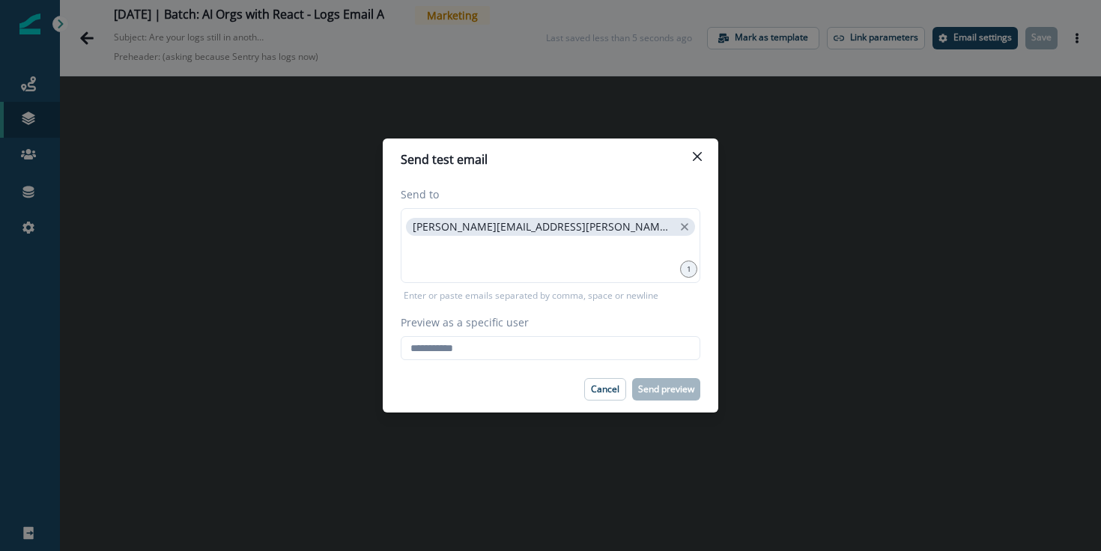
paste input "**********"
type input "**********"
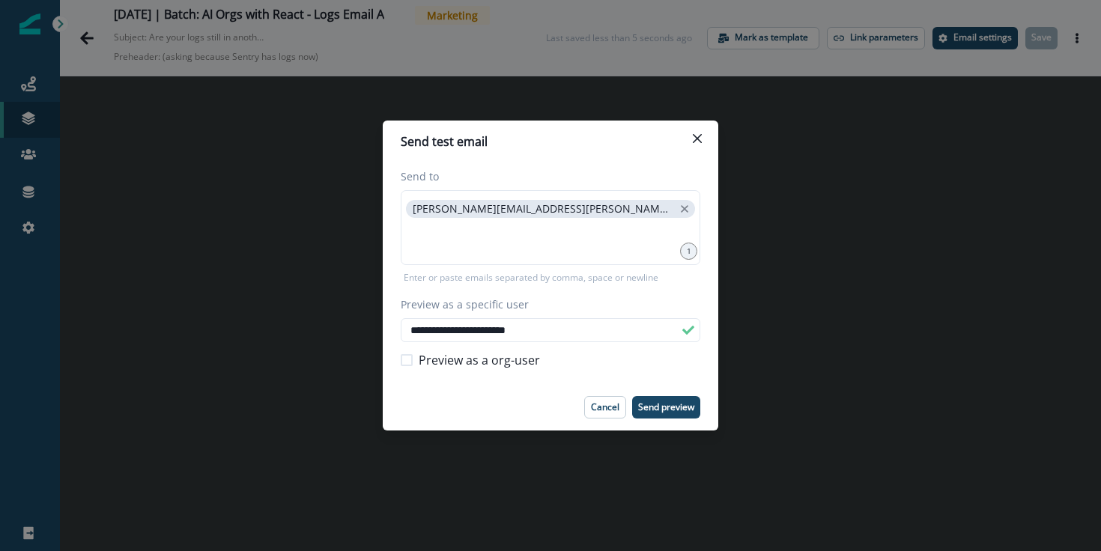
click at [540, 377] on div "Preview as a org-user" at bounding box center [551, 360] width 300 height 36
click at [683, 410] on p "Send preview" at bounding box center [666, 407] width 56 height 10
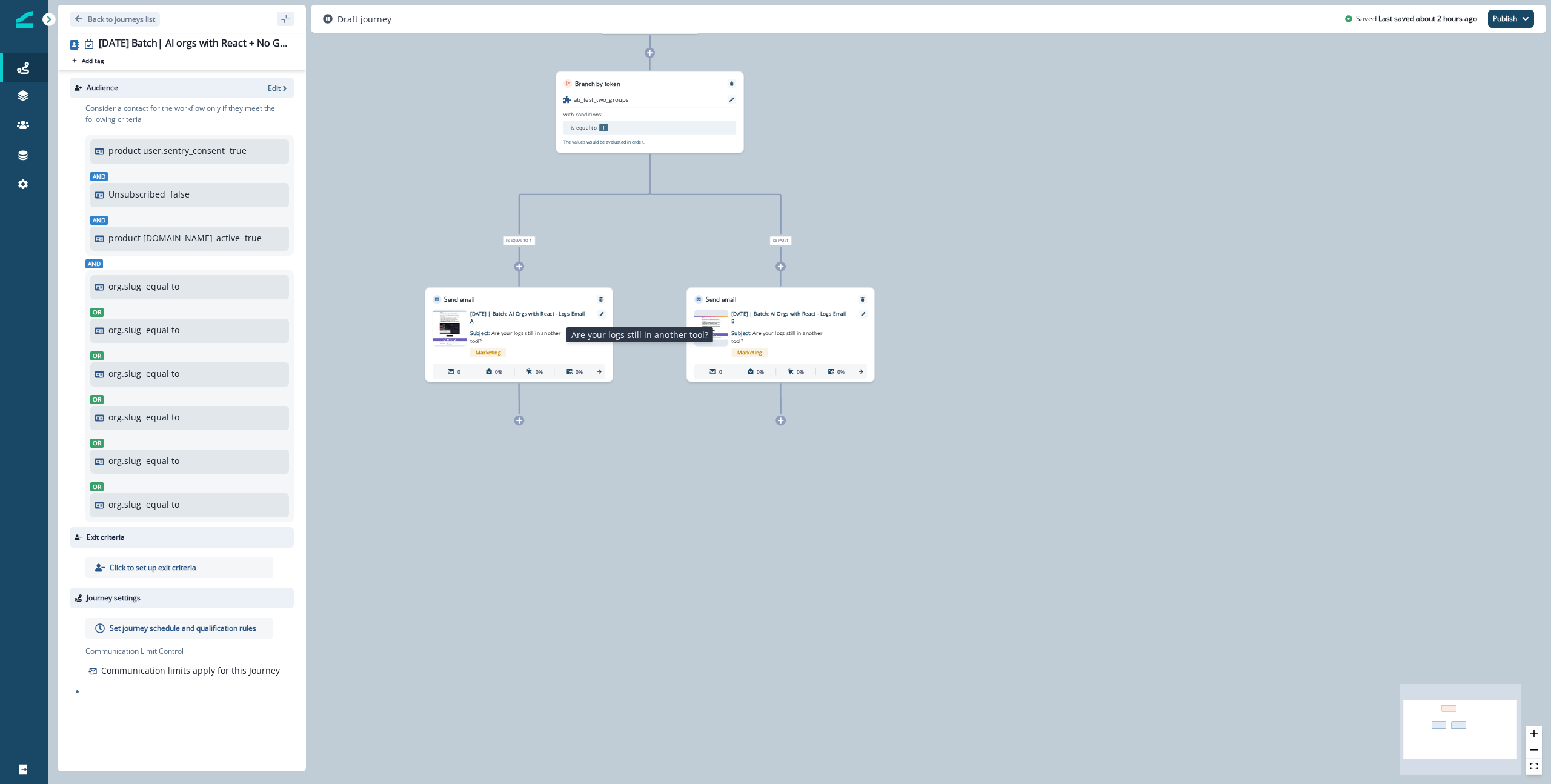
click at [536, 334] on span "Are your logs still in another tool?" at bounding box center [515, 337] width 91 height 15
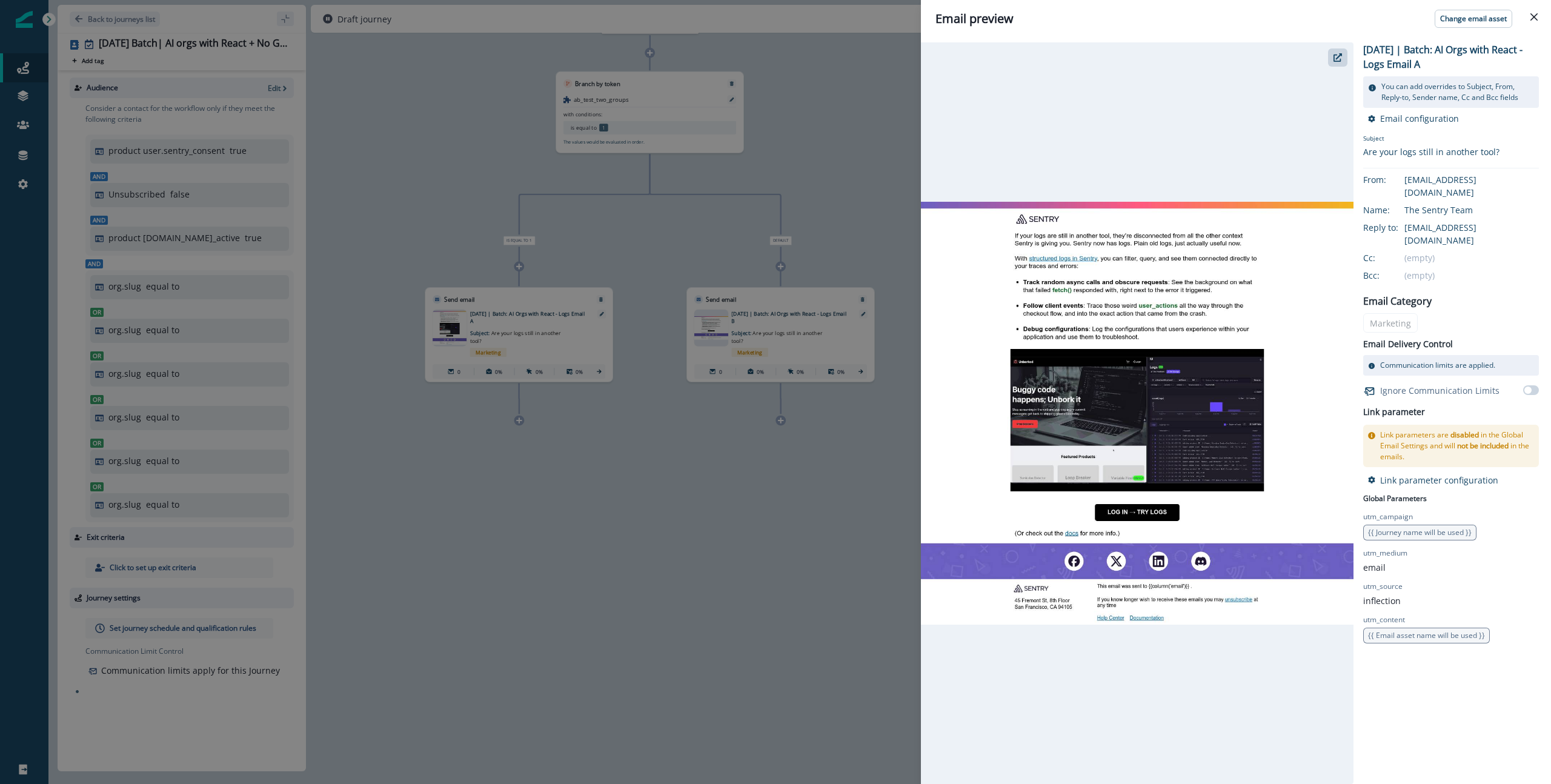
click at [848, 173] on div "Email preview Change email asset [DATE] | Batch: AI Orgs with React - Logs Emai…" at bounding box center [775, 392] width 1551 height 784
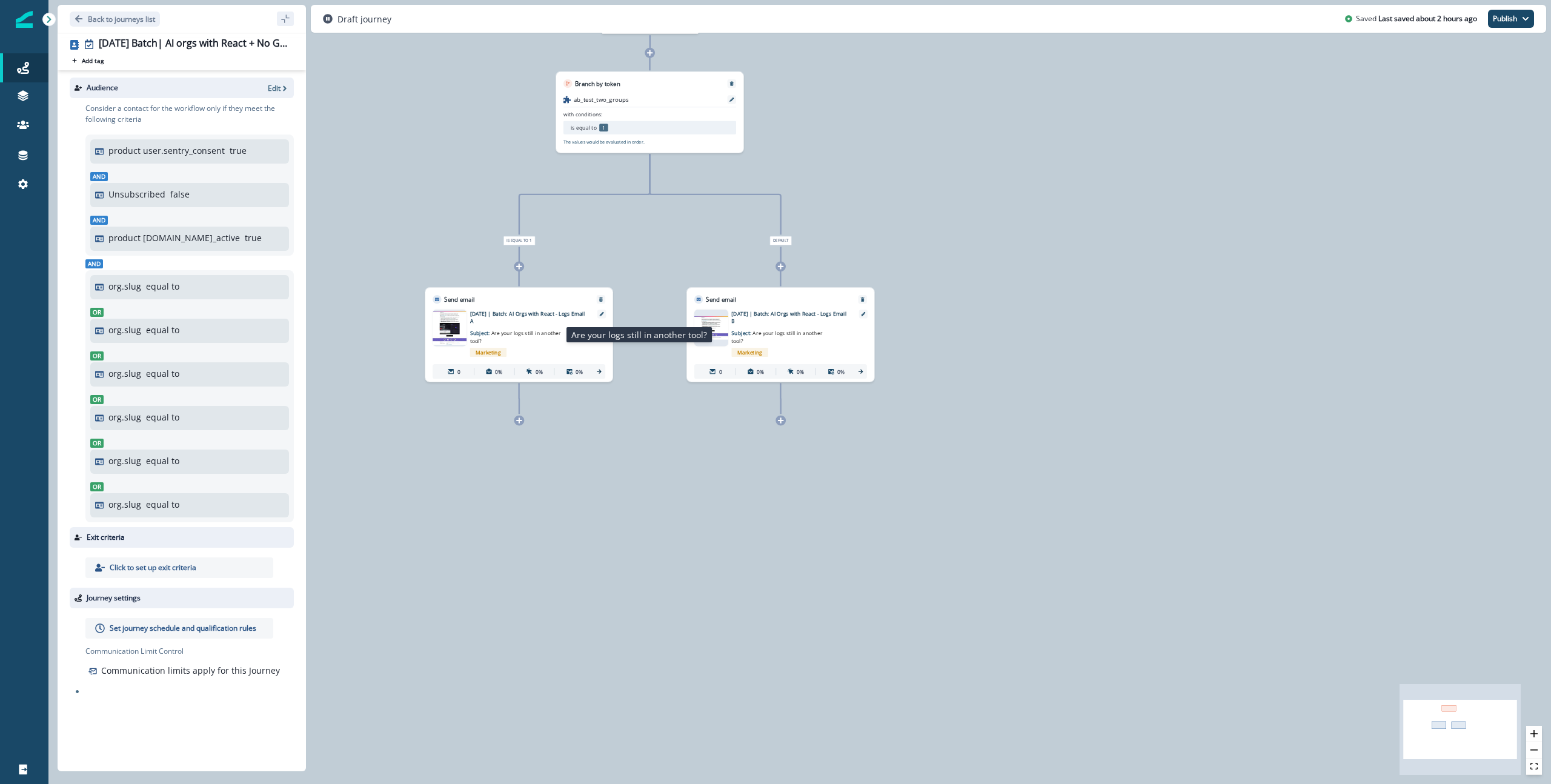
click at [493, 325] on p "Subject: Are your logs still in another tool?" at bounding box center [515, 334] width 91 height 20
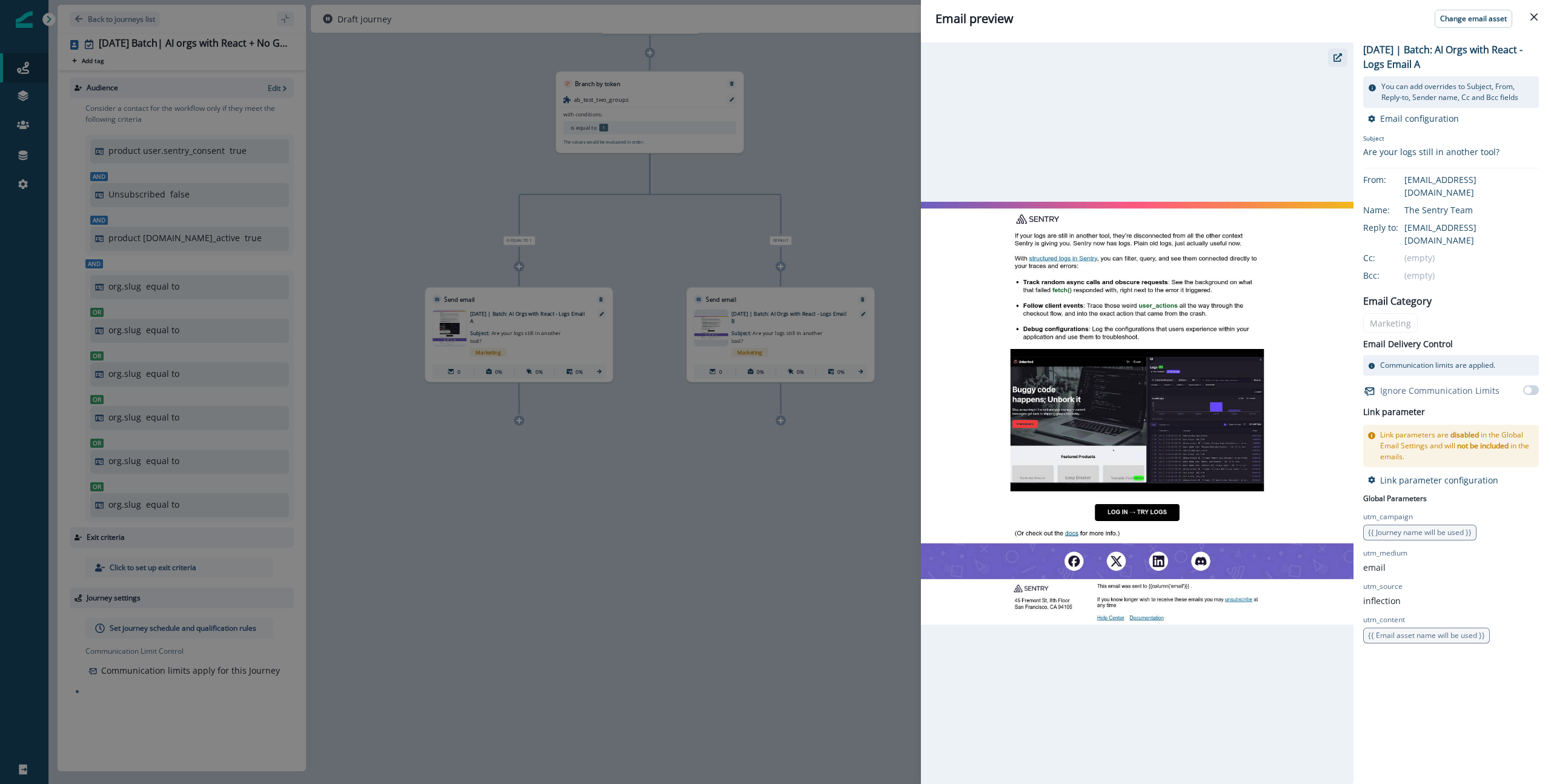
click at [1334, 54] on icon "button" at bounding box center [1337, 57] width 8 height 8
click at [1337, 53] on icon "button" at bounding box center [1337, 57] width 8 height 8
click at [822, 523] on div "Email preview Change email asset [DATE] | Batch: AI Orgs with React - Logs Emai…" at bounding box center [775, 392] width 1551 height 784
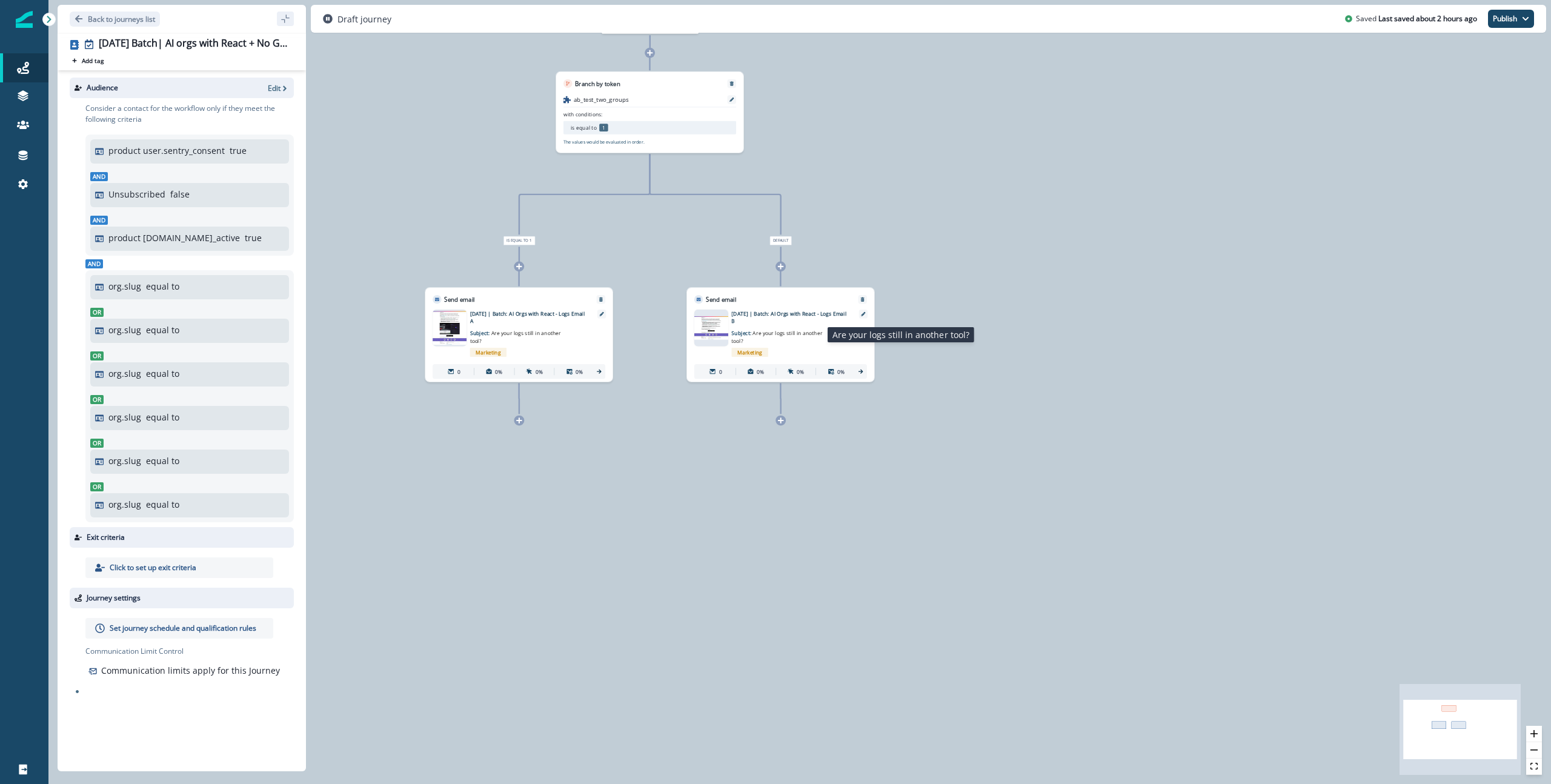
click at [815, 337] on p "Subject: Are your logs still in another tool?" at bounding box center [777, 334] width 91 height 20
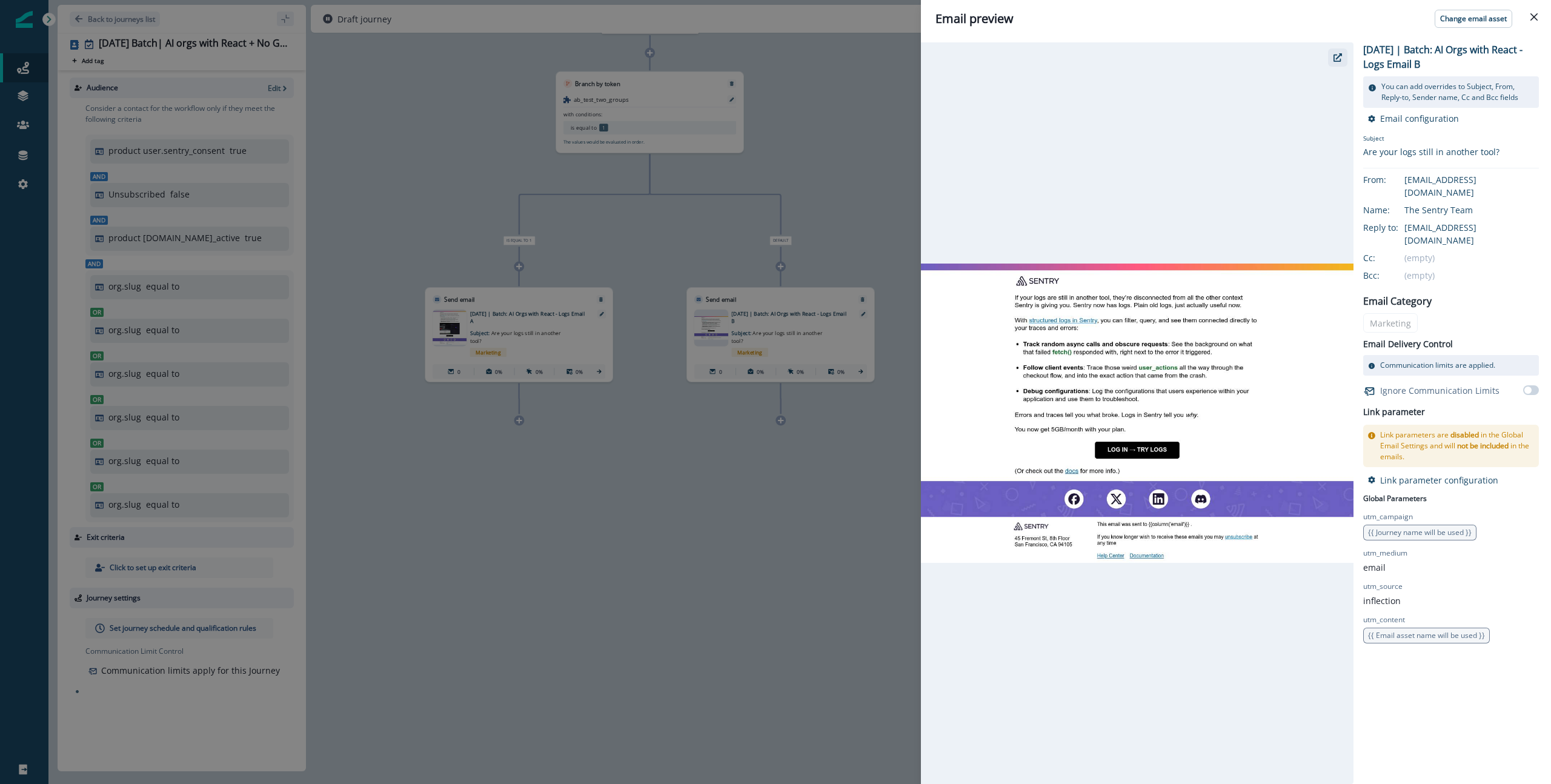
click at [1340, 54] on icon "button" at bounding box center [1337, 57] width 8 height 8
click at [665, 572] on div "Email preview Change email asset 2025-10-07 | Batch: AI Orgs with React - Logs …" at bounding box center [775, 392] width 1551 height 784
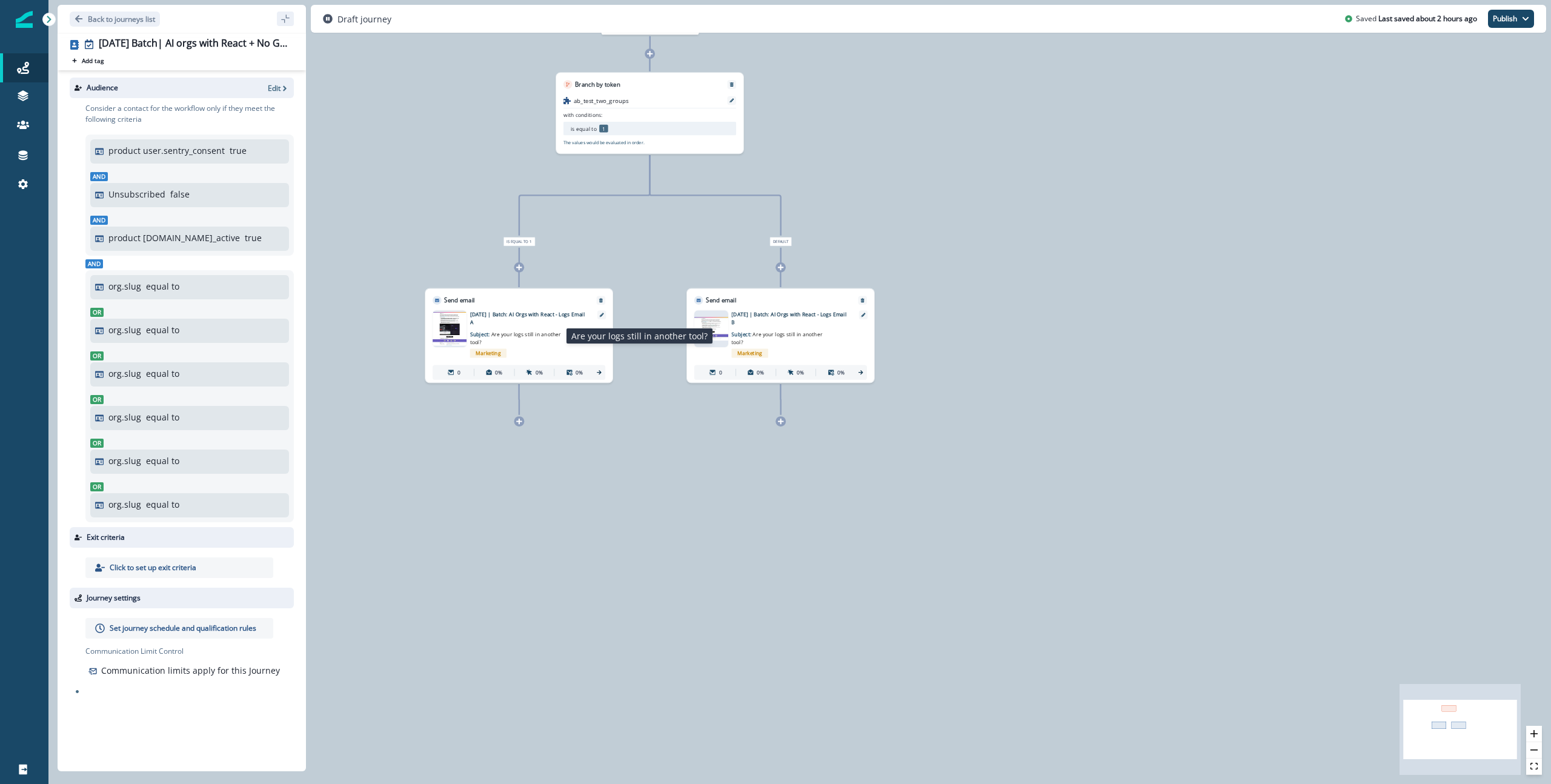
click at [494, 337] on span "Are your logs still in another tool?" at bounding box center [515, 338] width 91 height 15
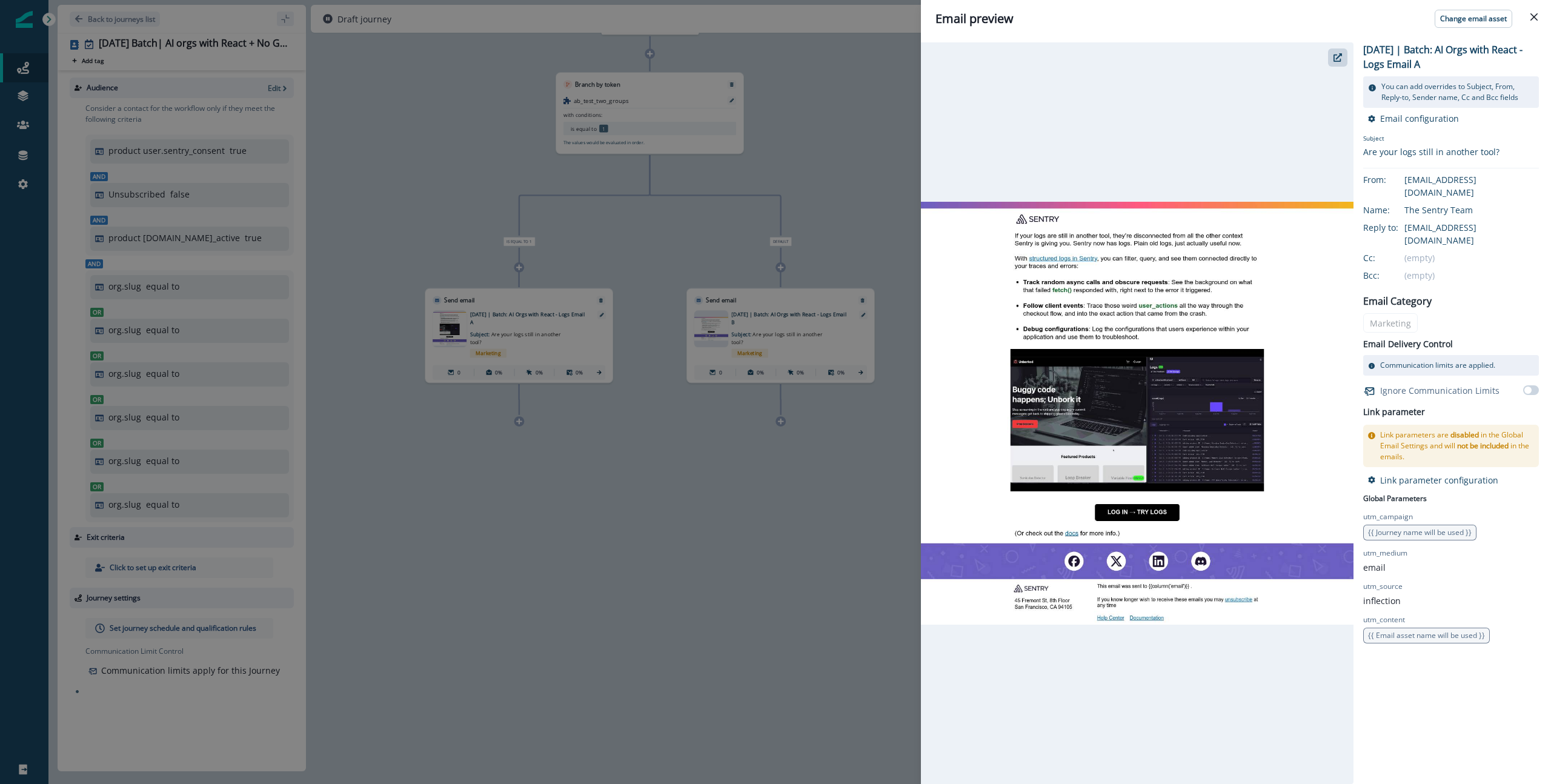
click at [1200, 438] on img at bounding box center [1137, 413] width 433 height 423
click at [1536, 13] on icon "Close" at bounding box center [1534, 16] width 7 height 7
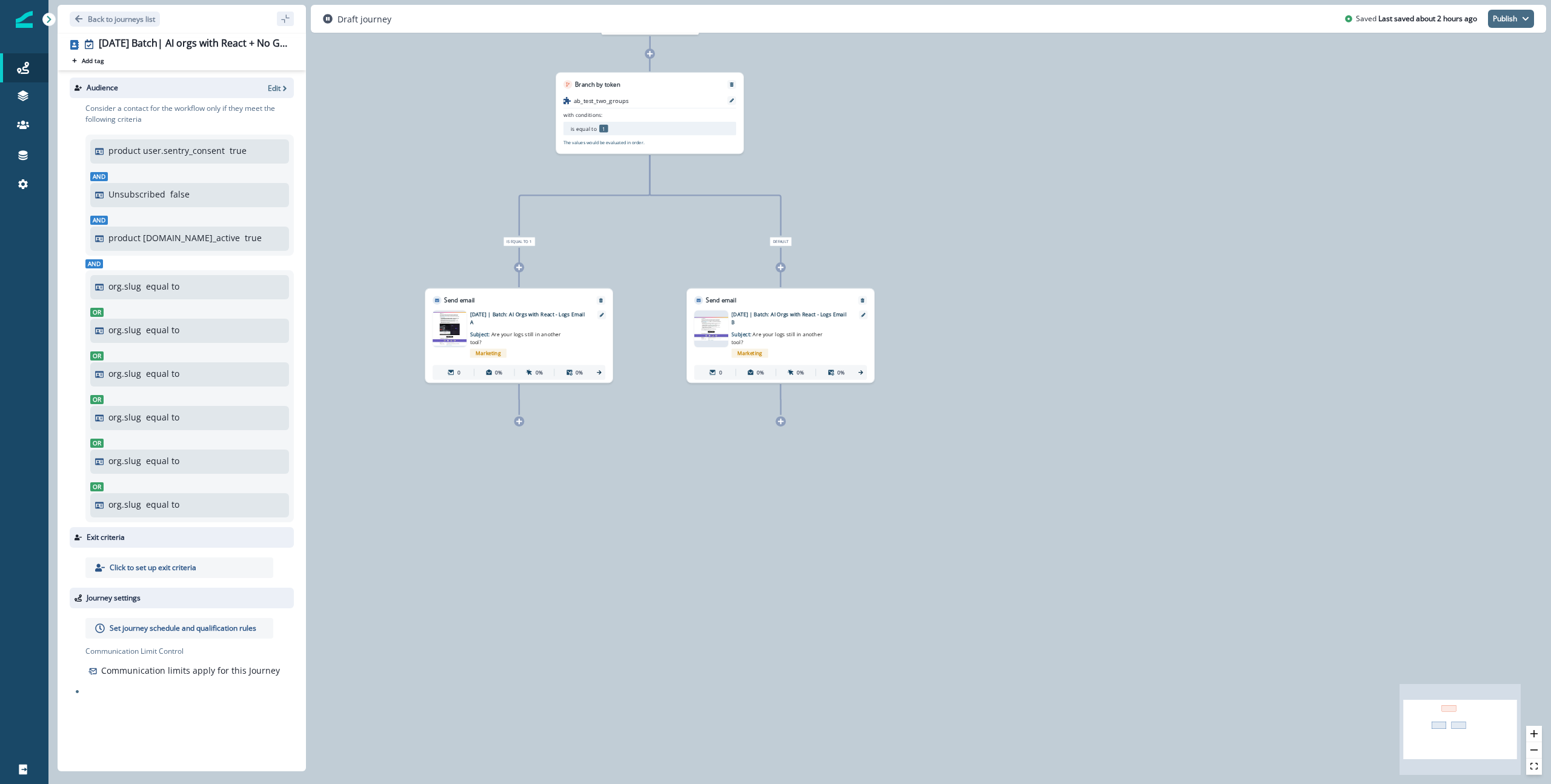
click at [1520, 23] on button "Publish" at bounding box center [1511, 19] width 46 height 18
click at [143, 624] on p "Set journey schedule and qualification rules" at bounding box center [183, 628] width 146 height 11
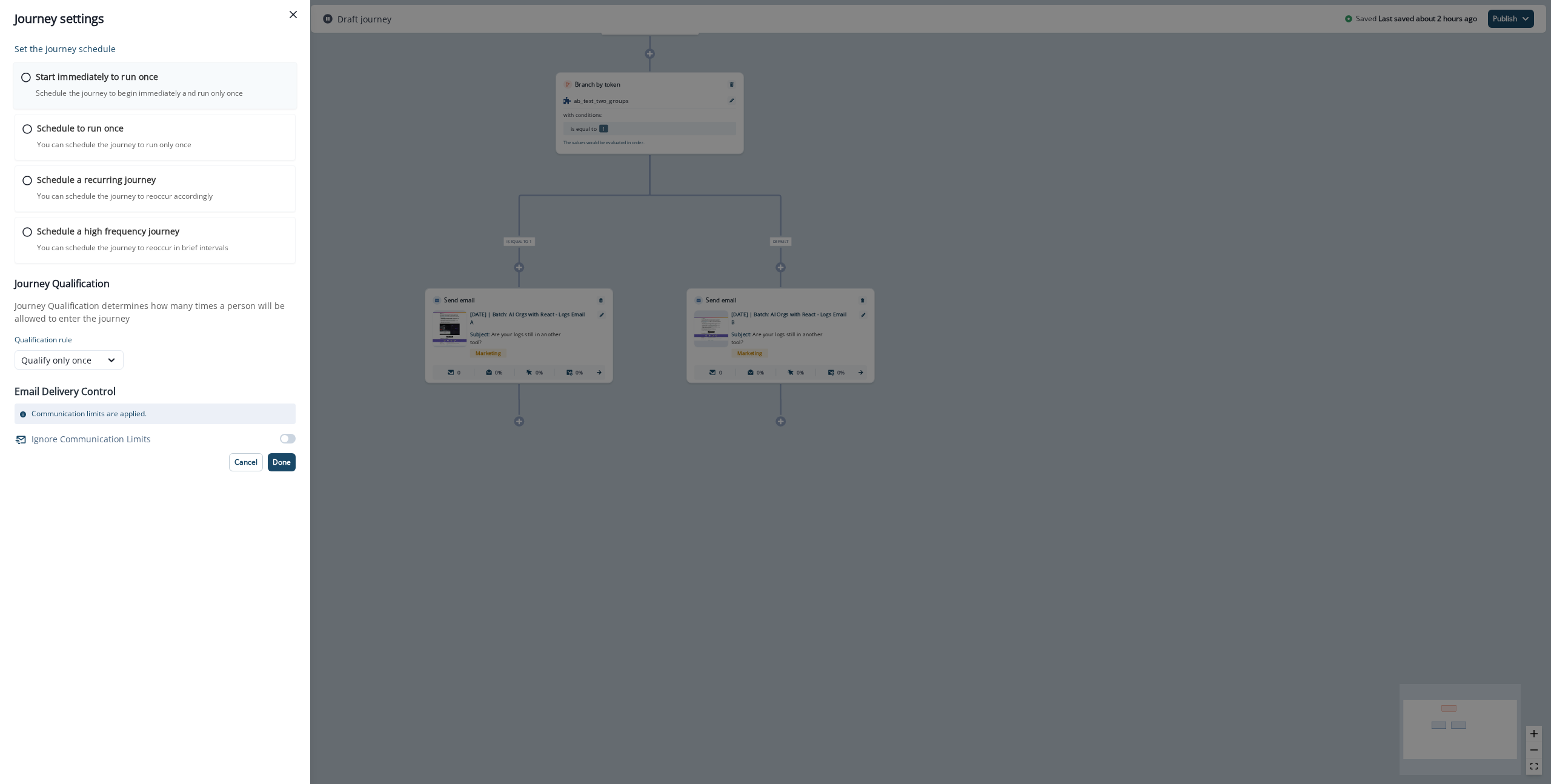
click at [133, 91] on p "Schedule the journey to begin immediately and run only once" at bounding box center [139, 93] width 207 height 11
click at [290, 468] on button "Done" at bounding box center [282, 461] width 28 height 18
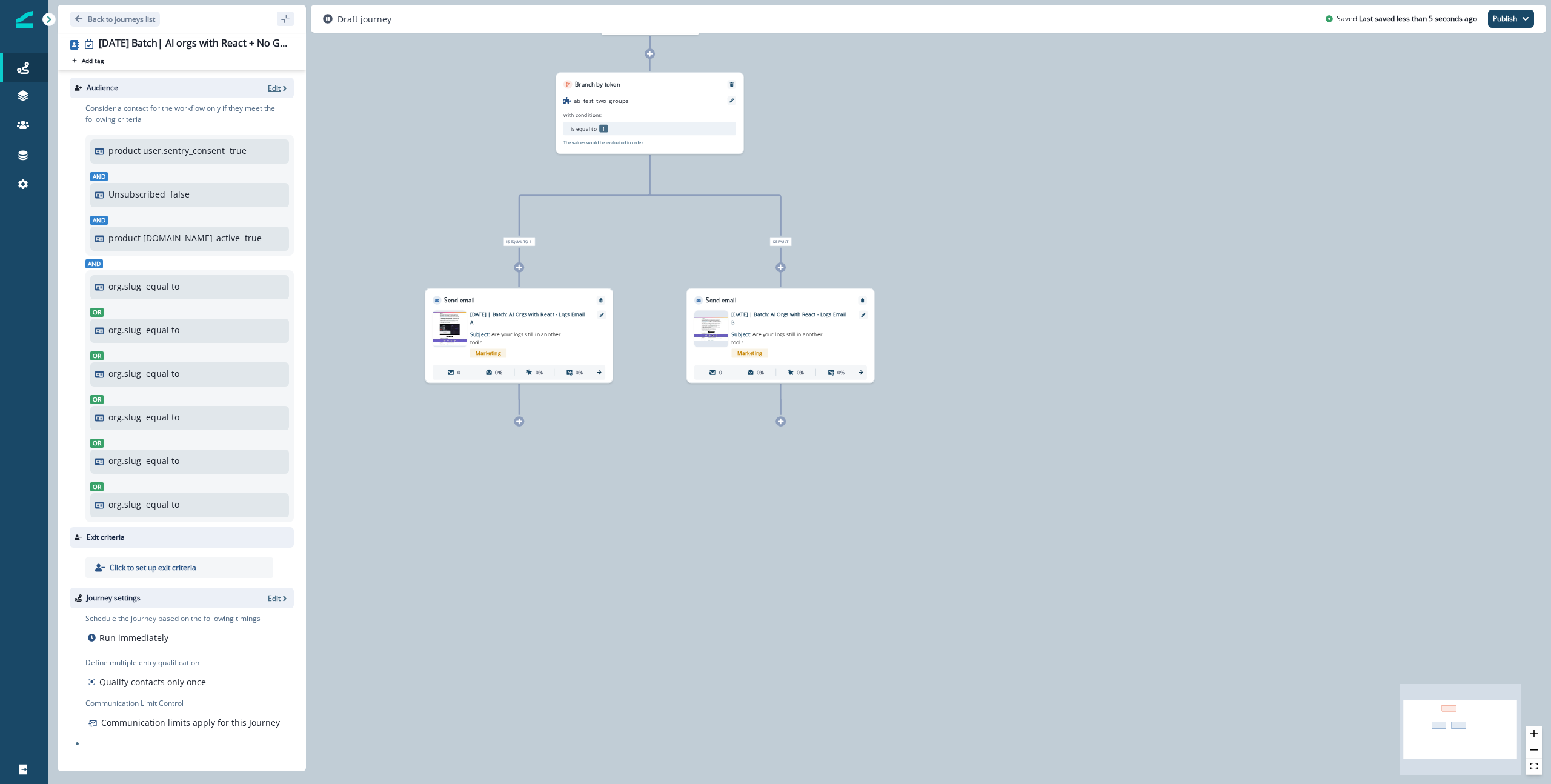
click at [276, 89] on p "Edit" at bounding box center [274, 88] width 13 height 11
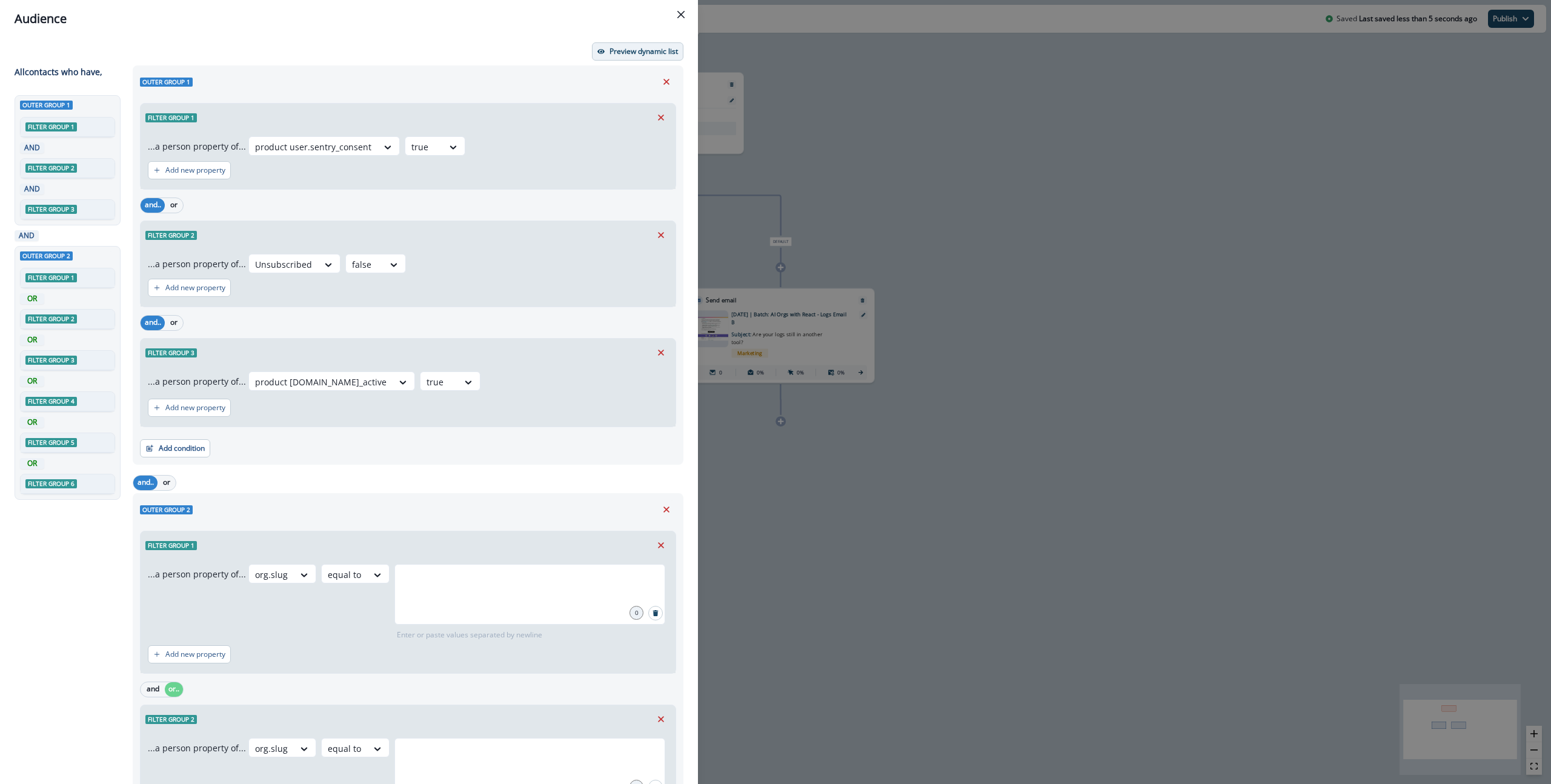
click at [664, 53] on p "Preview dynamic list" at bounding box center [643, 51] width 69 height 8
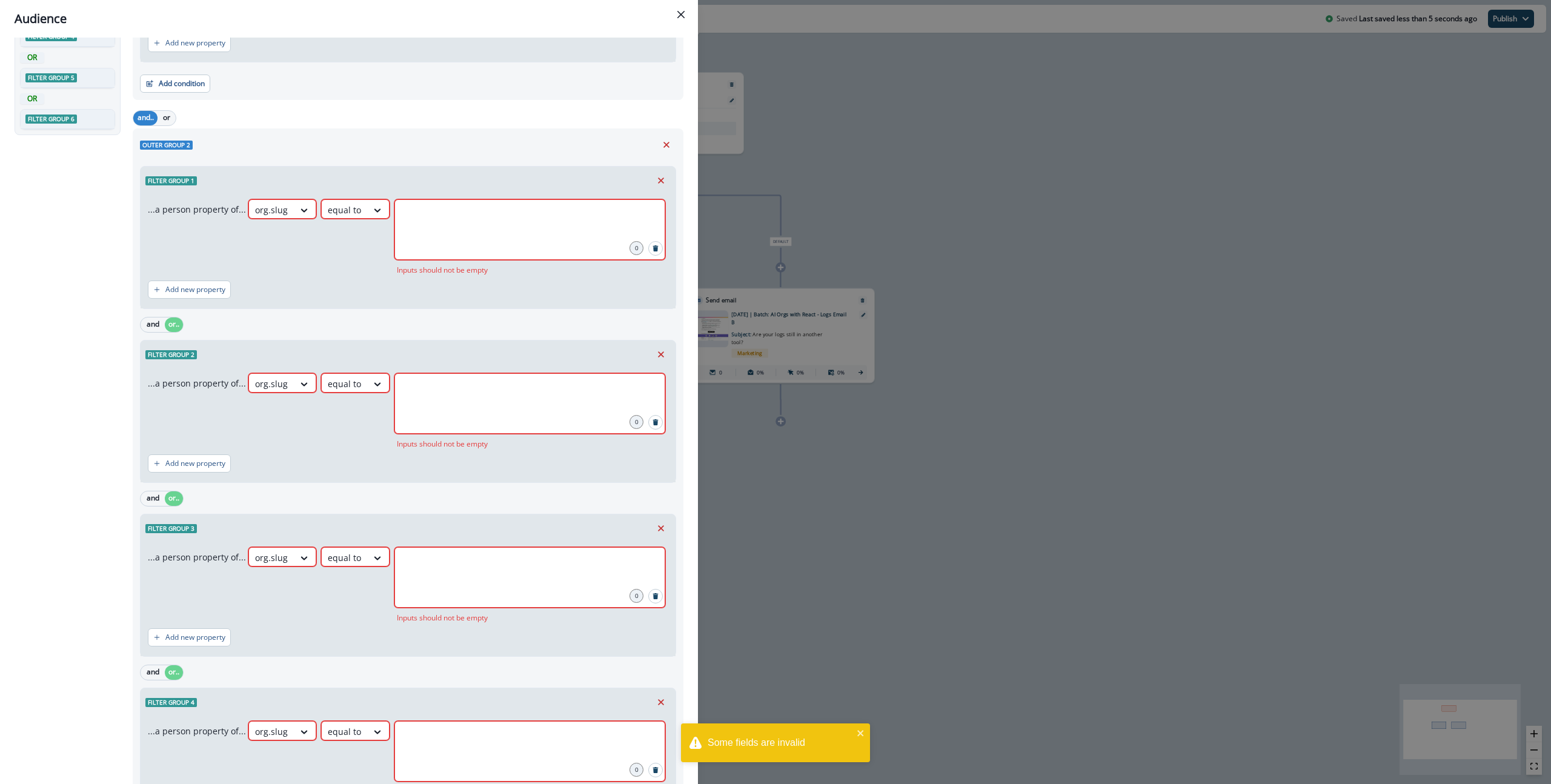
scroll to position [837, 0]
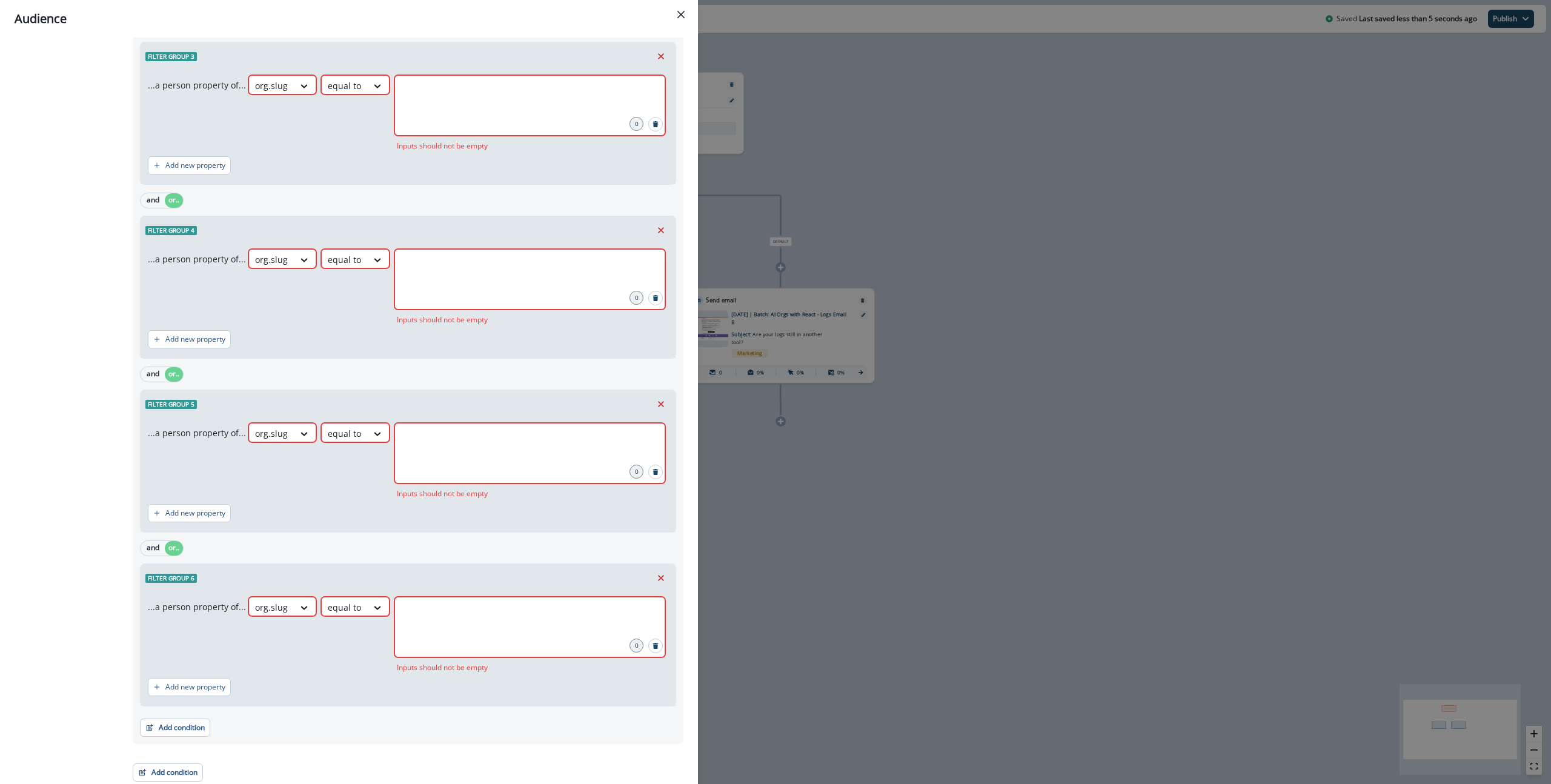
click at [871, 570] on div "Audience Preview dynamic list All contact s who have, Outer group 1 Filter grou…" at bounding box center [775, 392] width 1551 height 784
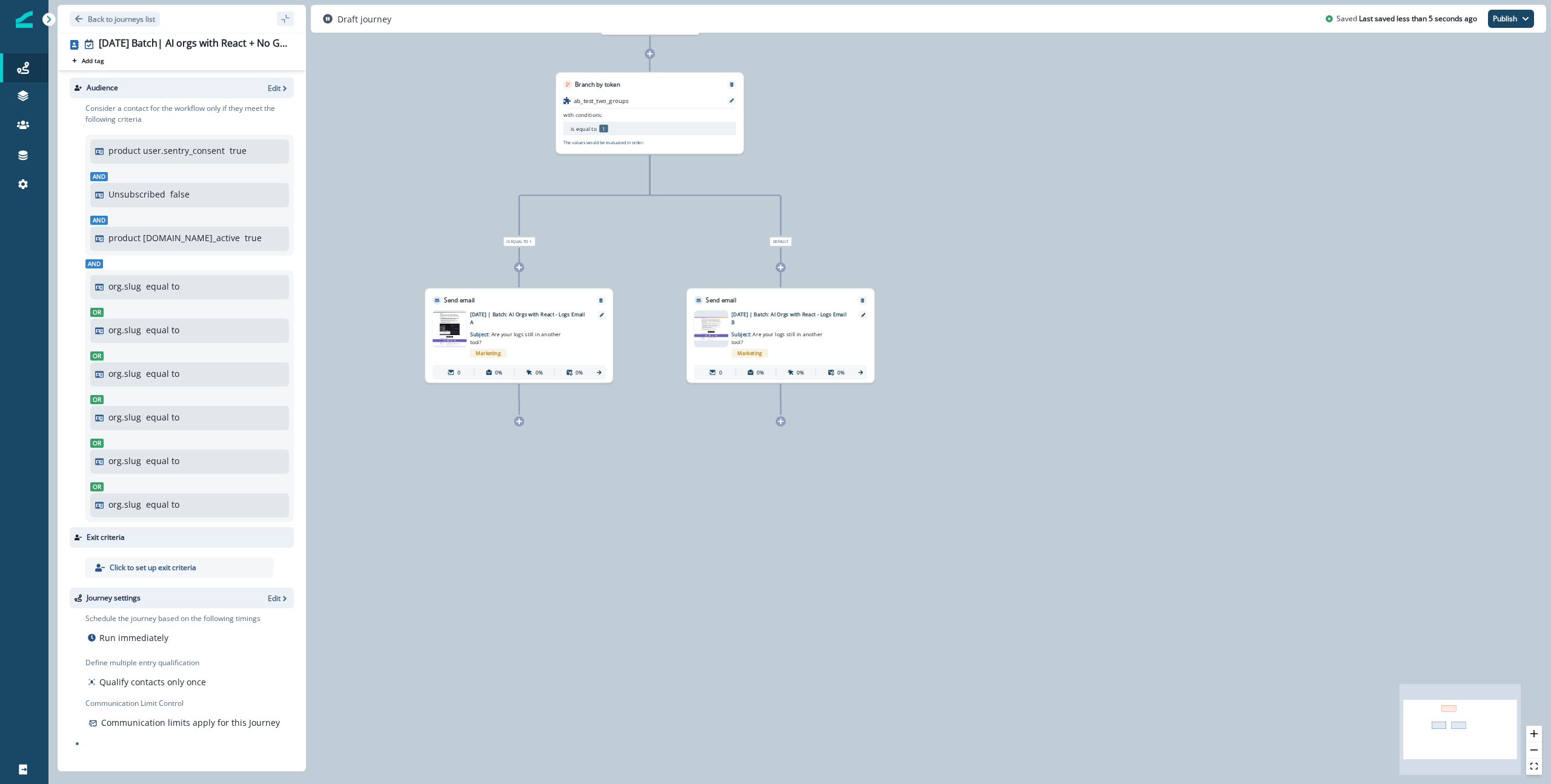
click at [872, 570] on div "0 contact has entered the journey Branch by token ab_test_two_groups with condi…" at bounding box center [799, 392] width 1502 height 784
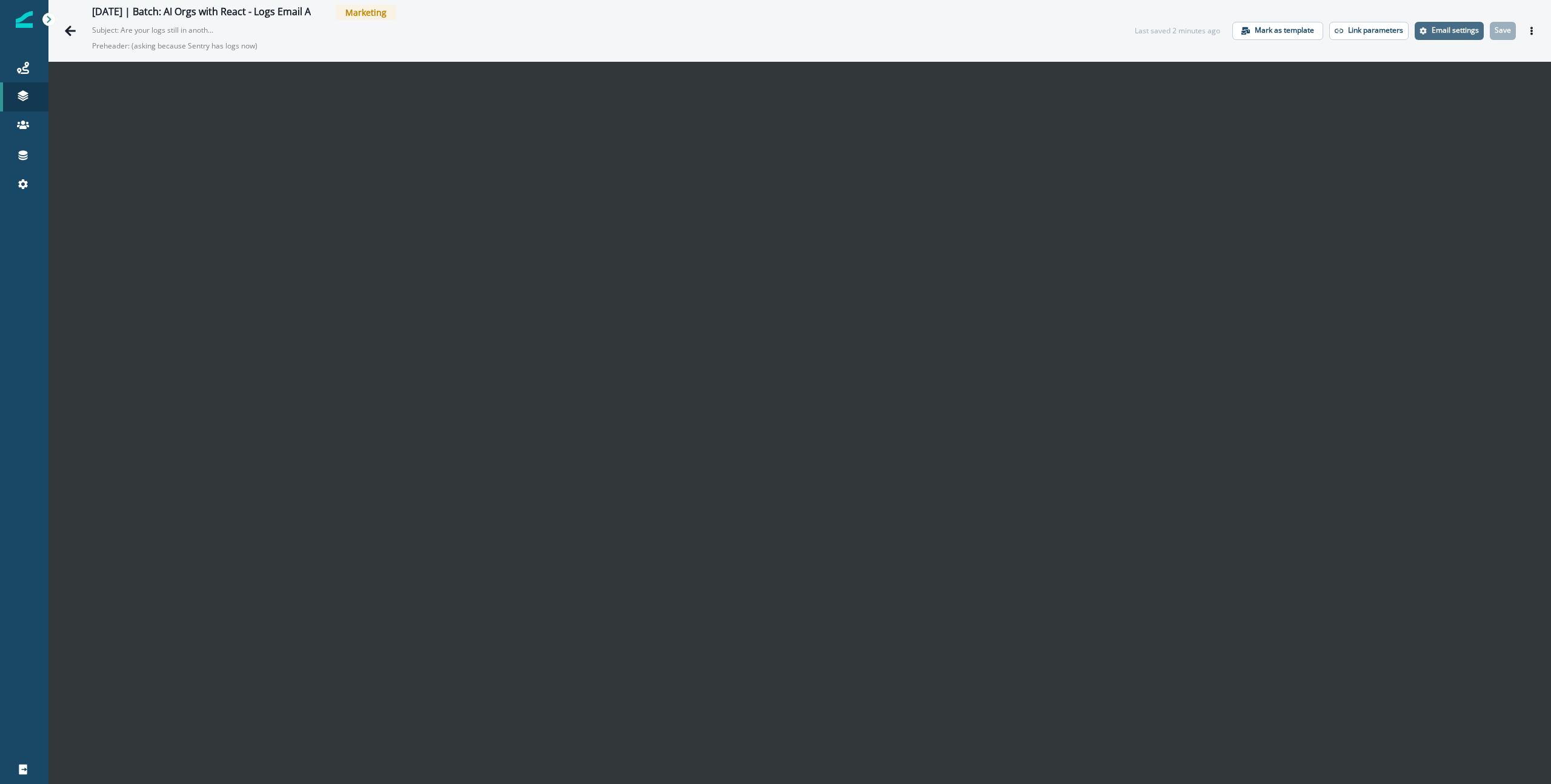
click at [1438, 33] on p "Email settings" at bounding box center [1456, 30] width 47 height 8
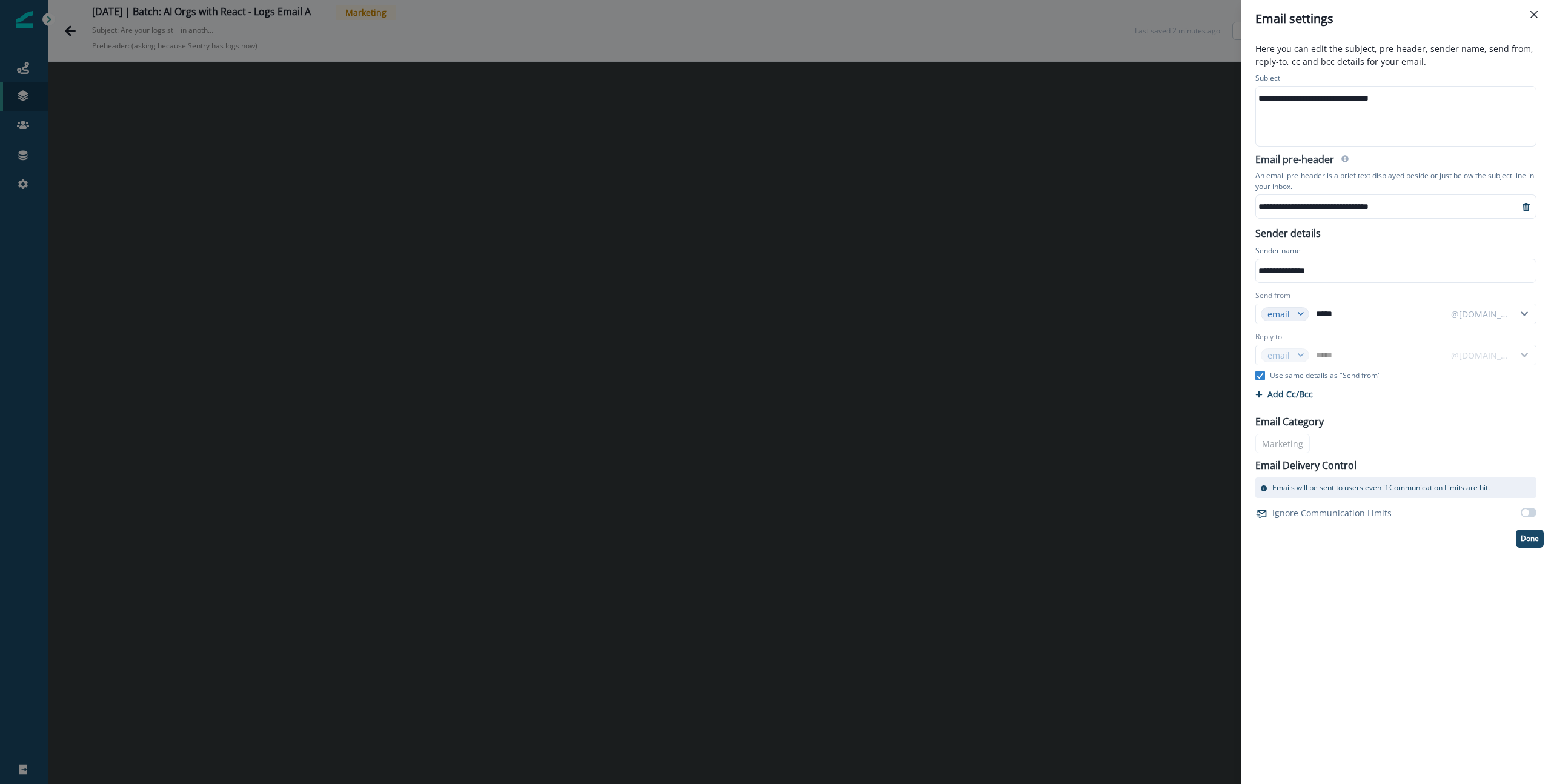
click at [1355, 206] on div "**********" at bounding box center [1387, 206] width 263 height 18
click at [1536, 12] on icon "Close" at bounding box center [1534, 14] width 7 height 7
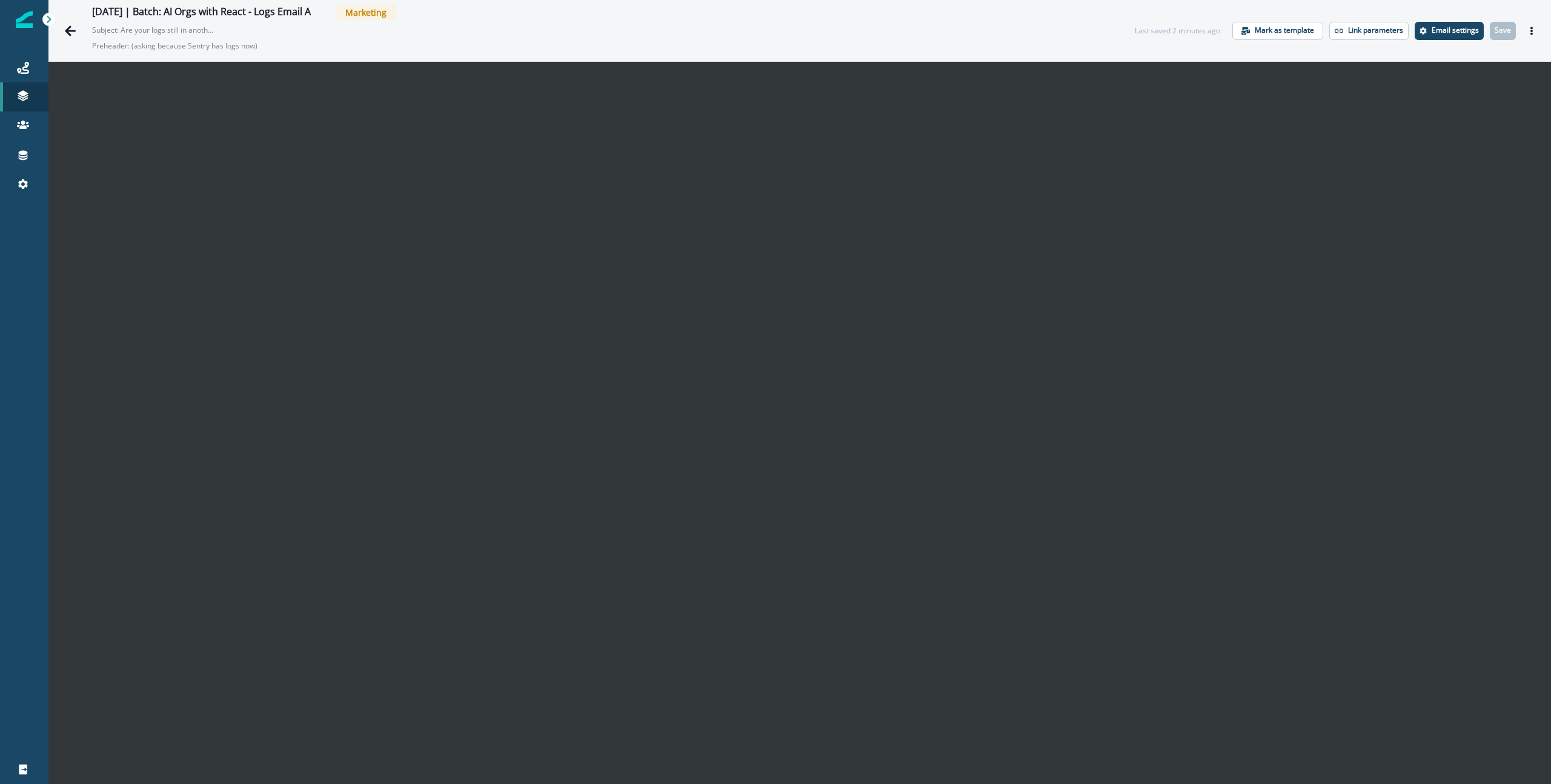
drag, startPoint x: 1535, startPoint y: 28, endPoint x: 1510, endPoint y: 36, distance: 26.2
click at [1535, 28] on icon "Actions" at bounding box center [1532, 31] width 8 height 8
click at [1438, 65] on button "Preview" at bounding box center [1473, 61] width 134 height 22
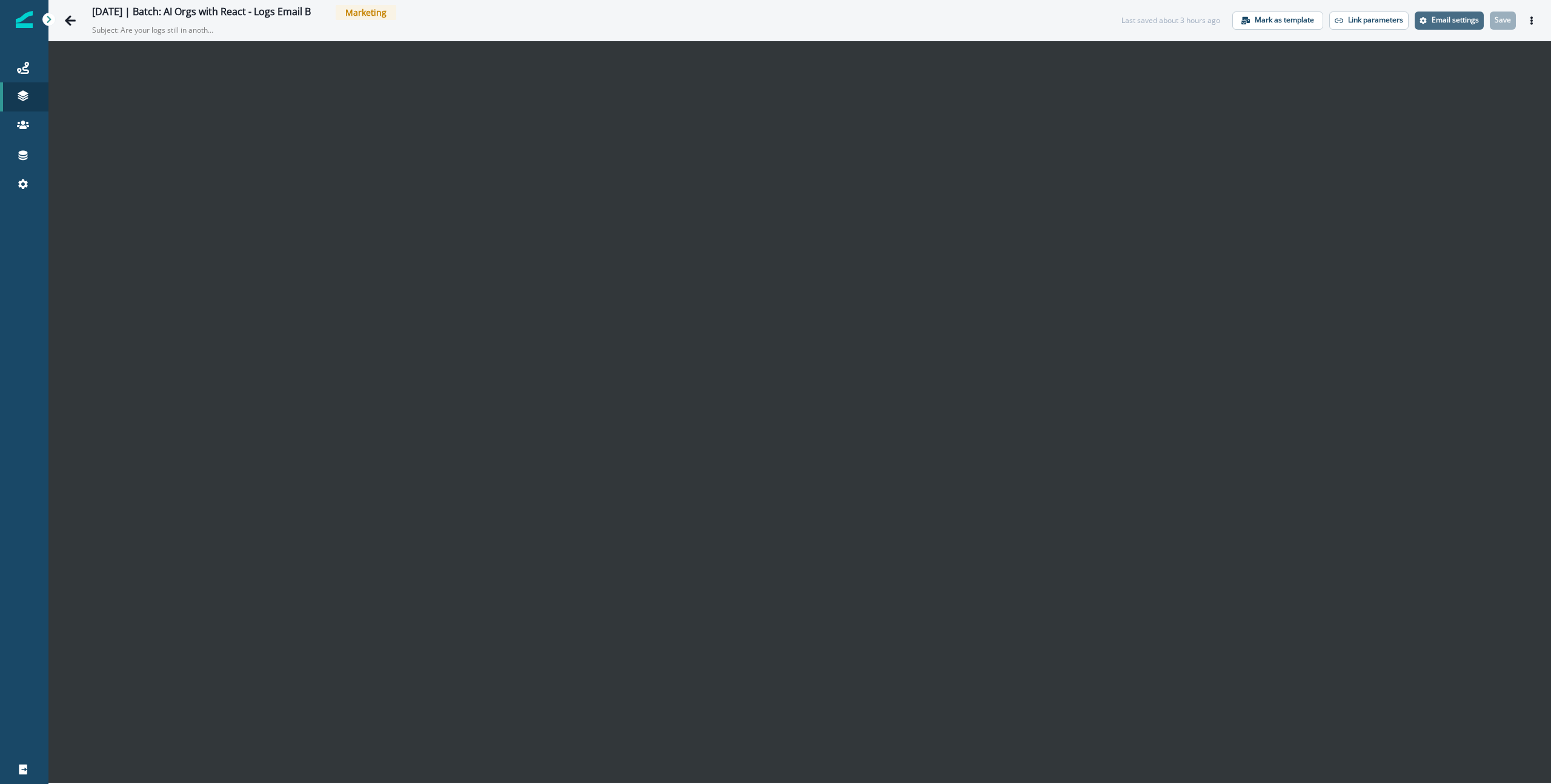
click at [1460, 15] on p "Email settings" at bounding box center [1456, 19] width 47 height 8
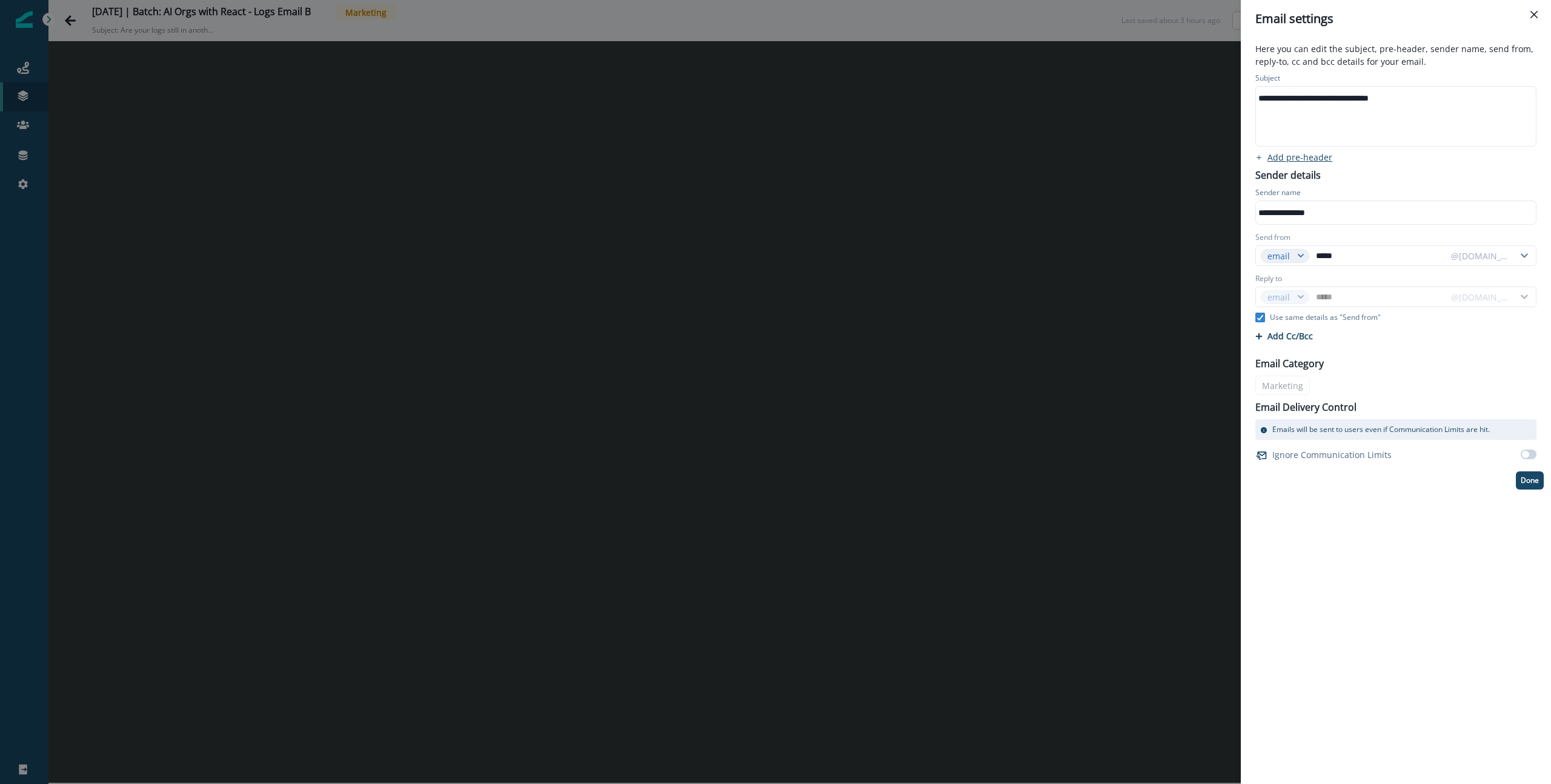
click at [1304, 155] on p "Add pre-header" at bounding box center [1300, 157] width 65 height 11
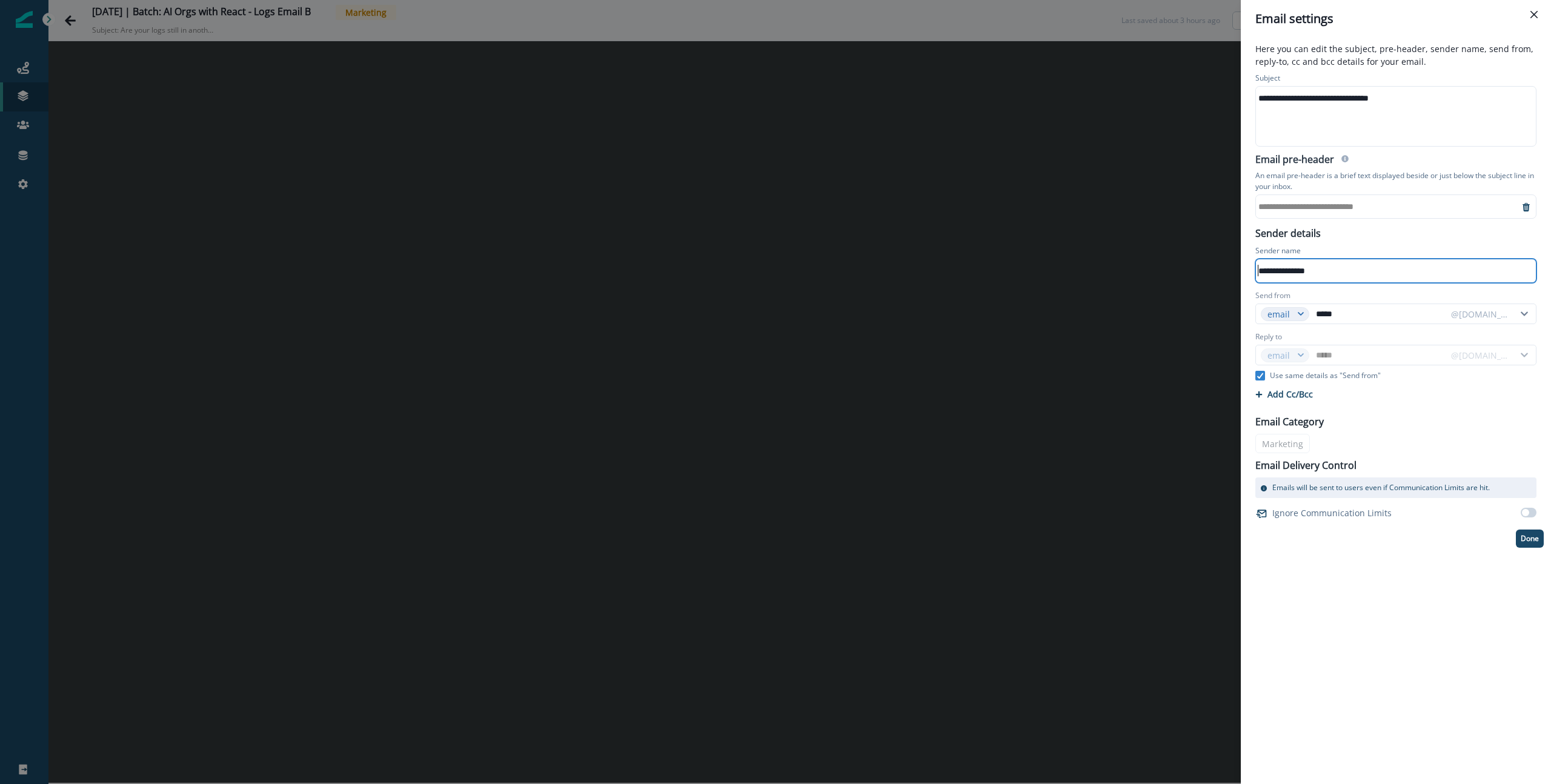
click at [1312, 206] on div "**********" at bounding box center [1387, 206] width 263 height 18
click at [1276, 204] on div "**********" at bounding box center [1387, 206] width 263 height 18
click at [1271, 206] on div "**********" at bounding box center [1387, 206] width 263 height 18
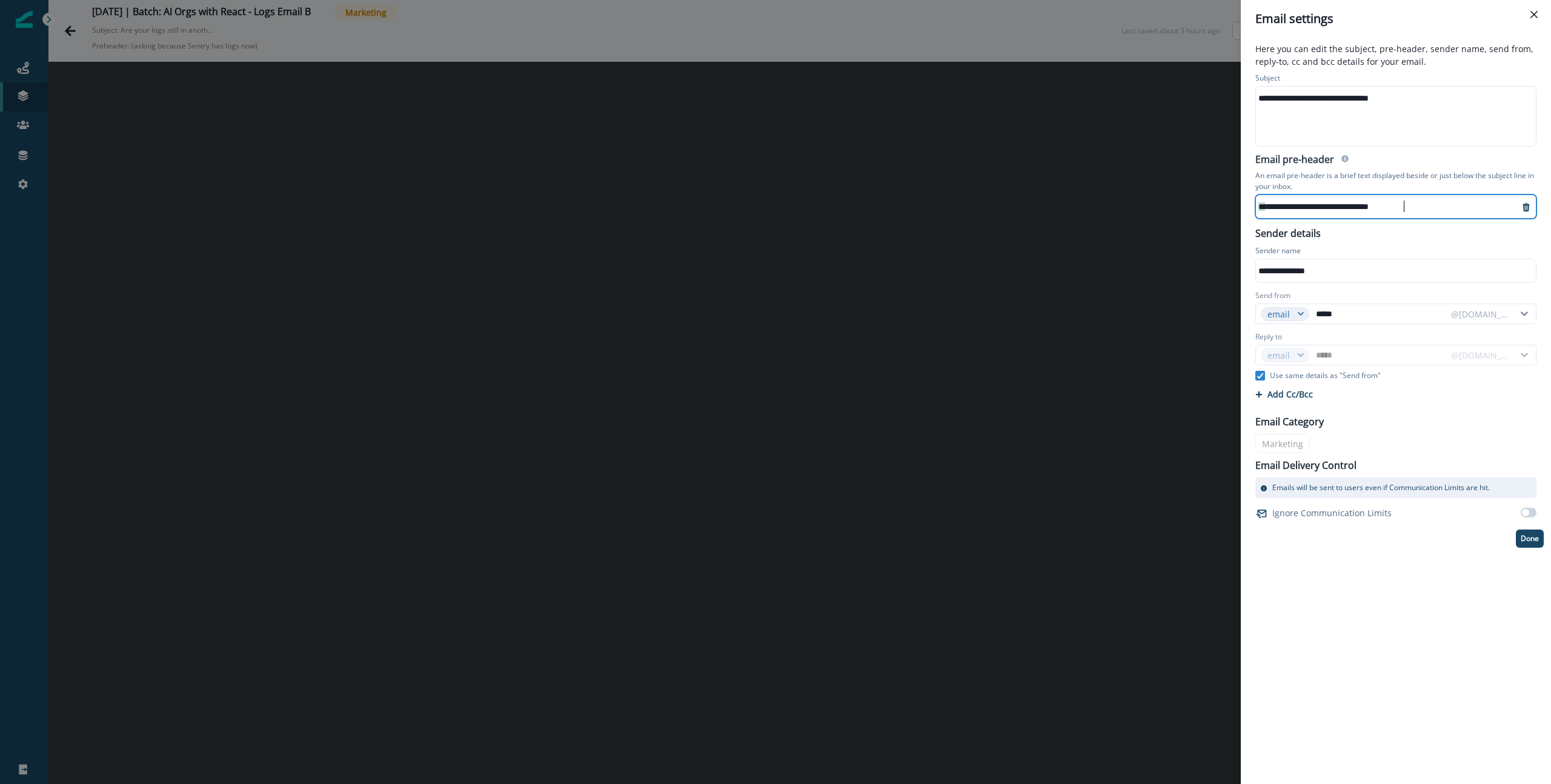
click at [1434, 214] on div "**********" at bounding box center [1387, 206] width 263 height 18
click at [1437, 228] on div "**********" at bounding box center [1396, 309] width 295 height 477
click at [1522, 544] on button "Done" at bounding box center [1530, 538] width 28 height 18
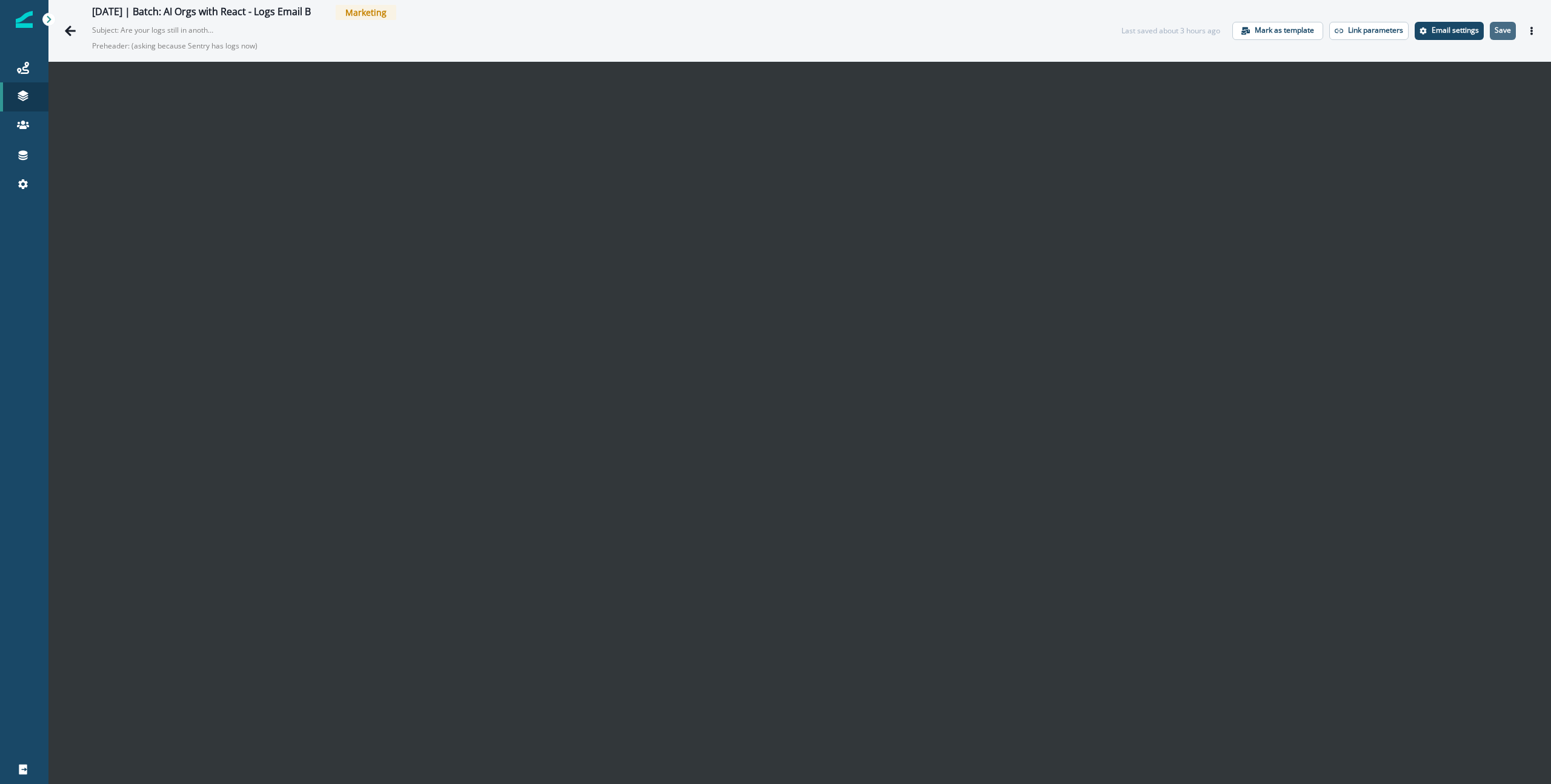
click at [1511, 26] on p "Save" at bounding box center [1502, 30] width 16 height 8
click at [1533, 25] on button "Actions" at bounding box center [1532, 31] width 19 height 18
click at [1491, 64] on button "Preview" at bounding box center [1473, 61] width 134 height 22
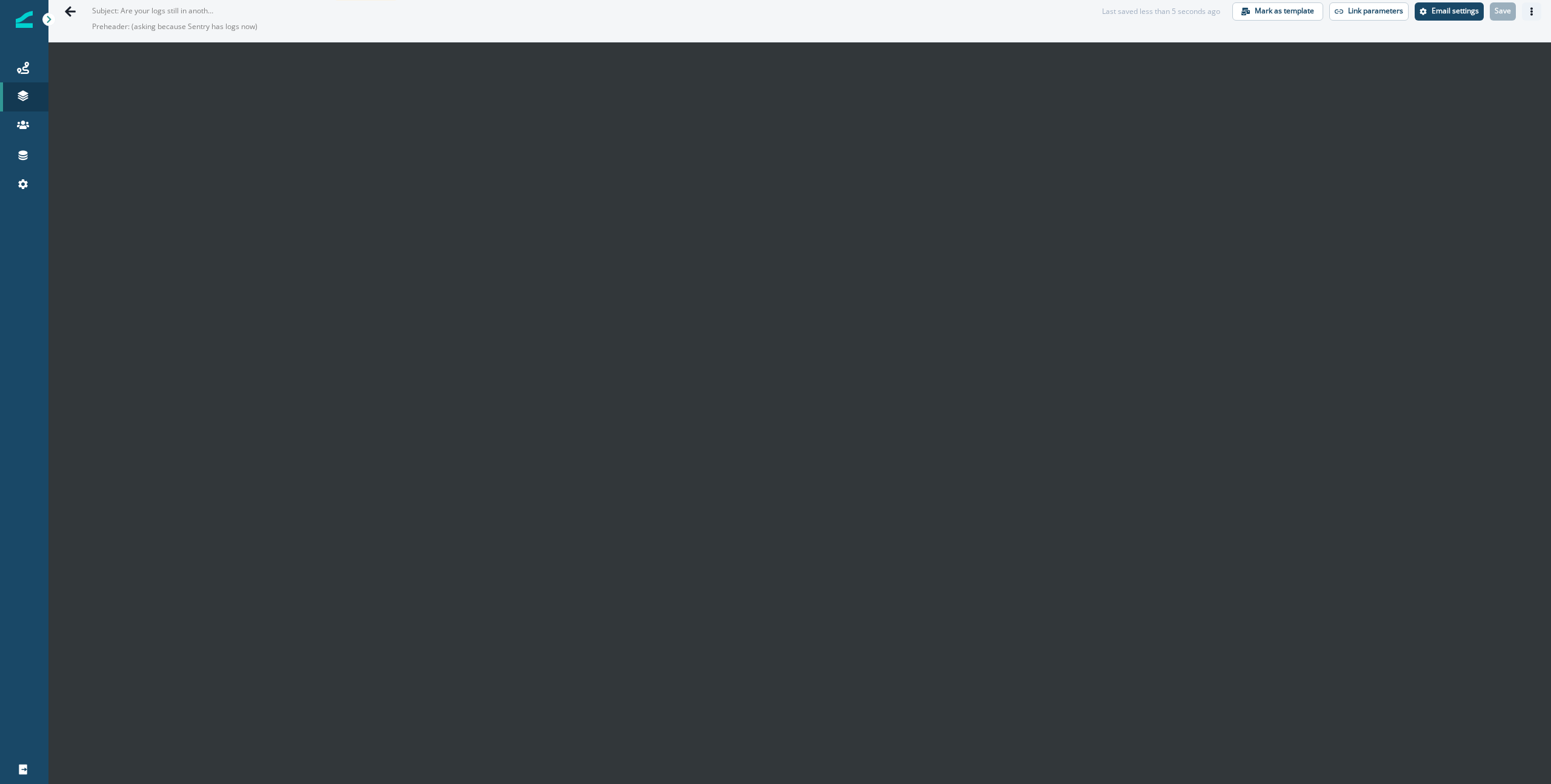
click at [1533, 13] on icon "Actions" at bounding box center [1532, 11] width 8 height 8
click at [1458, 86] on button "Send test email" at bounding box center [1473, 85] width 134 height 22
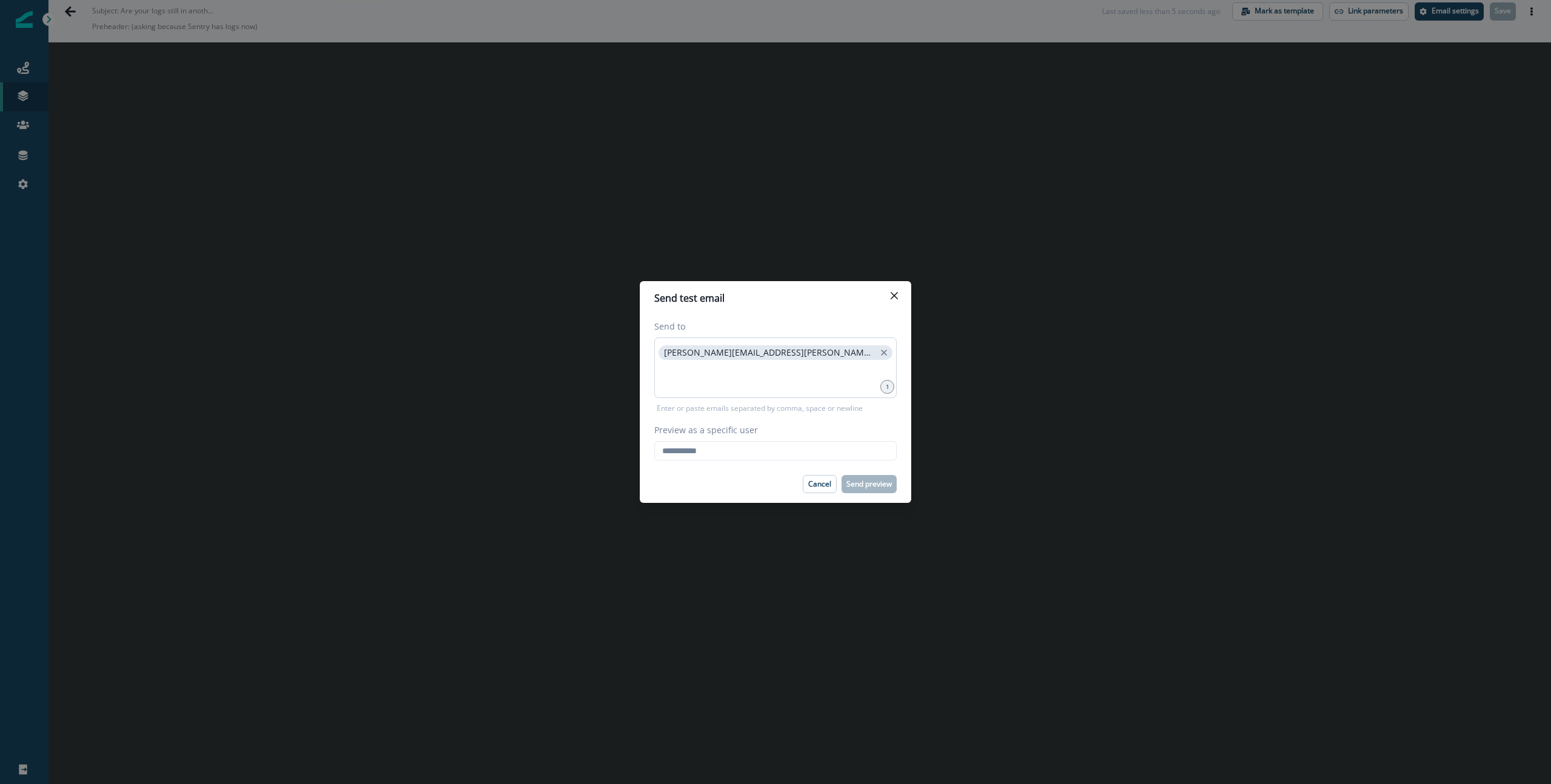
click at [669, 354] on p "raina.armstrong@sentry.io" at bounding box center [769, 353] width 211 height 11
copy p "raina.armstrong@sentry.io"
drag, startPoint x: 669, startPoint y: 354, endPoint x: 762, endPoint y: 349, distance: 93.1
click at [762, 349] on p "raina.armstrong@sentry.io" at bounding box center [769, 353] width 211 height 11
click at [727, 452] on input "Preview as a specific user" at bounding box center [776, 451] width 243 height 19
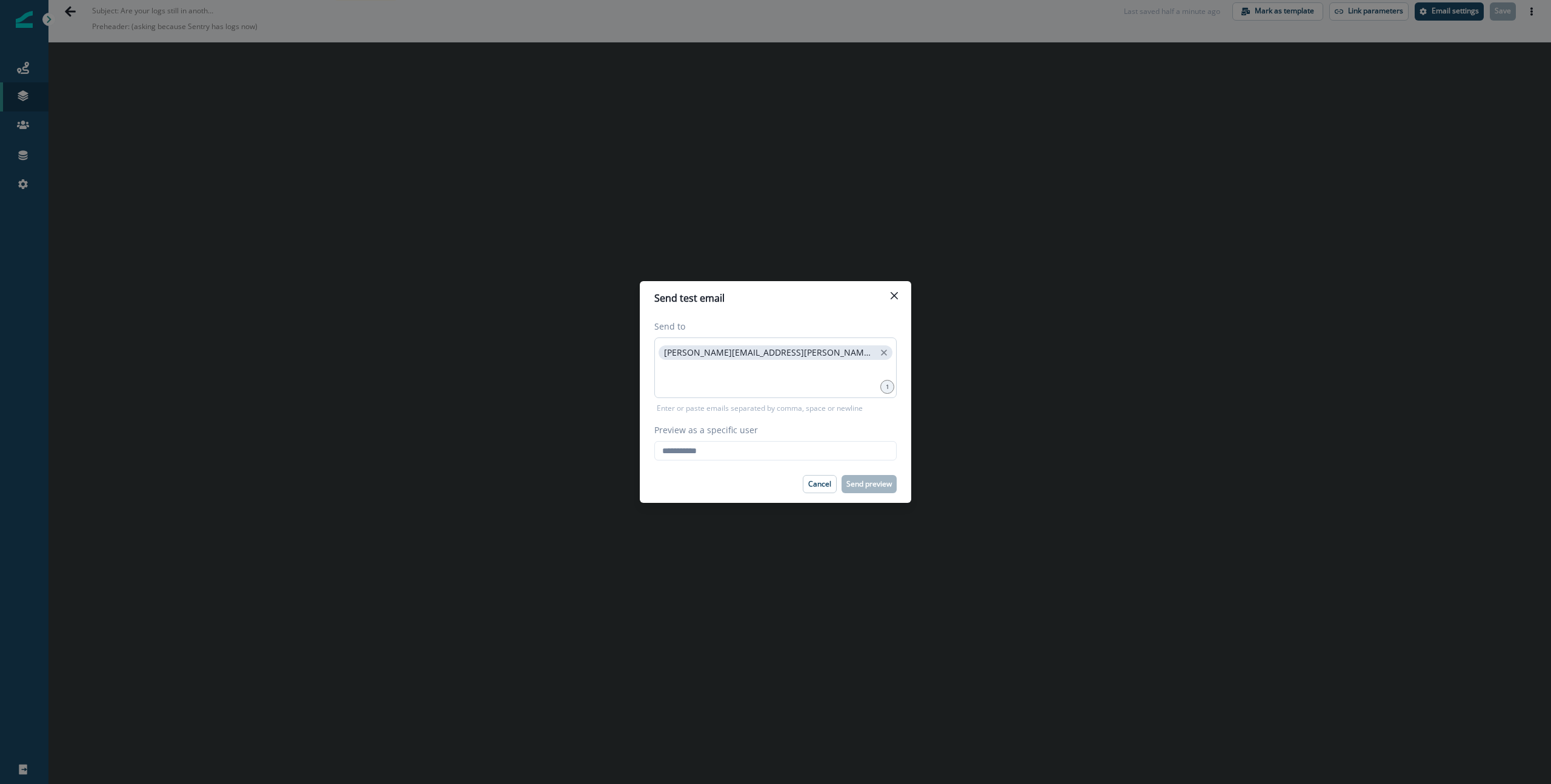
paste input "**********"
type input "**********"
click at [879, 351] on icon "close" at bounding box center [884, 352] width 11 height 11
click at [755, 369] on div at bounding box center [776, 367] width 243 height 61
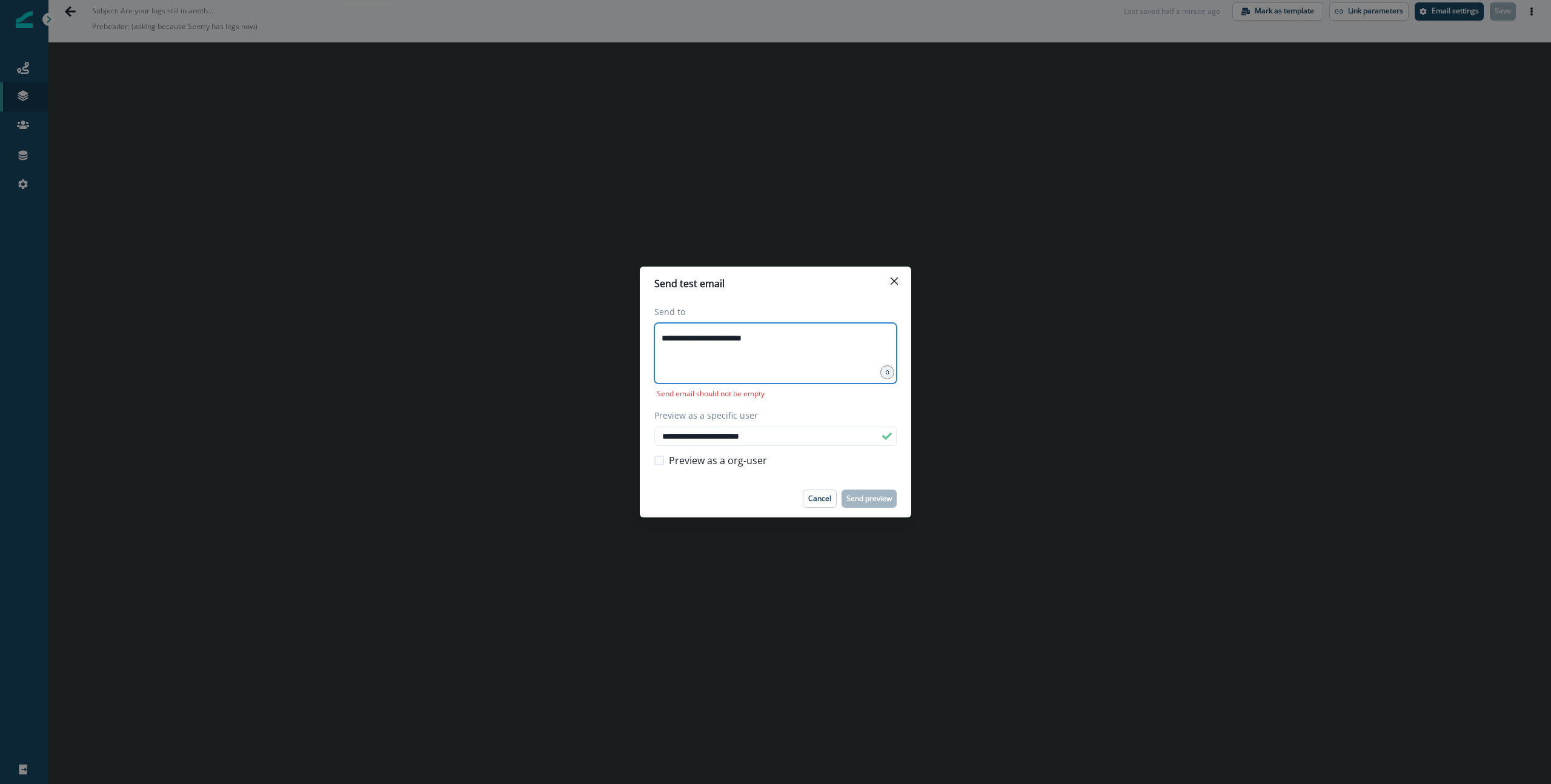
type input "**********"
click at [870, 496] on p "Send preview" at bounding box center [869, 498] width 45 height 8
click at [892, 282] on icon "Close" at bounding box center [894, 281] width 7 height 7
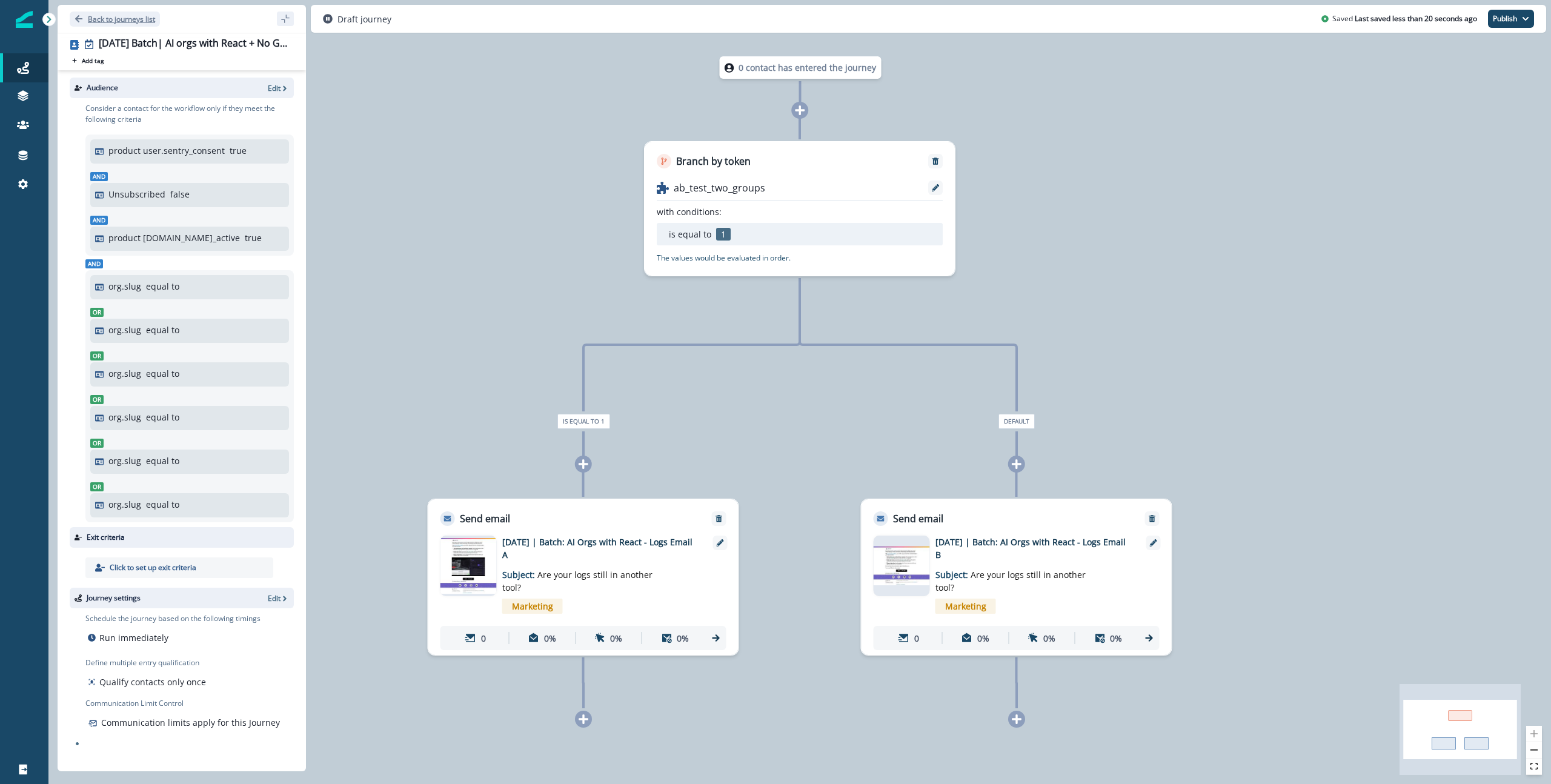
click at [89, 15] on p "Back to journeys list" at bounding box center [121, 19] width 67 height 11
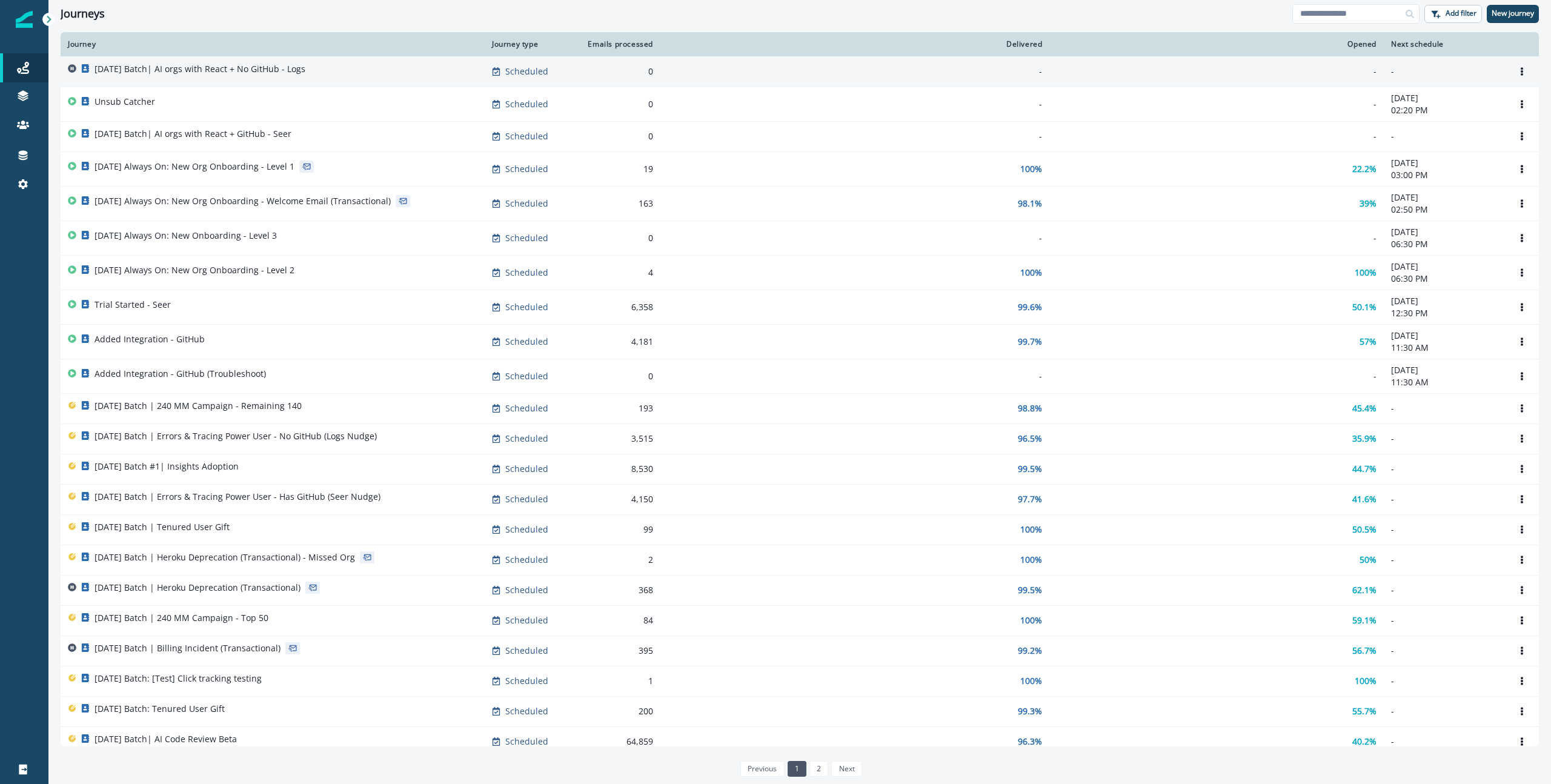
click at [282, 76] on div "[DATE] Batch| AI orgs with React + No GitHub - Logs" at bounding box center [200, 71] width 211 height 17
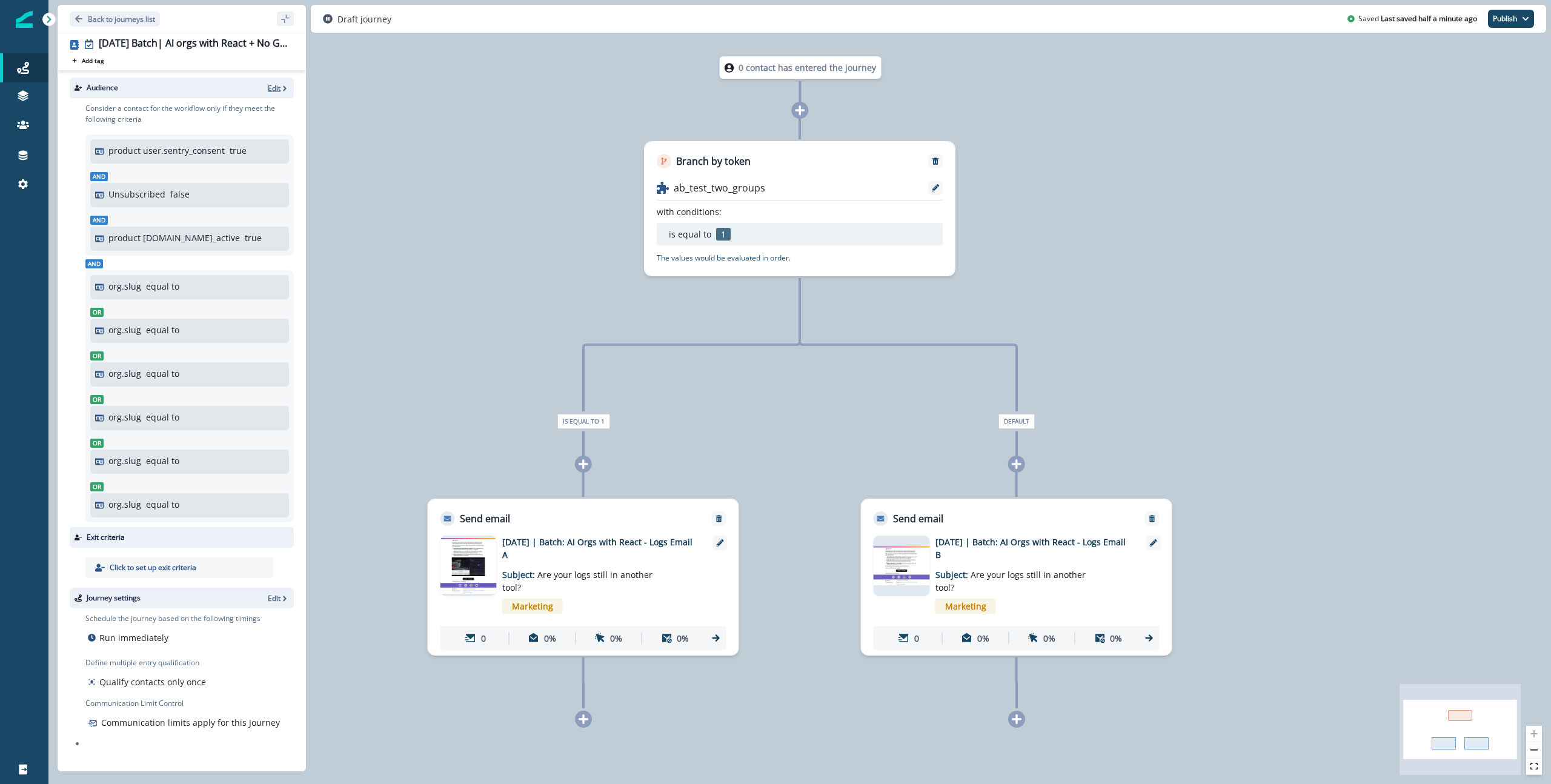
click at [273, 84] on p "Edit" at bounding box center [274, 88] width 13 height 11
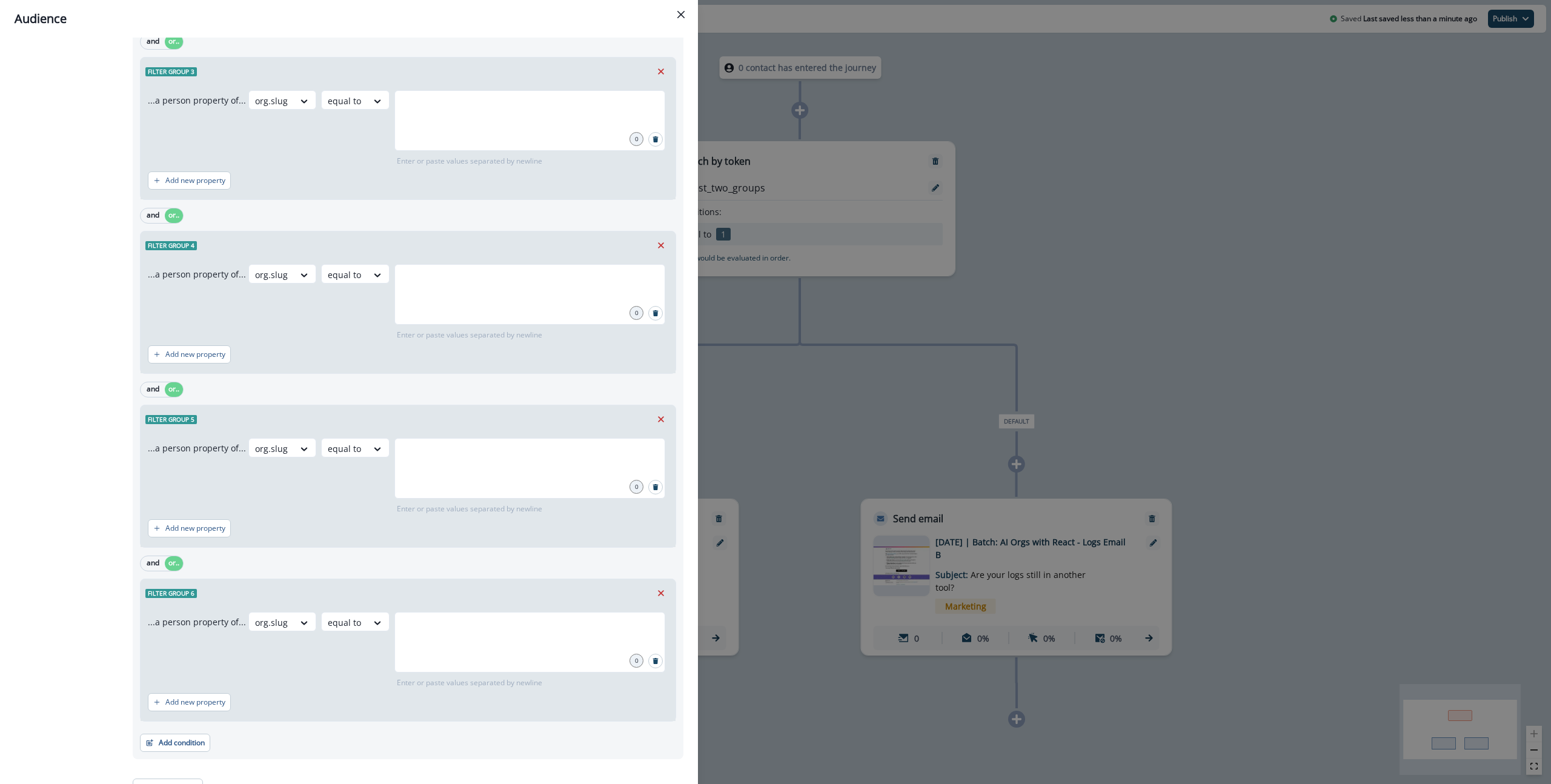
scroll to position [837, 0]
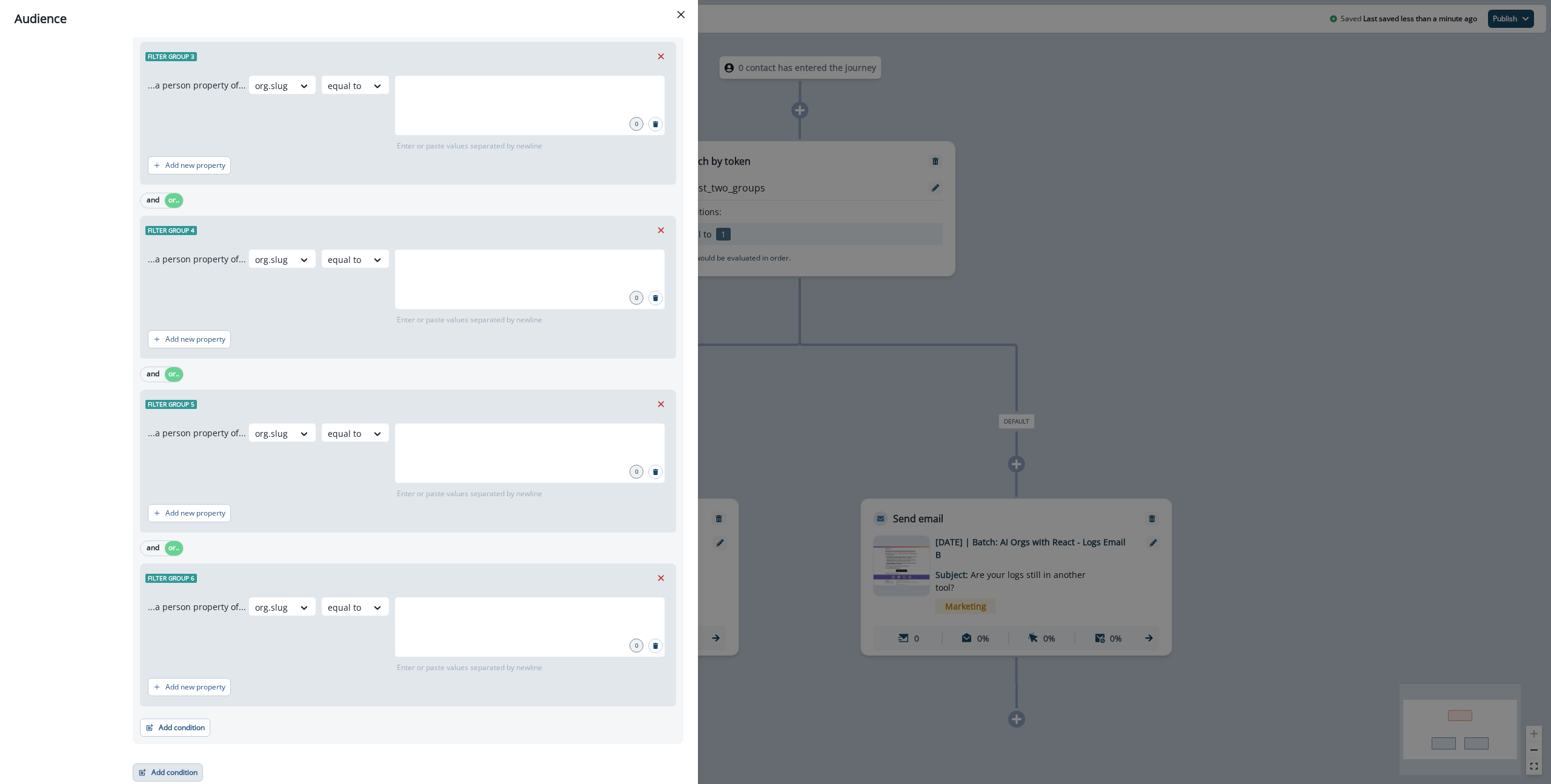
click at [192, 764] on button "Add condition" at bounding box center [167, 773] width 70 height 18
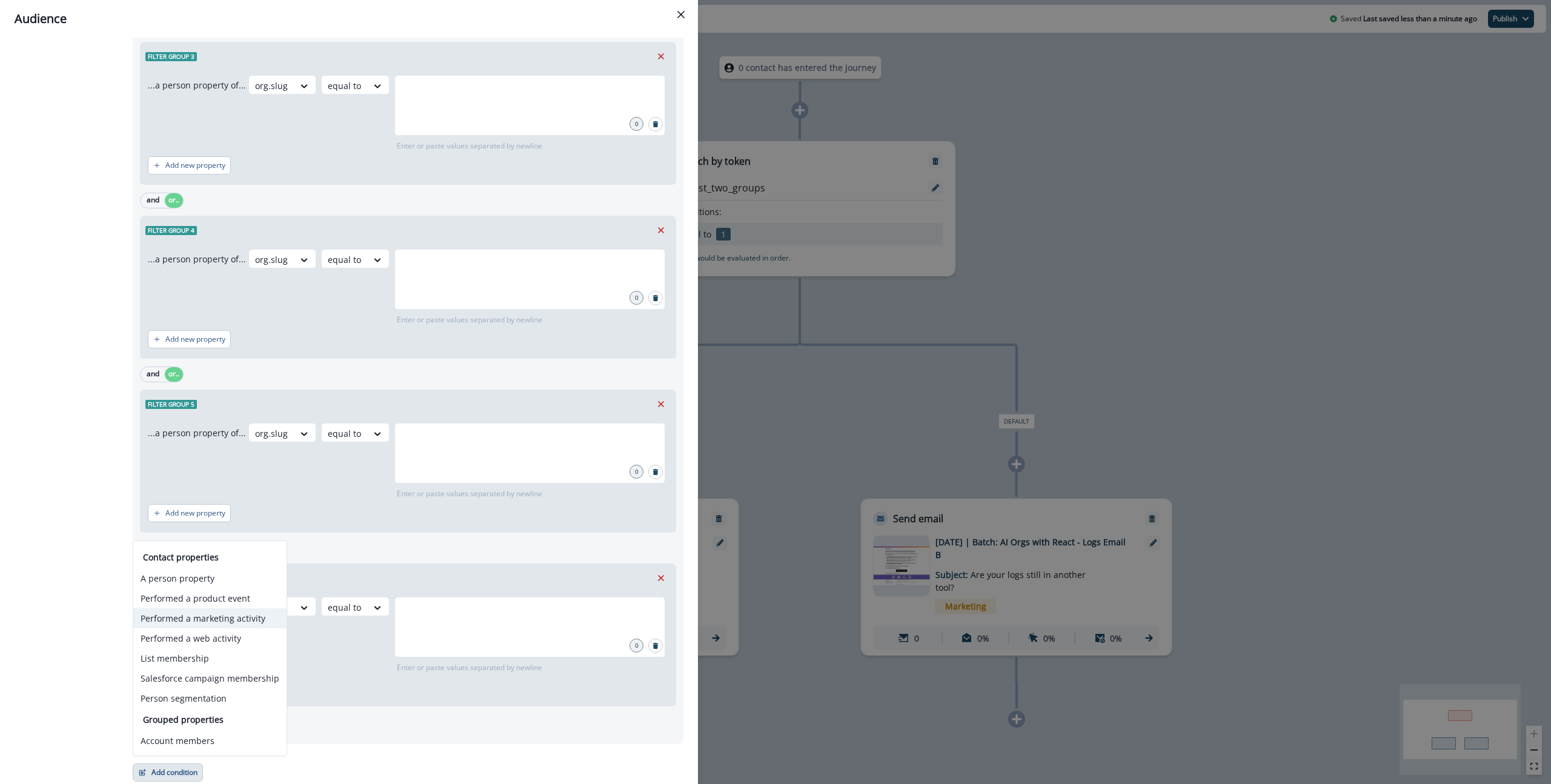
click at [226, 617] on button "Performed a marketing activity" at bounding box center [210, 618] width 153 height 20
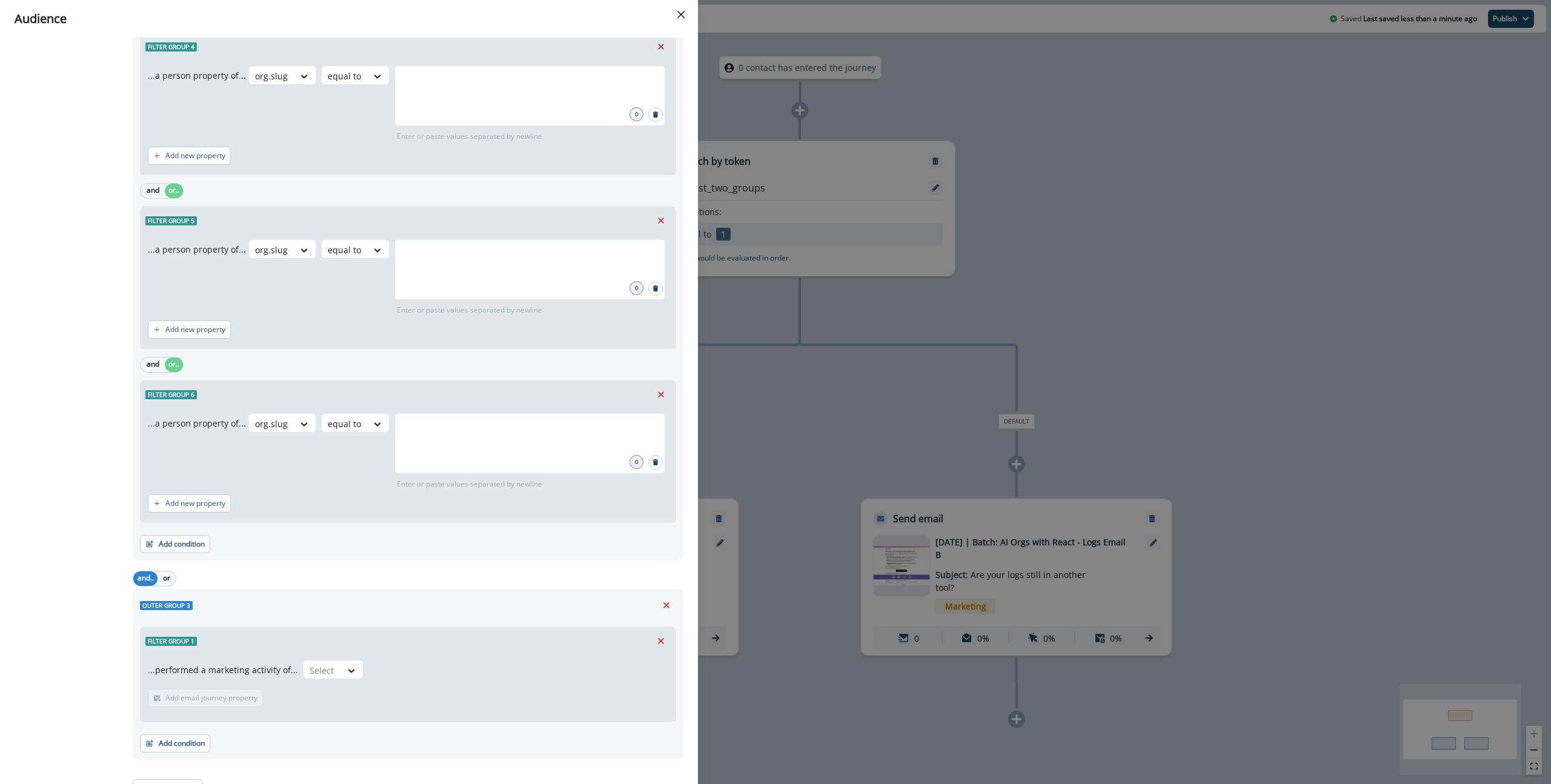
scroll to position [1036, 0]
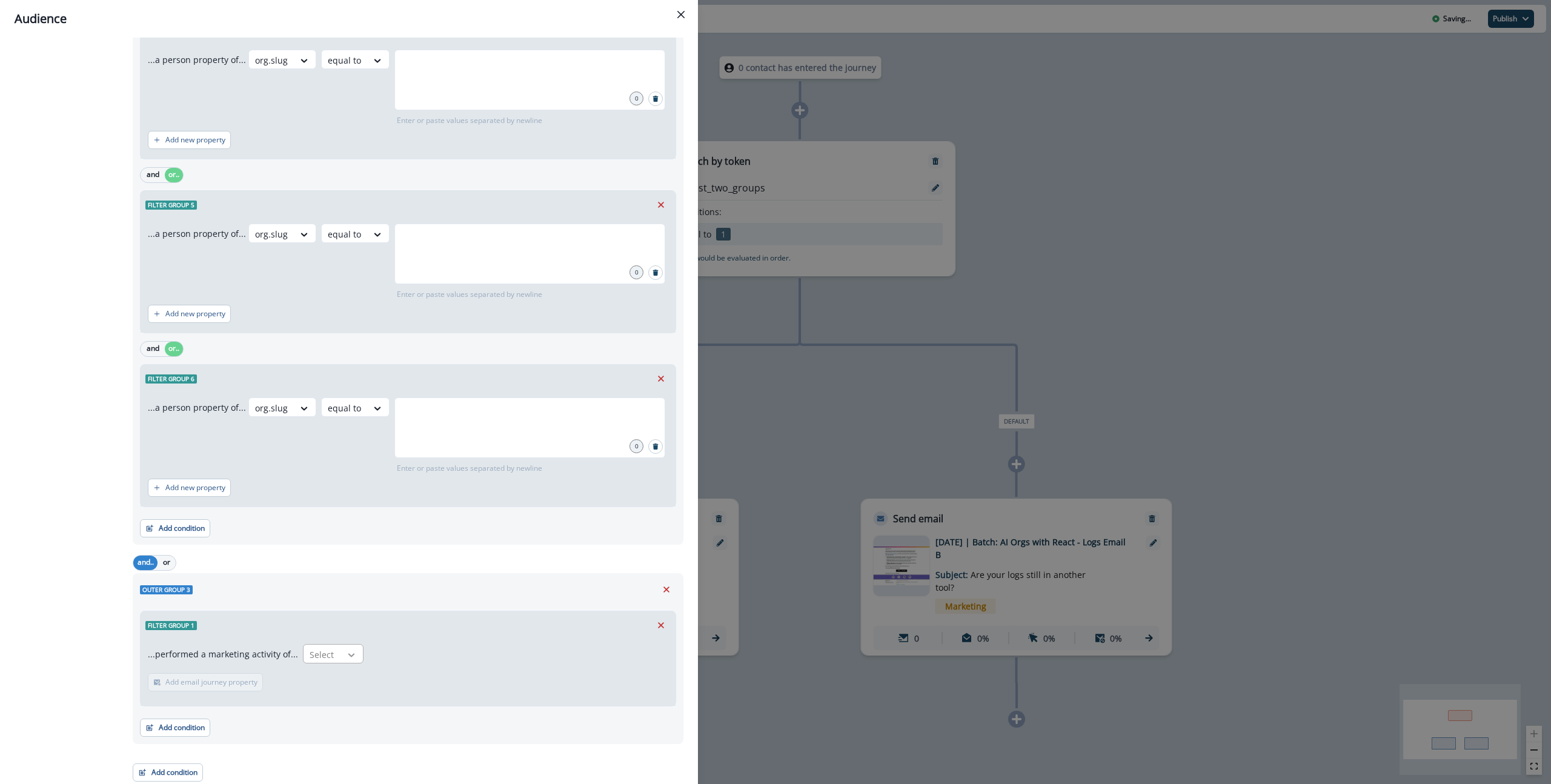
click at [347, 651] on icon at bounding box center [351, 655] width 11 height 12
click at [659, 623] on icon "Remove" at bounding box center [660, 625] width 11 height 11
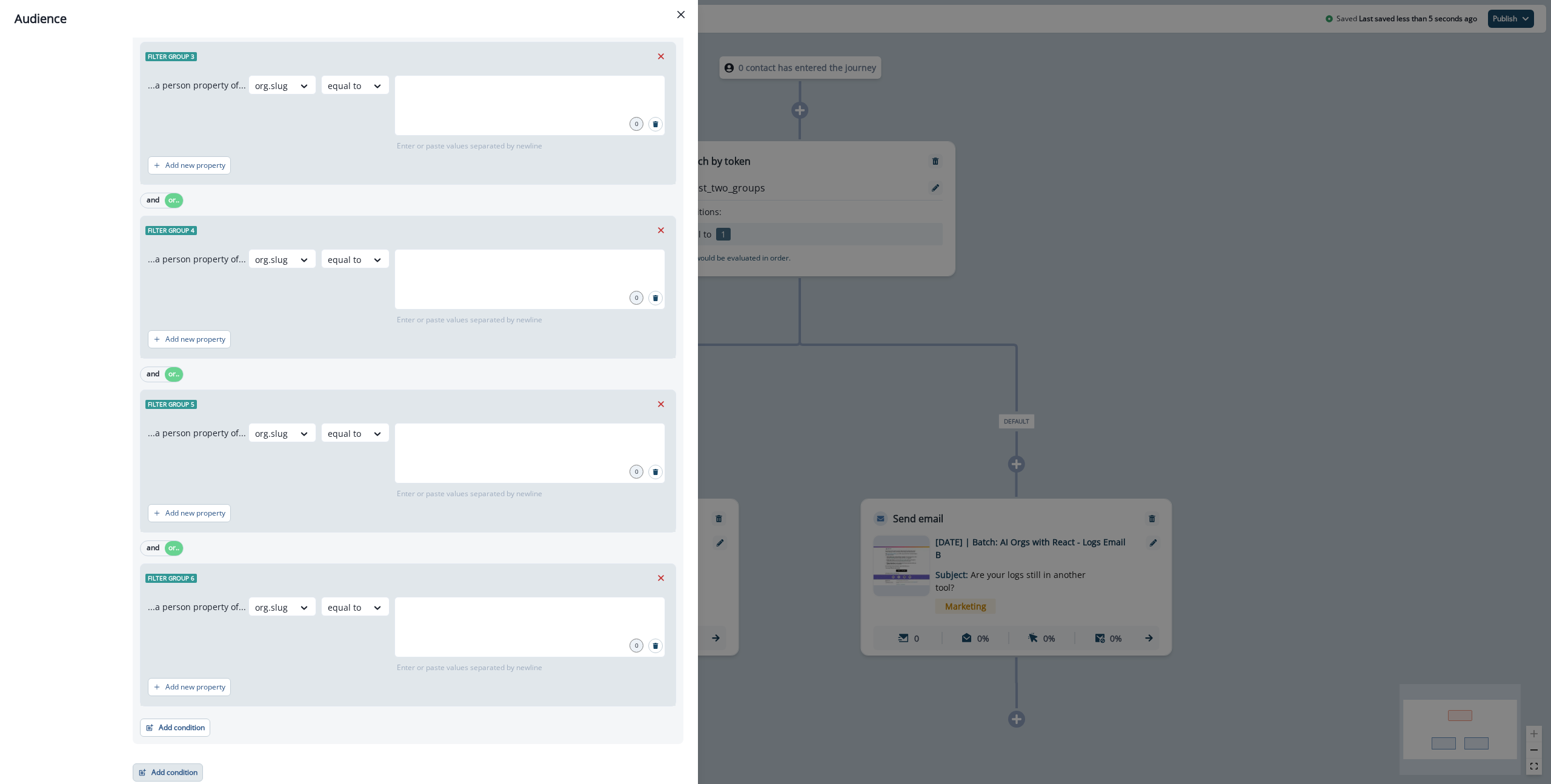
click at [156, 773] on button "Add condition" at bounding box center [167, 773] width 70 height 18
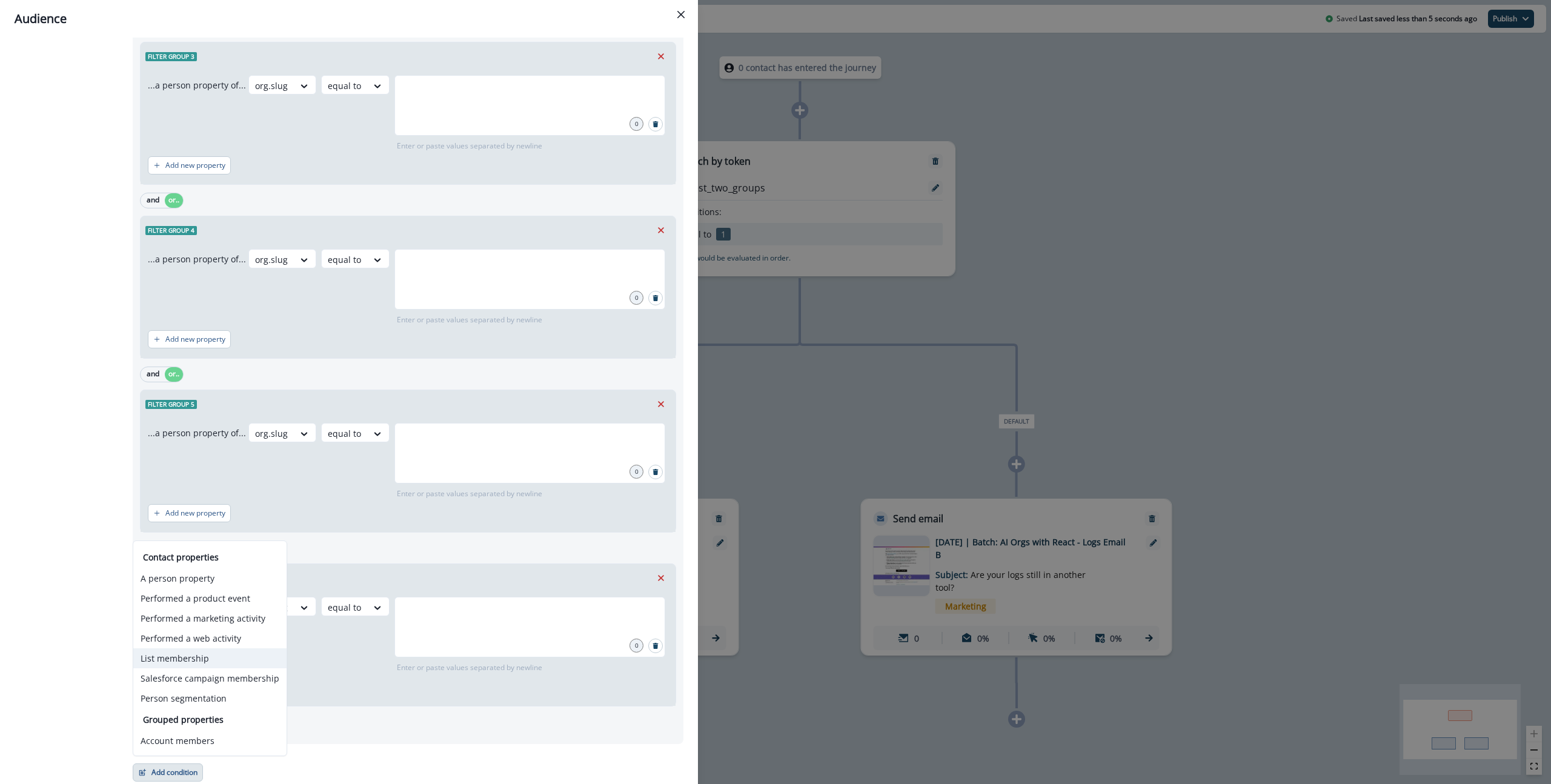
click at [206, 666] on button "List membership" at bounding box center [210, 658] width 153 height 20
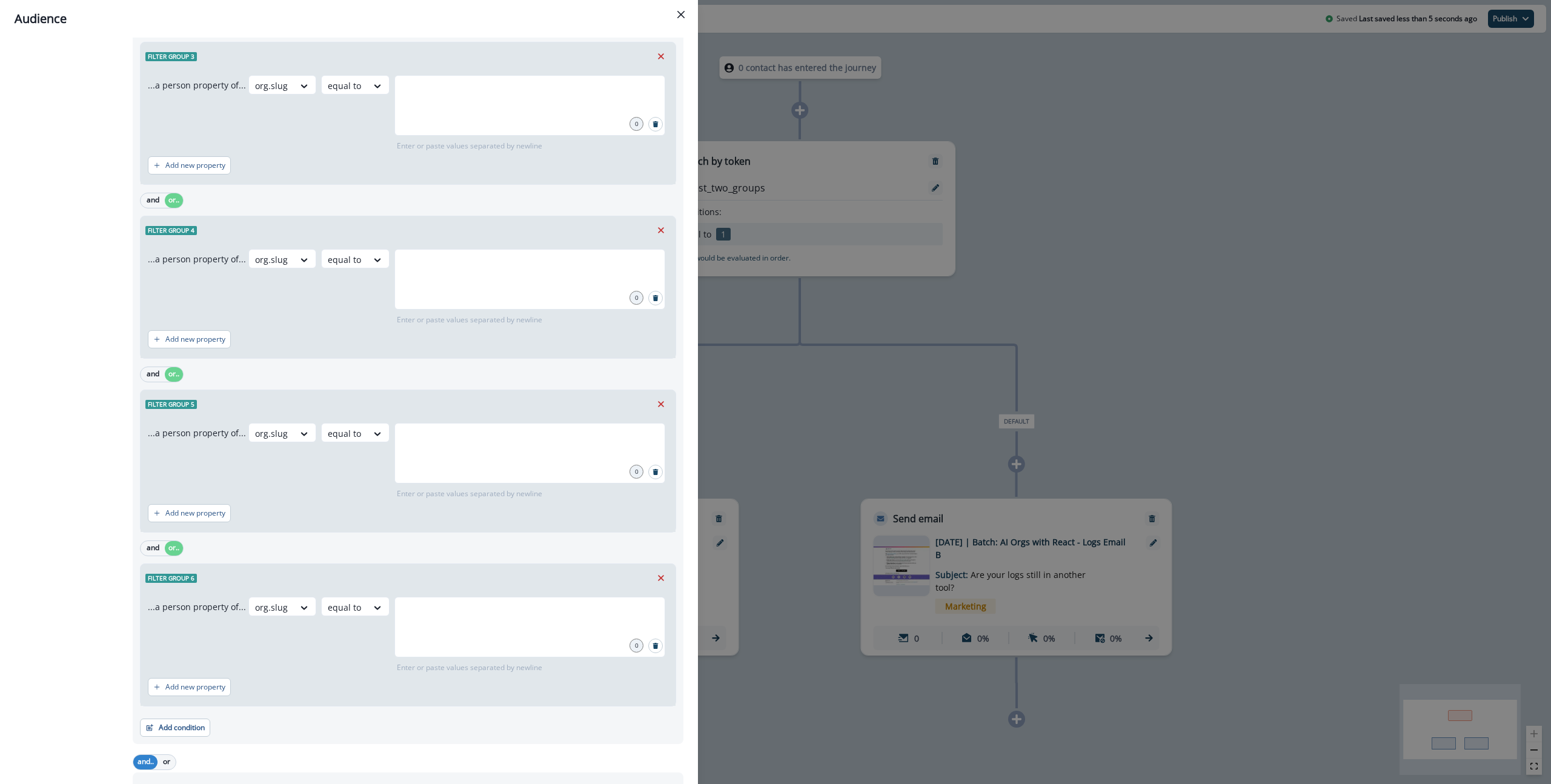
scroll to position [1003, 0]
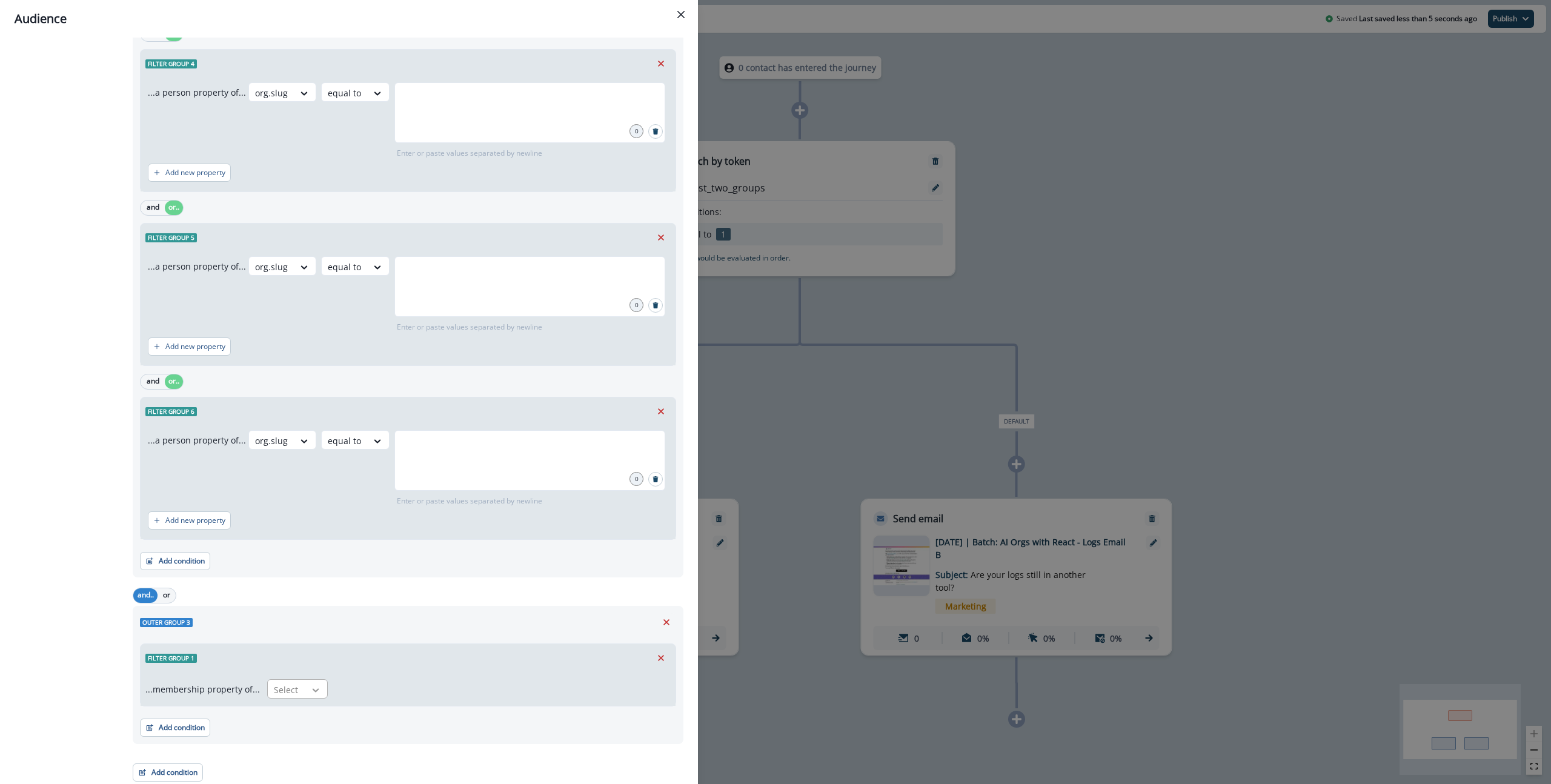
click at [305, 684] on div at bounding box center [315, 689] width 20 height 12
click at [304, 733] on div "not in" at bounding box center [294, 737] width 61 height 23
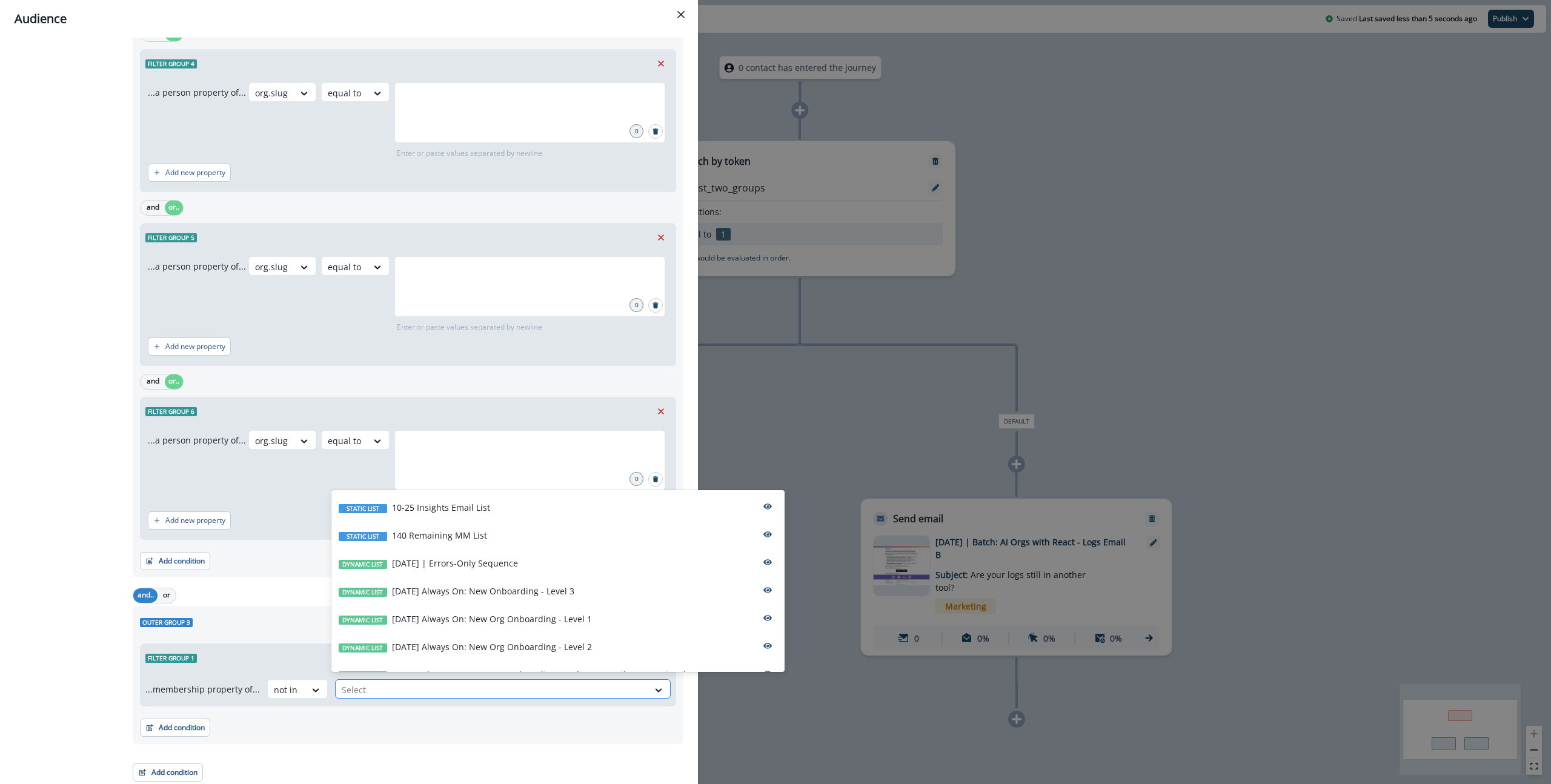
click at [358, 686] on div at bounding box center [491, 689] width 300 height 15
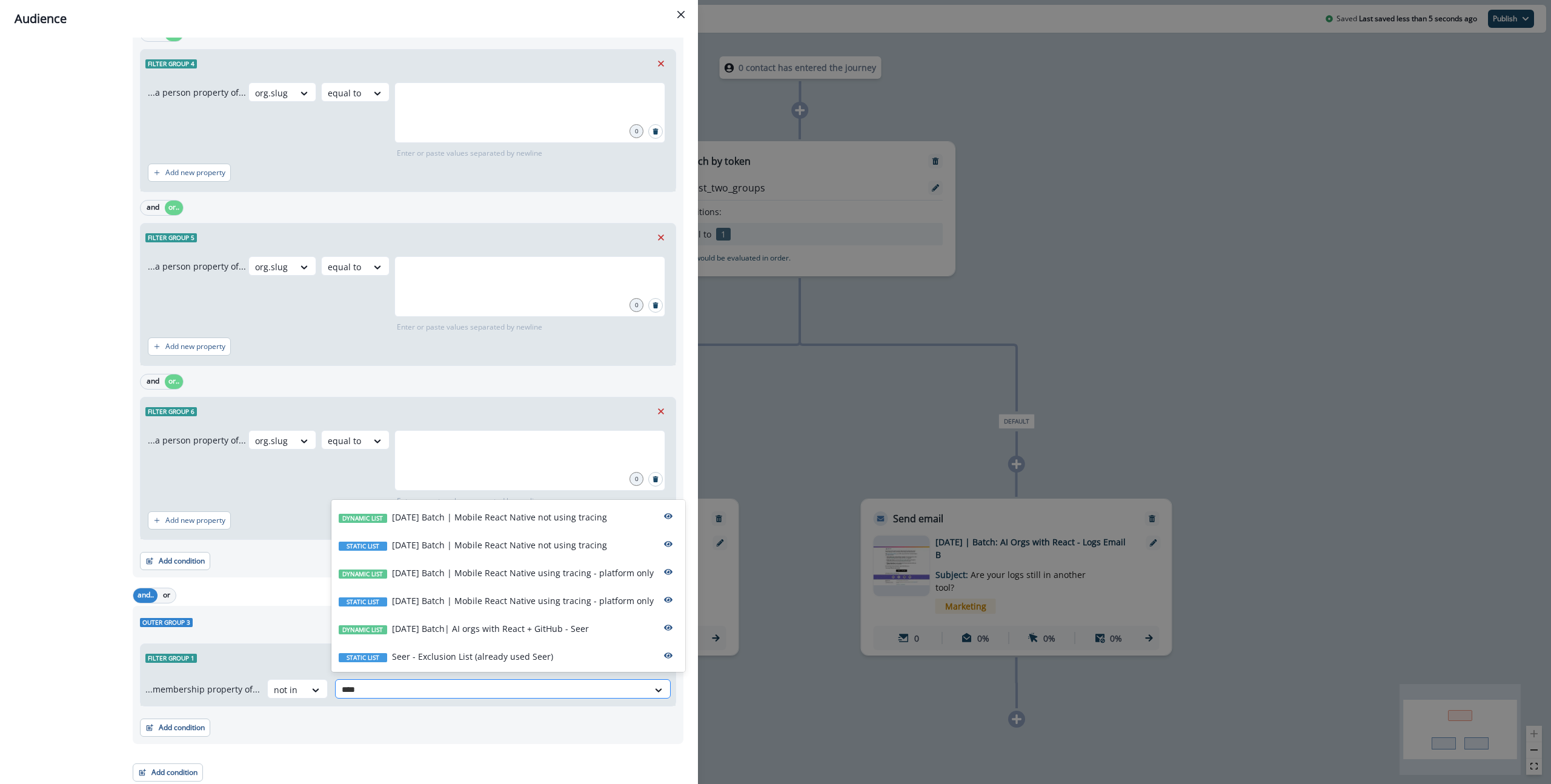
type input "*****"
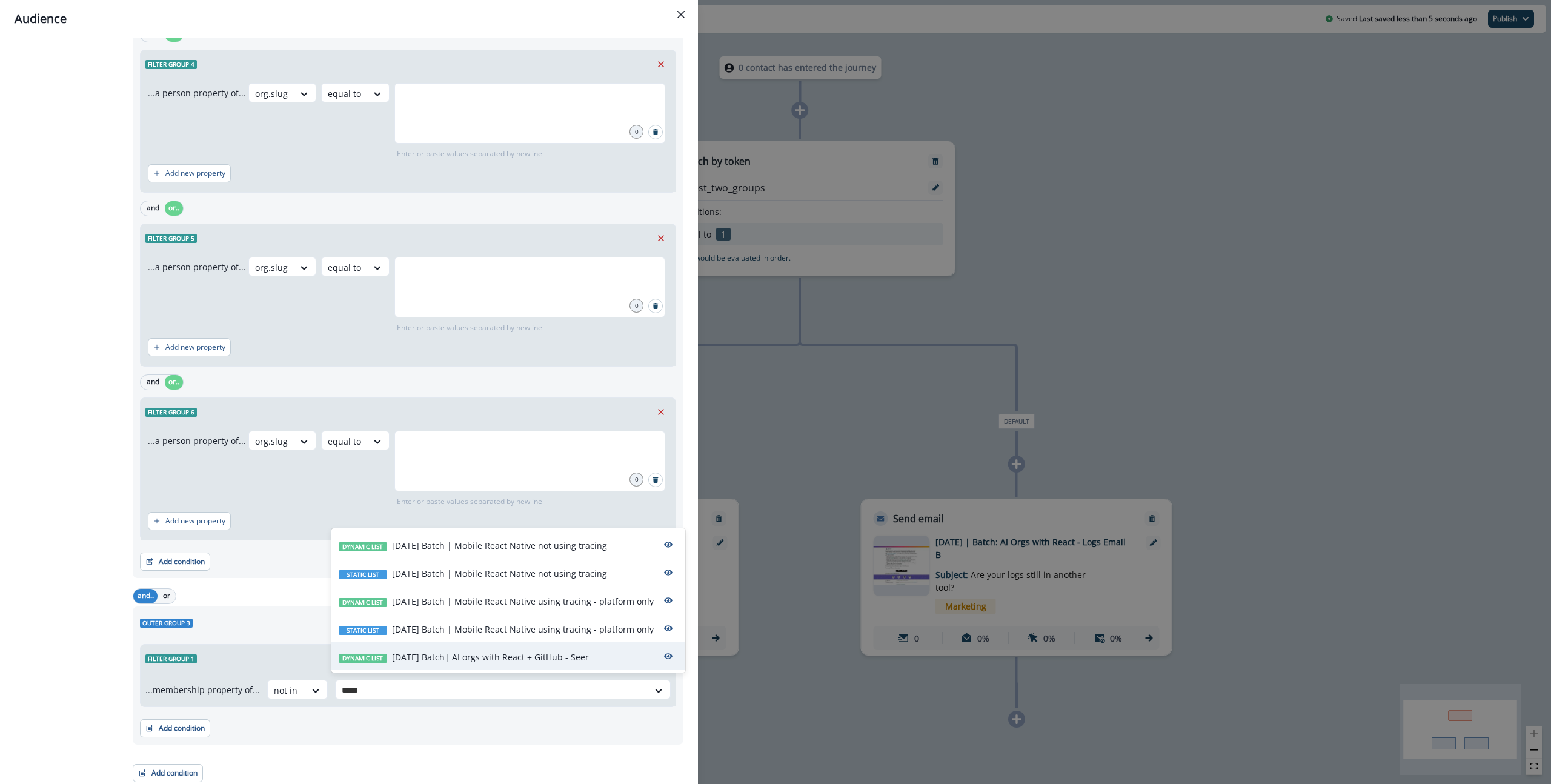
click at [509, 652] on p "[DATE] Batch| AI orgs with React + GitHub - Seer" at bounding box center [489, 657] width 197 height 13
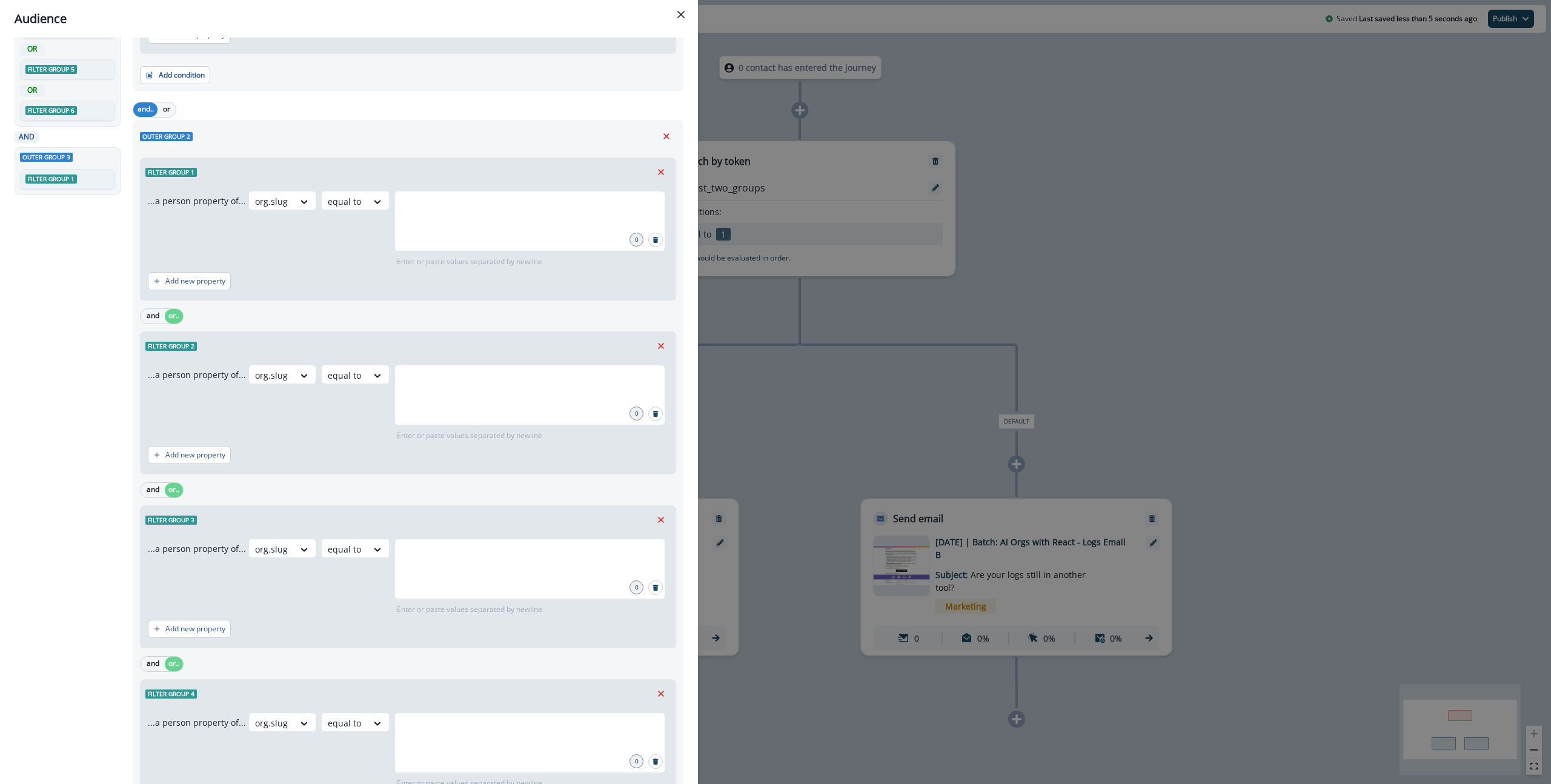
scroll to position [375, 0]
click at [488, 216] on div at bounding box center [529, 219] width 271 height 61
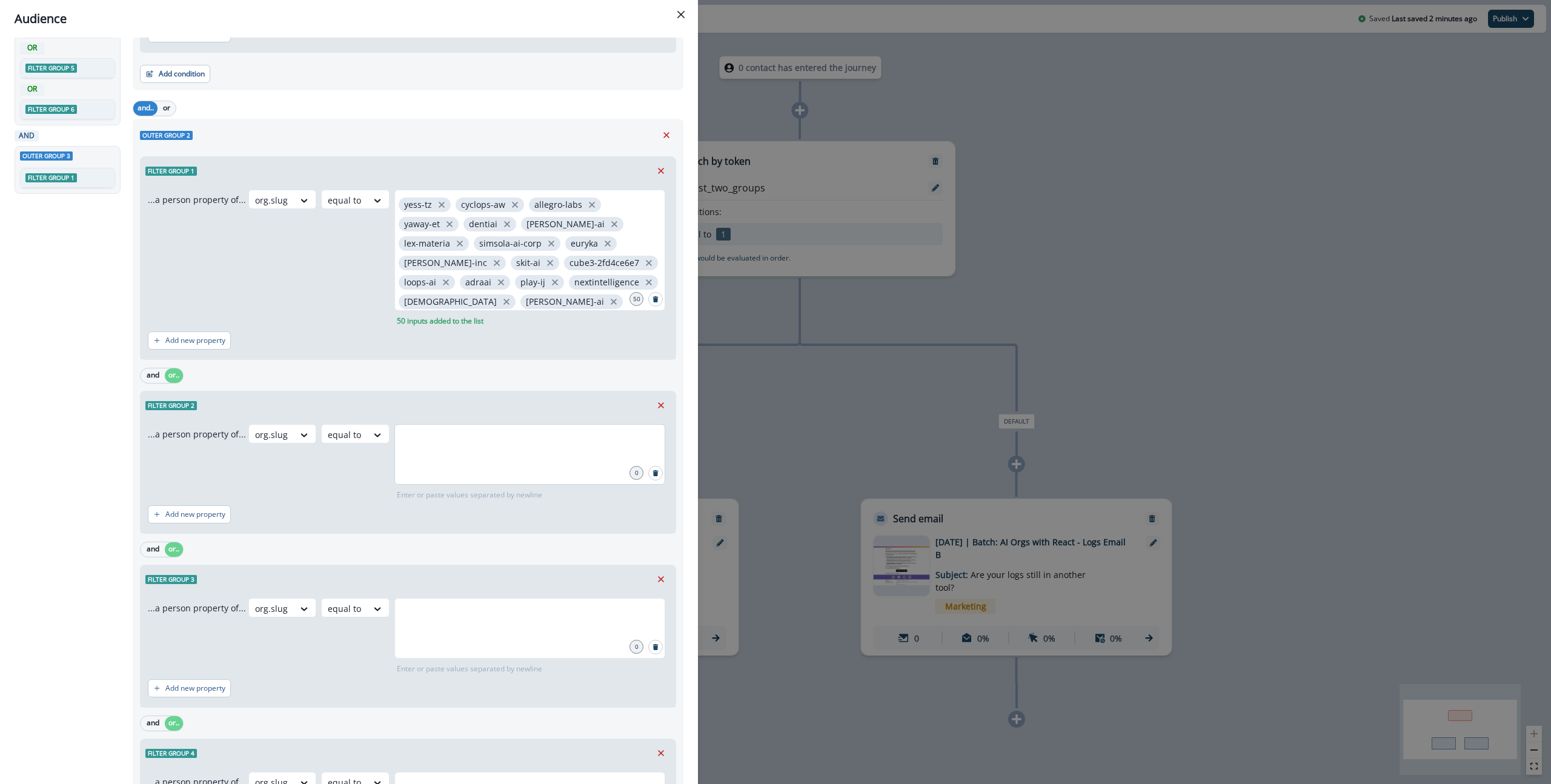
click at [470, 455] on div at bounding box center [529, 454] width 271 height 61
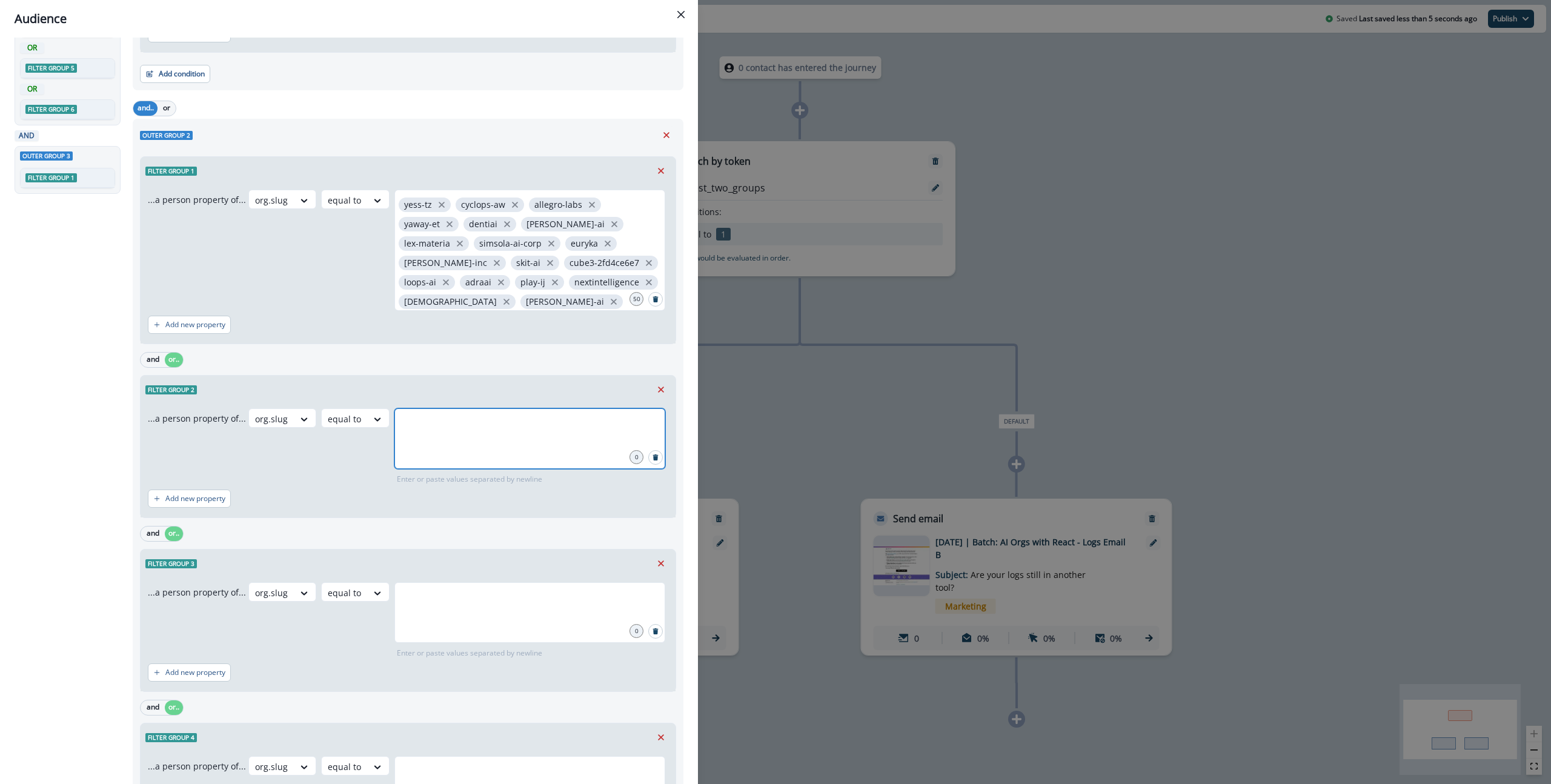
click at [472, 421] on input "text" at bounding box center [530, 423] width 267 height 24
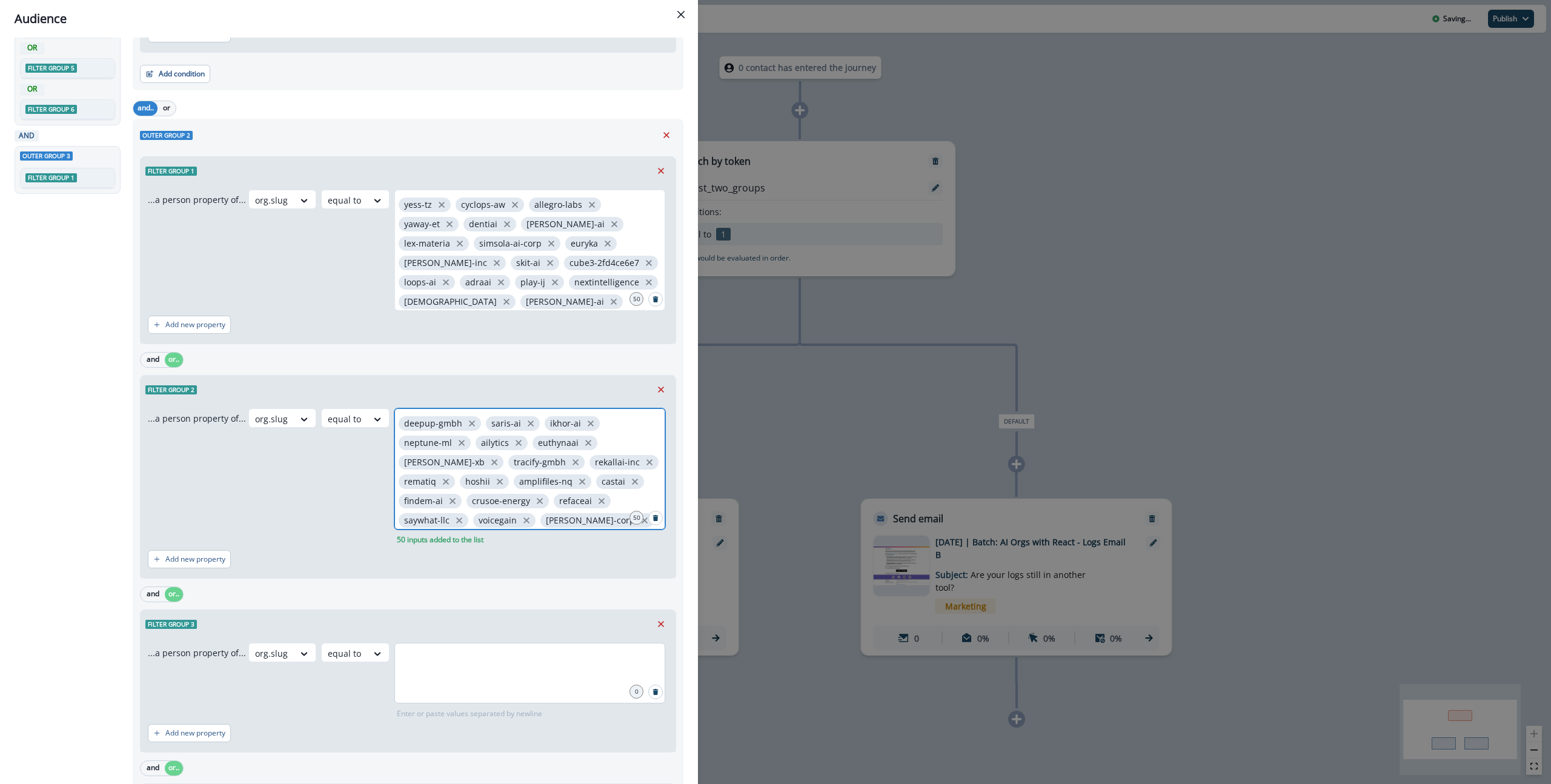
click at [458, 676] on div at bounding box center [529, 673] width 271 height 61
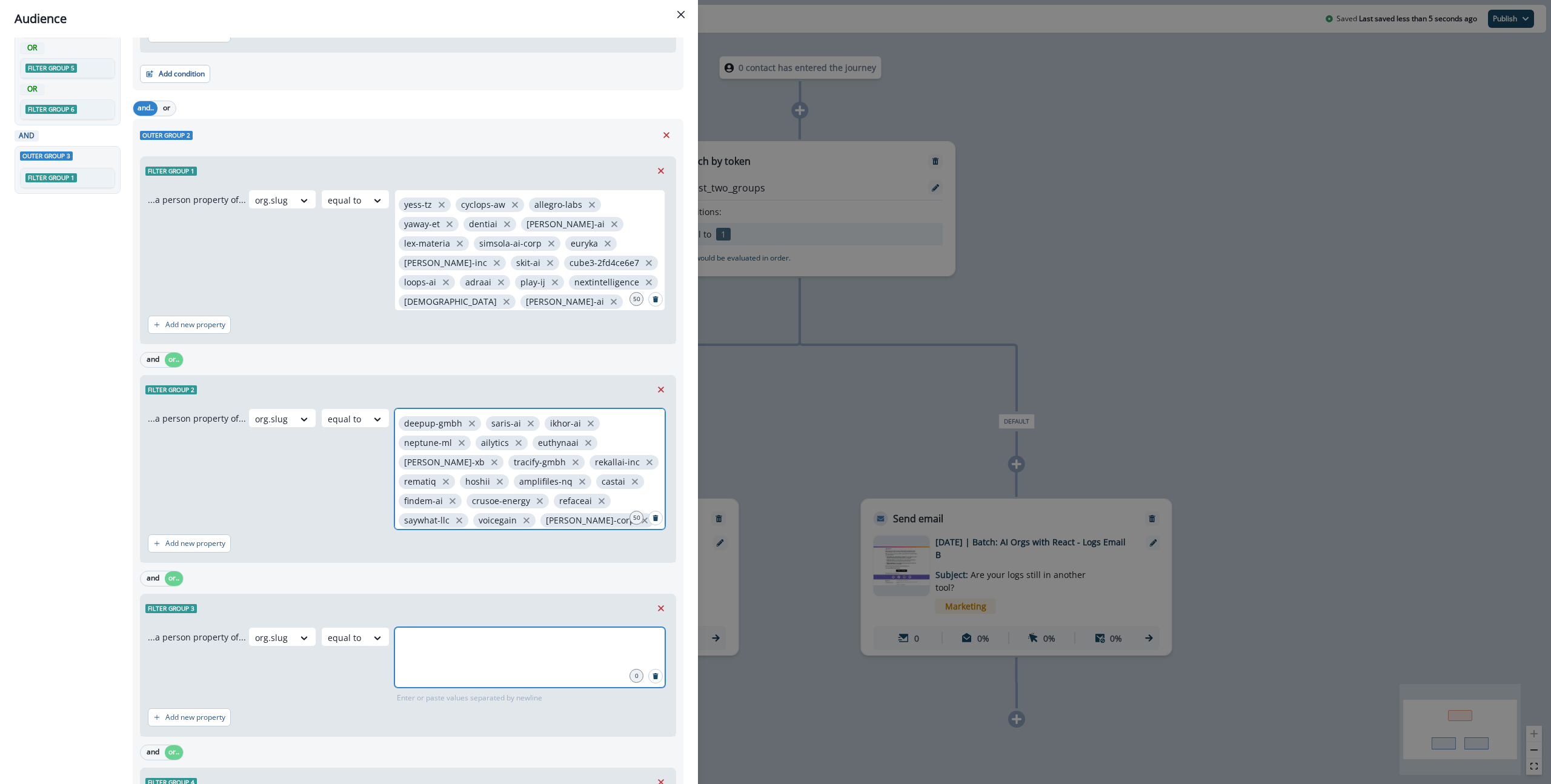
click at [512, 643] on input "text" at bounding box center [530, 642] width 267 height 24
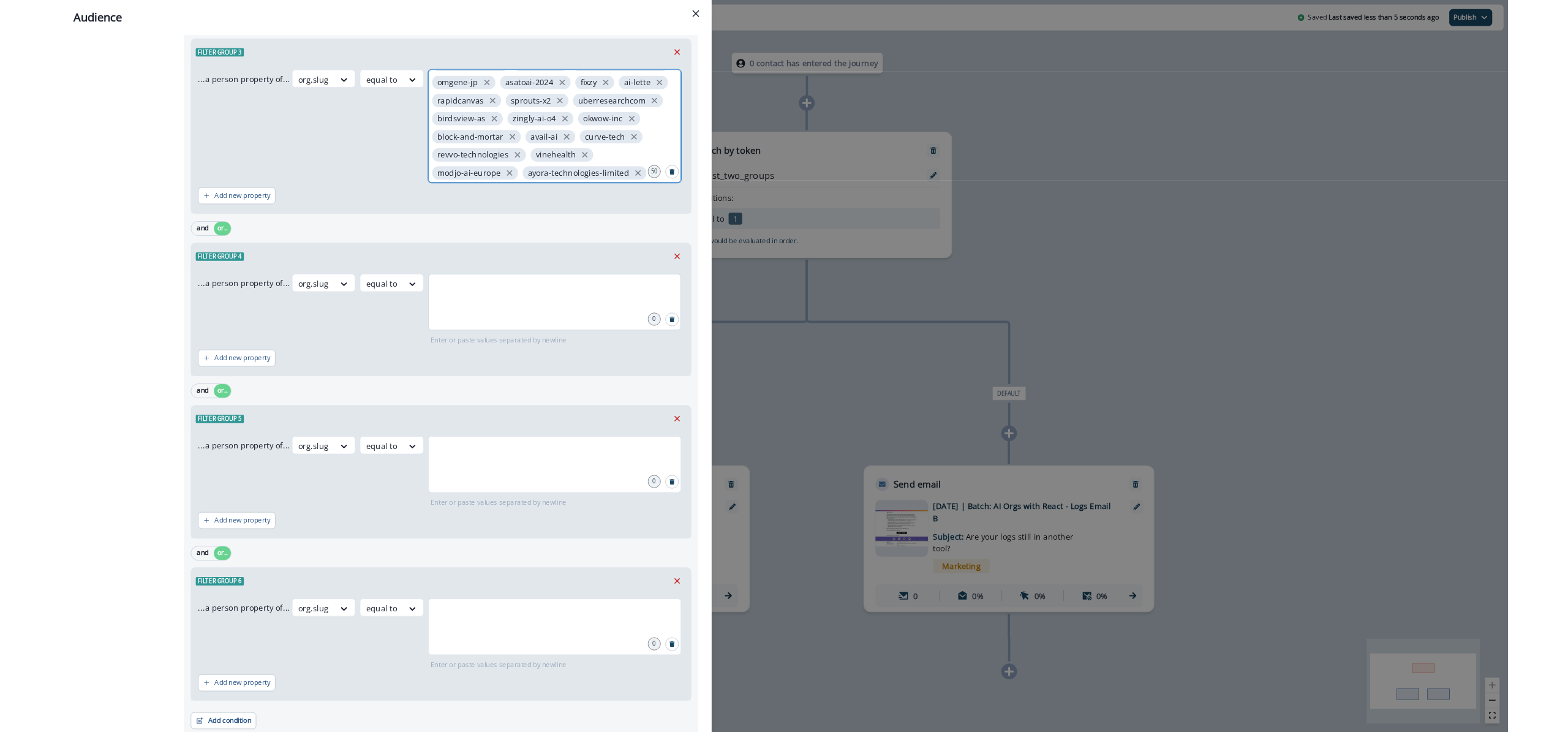
scroll to position [941, 0]
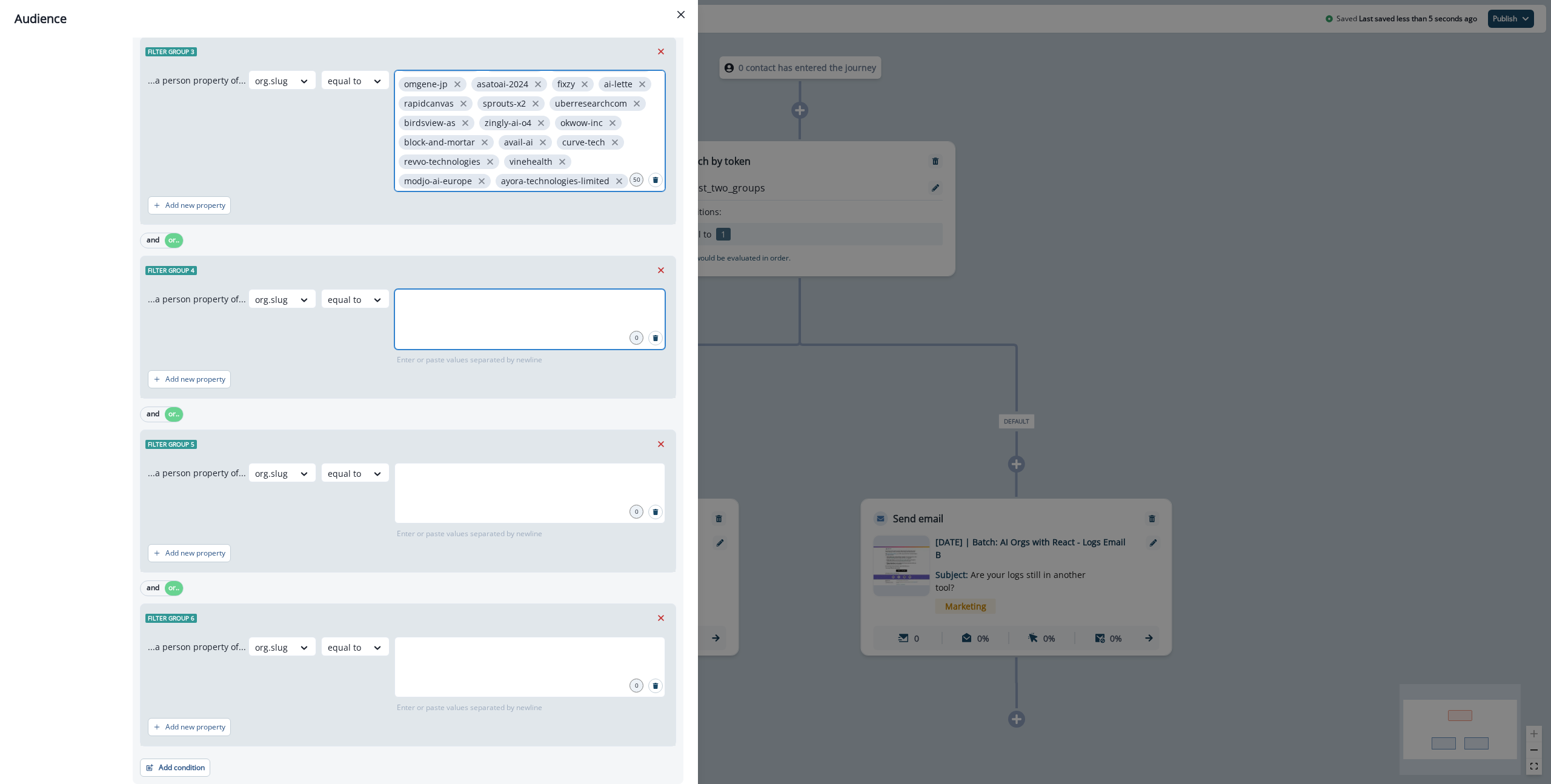
click at [500, 310] on input "text" at bounding box center [530, 304] width 267 height 24
click at [464, 306] on input "text" at bounding box center [530, 304] width 267 height 24
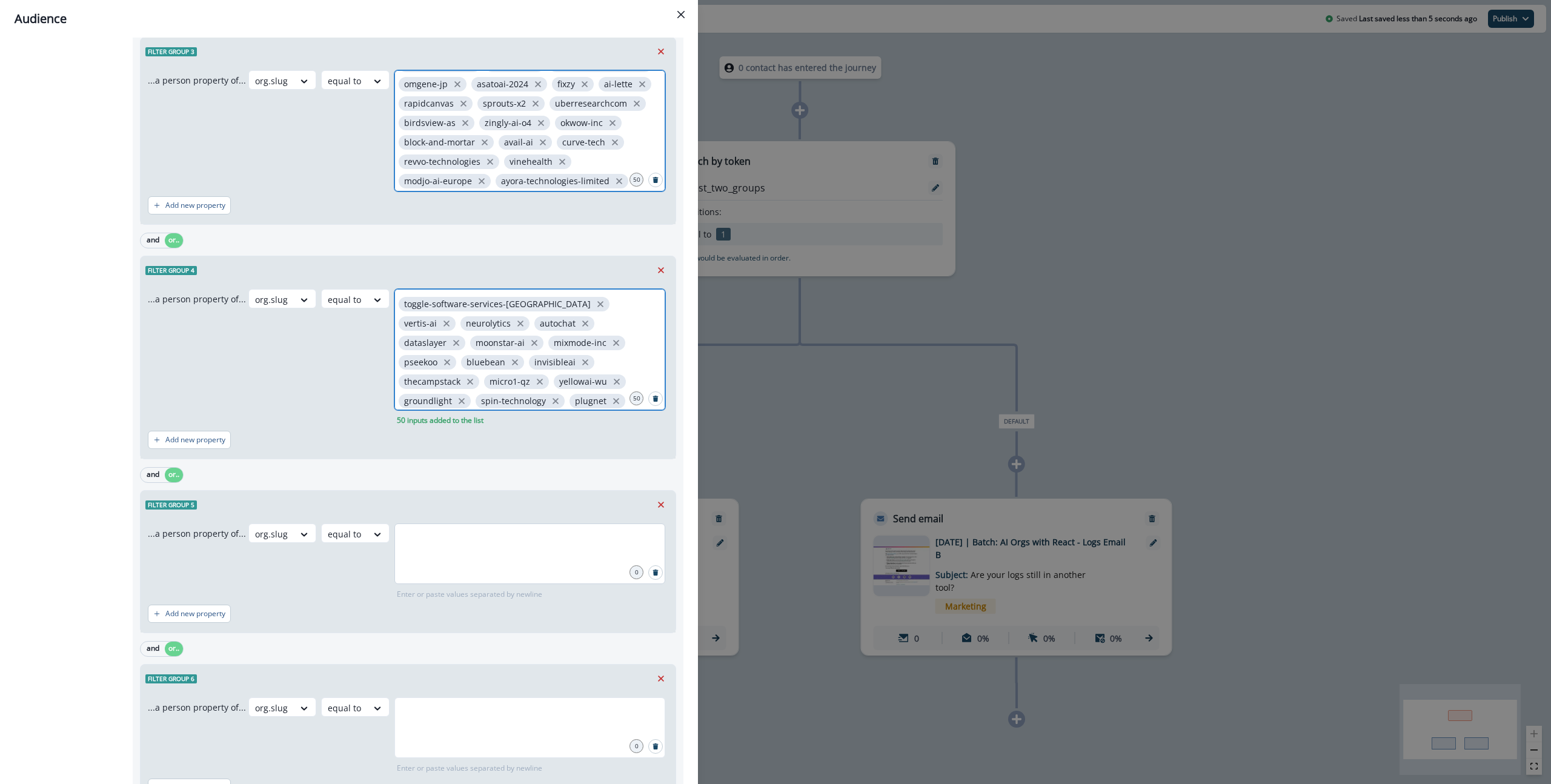
click at [508, 567] on div at bounding box center [529, 553] width 271 height 61
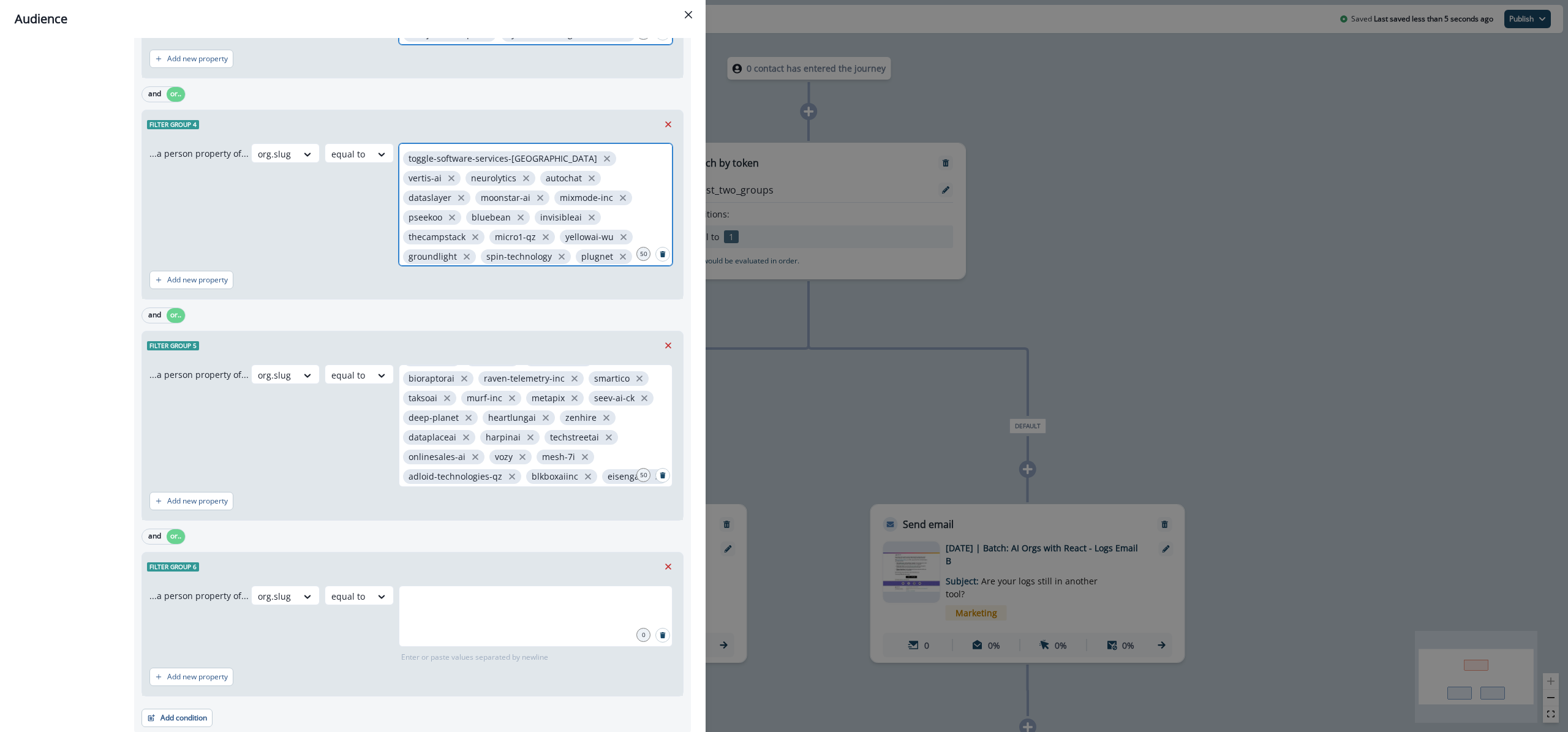
scroll to position [1107, 0]
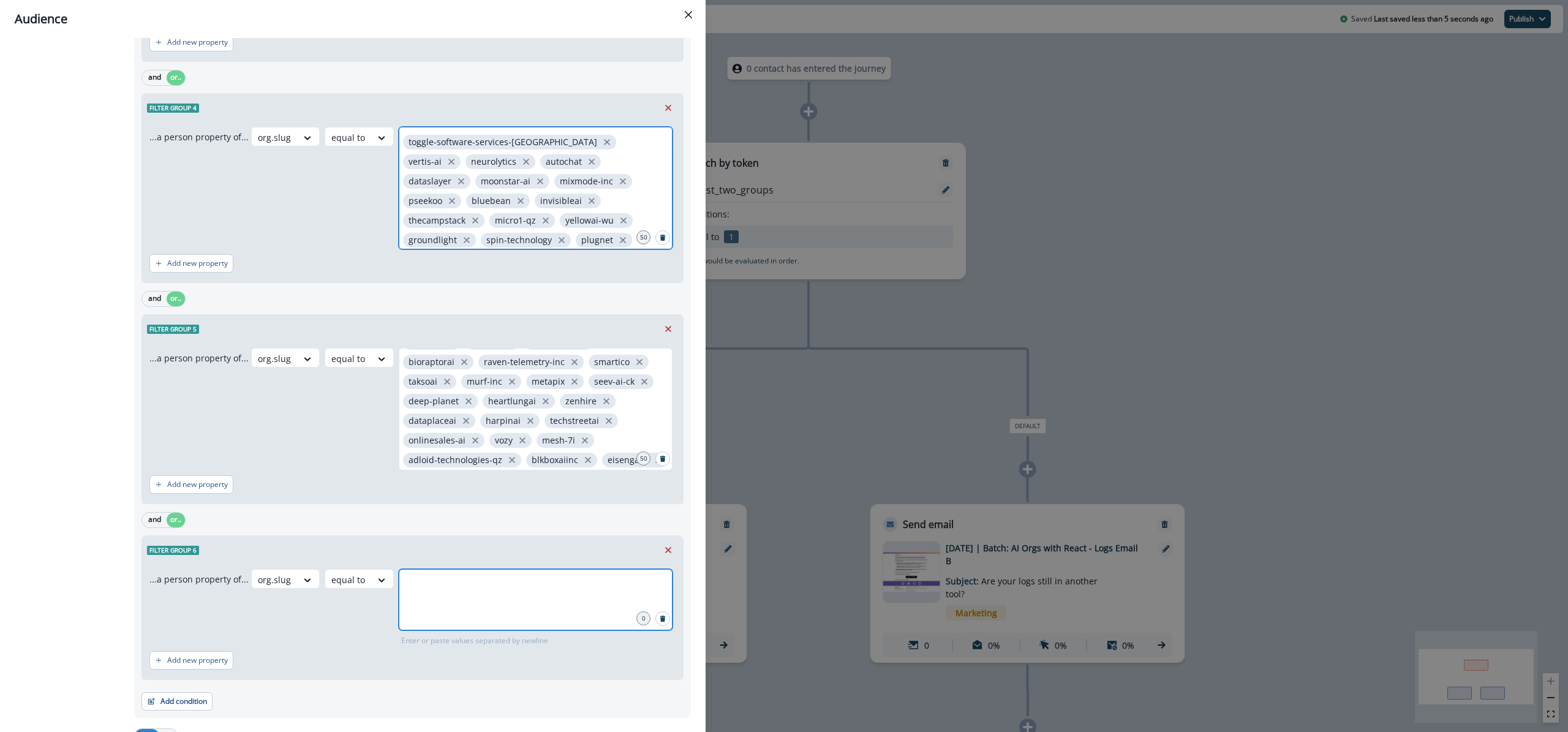
click at [470, 590] on input "text" at bounding box center [536, 584] width 270 height 25
click at [520, 593] on input "text" at bounding box center [536, 584] width 270 height 25
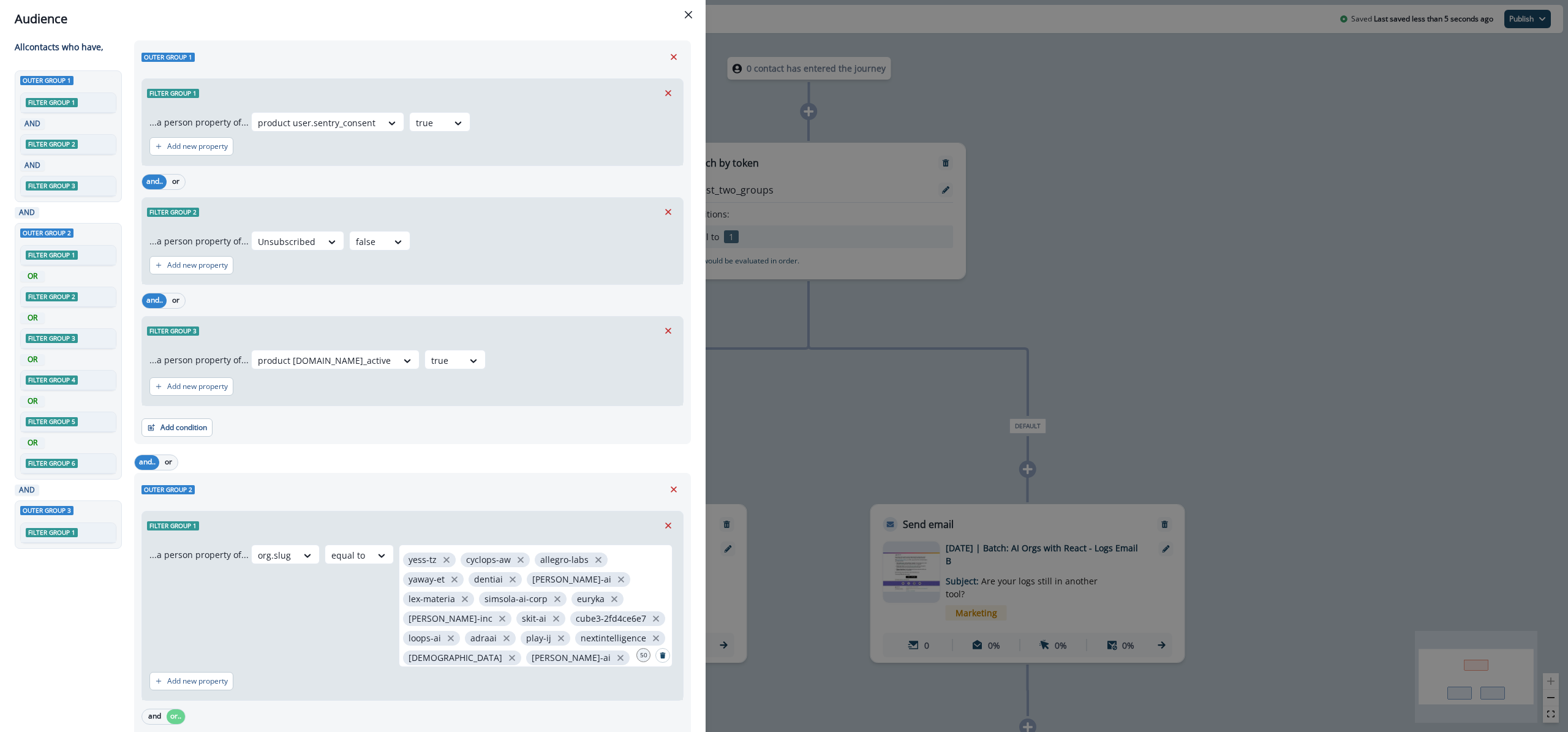
scroll to position [0, 0]
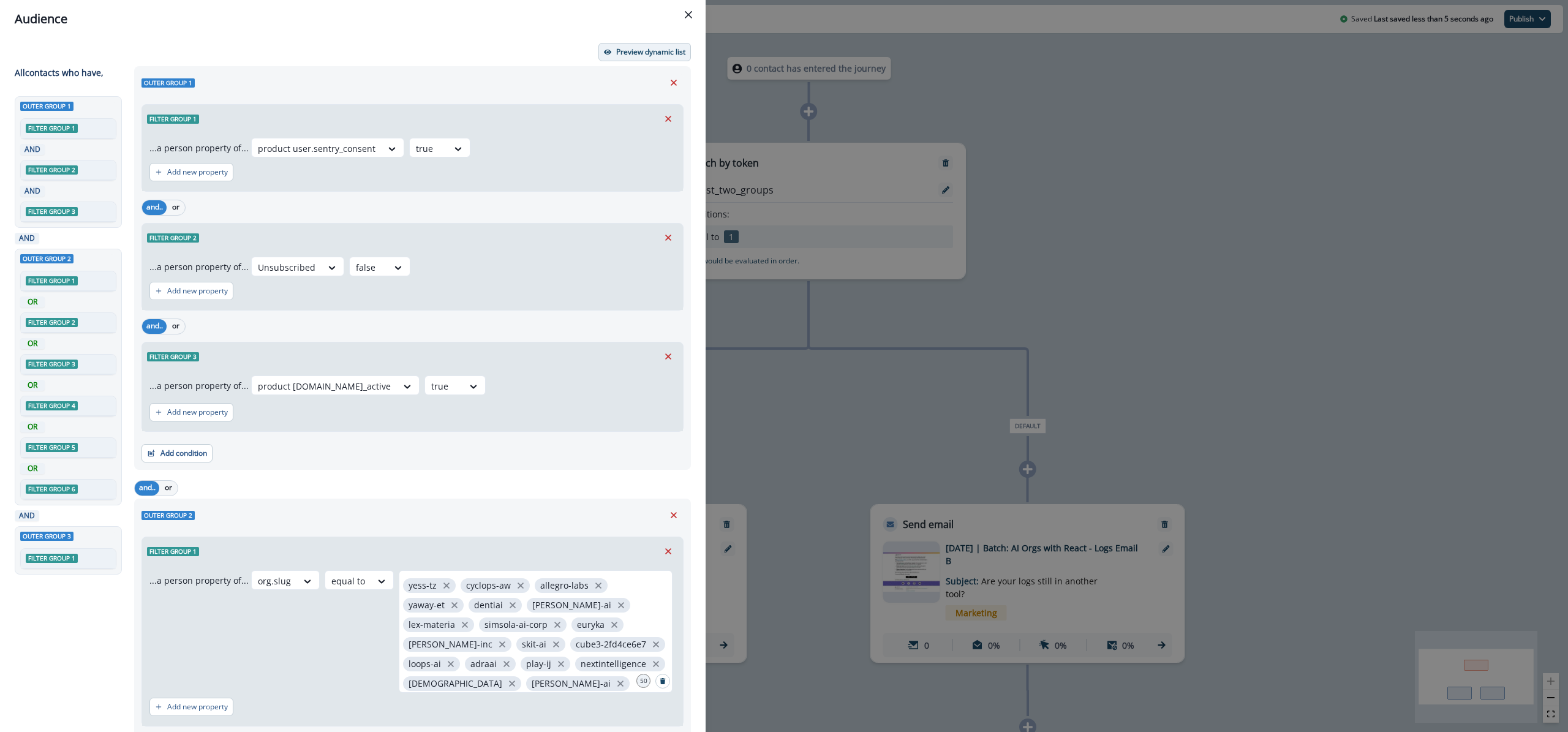
click at [648, 55] on p "Preview dynamic list" at bounding box center [650, 52] width 70 height 8
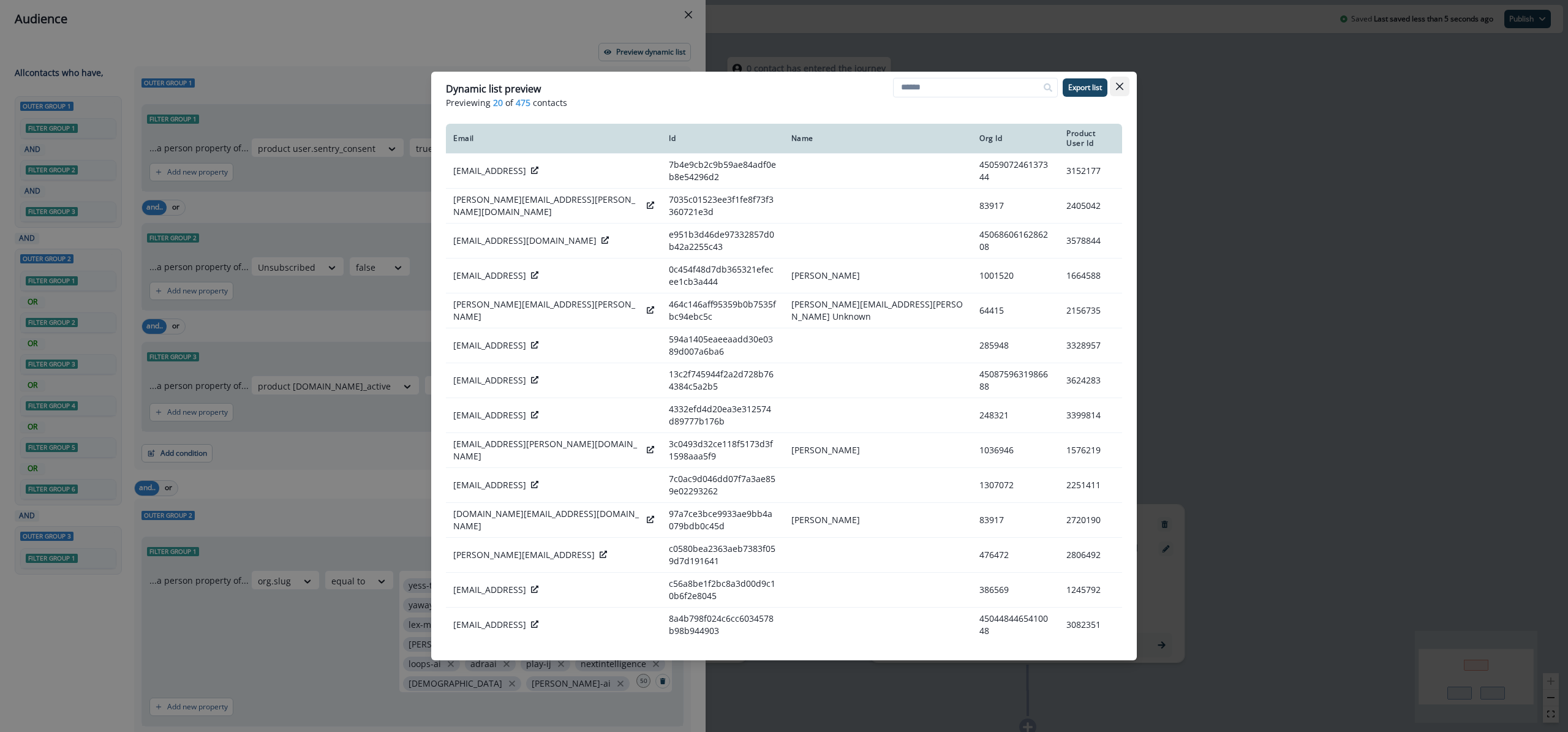
click at [1123, 88] on button "Close" at bounding box center [1120, 87] width 20 height 20
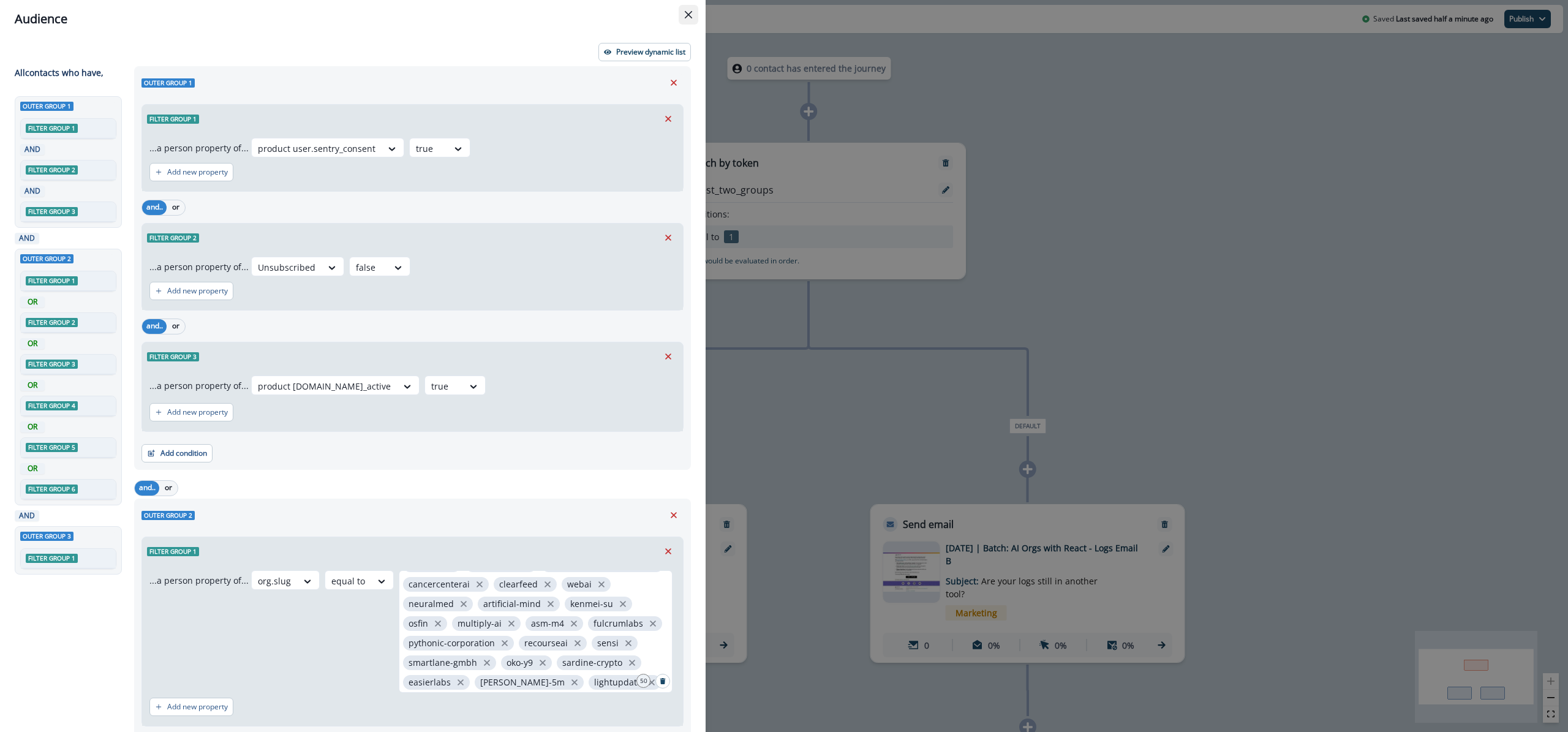
click at [689, 11] on icon "Close" at bounding box center [688, 14] width 7 height 7
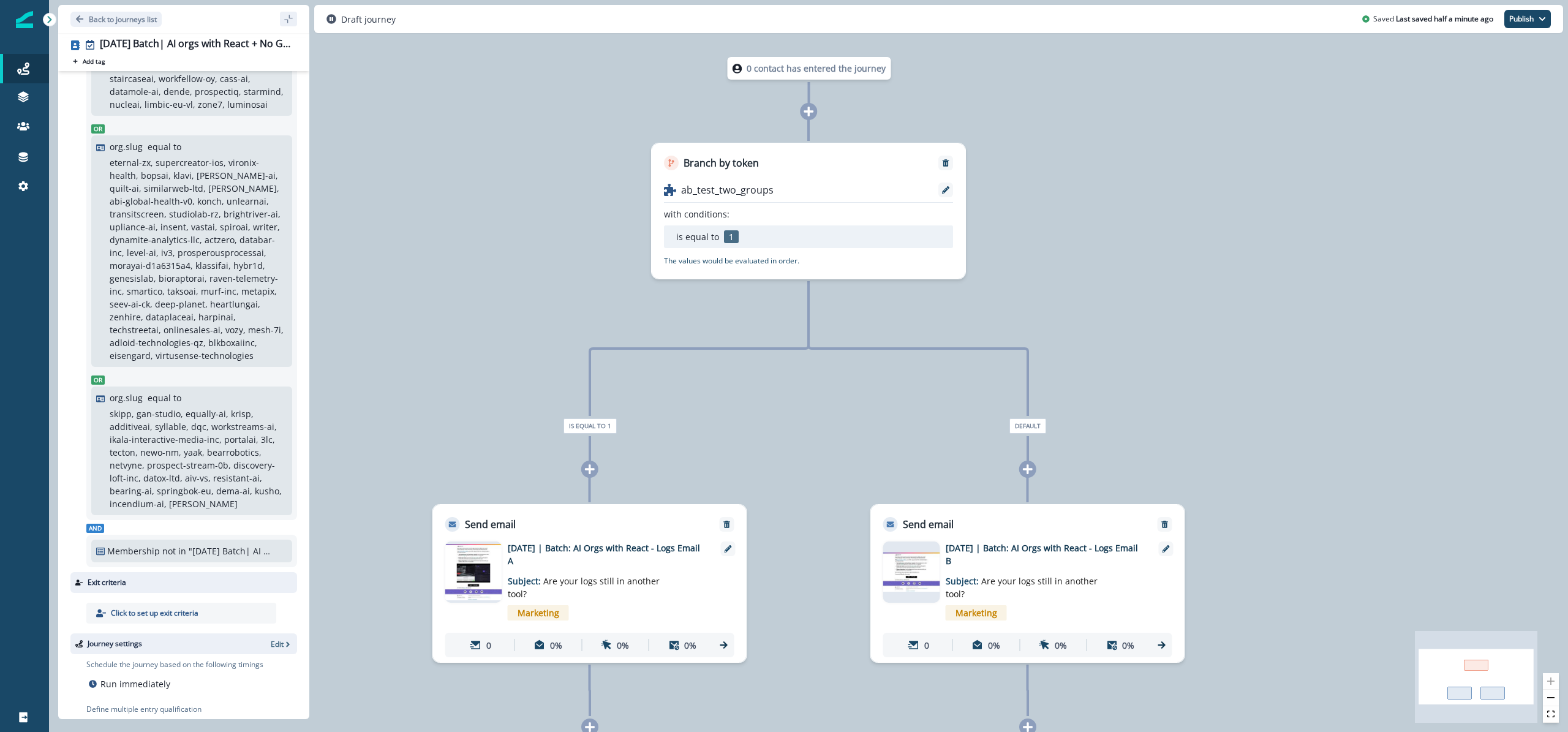
scroll to position [1192, 0]
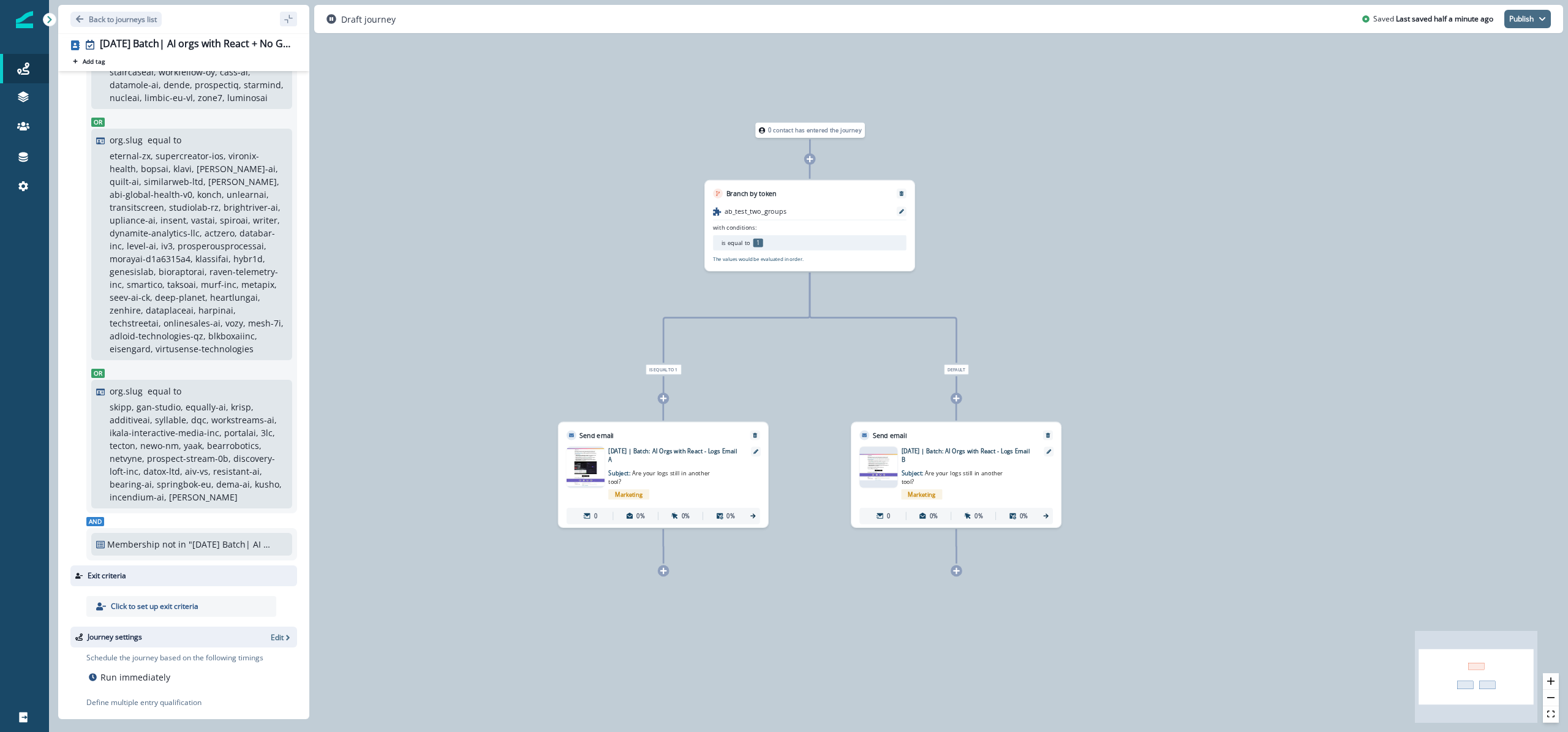
click at [1530, 11] on button "Publish" at bounding box center [1527, 19] width 47 height 18
click at [1516, 47] on button "as active journey" at bounding box center [1482, 49] width 136 height 22
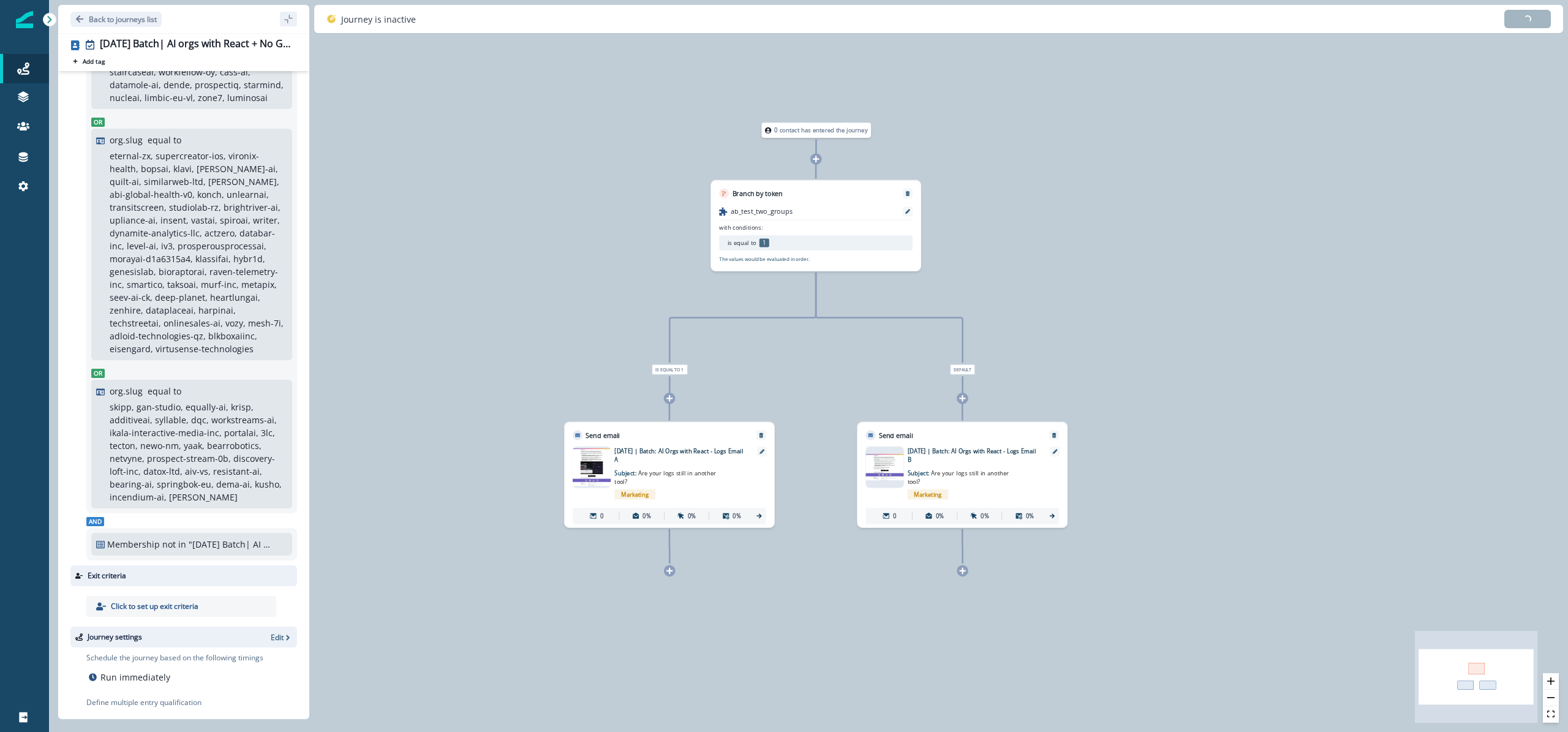
scroll to position [1188, 0]
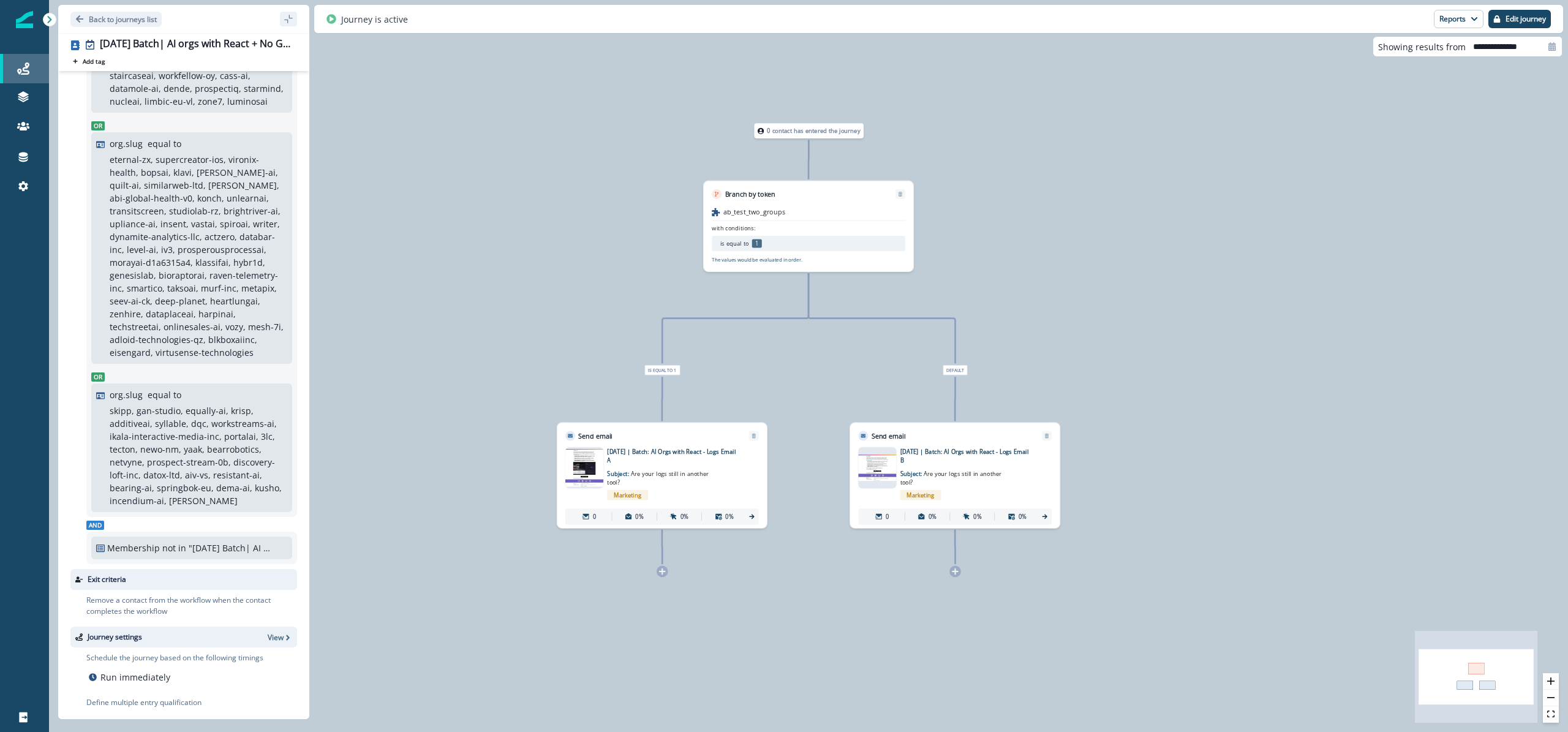
click at [27, 76] on link "Journeys" at bounding box center [25, 69] width 49 height 29
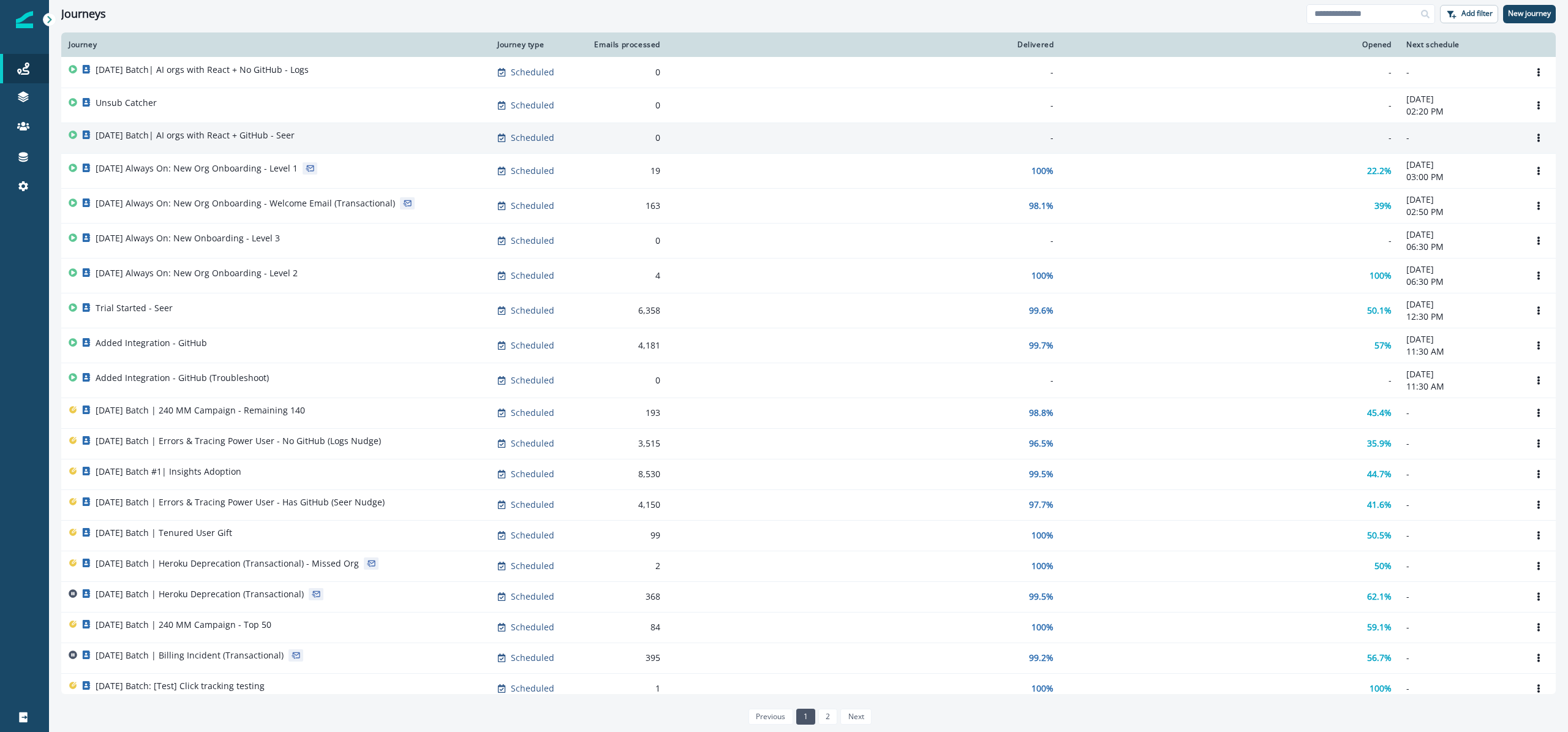
click at [350, 137] on div "[DATE] Batch| AI orgs with React + GitHub - Seer" at bounding box center [276, 137] width 414 height 17
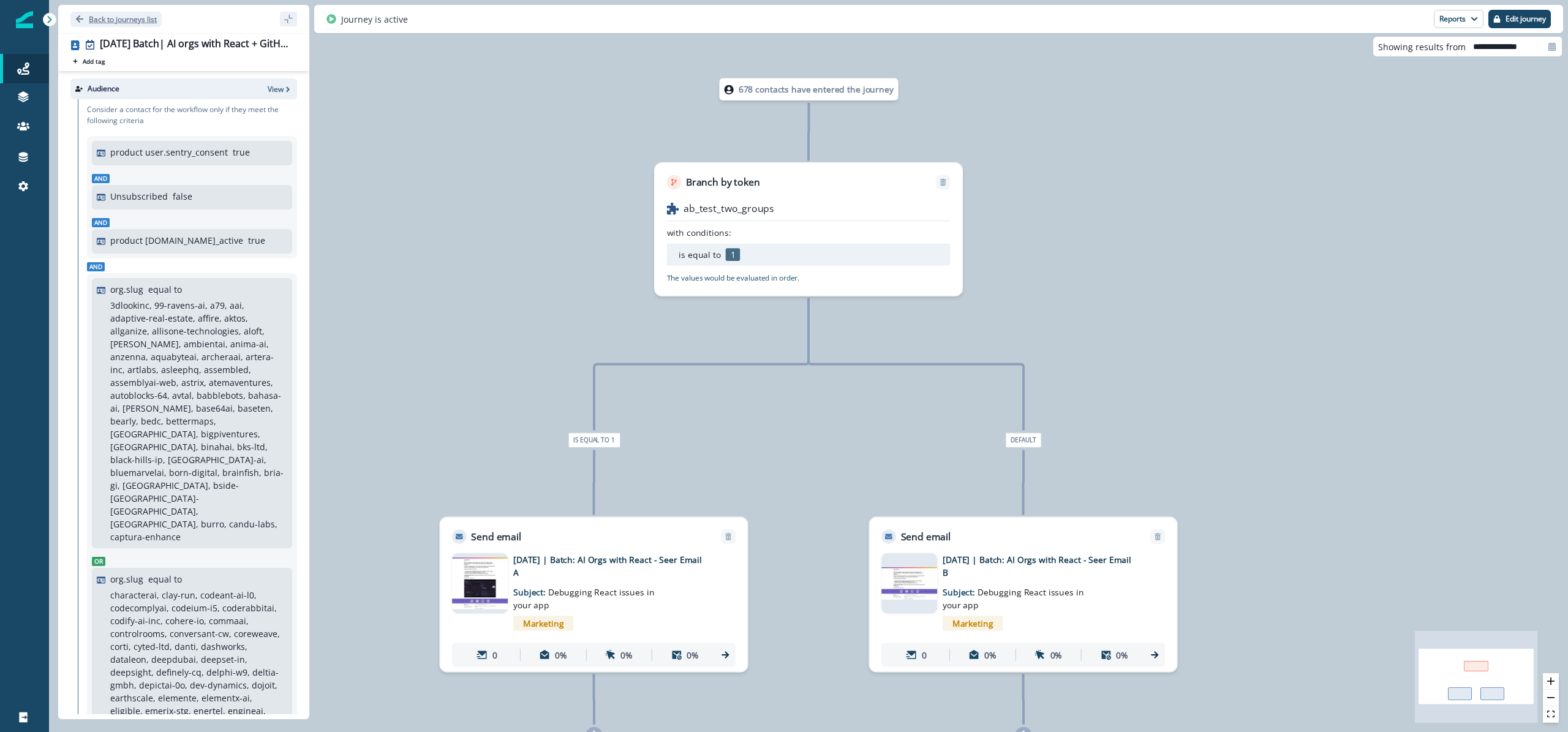
click at [124, 21] on p "Back to journeys list" at bounding box center [123, 19] width 68 height 11
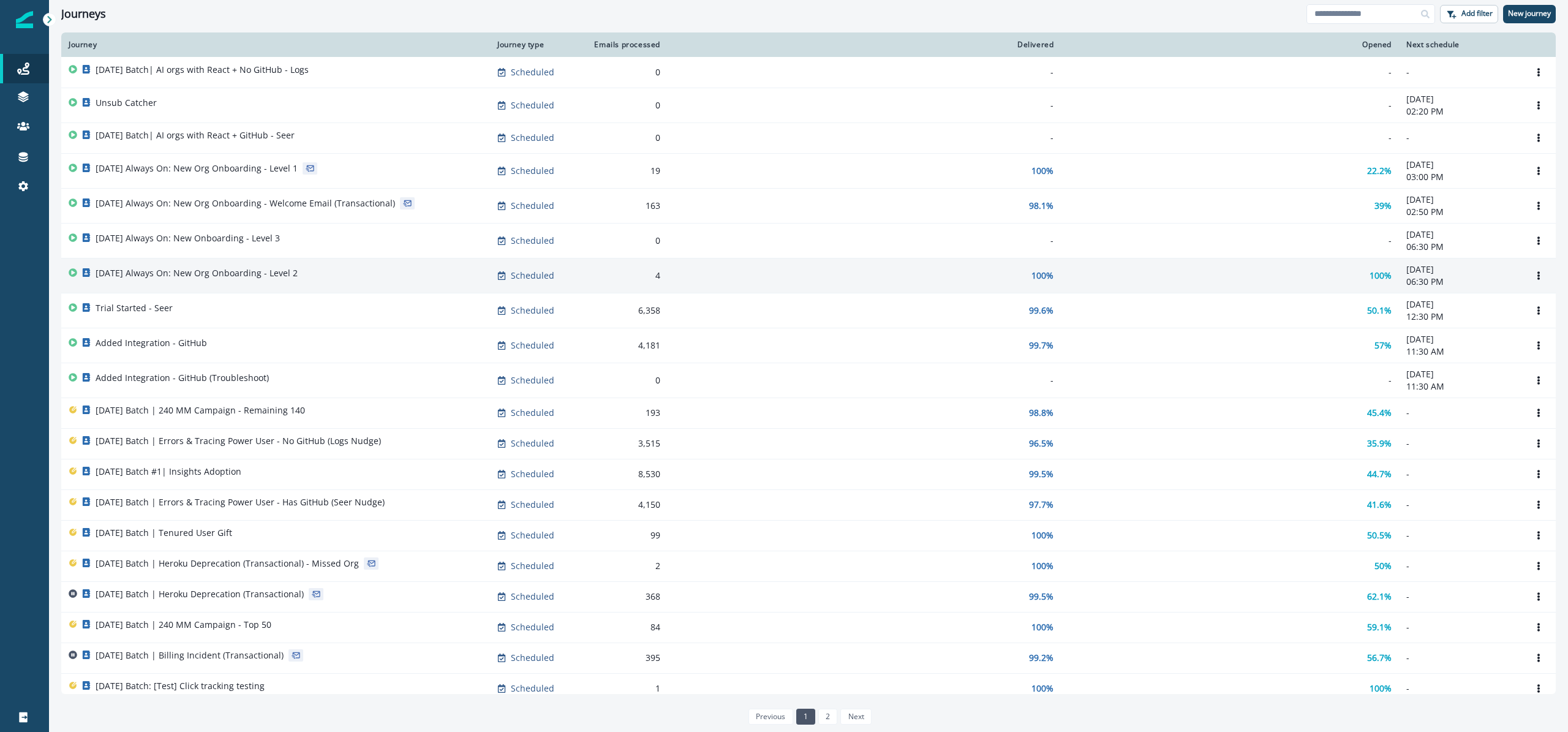
scroll to position [1, 0]
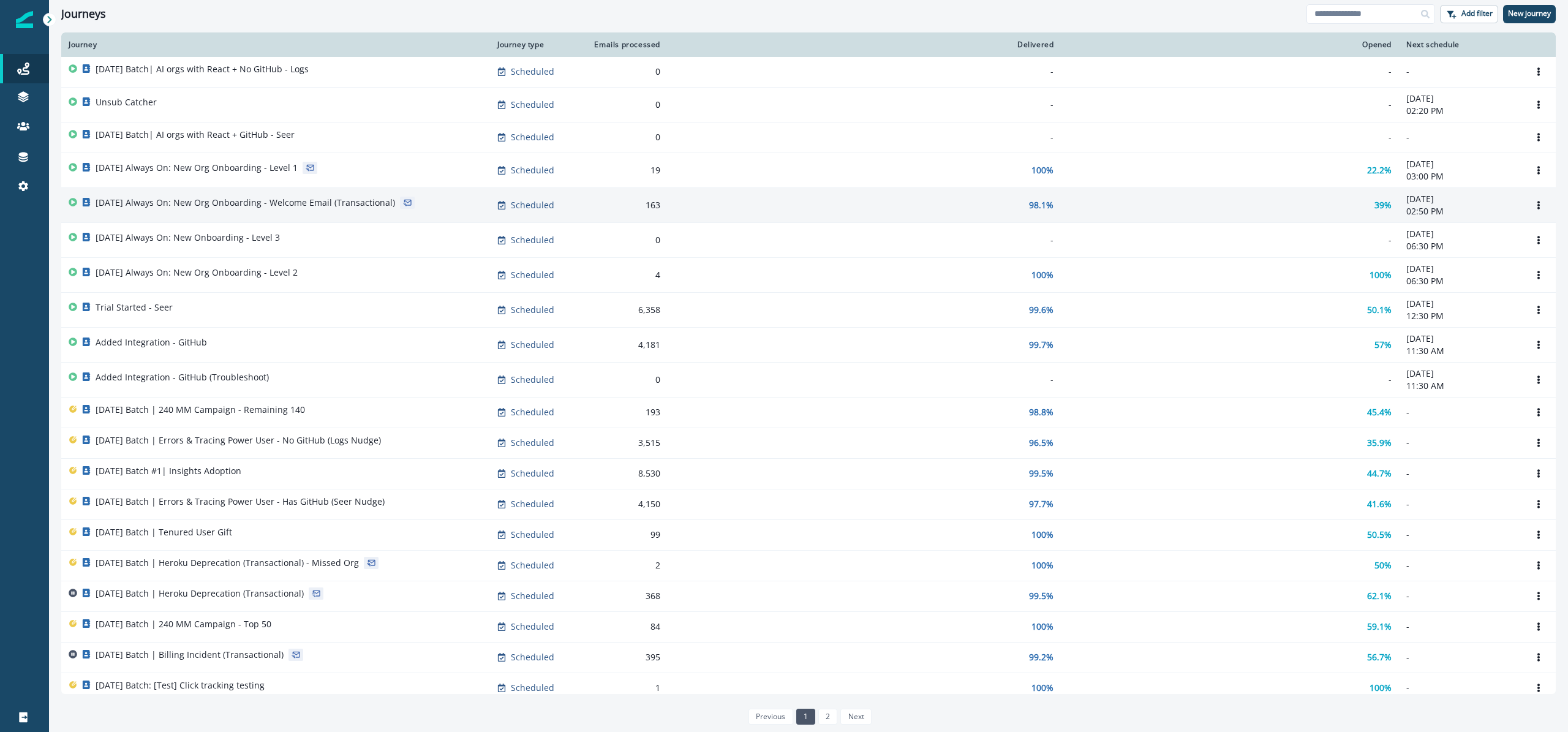
click at [343, 213] on div "[DATE] Always On: New Org Onboarding - Welcome Email (Transactional)" at bounding box center [245, 204] width 299 height 17
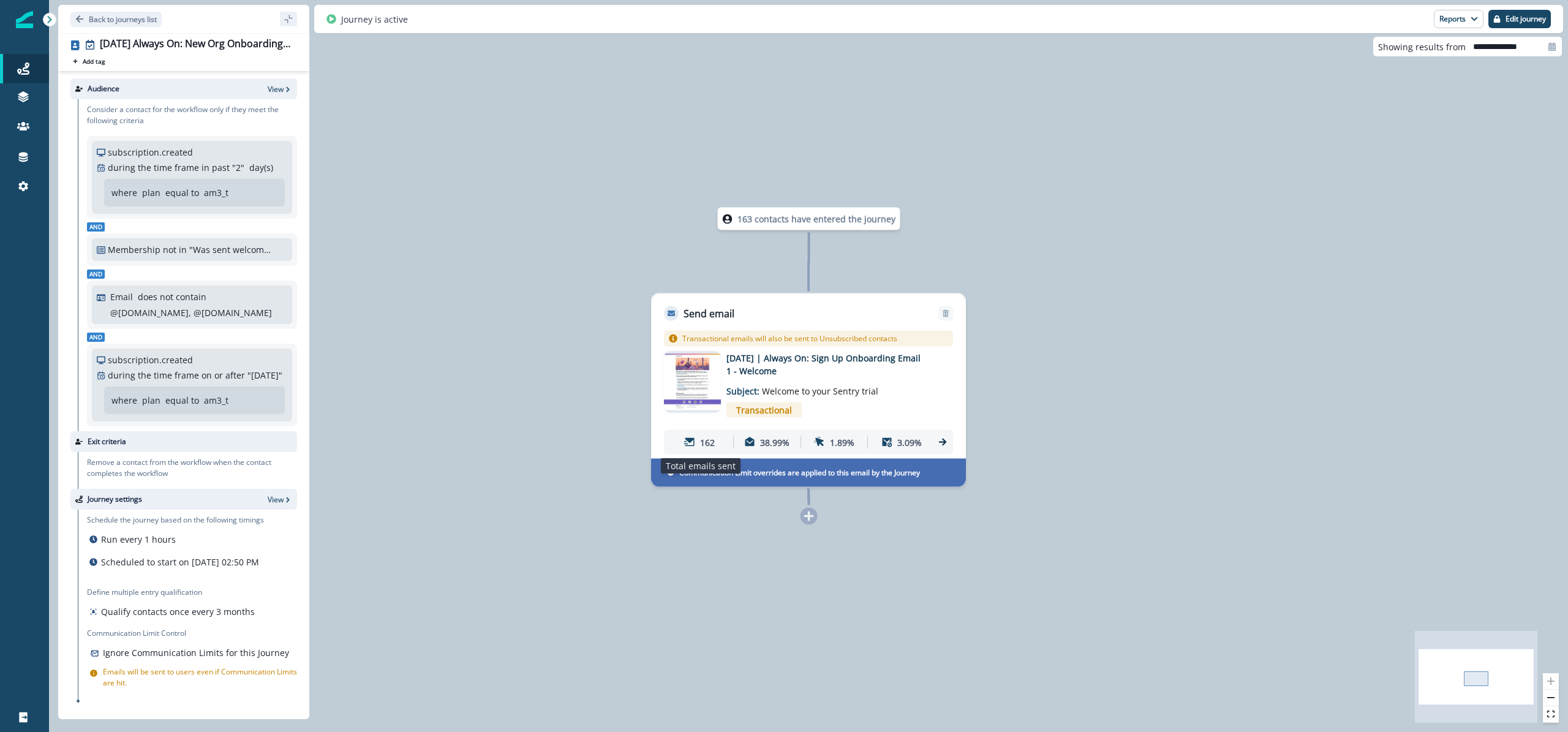
click at [708, 440] on p "162" at bounding box center [708, 442] width 15 height 13
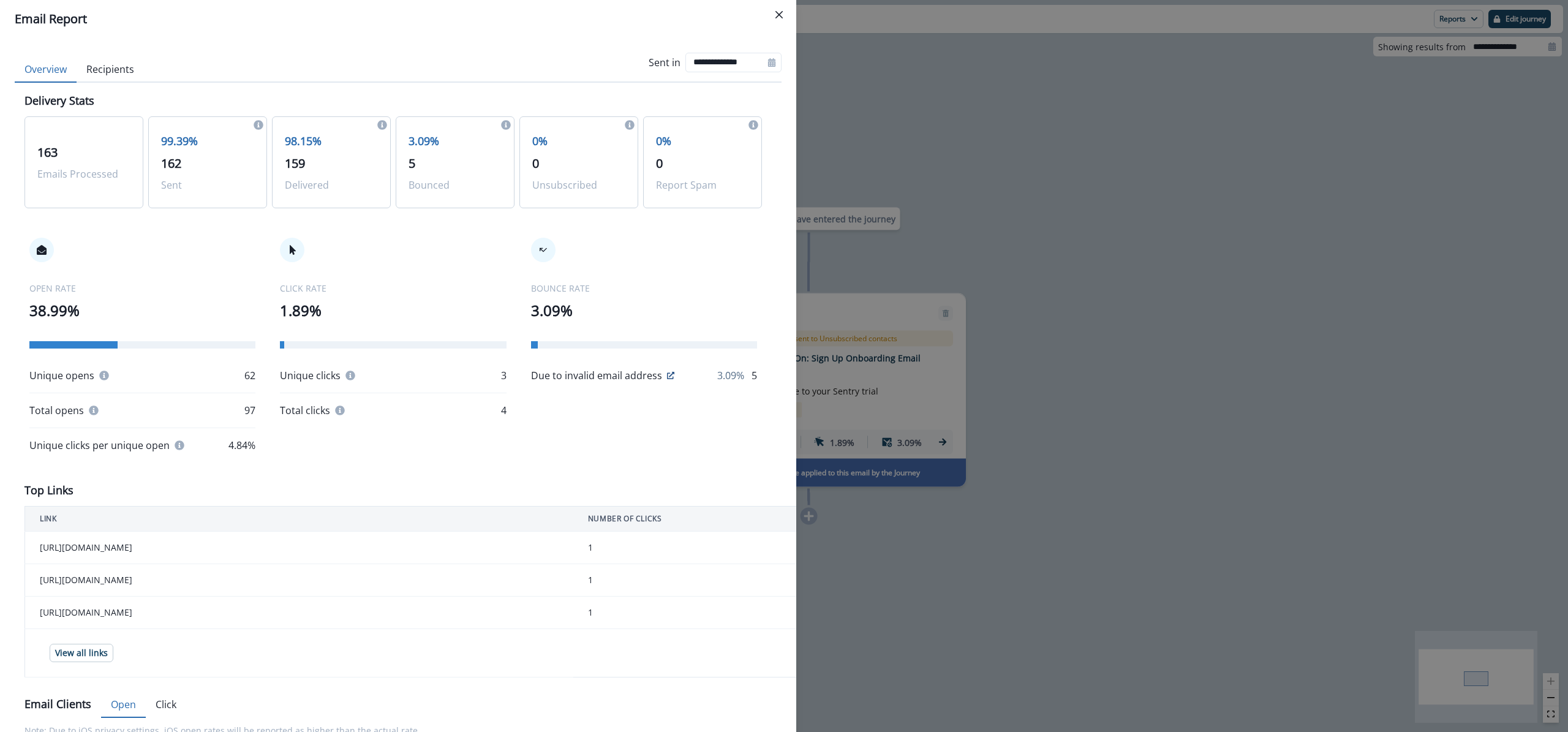
click at [1215, 279] on div "**********" at bounding box center [784, 366] width 1568 height 732
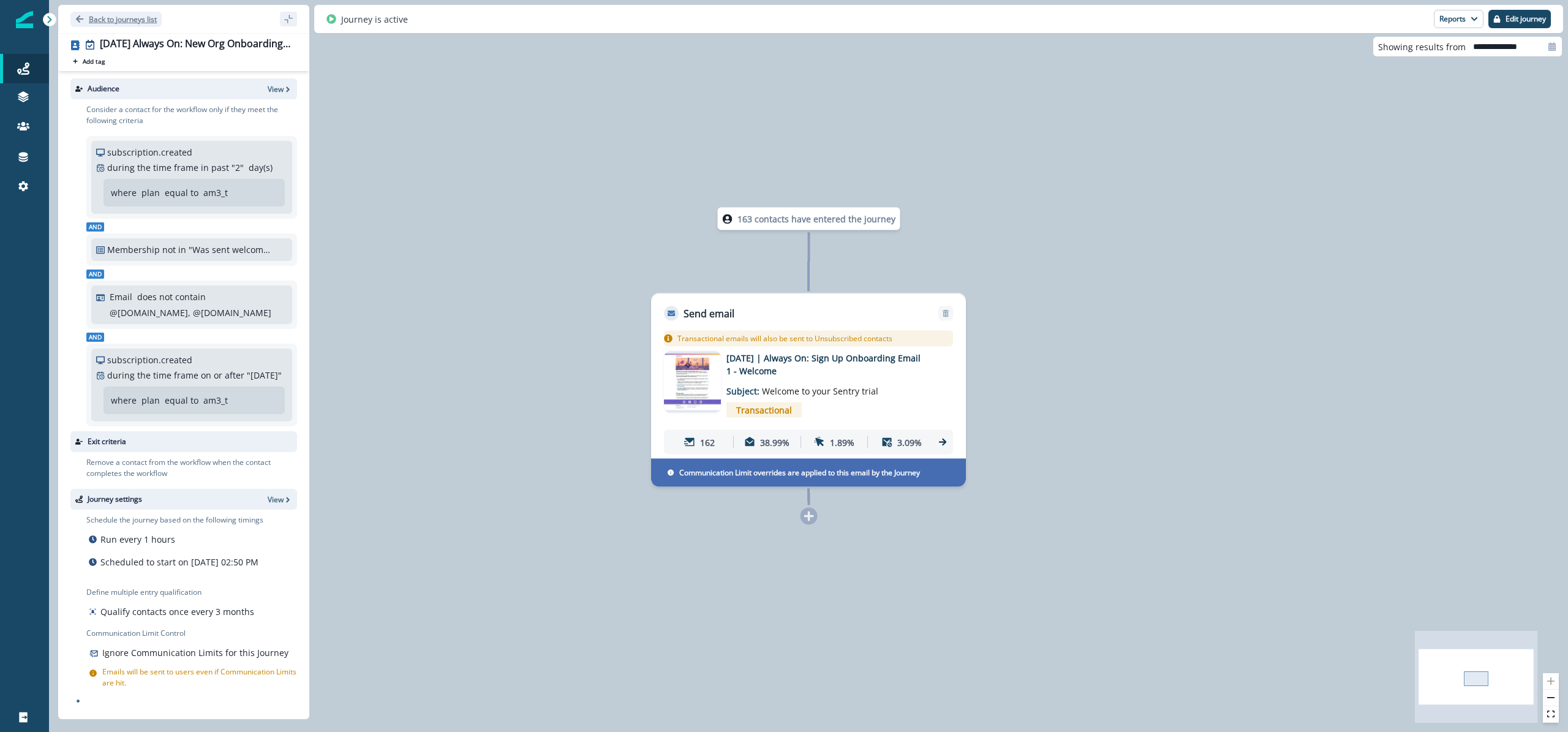
click at [95, 15] on p "Back to journeys list" at bounding box center [123, 19] width 68 height 11
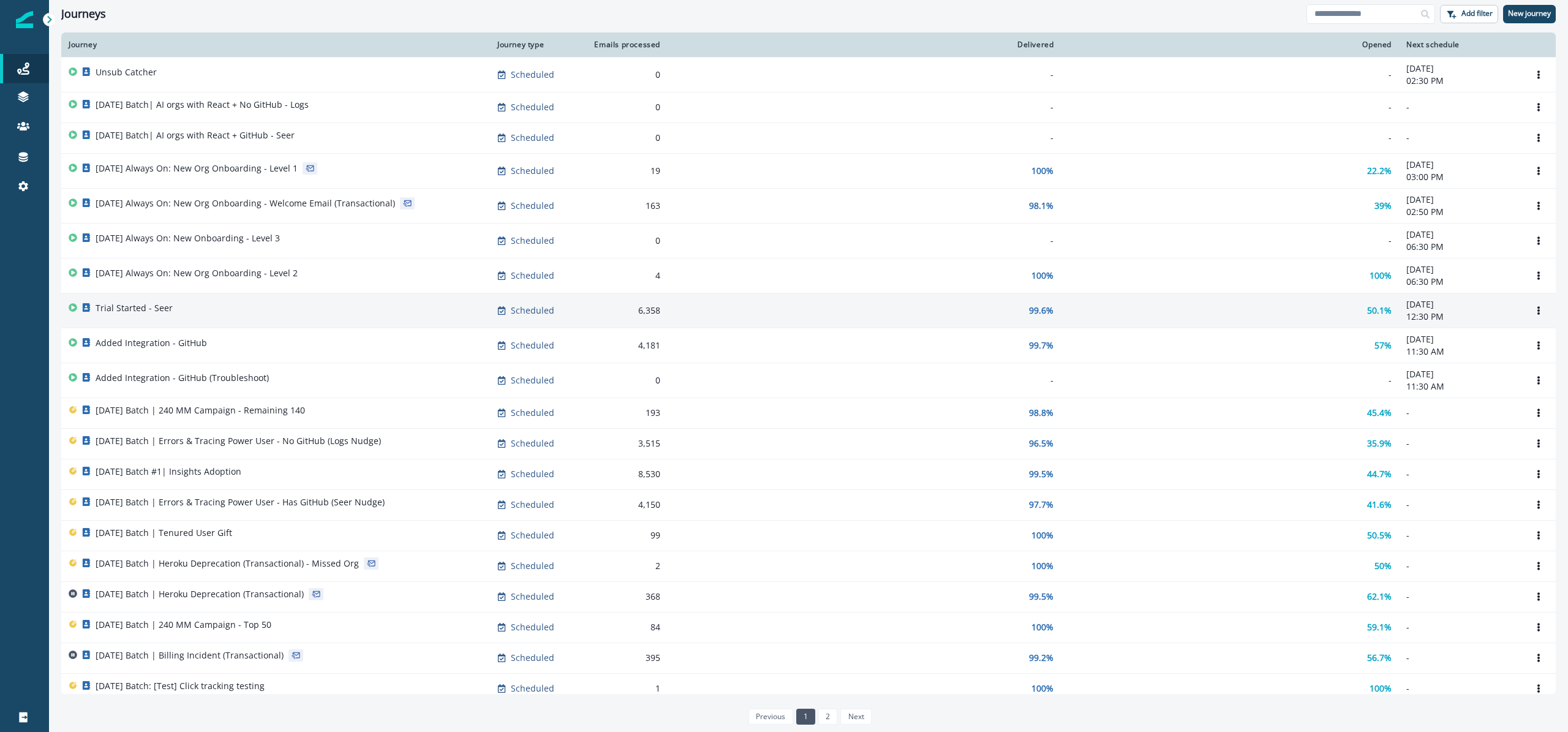
click at [389, 312] on div "Trial Started - Seer" at bounding box center [276, 310] width 414 height 17
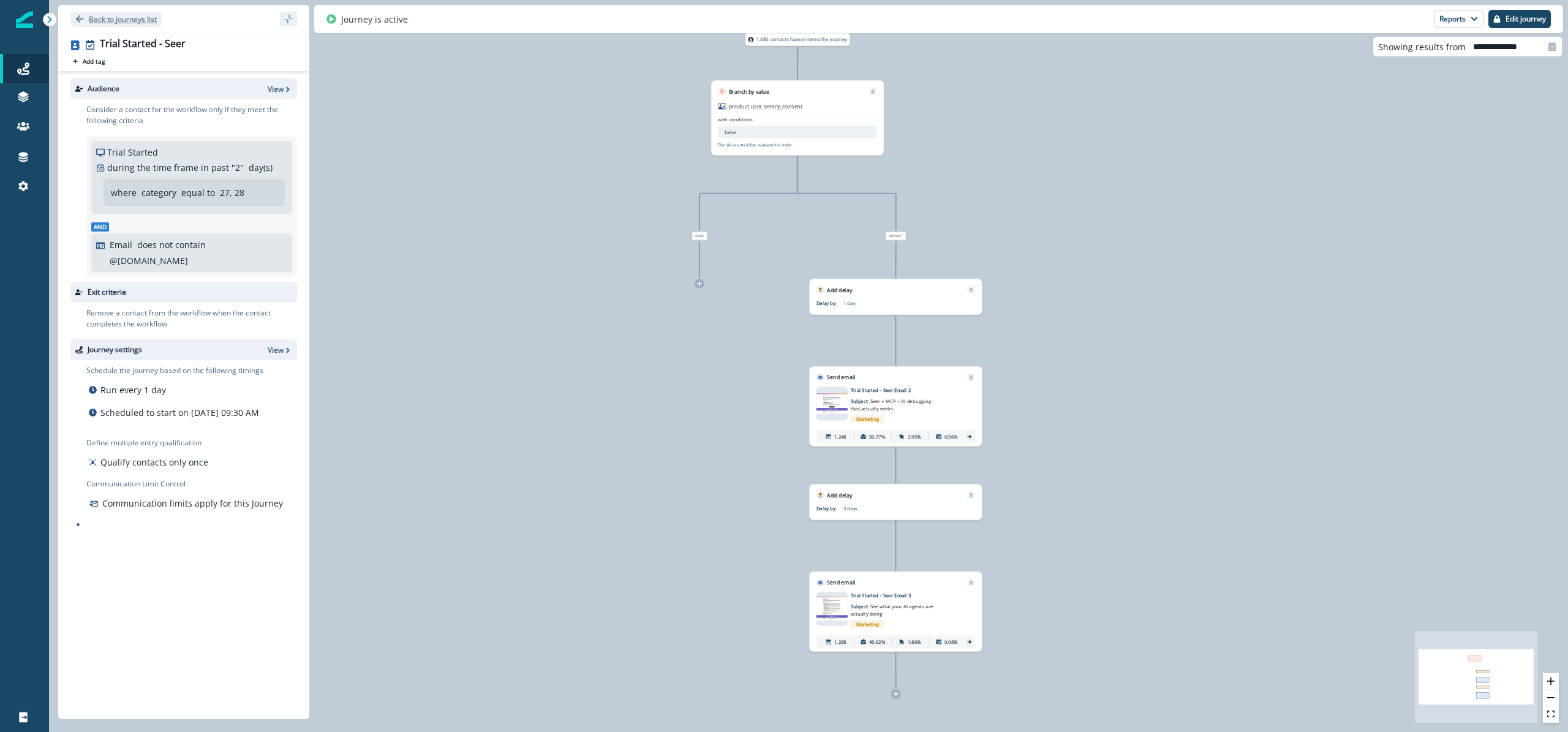
click at [133, 22] on p "Back to journeys list" at bounding box center [123, 19] width 68 height 11
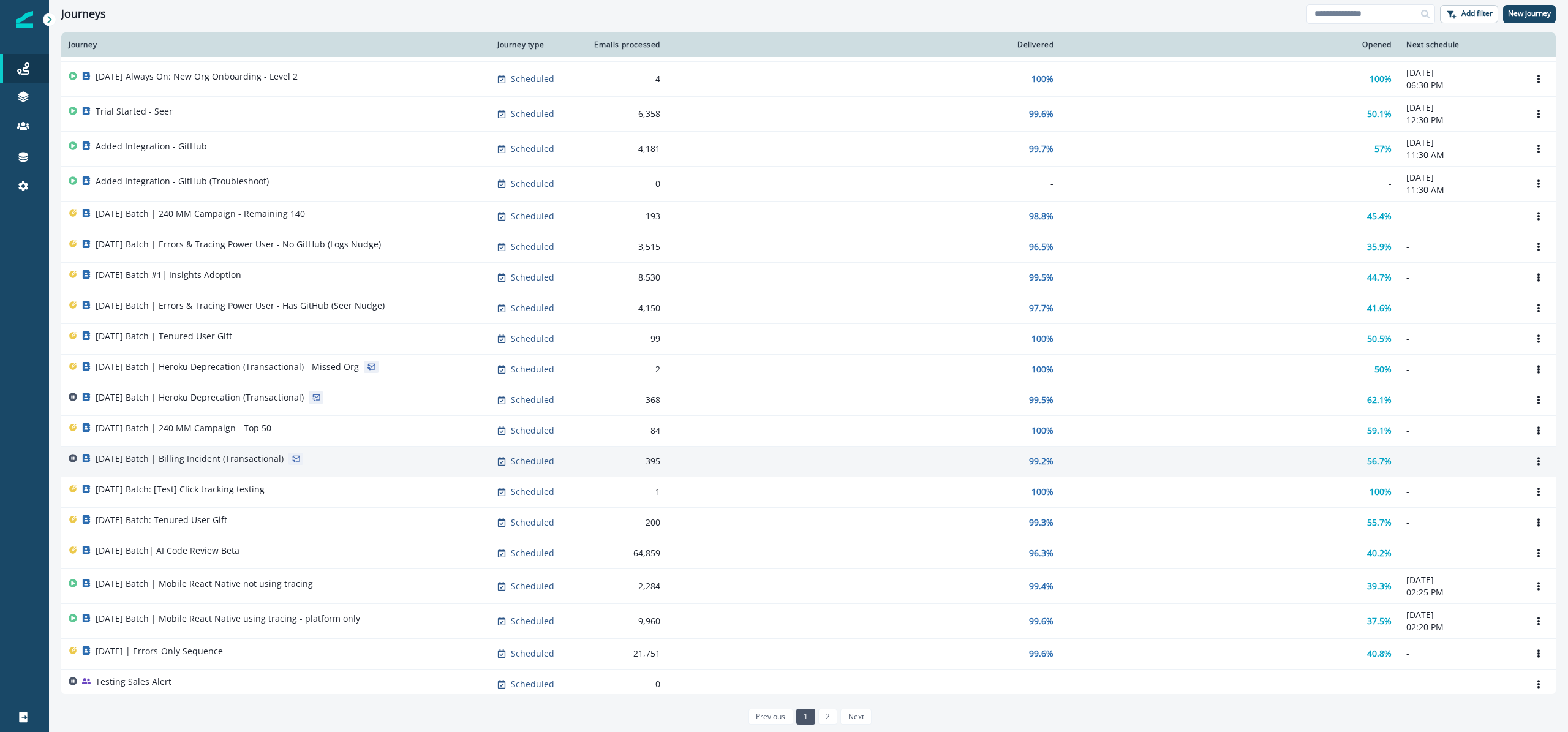
scroll to position [204, 0]
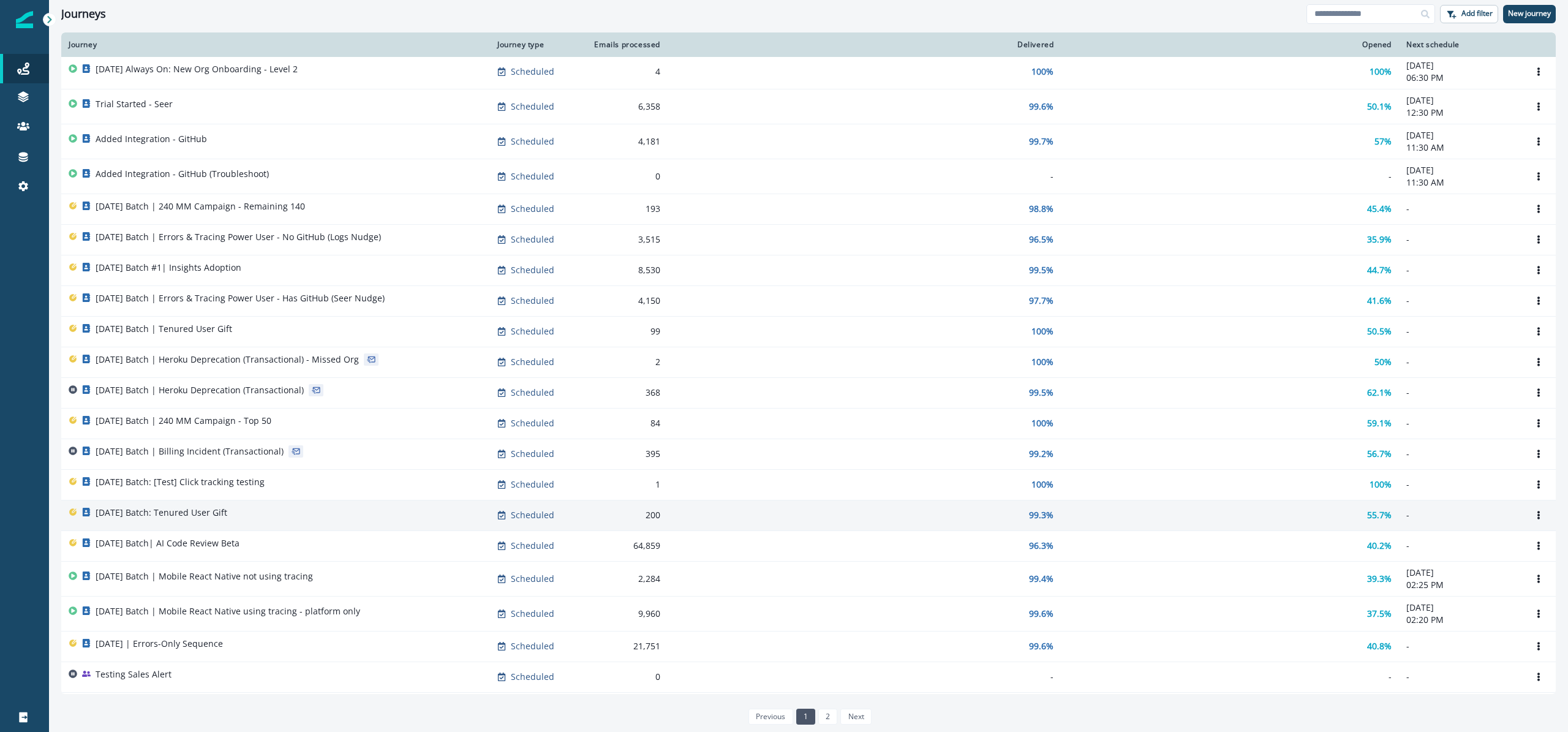
click at [312, 514] on div "[DATE] Batch: Tenured User Gift" at bounding box center [276, 514] width 414 height 17
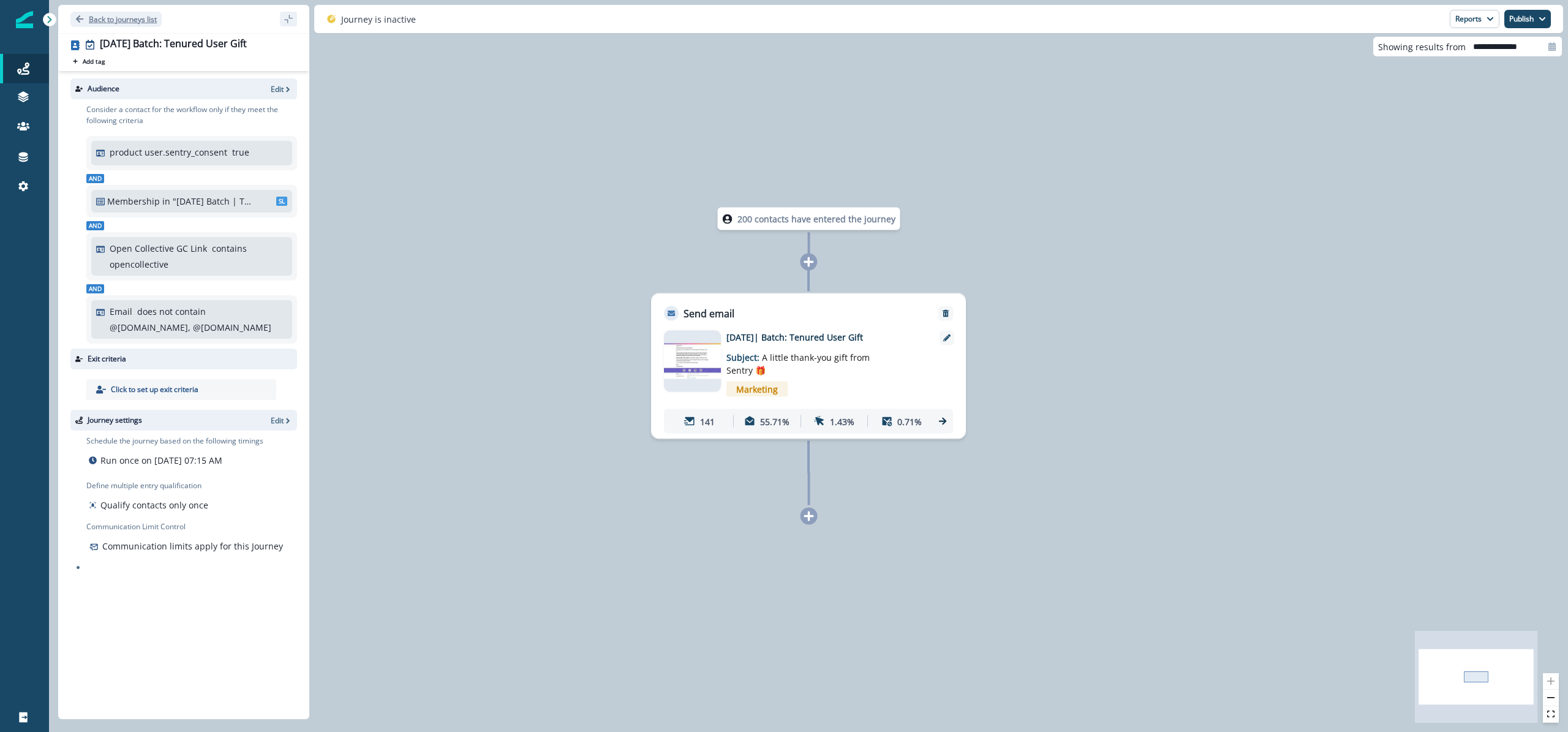
click at [131, 20] on p "Back to journeys list" at bounding box center [123, 19] width 68 height 11
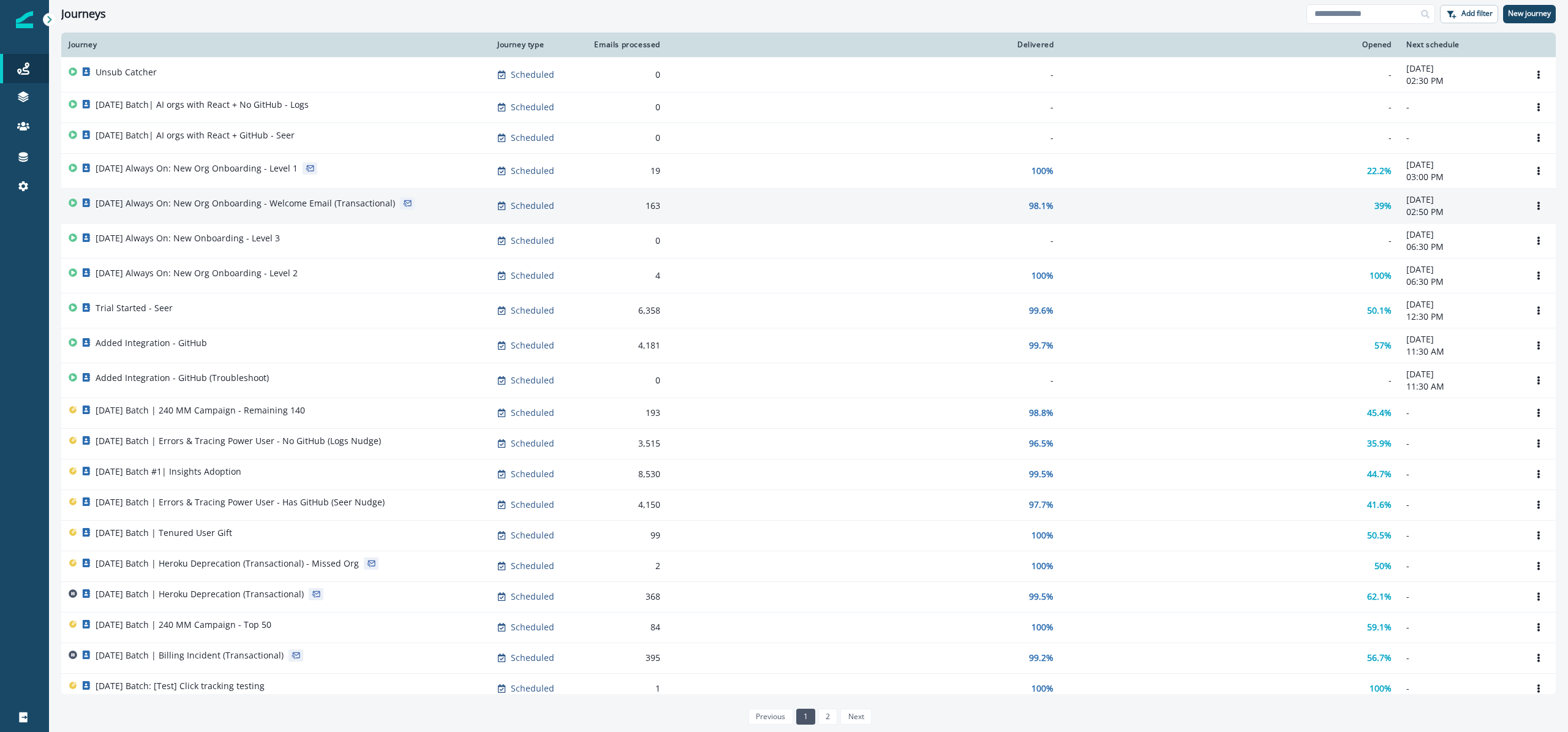
click at [323, 211] on div "[DATE] Always On: New Org Onboarding - Welcome Email (Transactional)" at bounding box center [245, 205] width 299 height 17
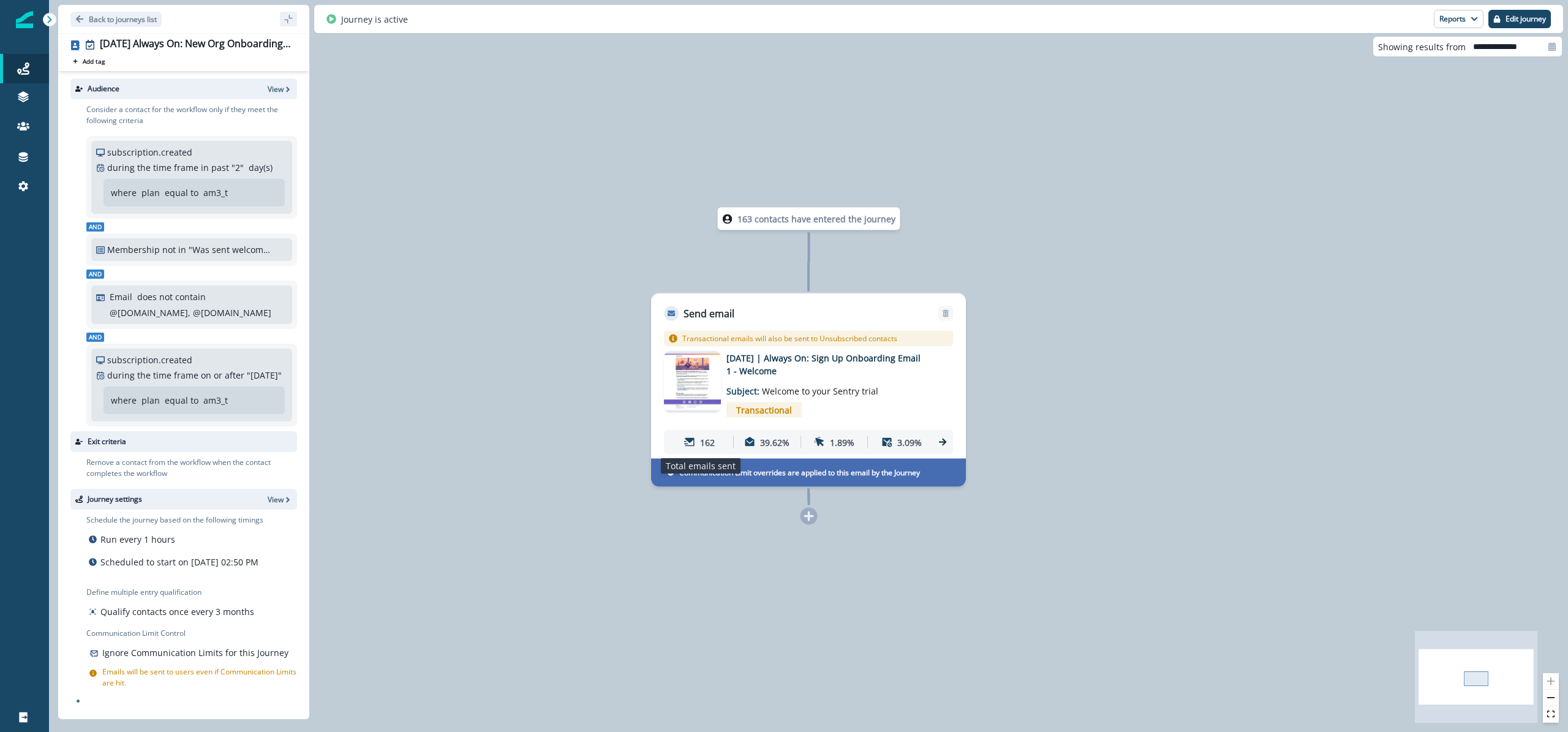
click at [701, 438] on p "162" at bounding box center [708, 442] width 15 height 13
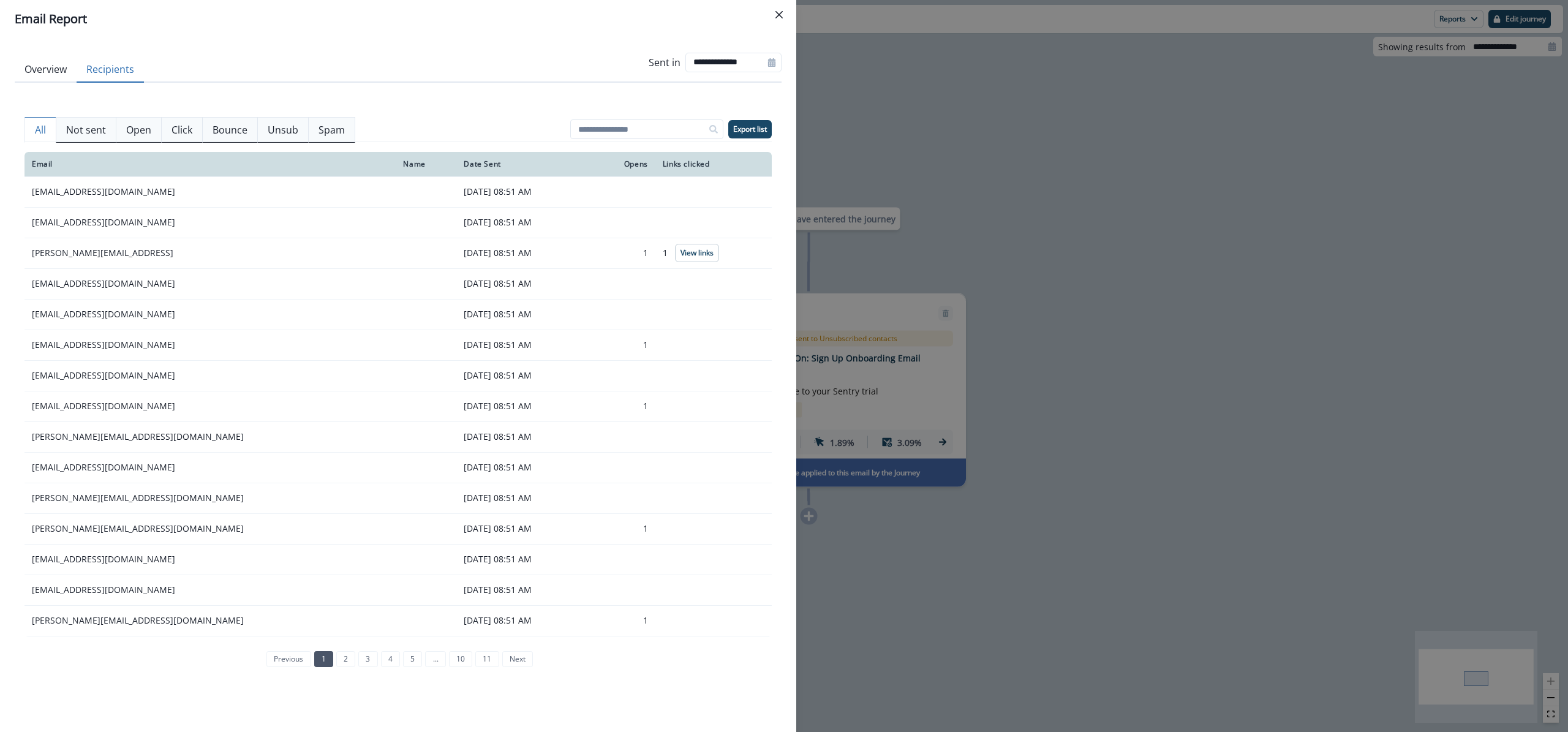
click at [99, 65] on button "Recipients" at bounding box center [110, 70] width 67 height 25
click at [456, 169] on th "Date Sent" at bounding box center [523, 164] width 135 height 25
click at [464, 167] on div "Date Sent" at bounding box center [524, 164] width 121 height 10
click at [518, 658] on link "next" at bounding box center [517, 658] width 30 height 16
click at [528, 659] on link "next" at bounding box center [528, 658] width 30 height 16
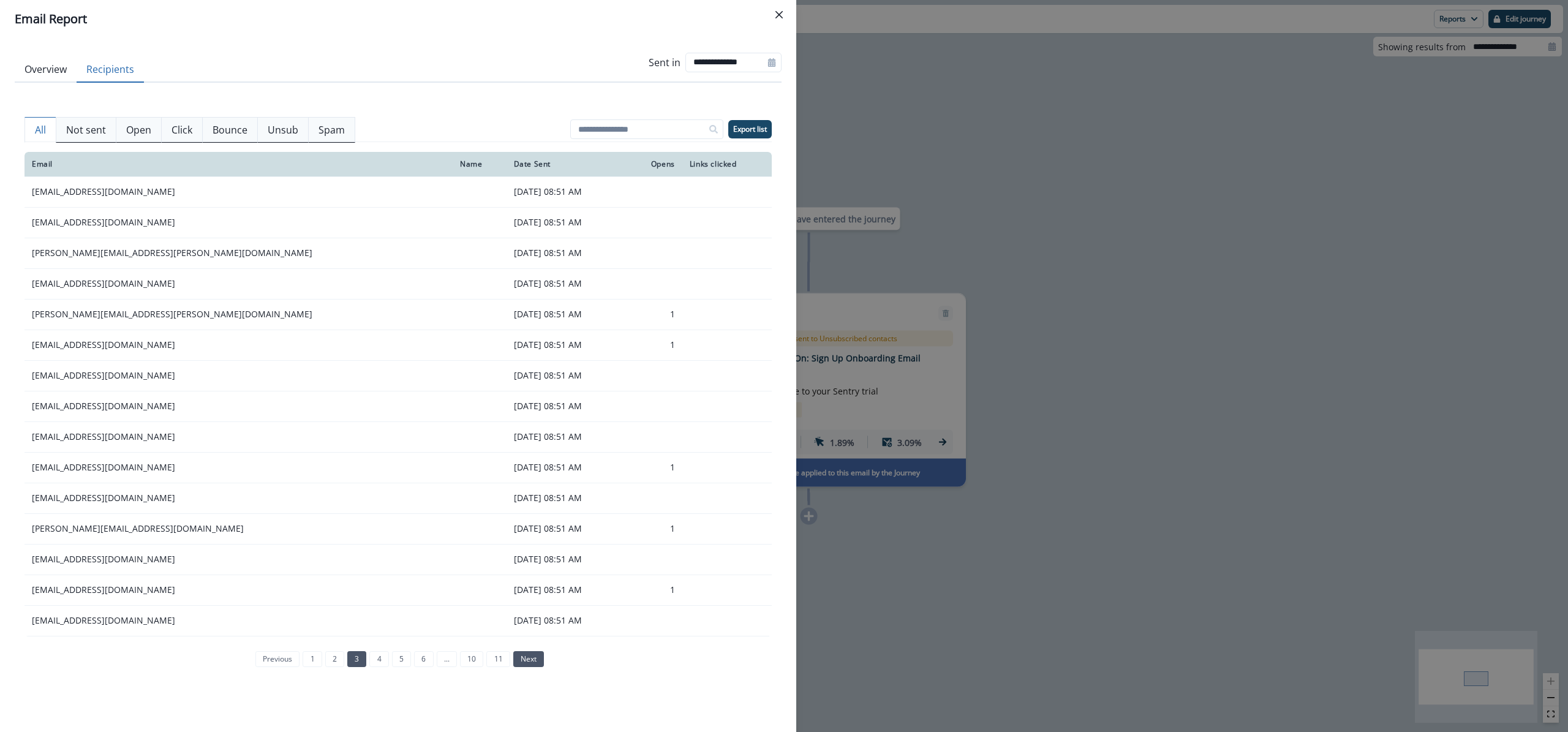
click at [528, 659] on link "next" at bounding box center [528, 658] width 30 height 16
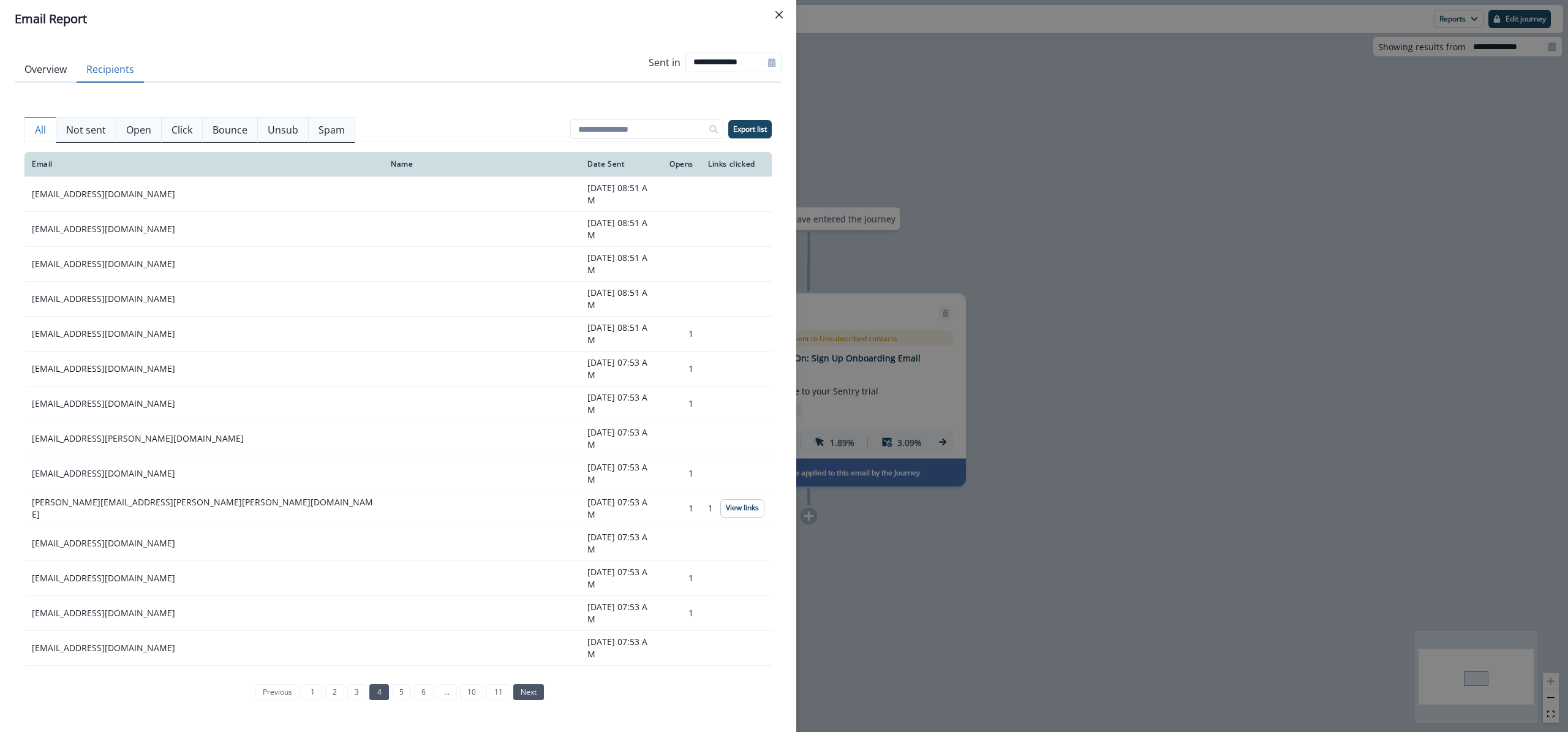
click at [528, 684] on link "next" at bounding box center [528, 691] width 30 height 16
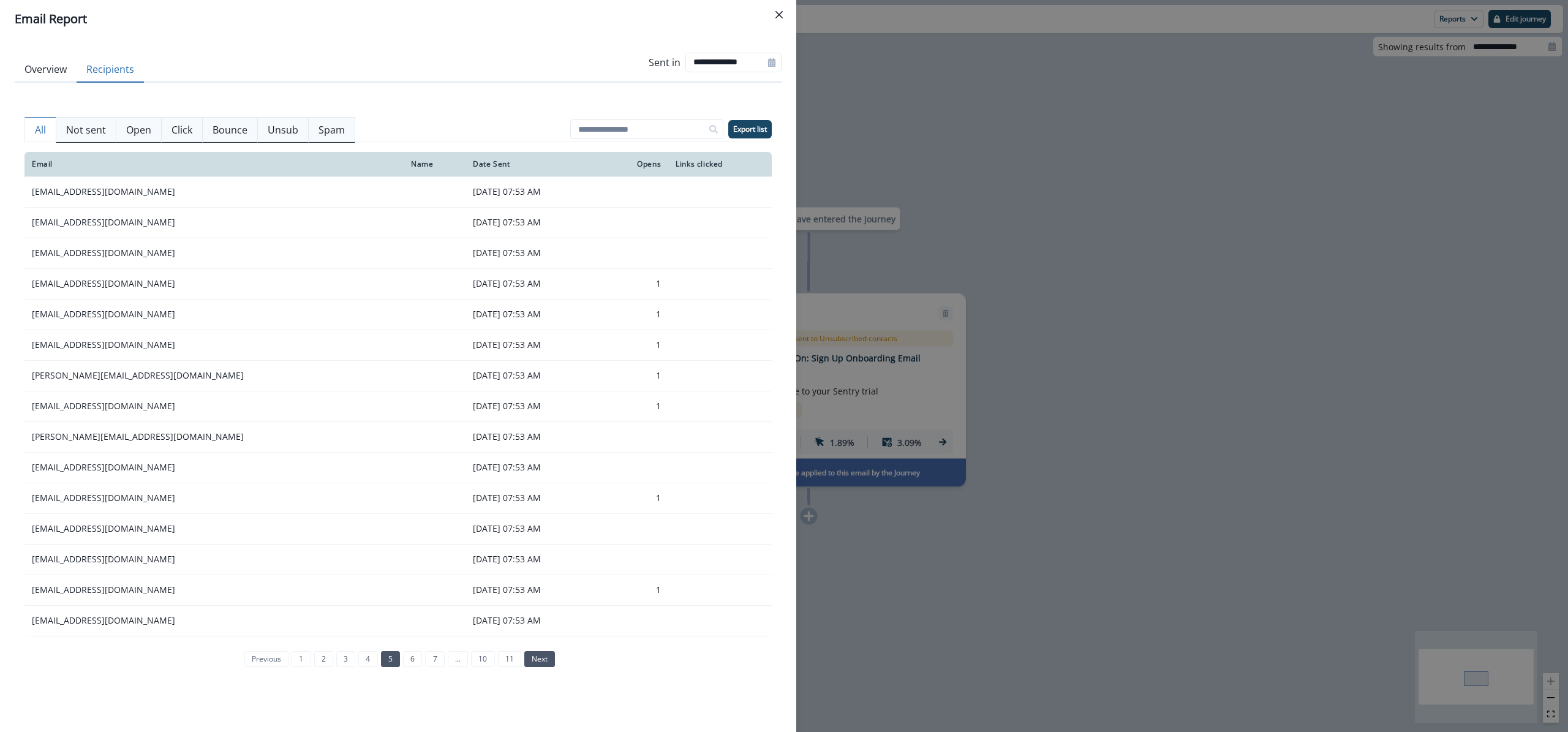
click at [528, 659] on link "next" at bounding box center [539, 658] width 30 height 16
click at [528, 659] on link "11" at bounding box center [520, 658] width 23 height 16
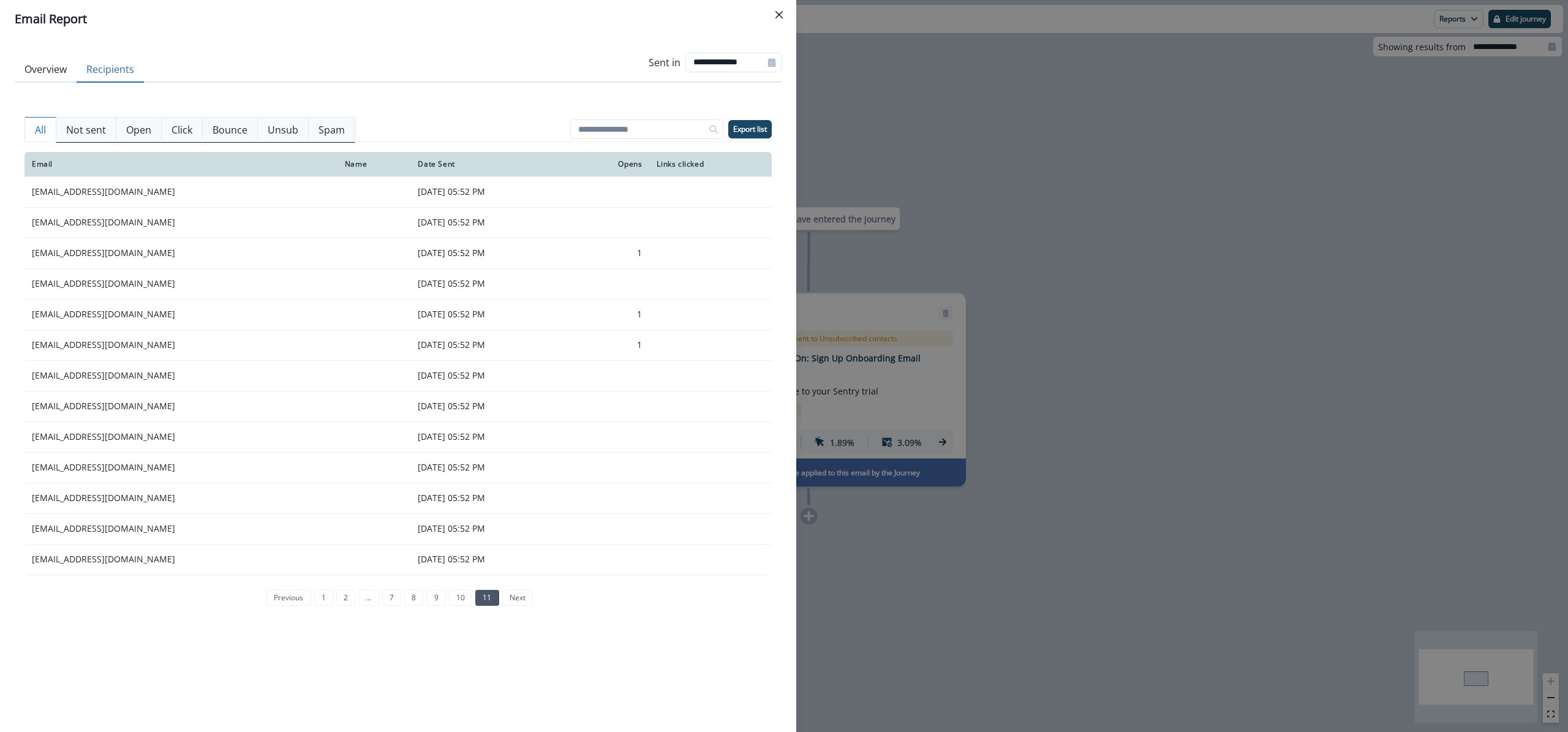
click at [524, 600] on li "next" at bounding box center [515, 597] width 34 height 16
click at [294, 600] on link "previous" at bounding box center [289, 597] width 44 height 16
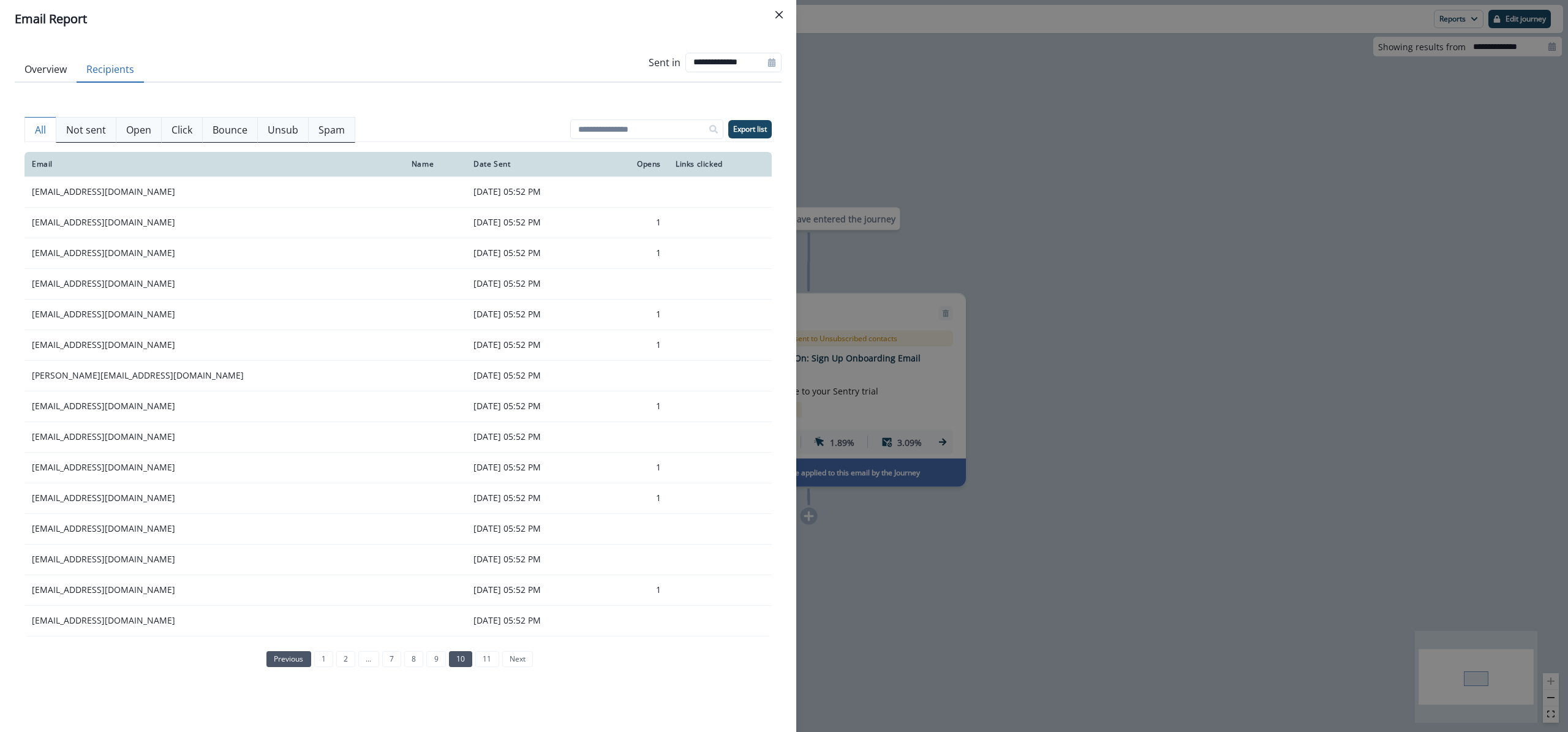
click at [404, 600] on td at bounding box center [435, 589] width 62 height 30
click at [285, 657] on link "previous" at bounding box center [289, 658] width 44 height 16
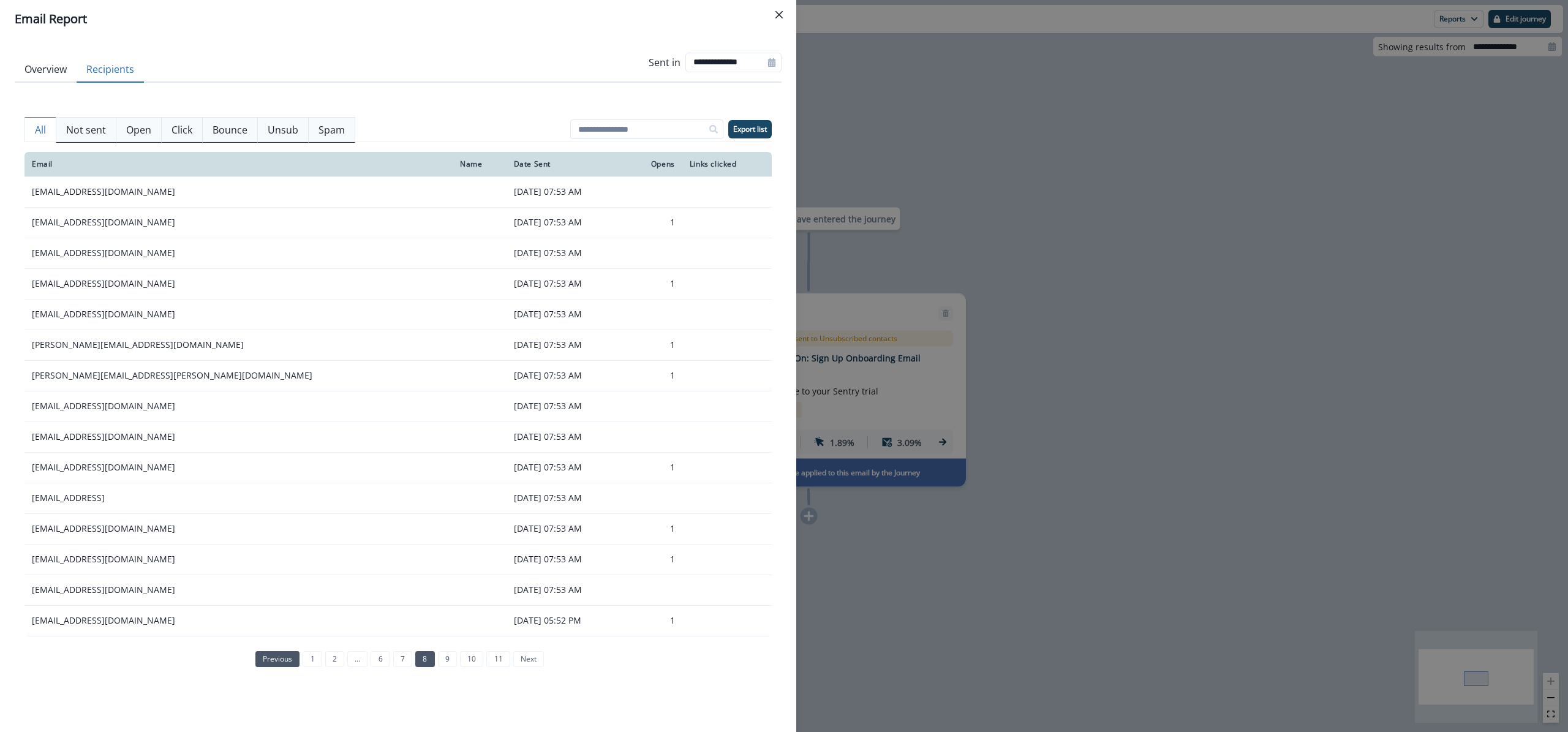
click at [293, 662] on link "previous" at bounding box center [277, 658] width 44 height 16
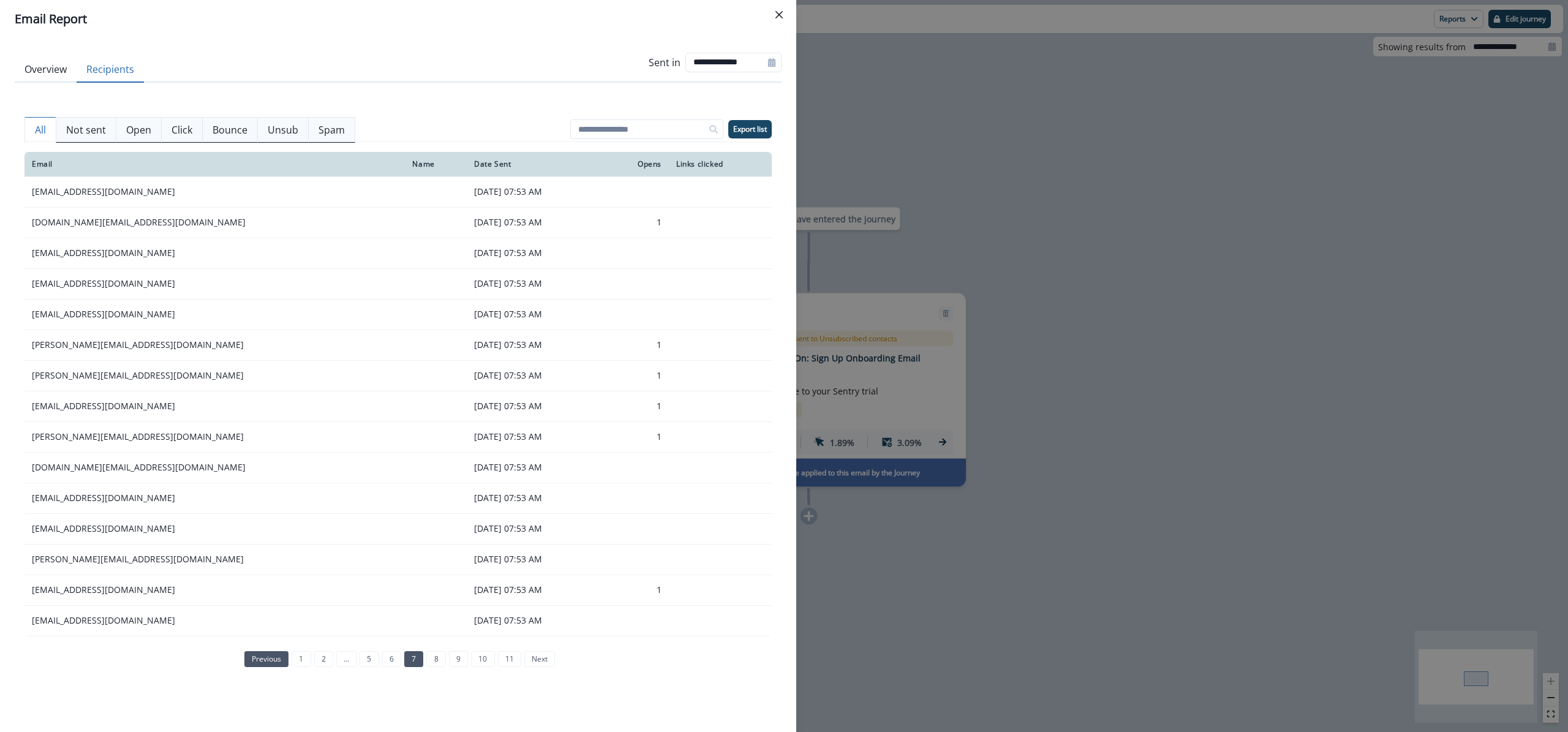
click at [288, 660] on link "previous" at bounding box center [267, 658] width 44 height 16
click at [288, 660] on link "1" at bounding box center [290, 658] width 19 height 16
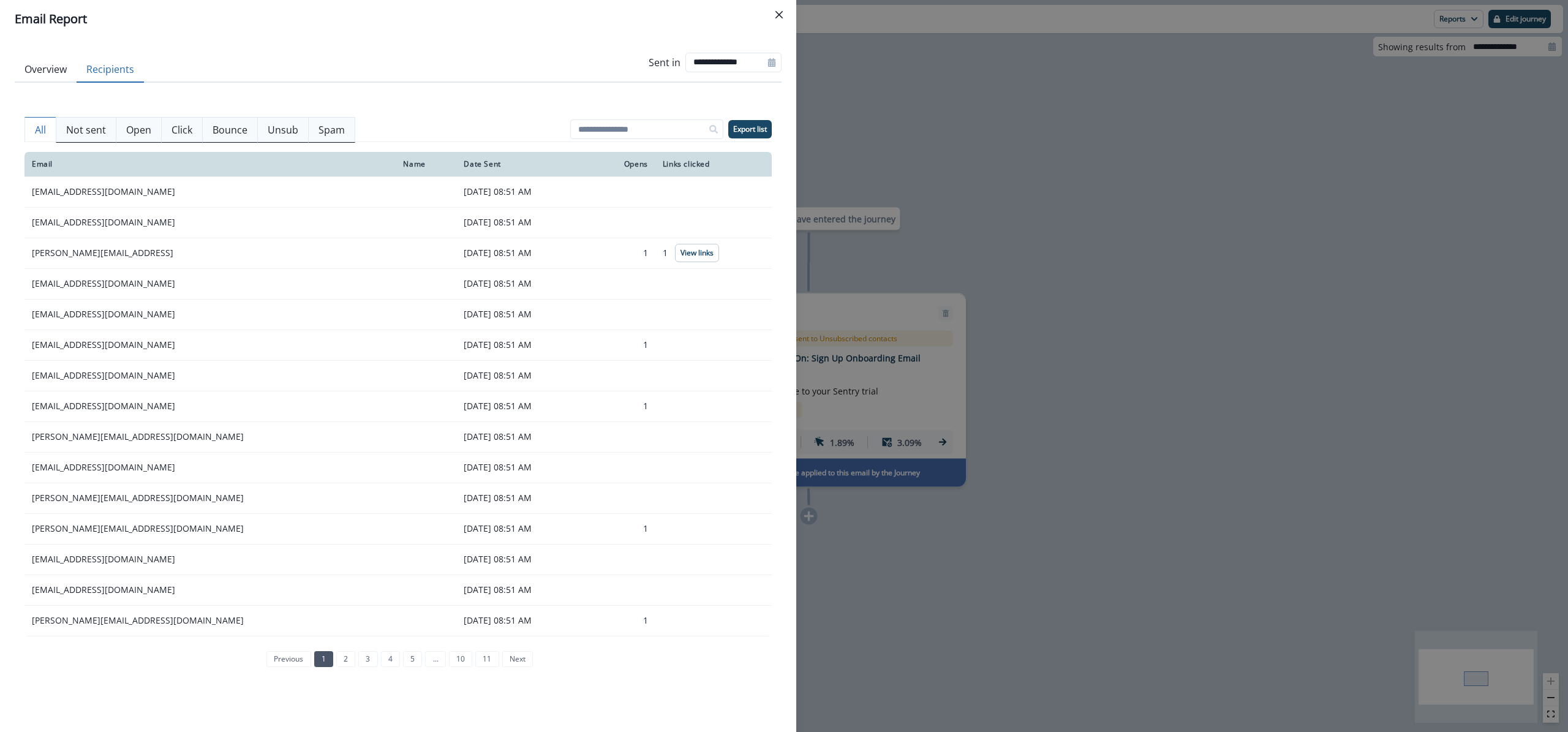
click at [288, 660] on li "previous" at bounding box center [287, 658] width 47 height 16
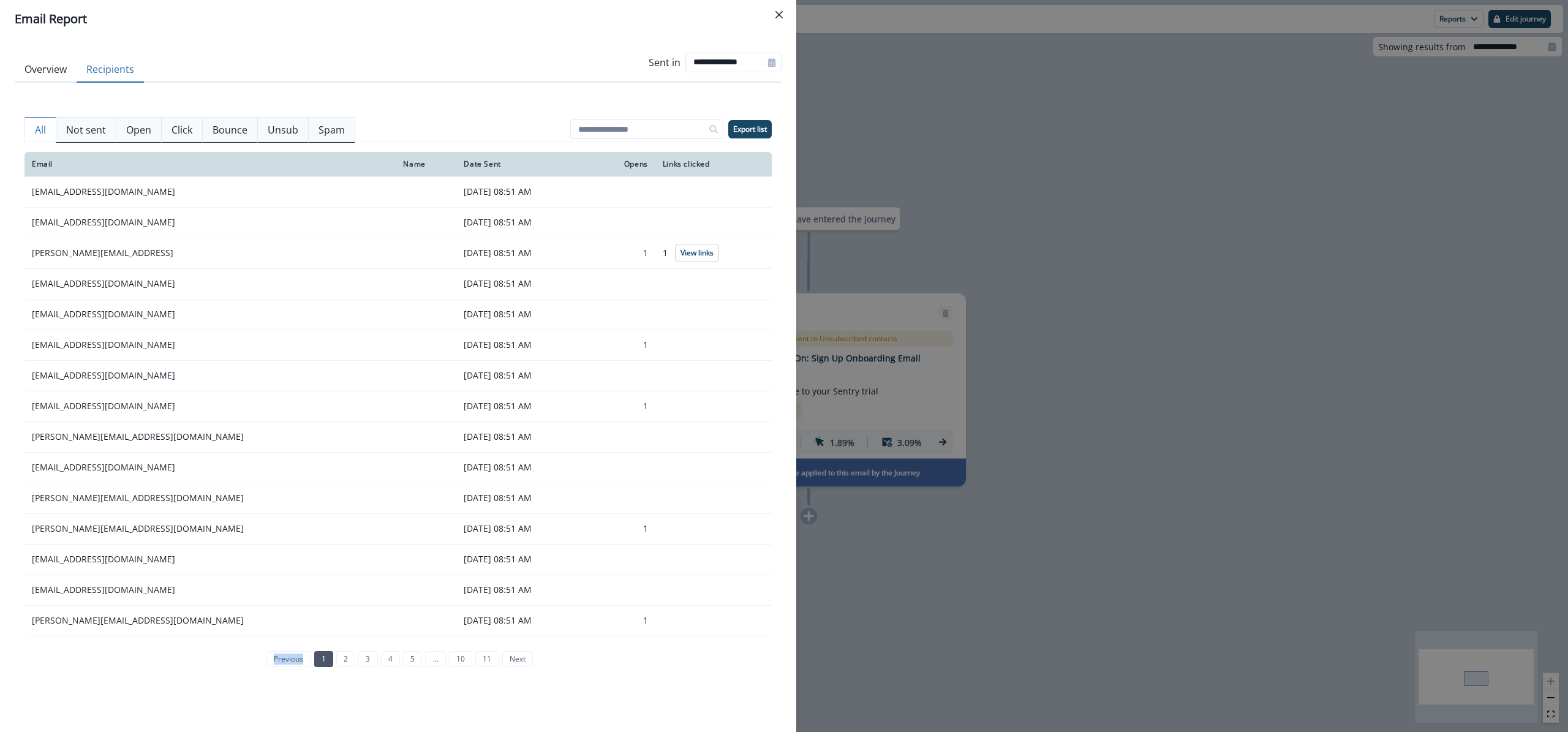
click at [288, 660] on li "previous" at bounding box center [287, 658] width 47 height 16
click at [521, 114] on div "All Not sent Open Click Bounce Unsub Spam Export list Email Name Date Sent Open…" at bounding box center [398, 404] width 748 height 623
click at [1201, 239] on div "**********" at bounding box center [784, 366] width 1568 height 732
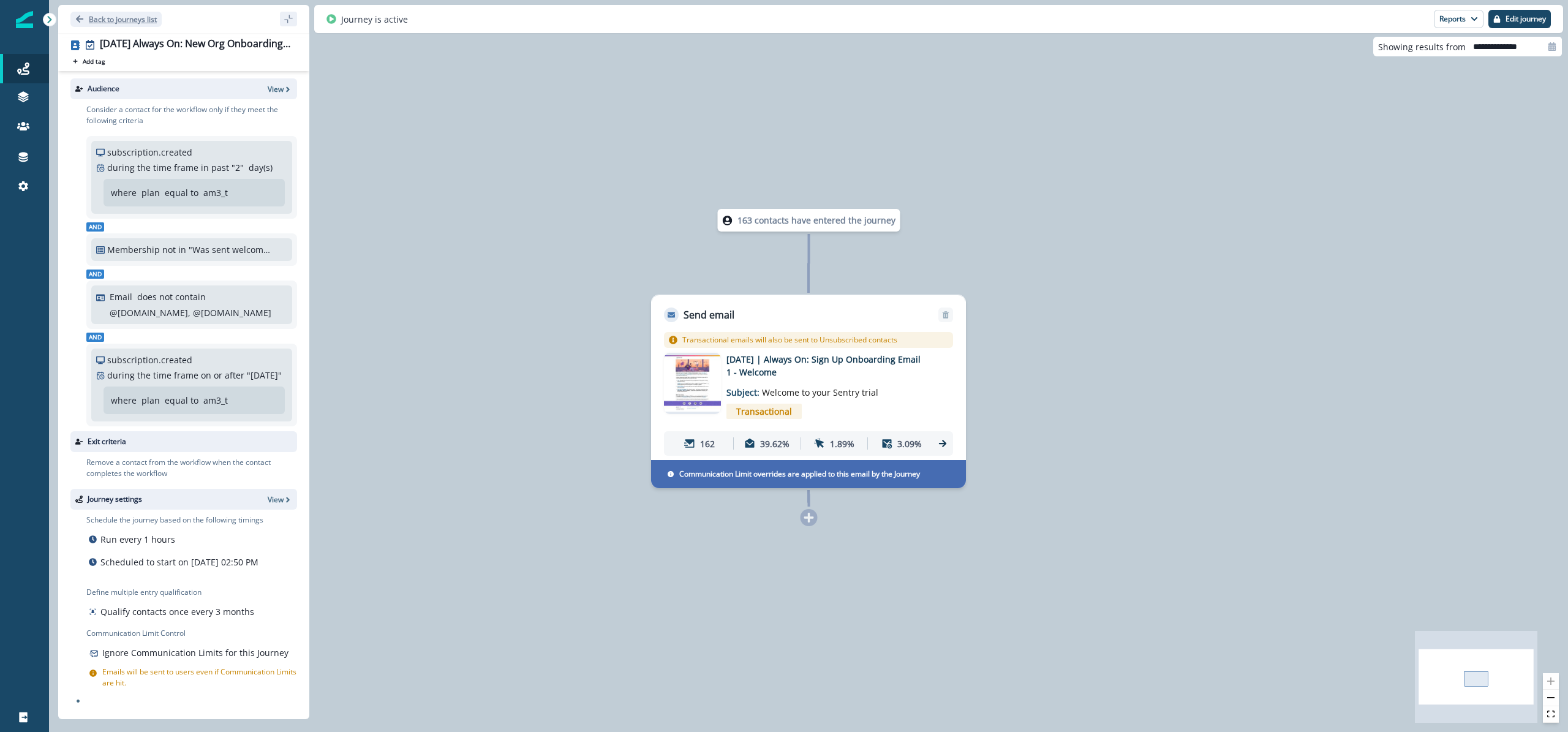
click at [128, 18] on p "Back to journeys list" at bounding box center [123, 19] width 68 height 11
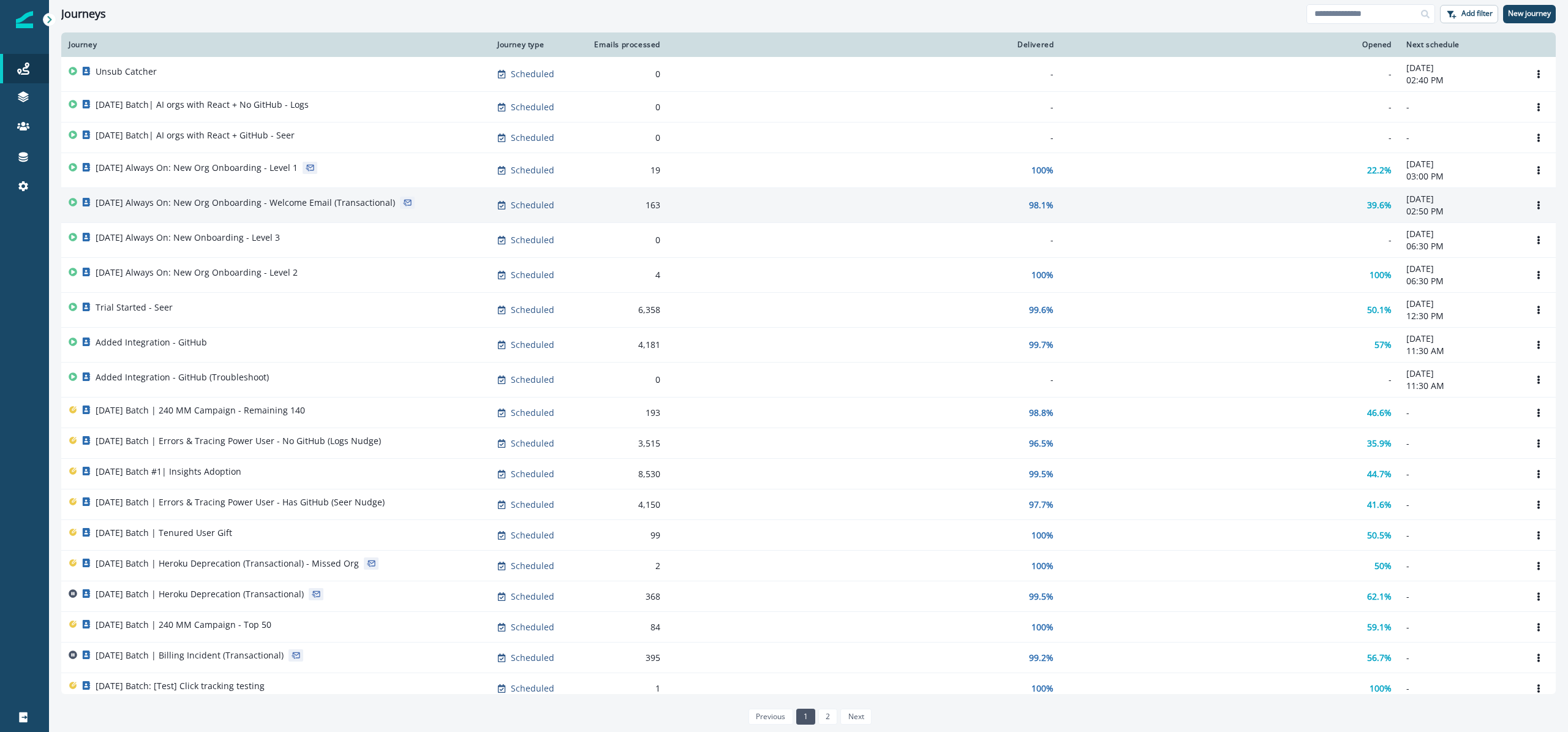
click at [338, 216] on td "[DATE] Always On: New Org Onboarding - Welcome Email (Transactional)" at bounding box center [276, 205] width 429 height 35
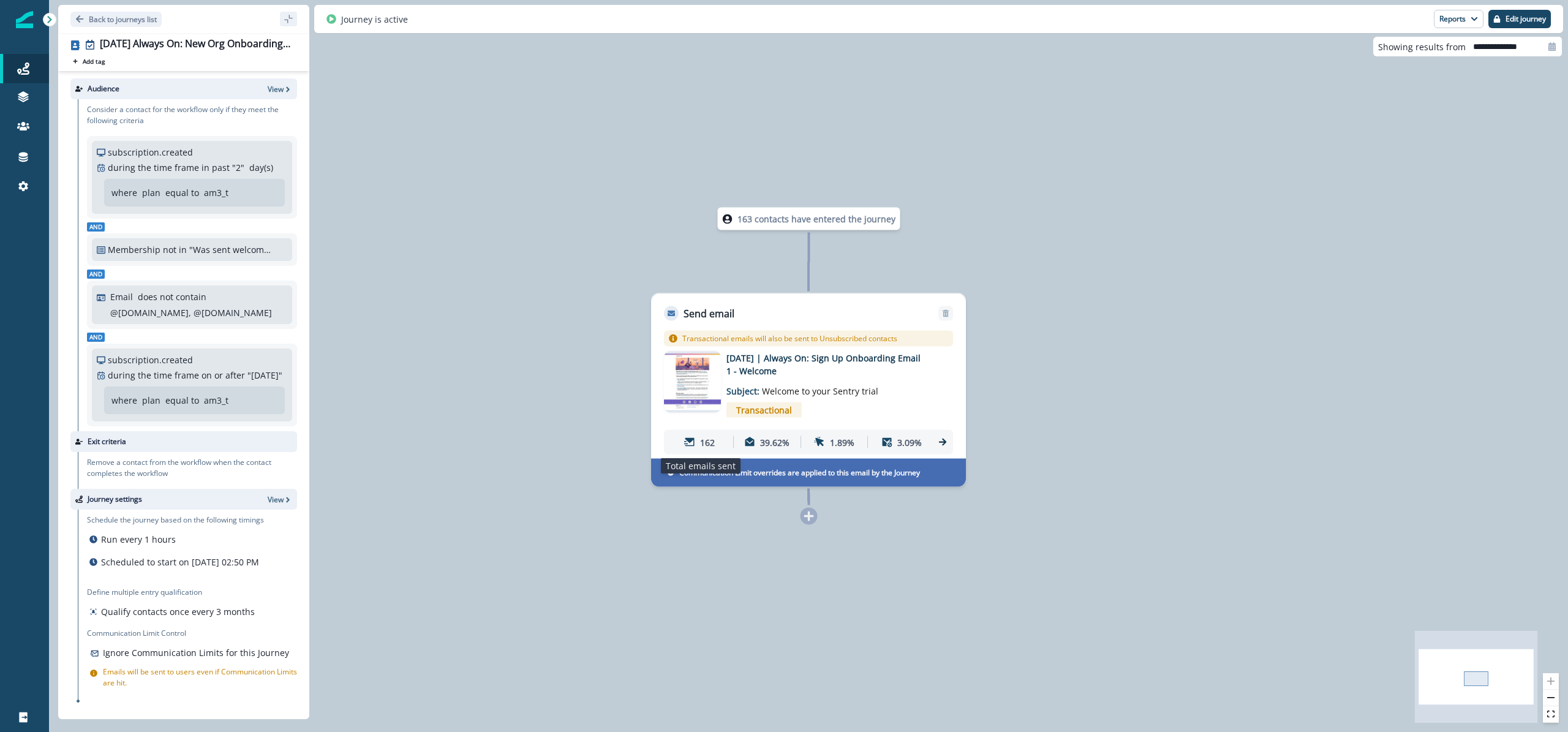
click at [701, 449] on div "162" at bounding box center [700, 442] width 62 height 23
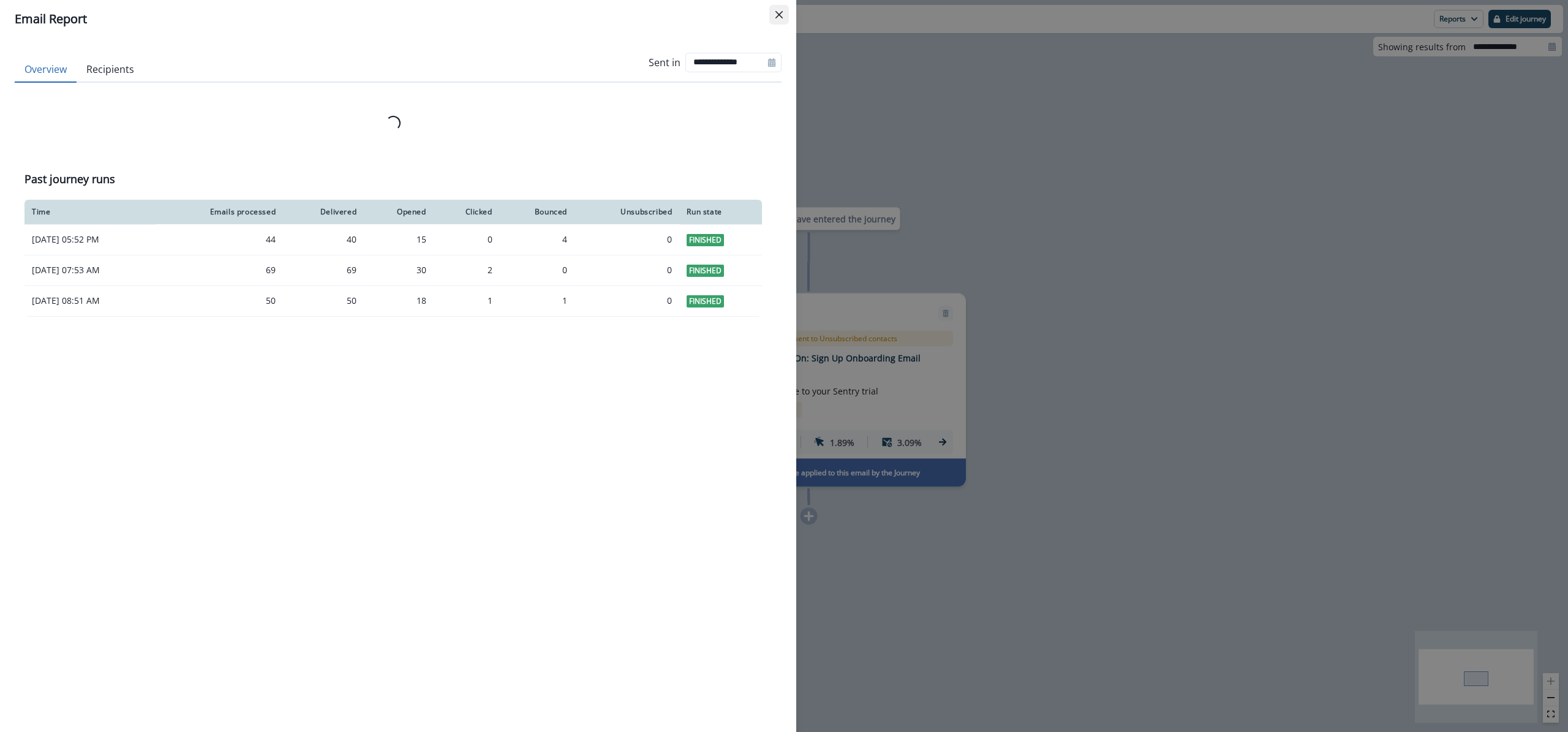
click at [783, 7] on button "Close" at bounding box center [780, 15] width 20 height 20
